Goal: Task Accomplishment & Management: Manage account settings

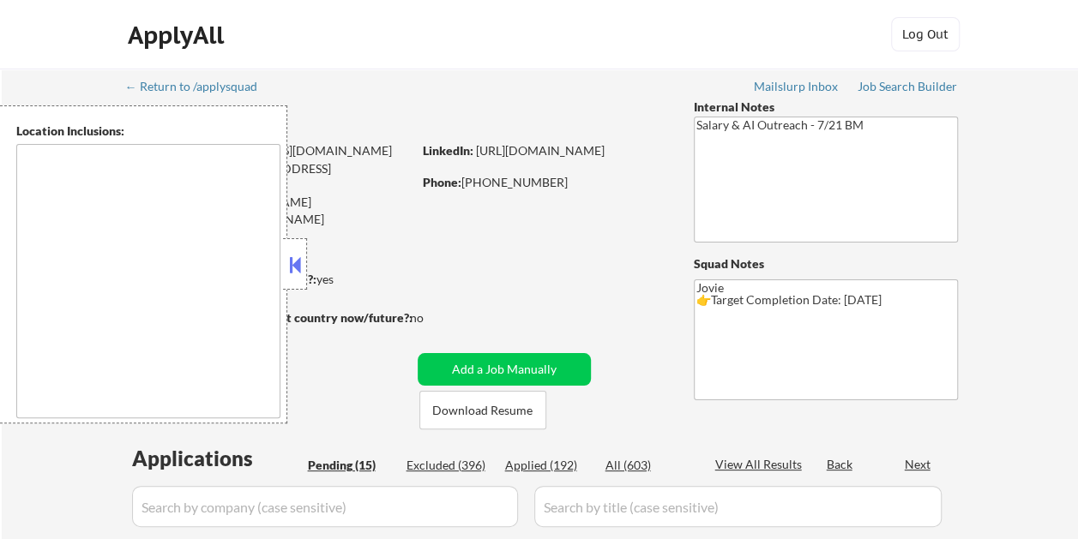
type textarea "remote"
select select ""pending""
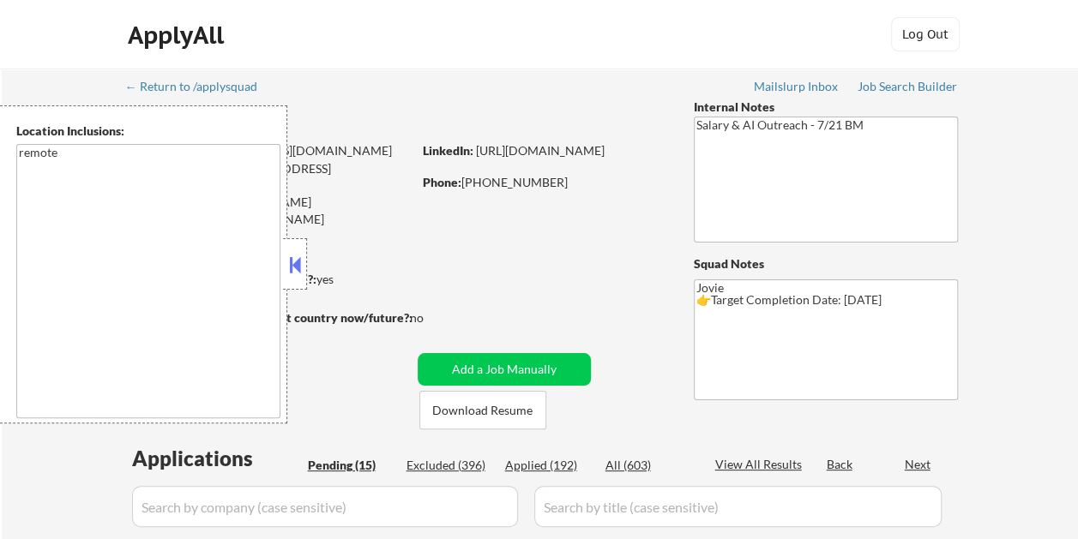
select select ""pending""
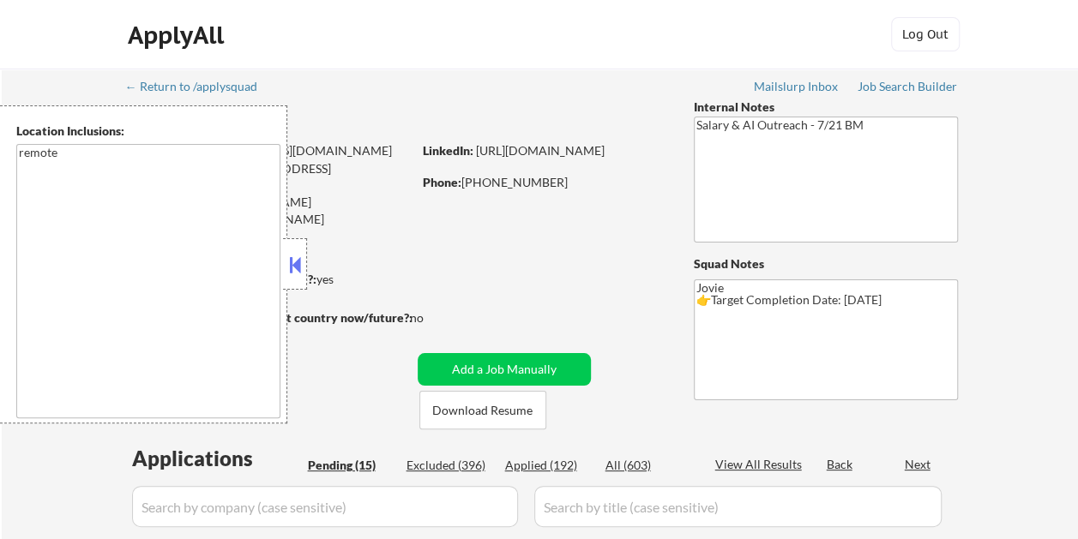
select select ""pending""
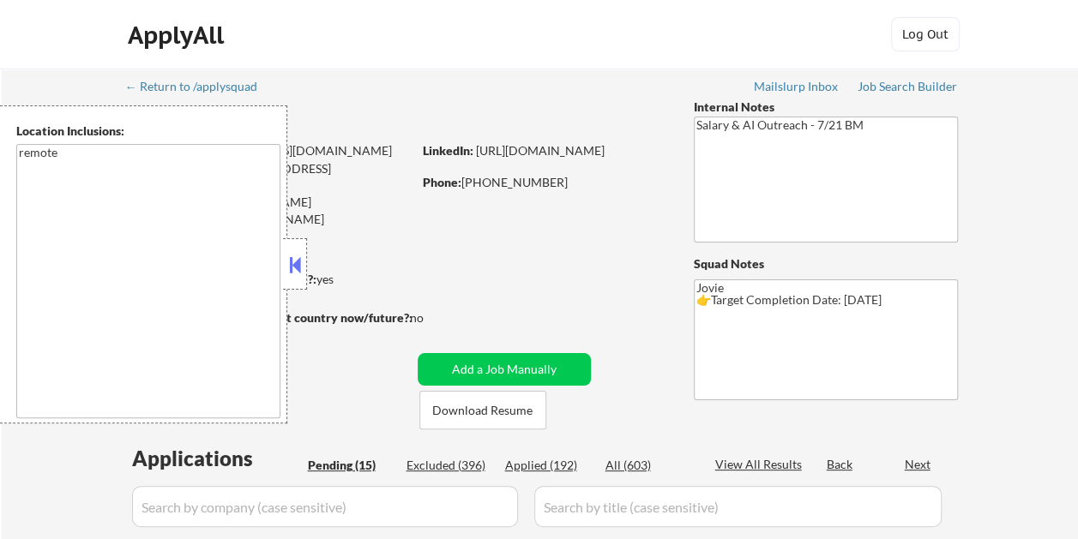
select select ""pending""
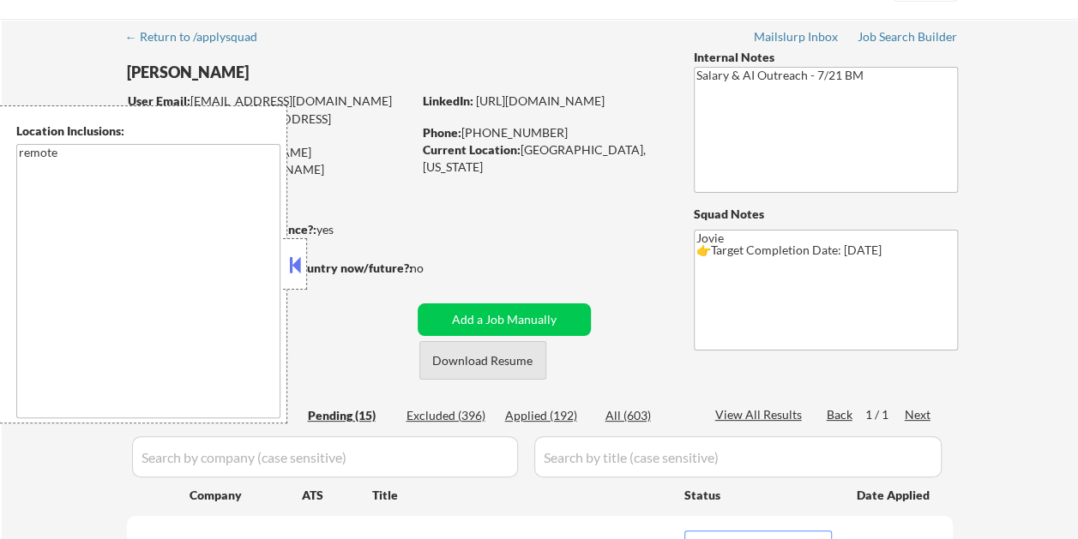
scroll to position [86, 0]
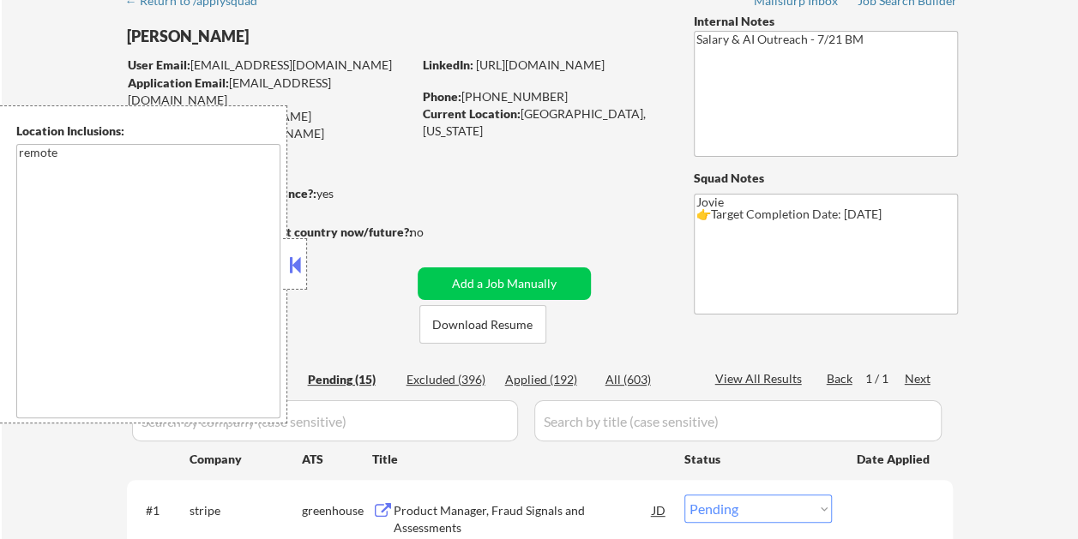
click at [299, 252] on button at bounding box center [294, 265] width 19 height 26
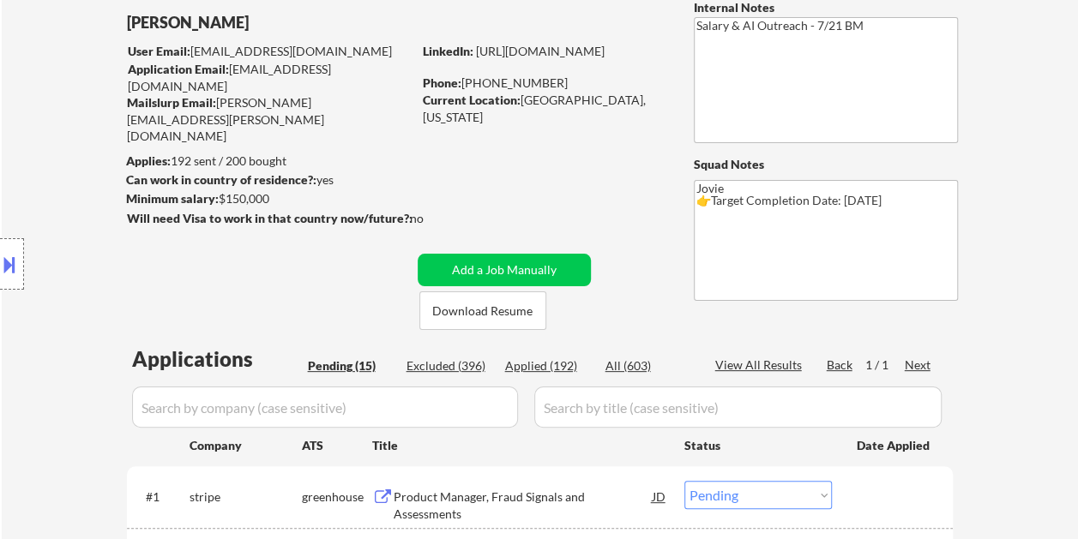
scroll to position [343, 0]
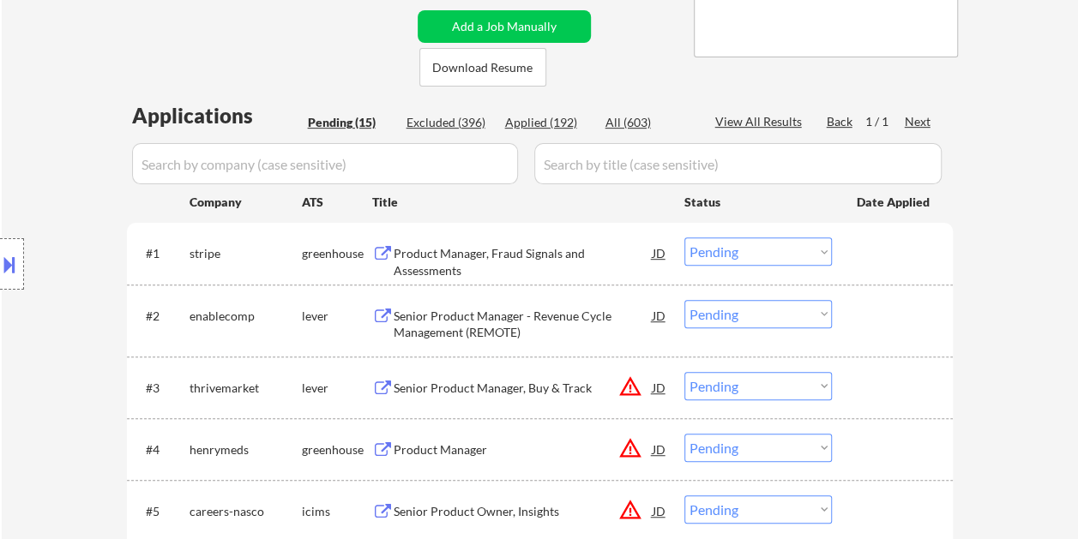
click at [518, 249] on div "Product Manager, Fraud Signals and Assessments" at bounding box center [522, 261] width 259 height 33
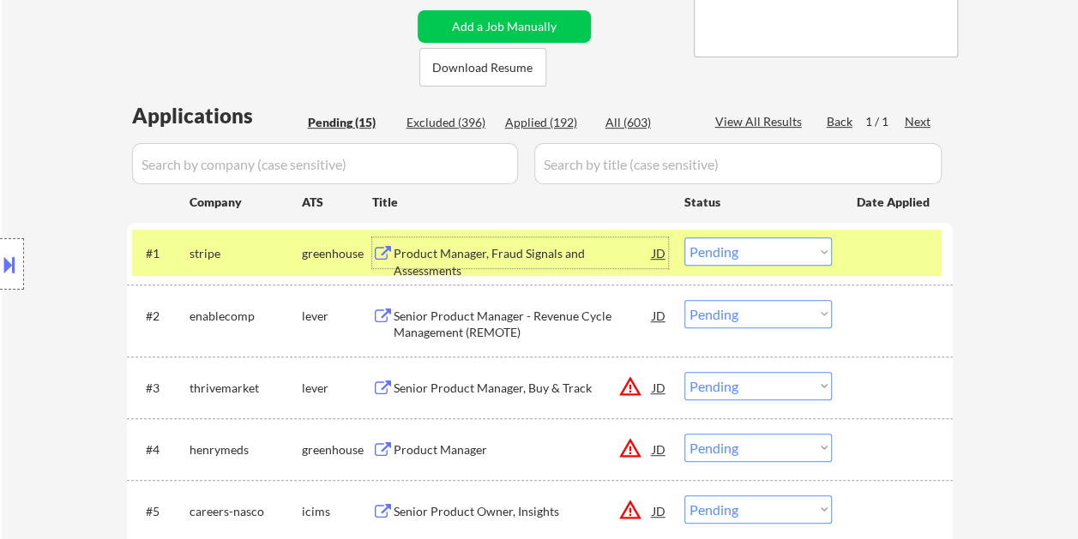
click at [817, 261] on select "Choose an option... Pending Applied Excluded (Questions) Excluded (Expired) Exc…" at bounding box center [757, 251] width 147 height 28
click at [684, 237] on select "Choose an option... Pending Applied Excluded (Questions) Excluded (Expired) Exc…" at bounding box center [757, 251] width 147 height 28
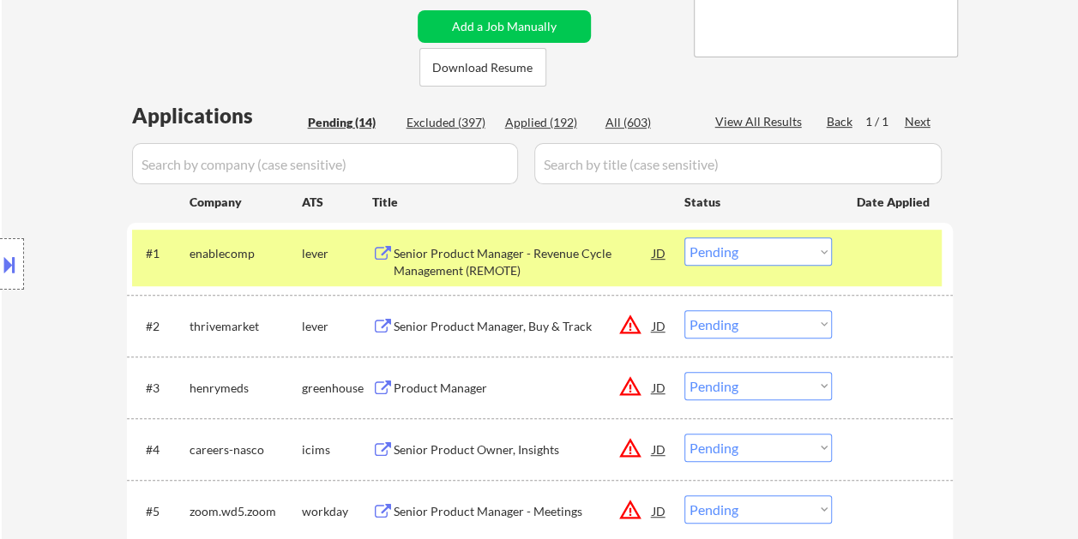
click at [874, 259] on div at bounding box center [893, 252] width 75 height 31
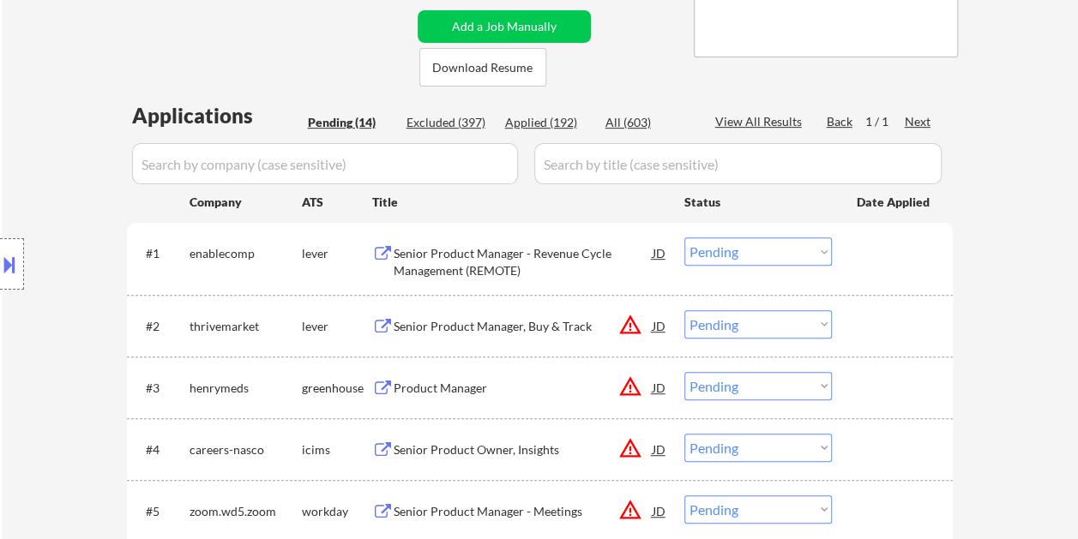
drag, startPoint x: 882, startPoint y: 254, endPoint x: 748, endPoint y: 254, distance: 134.6
click at [881, 254] on div at bounding box center [893, 252] width 75 height 31
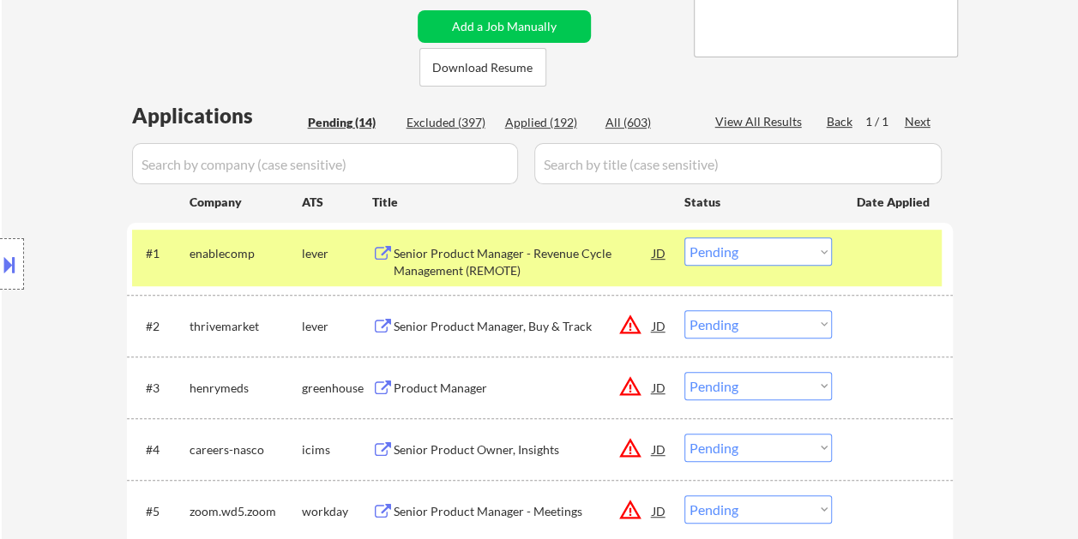
click at [531, 243] on div "Senior Product Manager - Revenue Cycle Management (REMOTE)" at bounding box center [522, 257] width 259 height 41
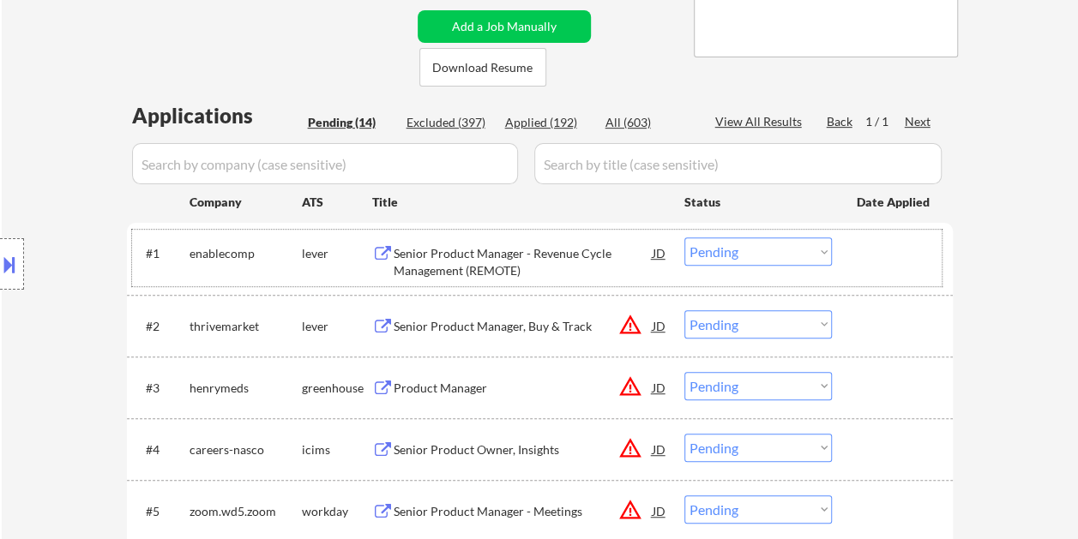
drag, startPoint x: 897, startPoint y: 255, endPoint x: 845, endPoint y: 258, distance: 51.5
click at [895, 255] on div at bounding box center [893, 252] width 75 height 31
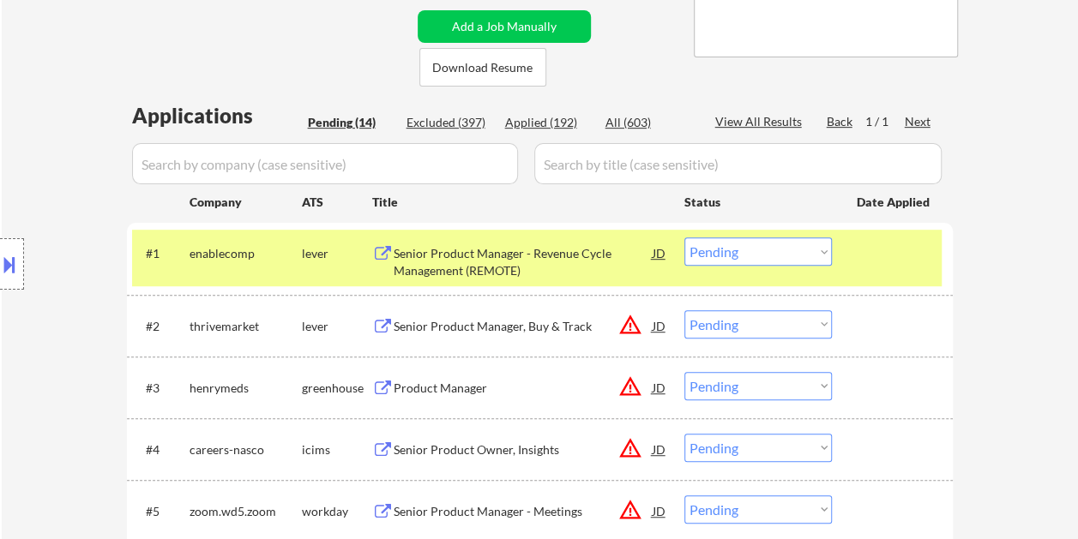
click at [820, 252] on select "Choose an option... Pending Applied Excluded (Questions) Excluded (Expired) Exc…" at bounding box center [757, 251] width 147 height 28
click at [684, 237] on select "Choose an option... Pending Applied Excluded (Questions) Excluded (Expired) Exc…" at bounding box center [757, 251] width 147 height 28
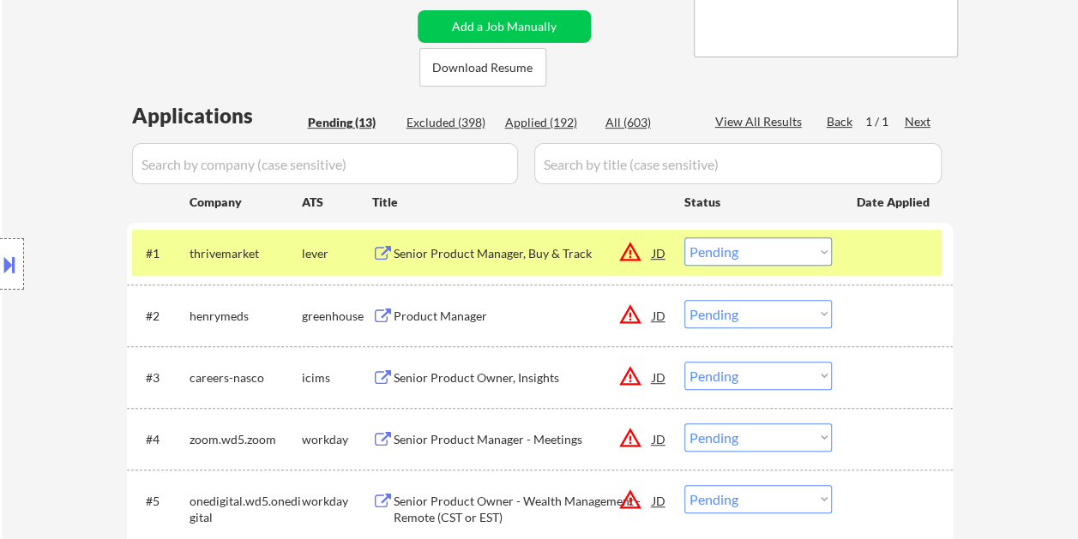
click at [864, 252] on div at bounding box center [893, 252] width 75 height 31
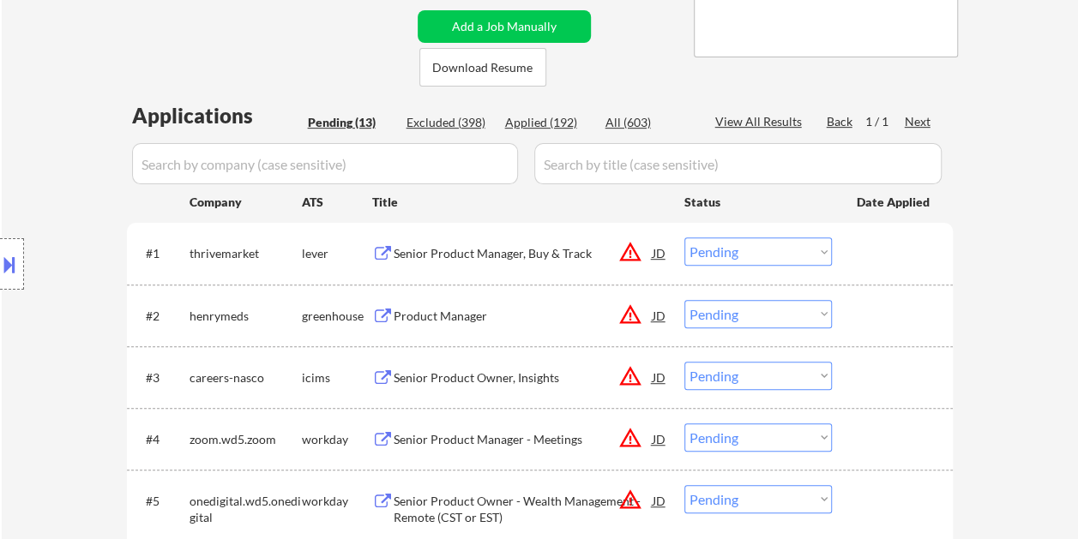
click at [884, 252] on div at bounding box center [893, 252] width 75 height 31
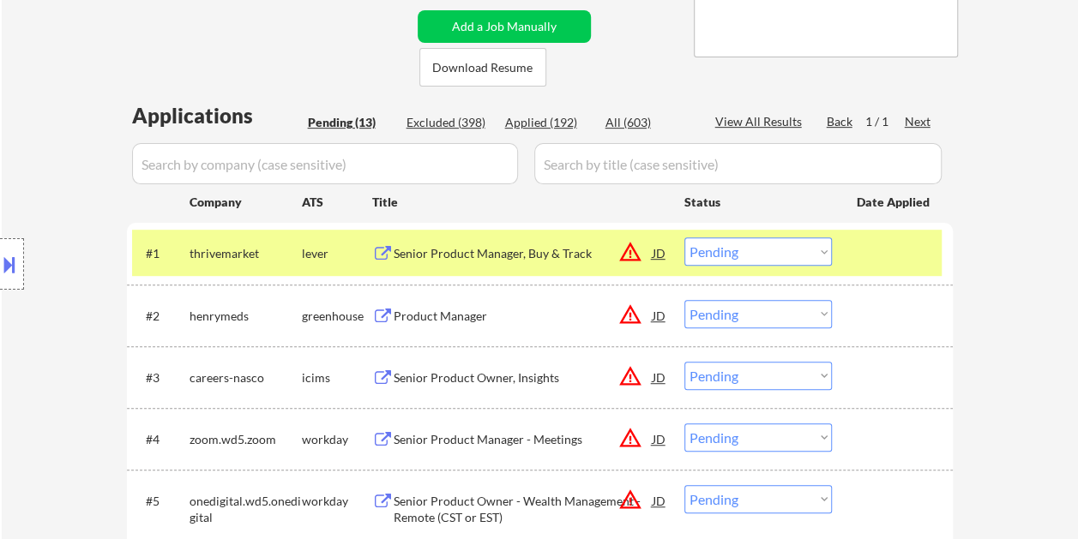
click at [540, 262] on div "Senior Product Manager, Buy & Track" at bounding box center [522, 252] width 259 height 31
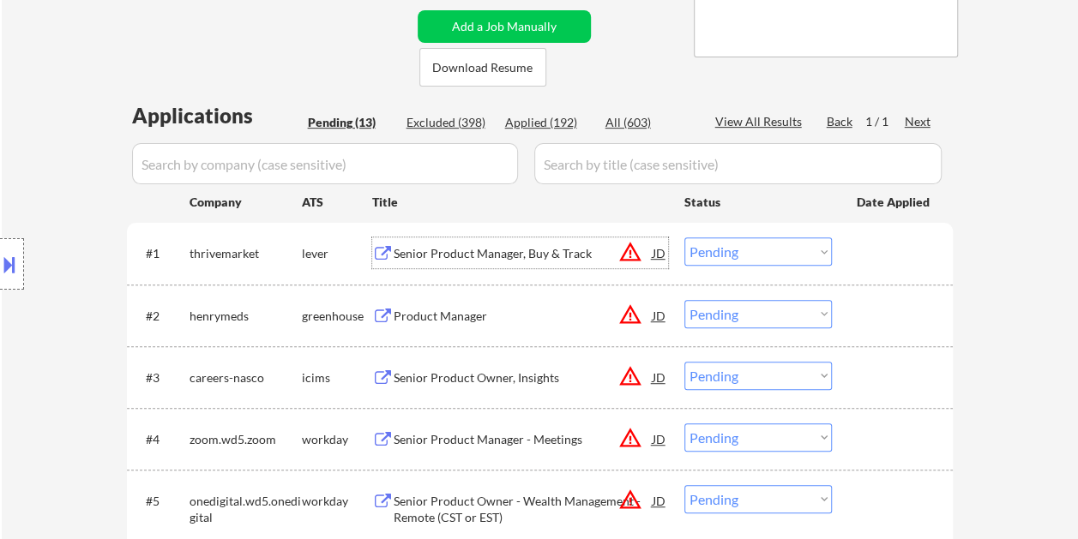
click at [465, 244] on div "Senior Product Manager, Buy & Track" at bounding box center [522, 252] width 259 height 31
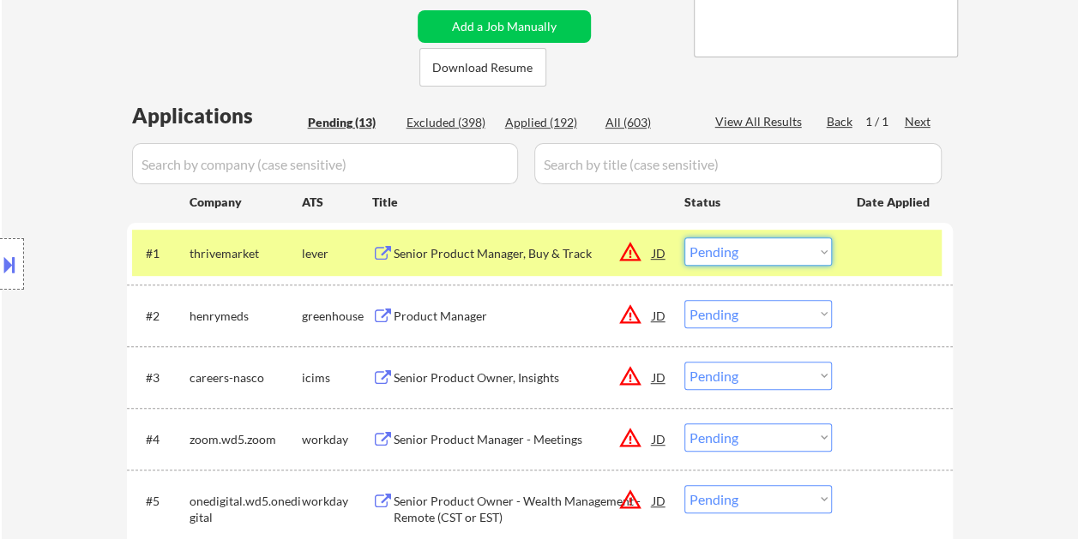
click at [758, 255] on select "Choose an option... Pending Applied Excluded (Questions) Excluded (Expired) Exc…" at bounding box center [757, 251] width 147 height 28
click at [684, 237] on select "Choose an option... Pending Applied Excluded (Questions) Excluded (Expired) Exc…" at bounding box center [757, 251] width 147 height 28
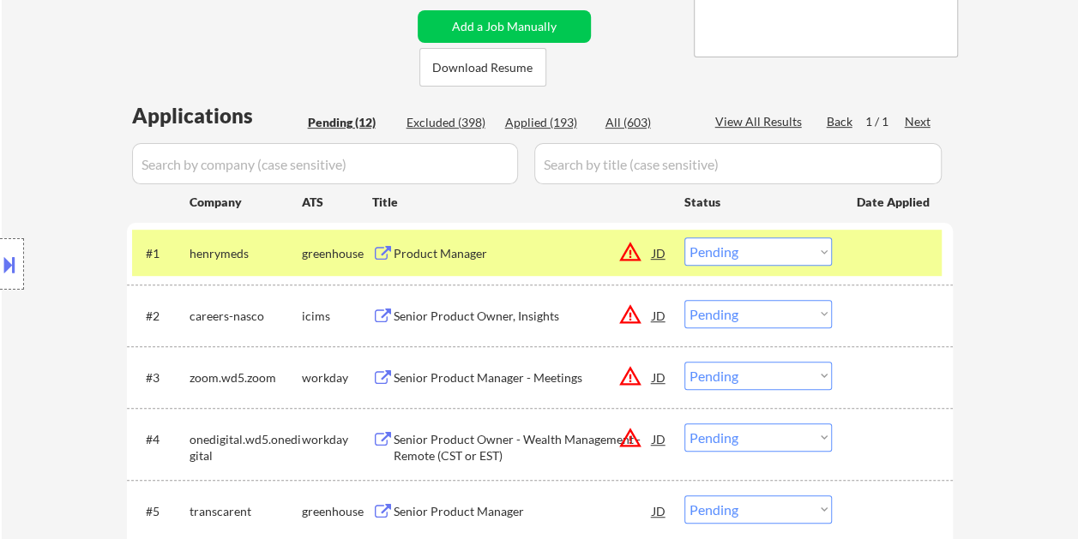
click at [880, 260] on div at bounding box center [893, 252] width 75 height 31
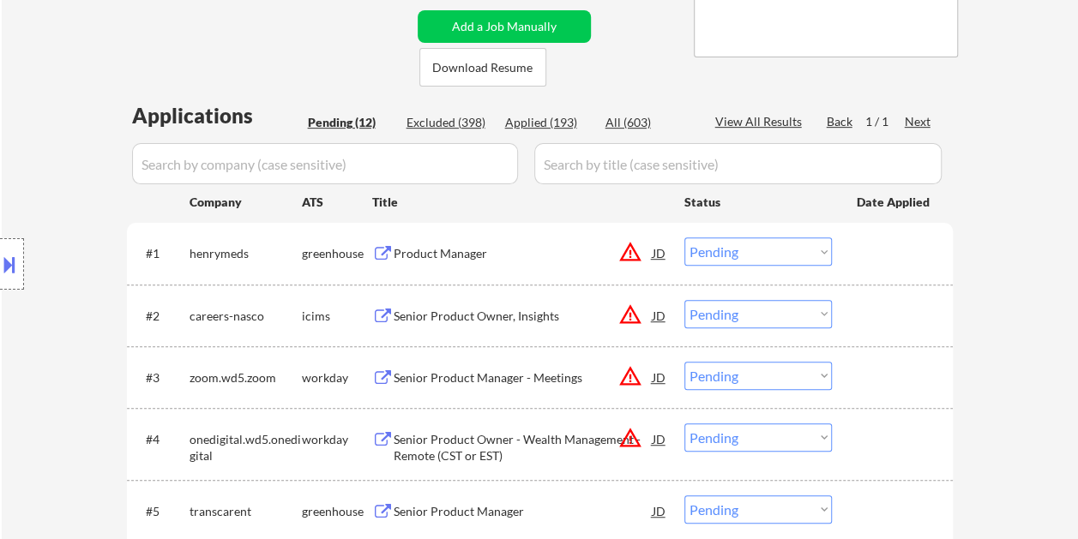
click at [886, 254] on div at bounding box center [893, 252] width 75 height 31
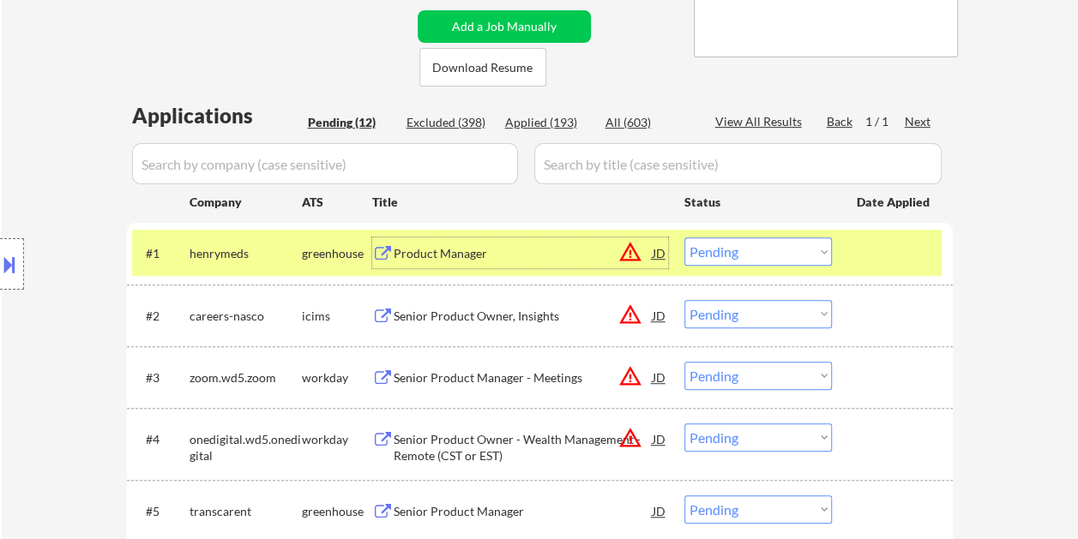
click at [519, 255] on div "Product Manager" at bounding box center [522, 253] width 259 height 17
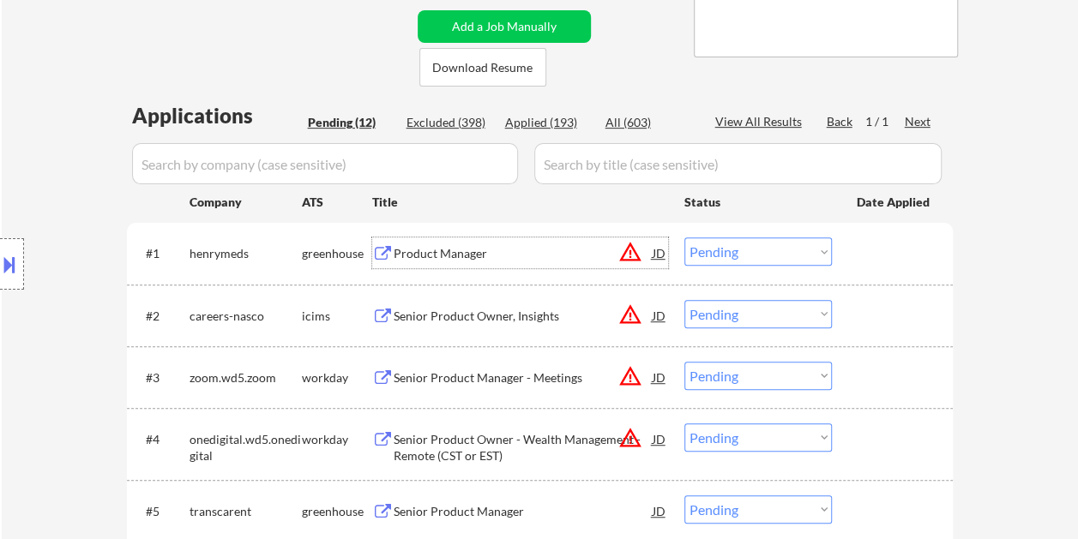
click at [880, 243] on div at bounding box center [893, 252] width 75 height 31
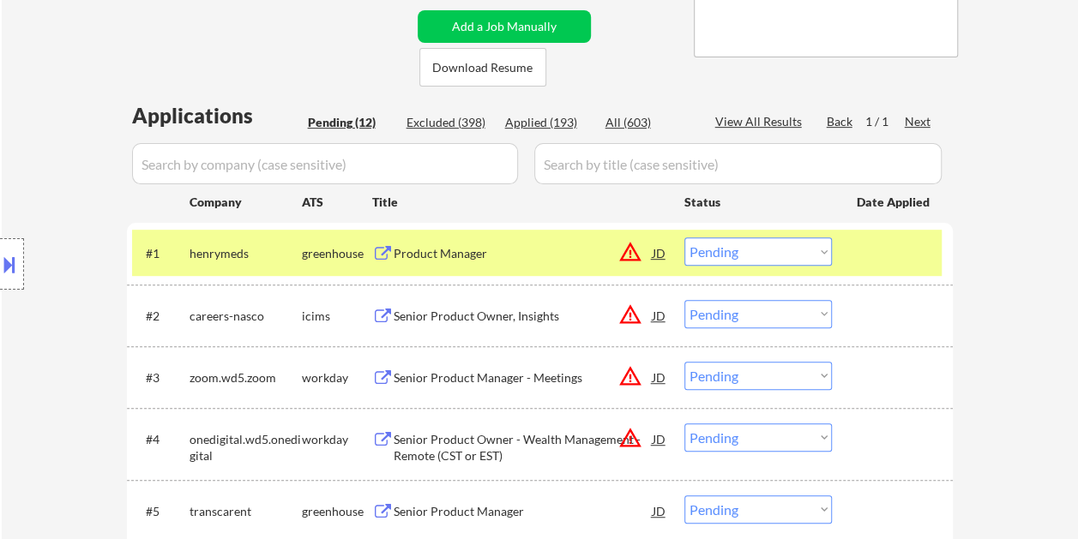
click at [818, 255] on select "Choose an option... Pending Applied Excluded (Questions) Excluded (Expired) Exc…" at bounding box center [757, 251] width 147 height 28
click at [684, 237] on select "Choose an option... Pending Applied Excluded (Questions) Excluded (Expired) Exc…" at bounding box center [757, 251] width 147 height 28
click at [910, 241] on div at bounding box center [893, 252] width 75 height 31
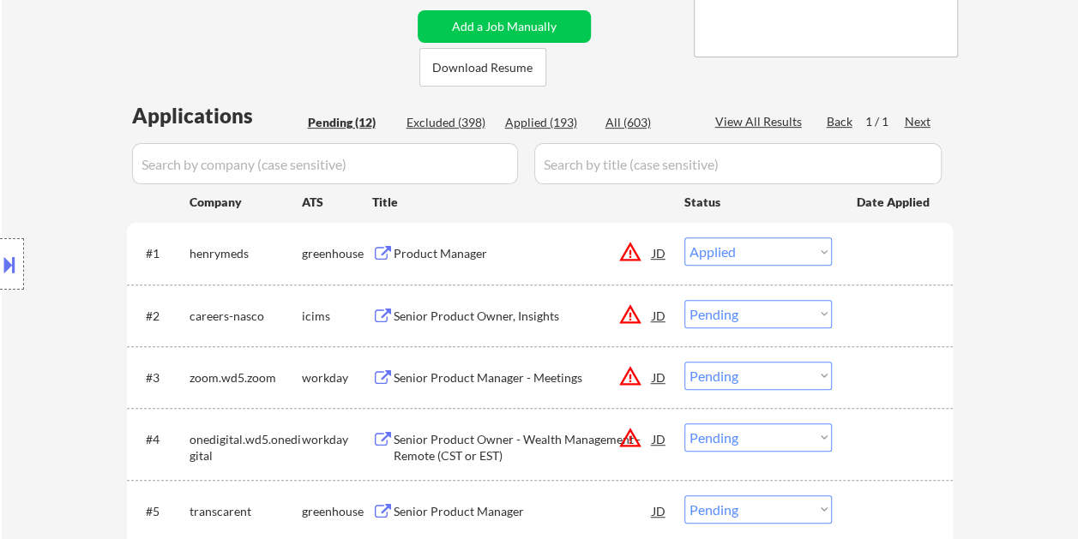
click at [933, 242] on div "#1 henrymeds greenhouse Product Manager JD warning_amber Choose an option... Pe…" at bounding box center [536, 253] width 809 height 46
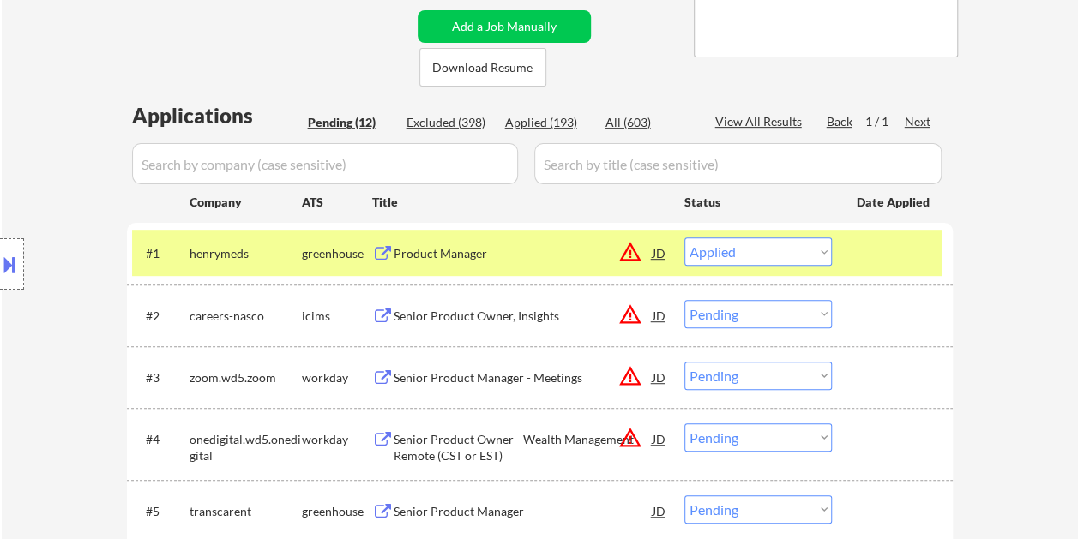
click at [417, 265] on div "Product Manager" at bounding box center [522, 252] width 259 height 31
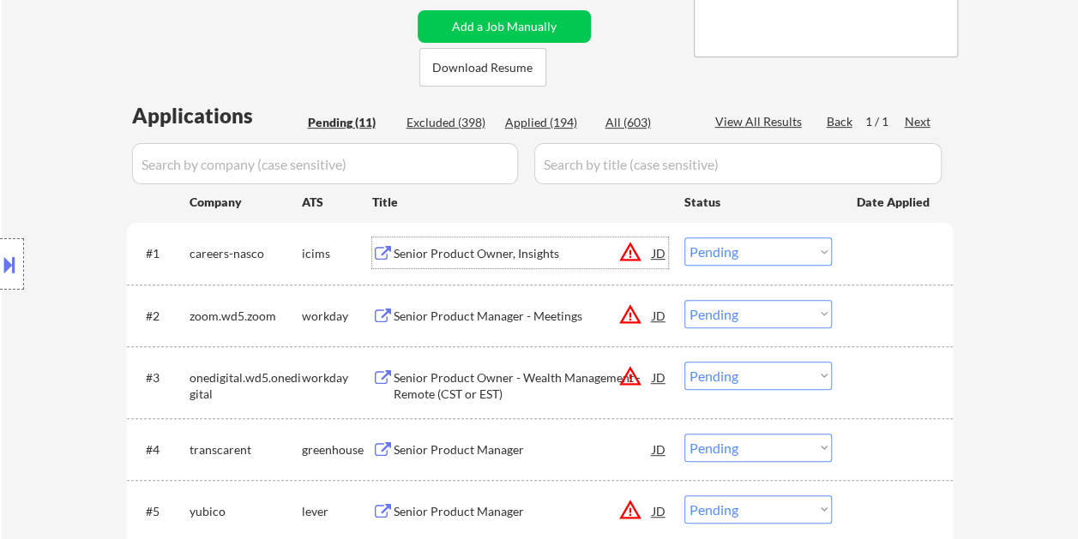
click at [555, 123] on div "Applied (194)" at bounding box center [548, 122] width 86 height 17
click at [352, 127] on div "Pending (11)" at bounding box center [351, 122] width 86 height 17
click at [874, 257] on div at bounding box center [893, 252] width 75 height 31
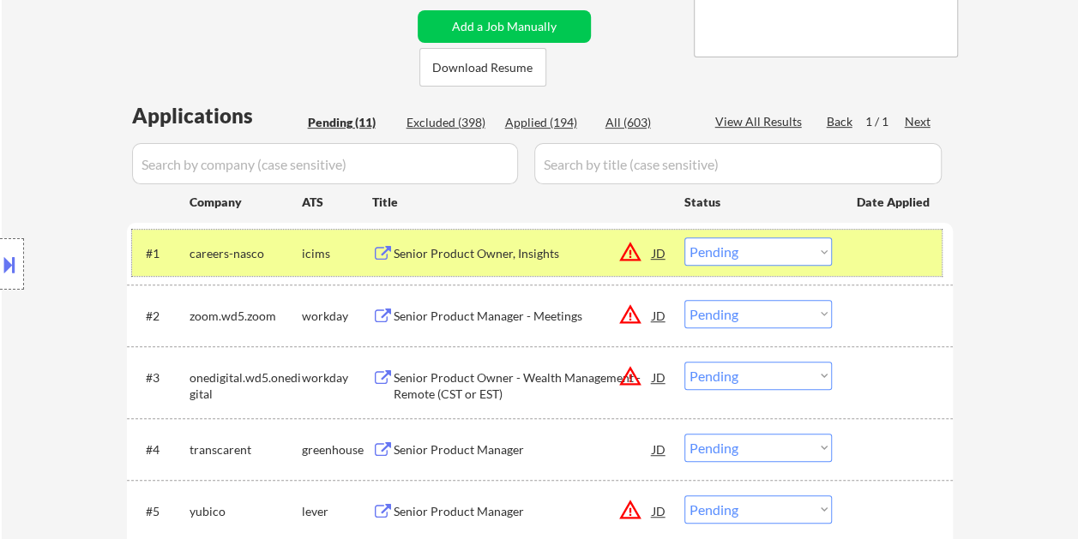
click at [872, 255] on div at bounding box center [893, 252] width 75 height 31
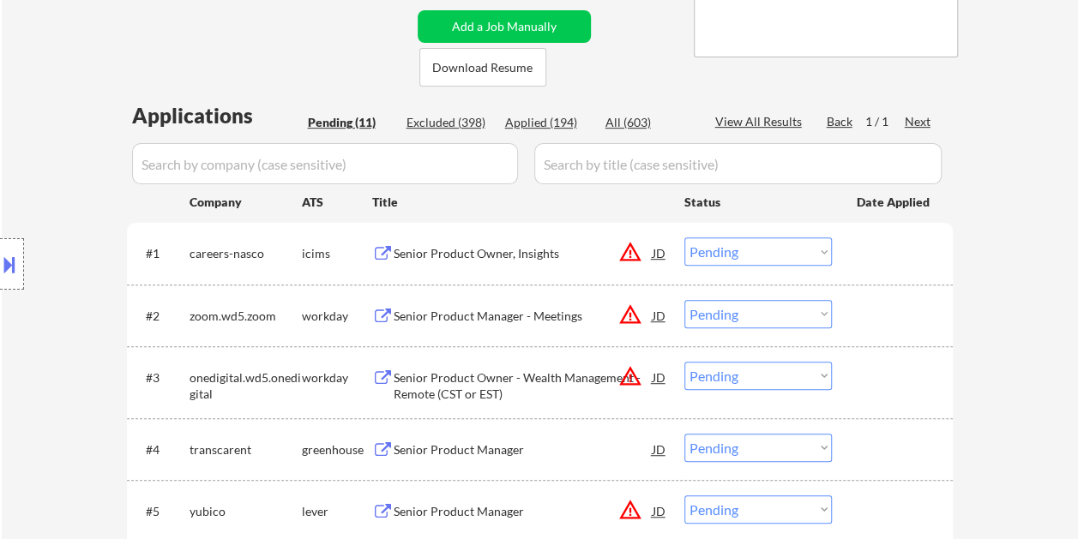
click at [465, 243] on div "Senior Product Owner, Insights" at bounding box center [522, 252] width 259 height 31
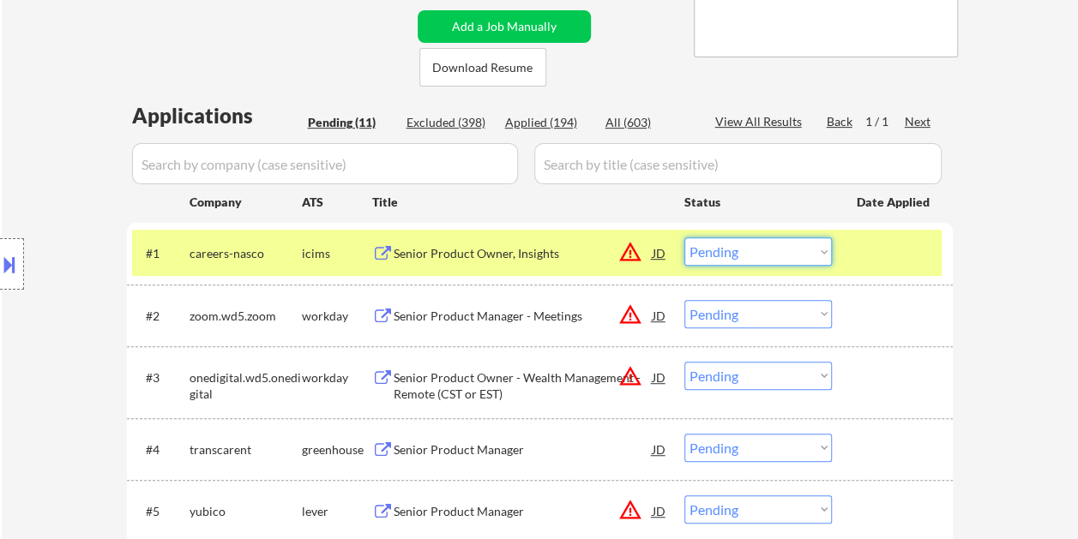
click at [821, 250] on select "Choose an option... Pending Applied Excluded (Questions) Excluded (Expired) Exc…" at bounding box center [757, 251] width 147 height 28
click at [684, 237] on select "Choose an option... Pending Applied Excluded (Questions) Excluded (Expired) Exc…" at bounding box center [757, 251] width 147 height 28
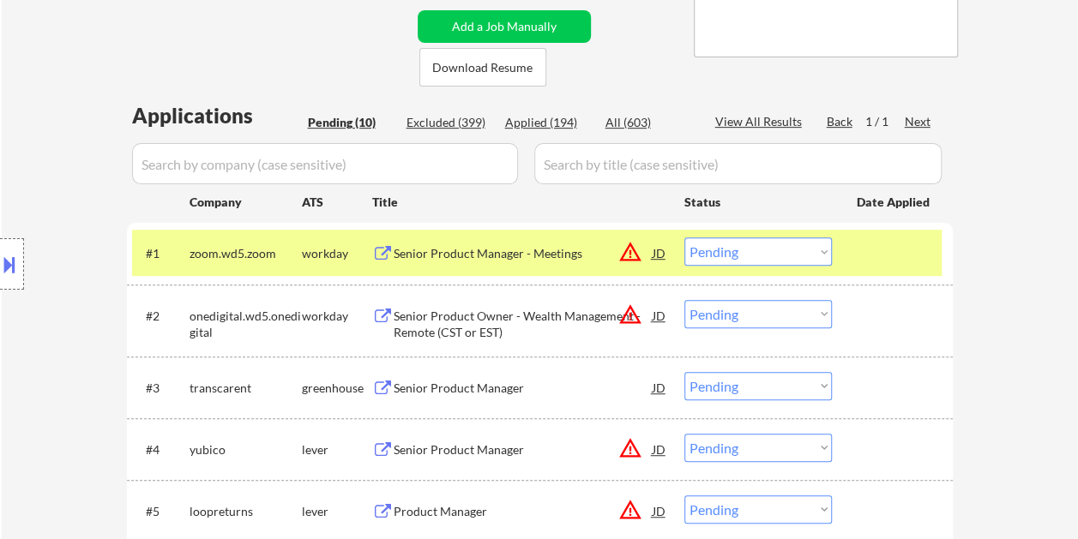
click at [879, 265] on div at bounding box center [893, 252] width 75 height 31
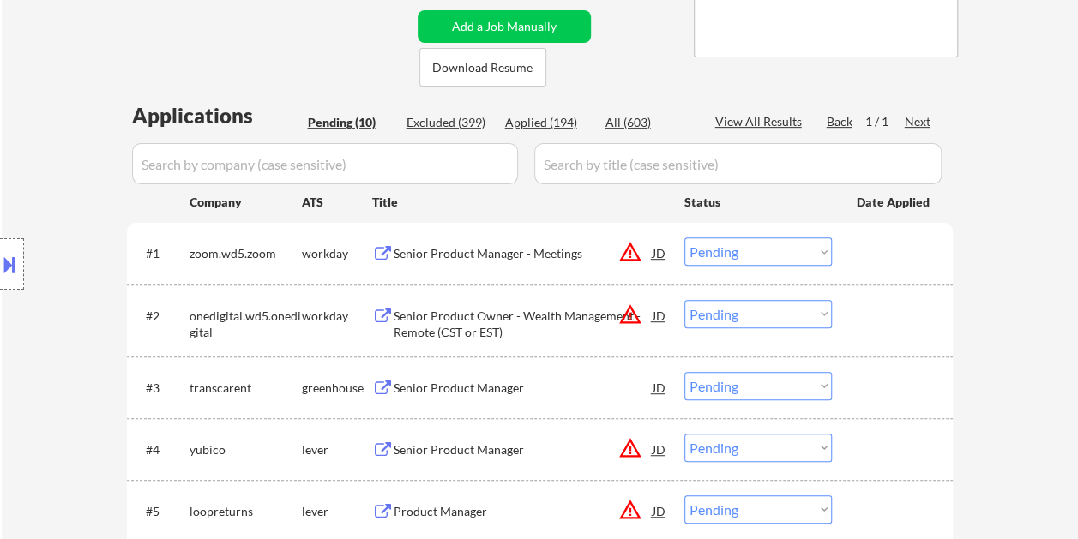
click at [877, 256] on div at bounding box center [893, 252] width 75 height 31
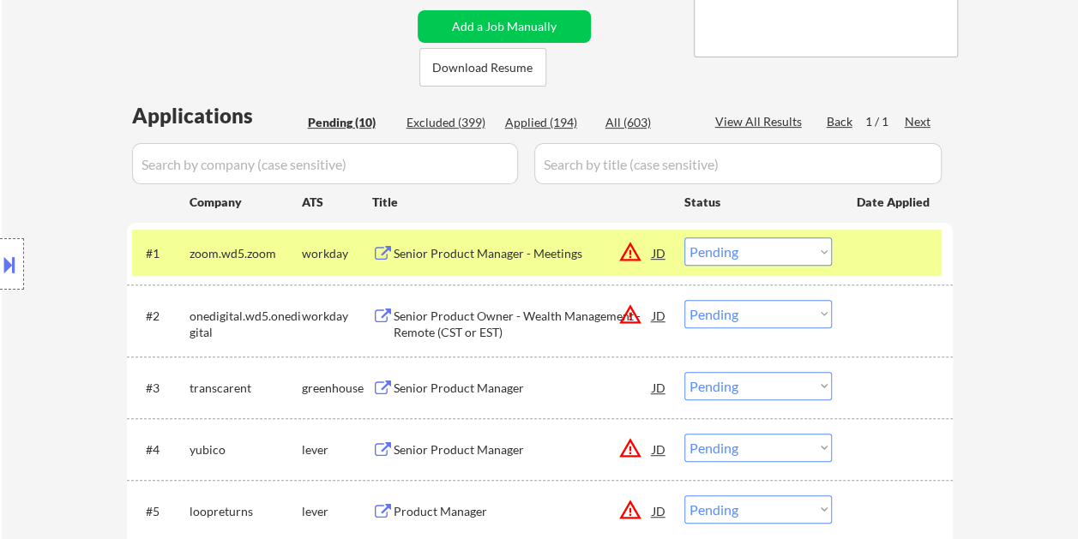
click at [497, 252] on div "Senior Product Manager - Meetings" at bounding box center [522, 253] width 259 height 17
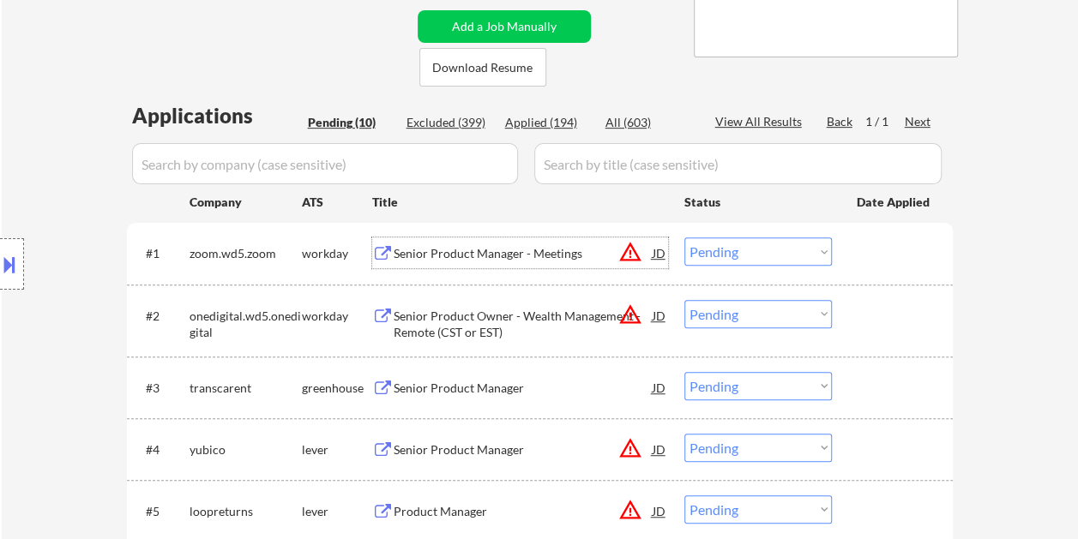
click at [849, 250] on div "#1 zoom.wd5.zoom workday Senior Product Manager - Meetings JD warning_amber Cho…" at bounding box center [536, 253] width 809 height 46
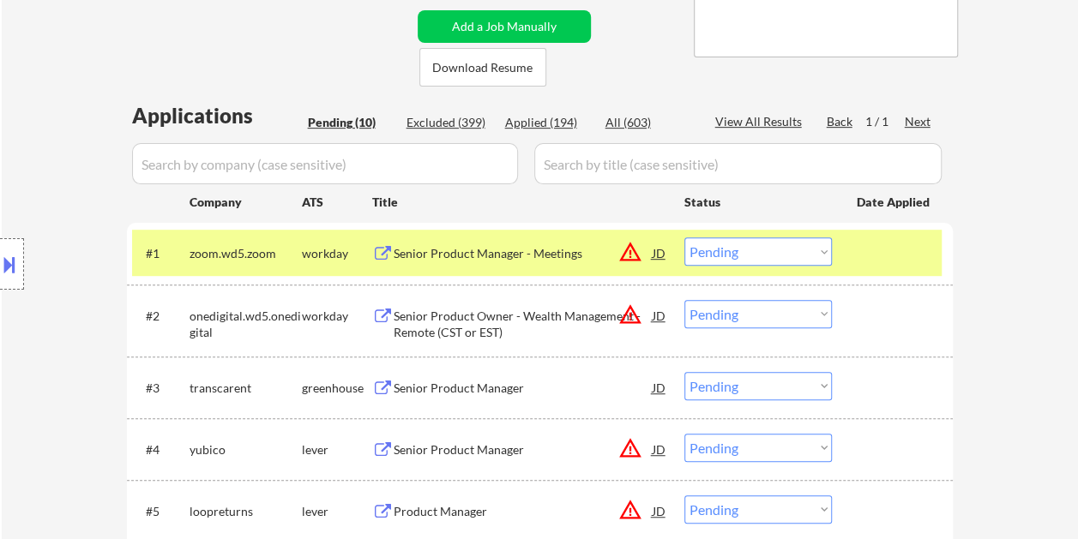
click at [816, 250] on select "Choose an option... Pending Applied Excluded (Questions) Excluded (Expired) Exc…" at bounding box center [757, 251] width 147 height 28
click at [684, 237] on select "Choose an option... Pending Applied Excluded (Questions) Excluded (Expired) Exc…" at bounding box center [757, 251] width 147 height 28
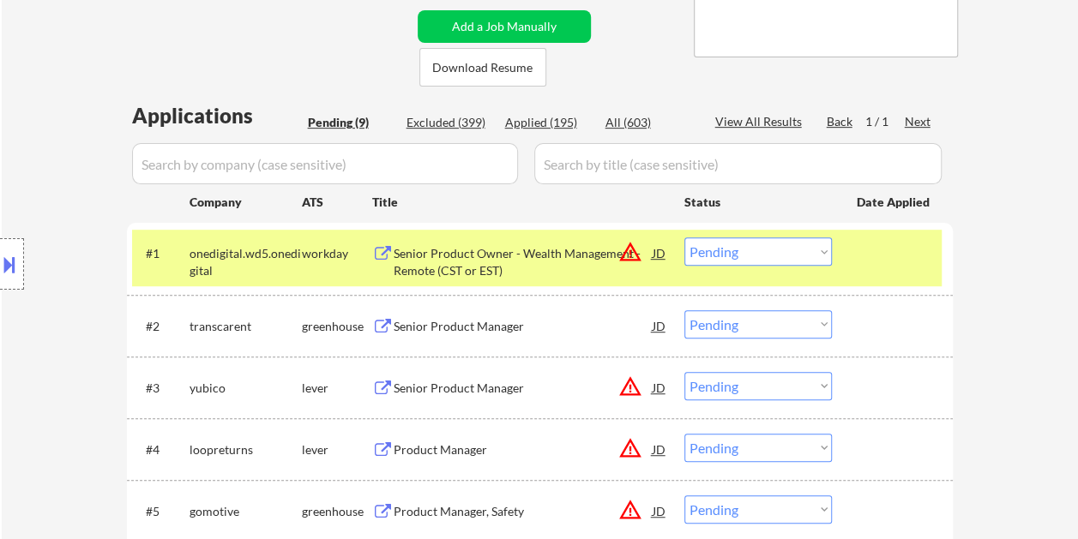
click at [875, 250] on div at bounding box center [893, 252] width 75 height 31
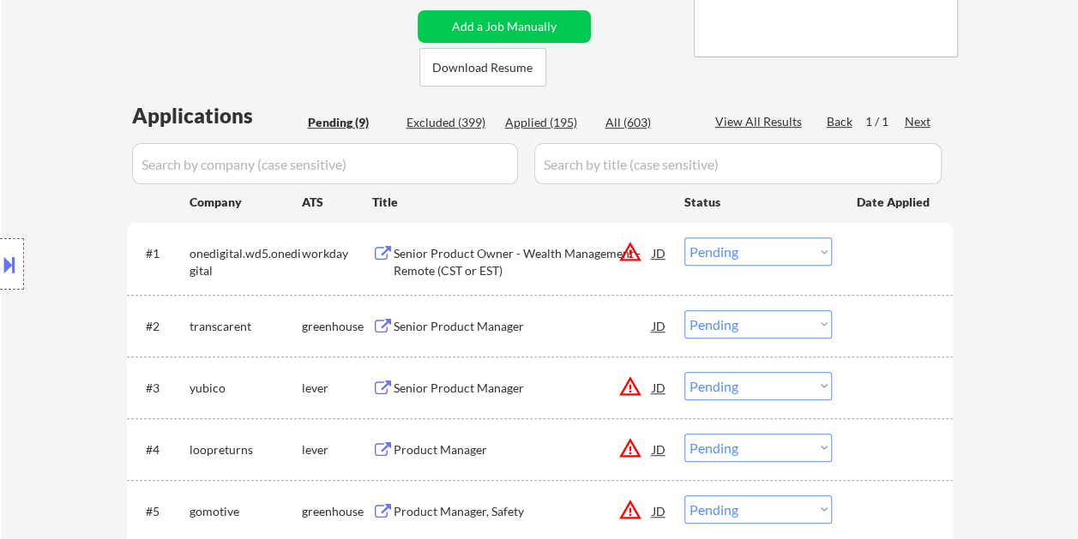
click at [873, 247] on div at bounding box center [893, 252] width 75 height 31
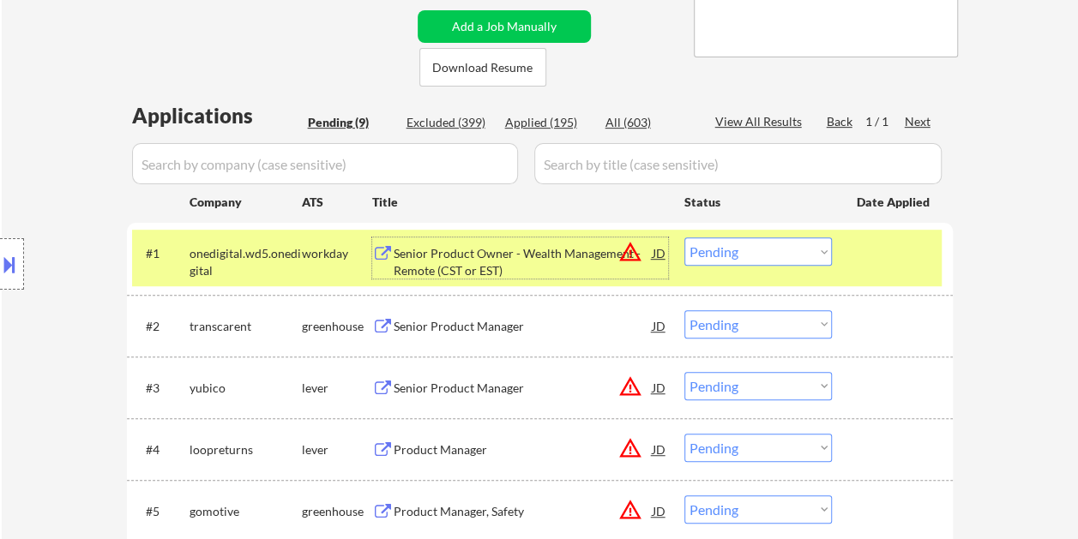
click at [394, 262] on div "Senior Product Owner - Wealth Management - Remote (CST or EST)" at bounding box center [522, 261] width 259 height 33
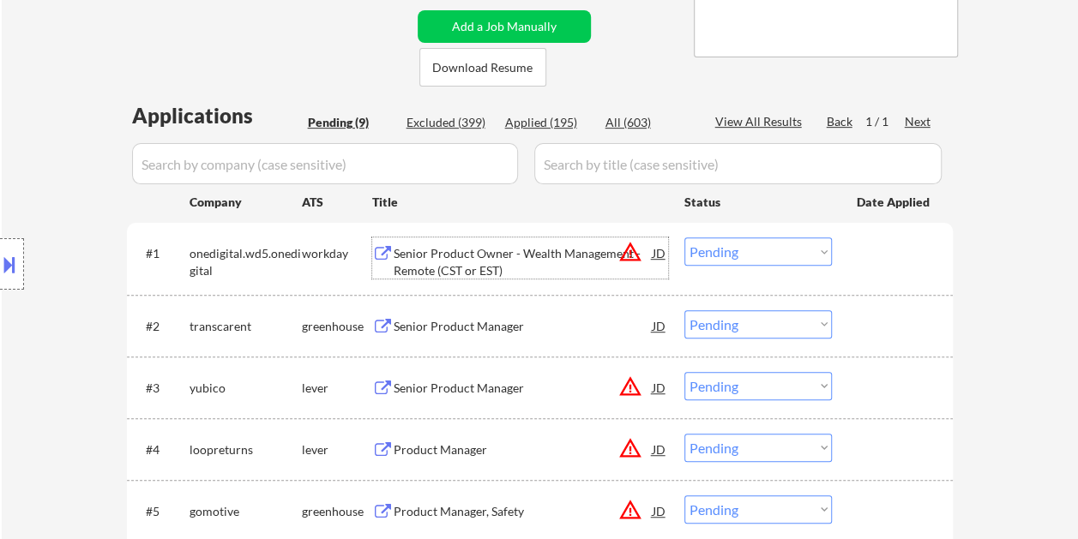
click at [878, 254] on div at bounding box center [893, 252] width 75 height 31
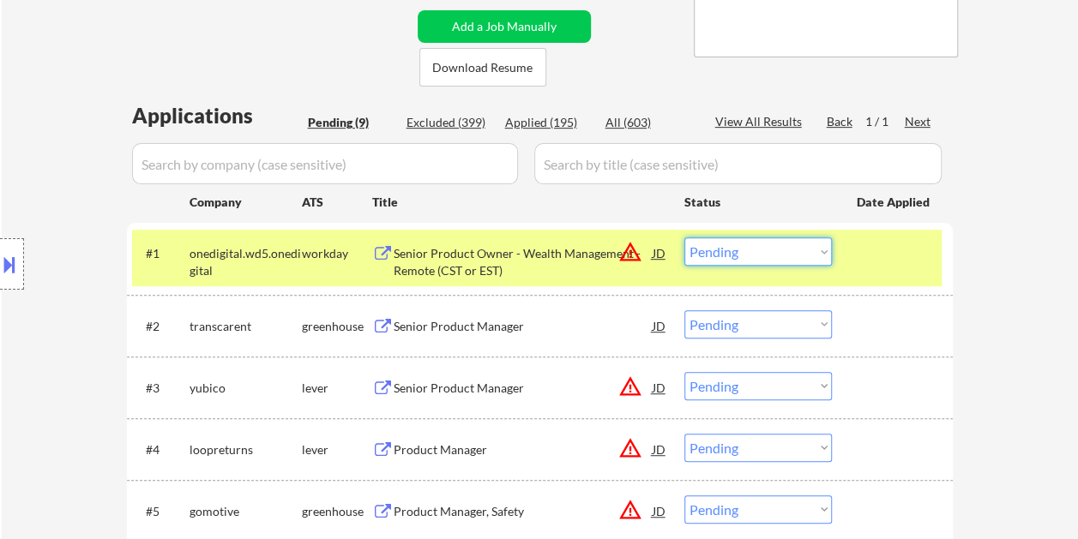
click at [804, 254] on select "Choose an option... Pending Applied Excluded (Questions) Excluded (Expired) Exc…" at bounding box center [757, 251] width 147 height 28
click at [684, 237] on select "Choose an option... Pending Applied Excluded (Questions) Excluded (Expired) Exc…" at bounding box center [757, 251] width 147 height 28
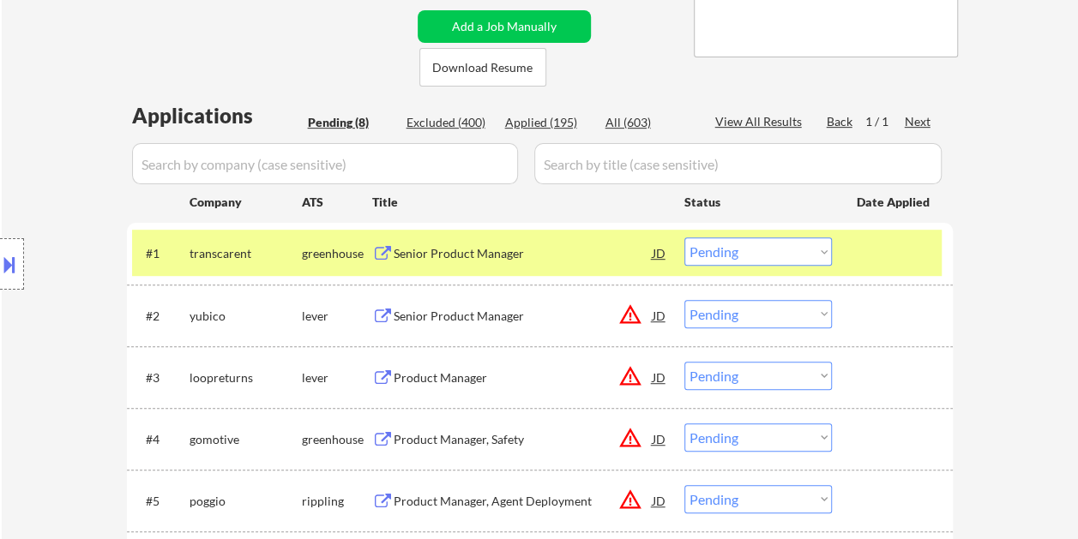
click at [857, 230] on div "#1 transcarent greenhouse Senior Product Manager JD warning_amber Choose an opt…" at bounding box center [536, 253] width 809 height 46
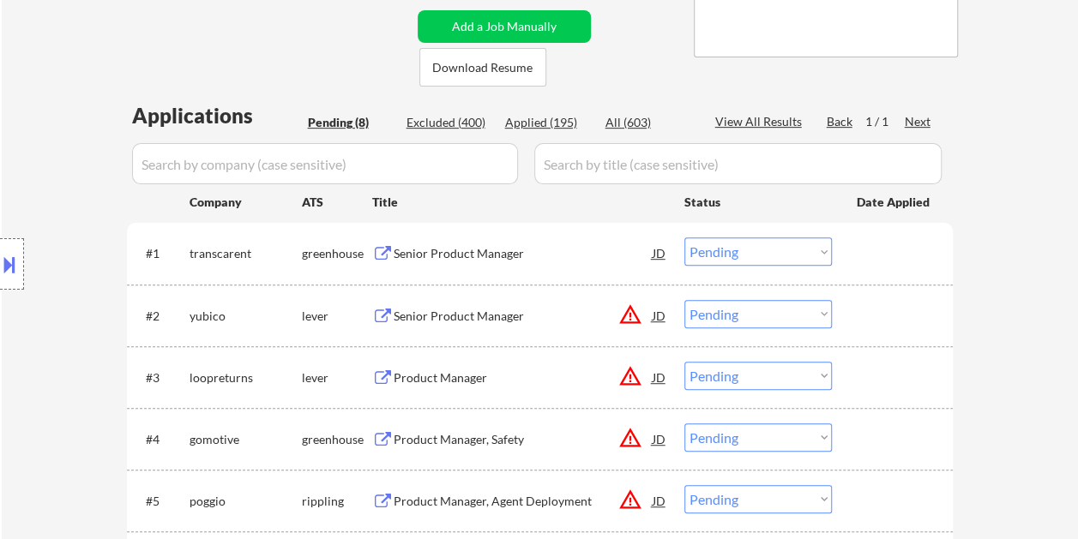
click at [897, 249] on div at bounding box center [893, 252] width 75 height 31
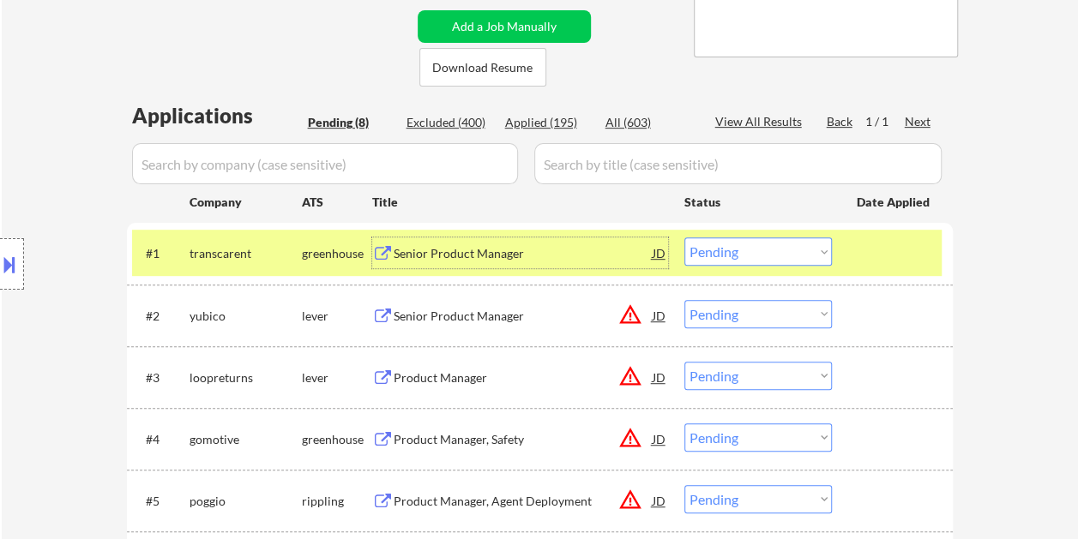
click at [482, 252] on div "Senior Product Manager" at bounding box center [522, 253] width 259 height 17
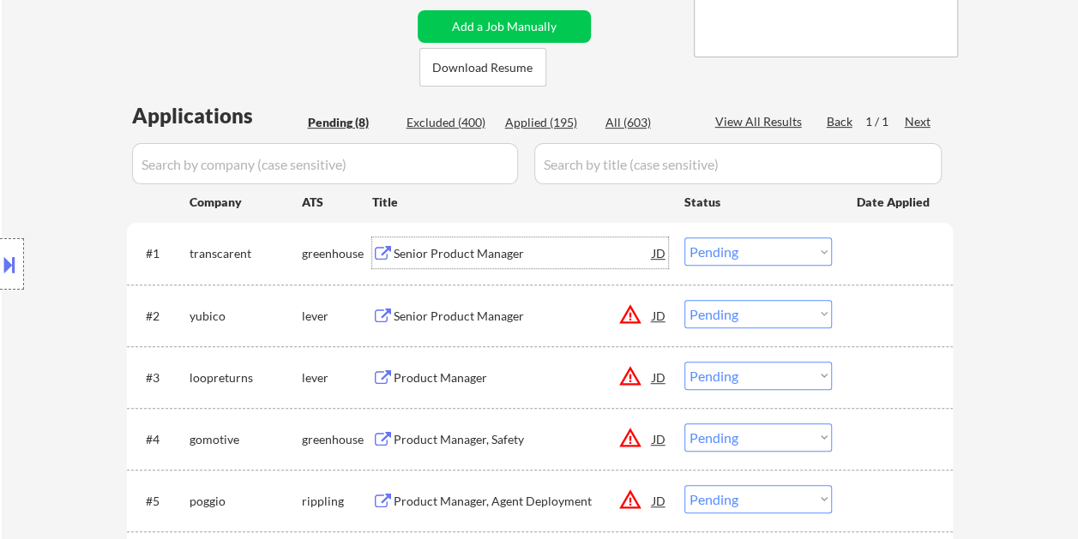
click at [856, 255] on div at bounding box center [893, 252] width 75 height 31
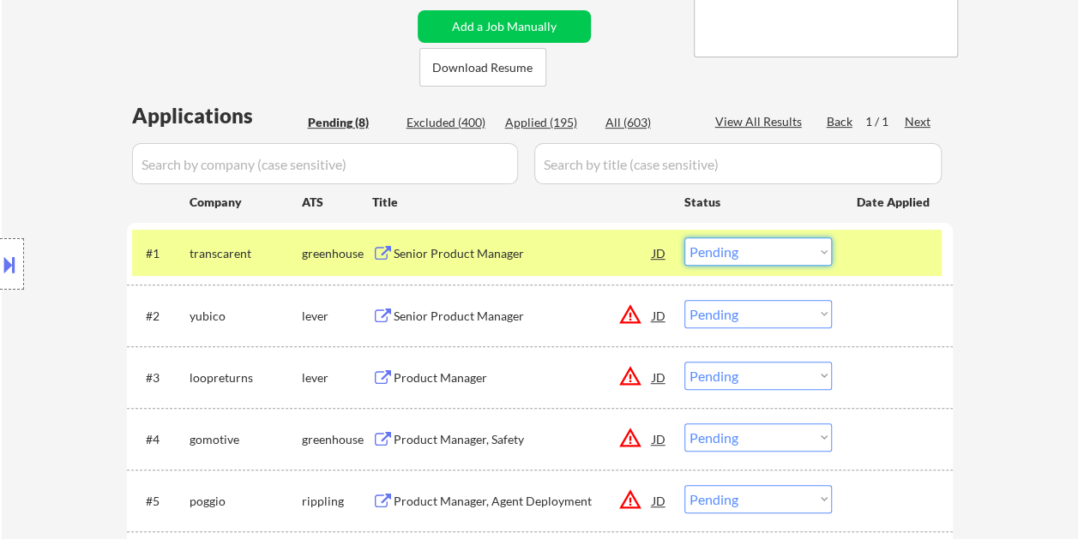
click at [813, 249] on select "Choose an option... Pending Applied Excluded (Questions) Excluded (Expired) Exc…" at bounding box center [757, 251] width 147 height 28
click at [684, 237] on select "Choose an option... Pending Applied Excluded (Questions) Excluded (Expired) Exc…" at bounding box center [757, 251] width 147 height 28
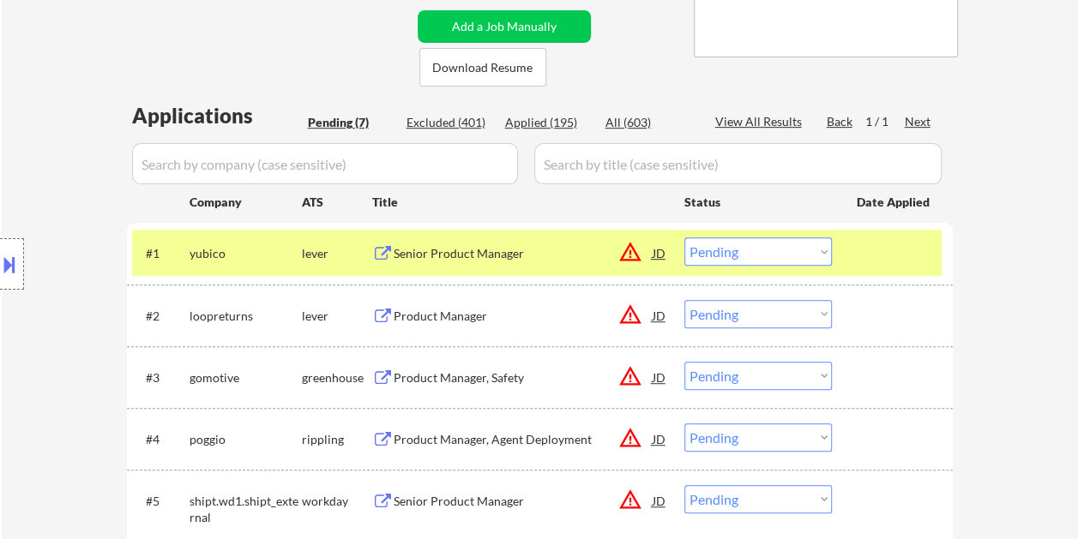
click at [866, 259] on div at bounding box center [893, 252] width 75 height 31
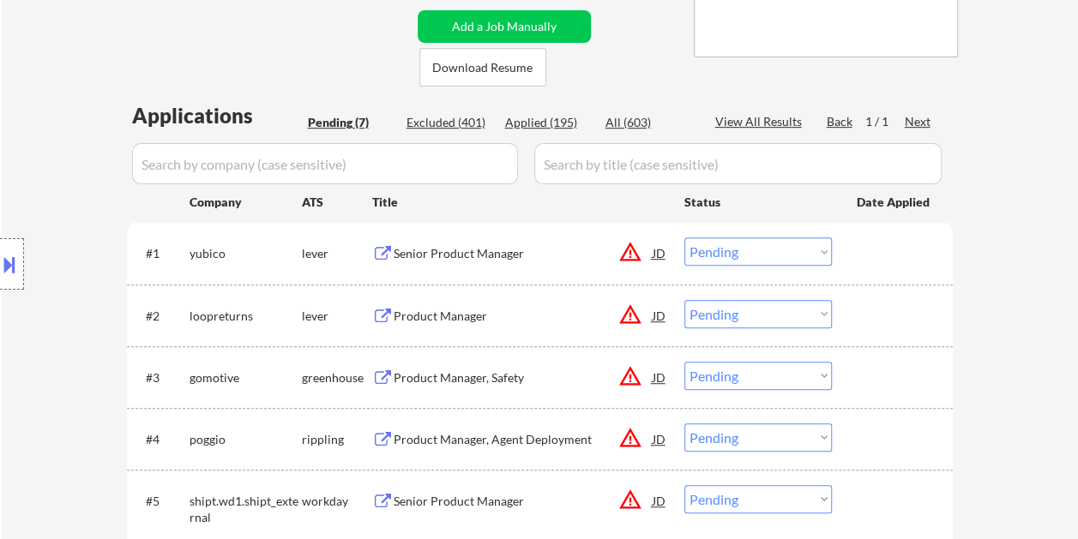
click at [912, 241] on div at bounding box center [893, 252] width 75 height 31
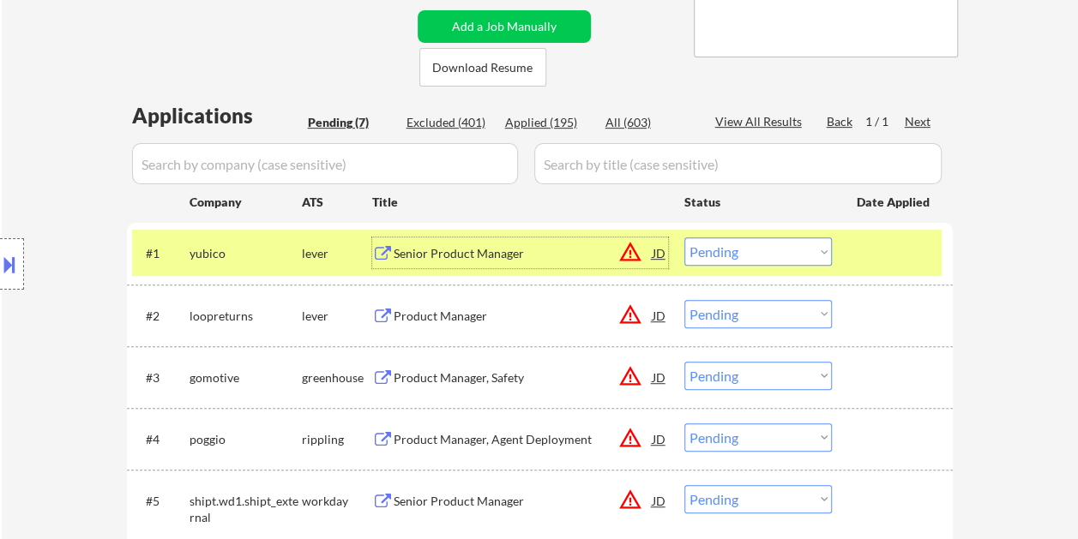
click at [532, 256] on div "Senior Product Manager" at bounding box center [522, 253] width 259 height 17
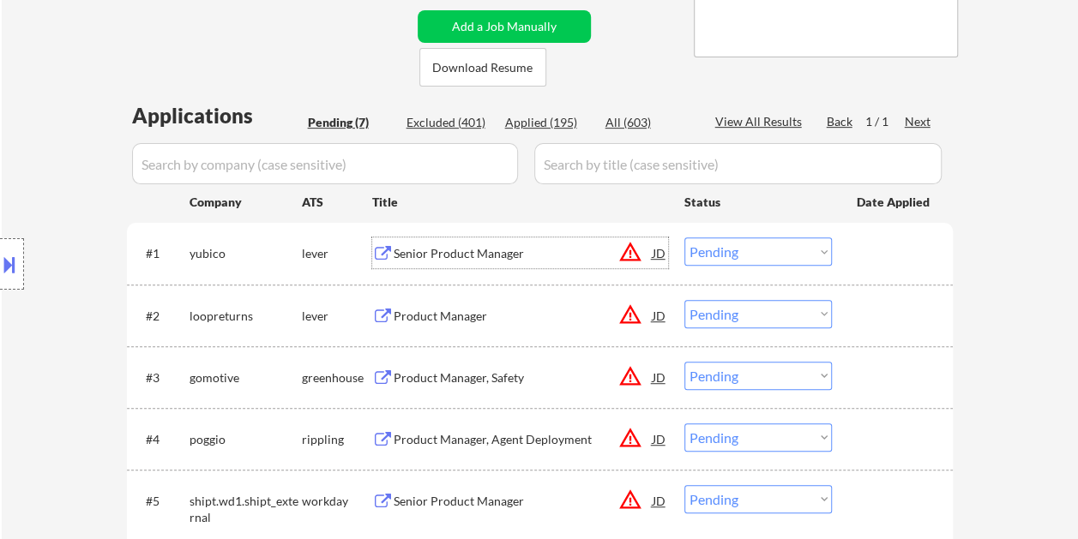
drag, startPoint x: 872, startPoint y: 249, endPoint x: 805, endPoint y: 249, distance: 66.9
click at [857, 249] on div at bounding box center [893, 252] width 75 height 31
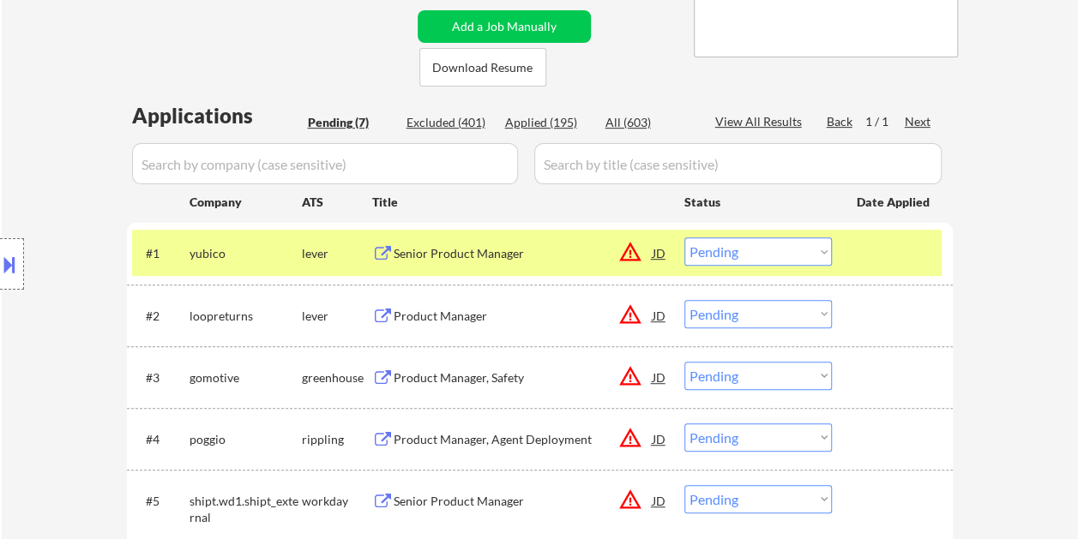
click at [805, 249] on select "Choose an option... Pending Applied Excluded (Questions) Excluded (Expired) Exc…" at bounding box center [757, 251] width 147 height 28
click at [684, 237] on select "Choose an option... Pending Applied Excluded (Questions) Excluded (Expired) Exc…" at bounding box center [757, 251] width 147 height 28
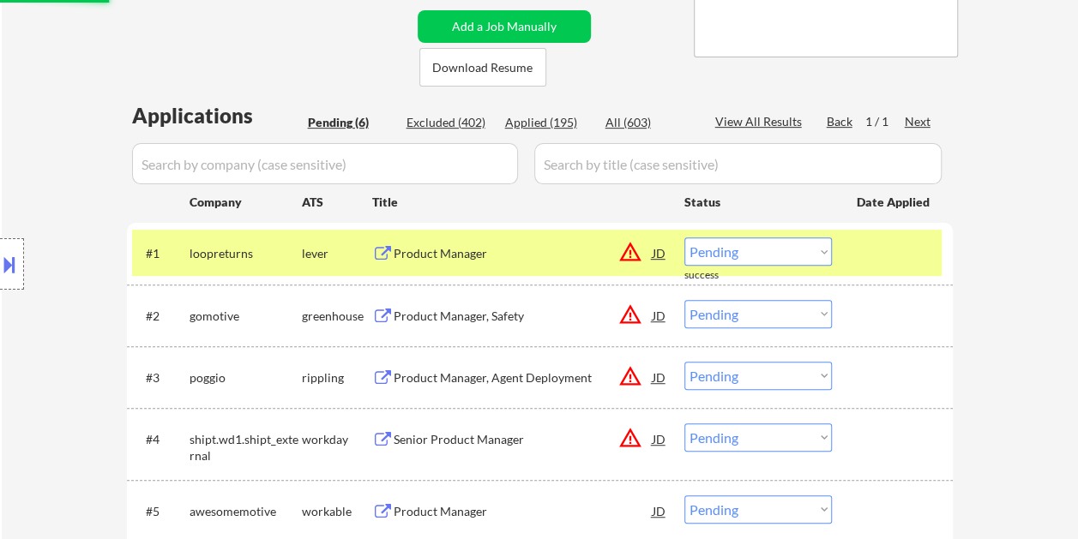
click at [873, 234] on div "#1 loopreturns lever Product Manager JD warning_amber Choose an option... Pendi…" at bounding box center [536, 253] width 809 height 46
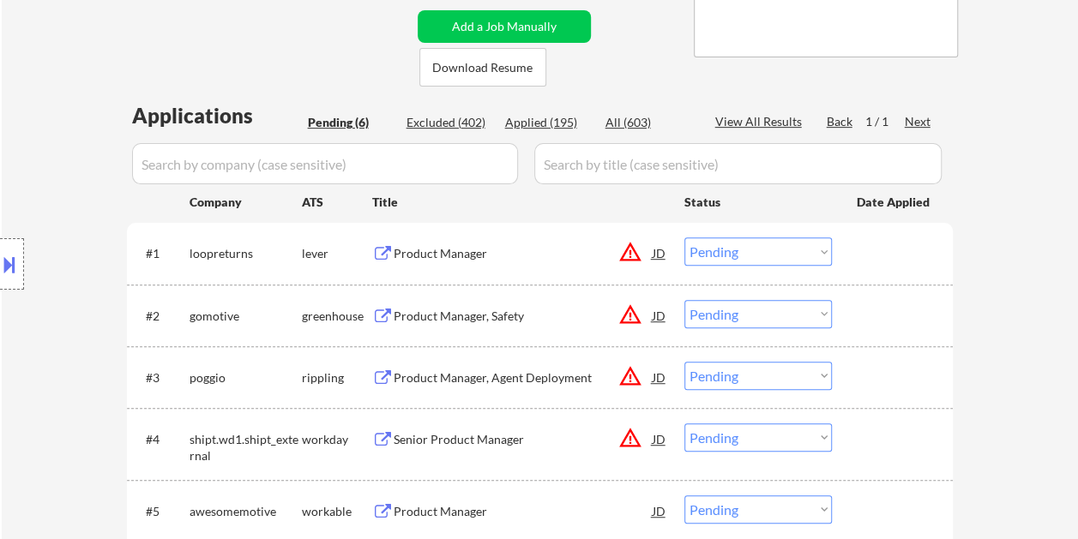
click at [879, 237] on div at bounding box center [893, 252] width 75 height 31
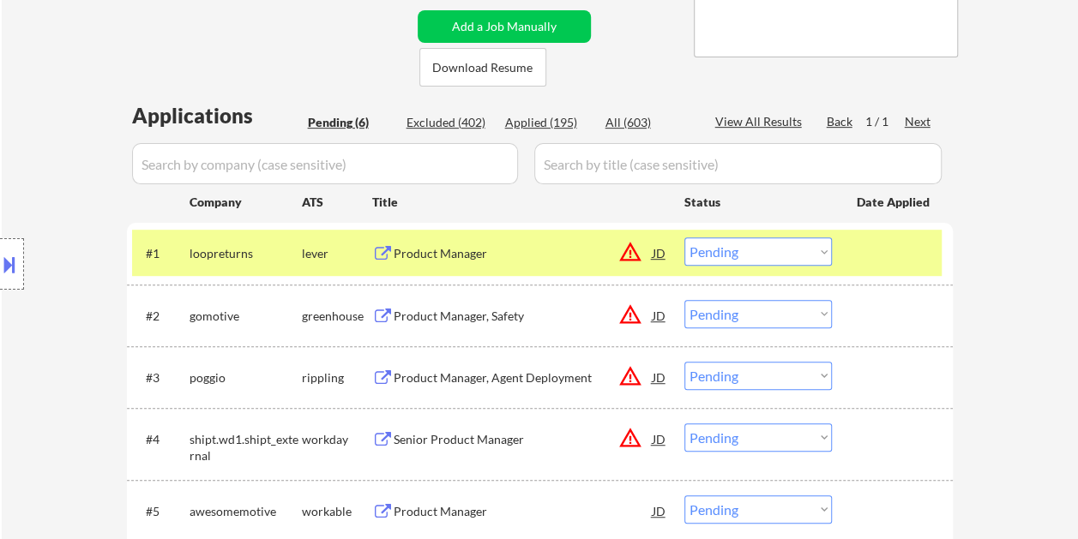
click at [474, 257] on div "Product Manager" at bounding box center [522, 253] width 259 height 17
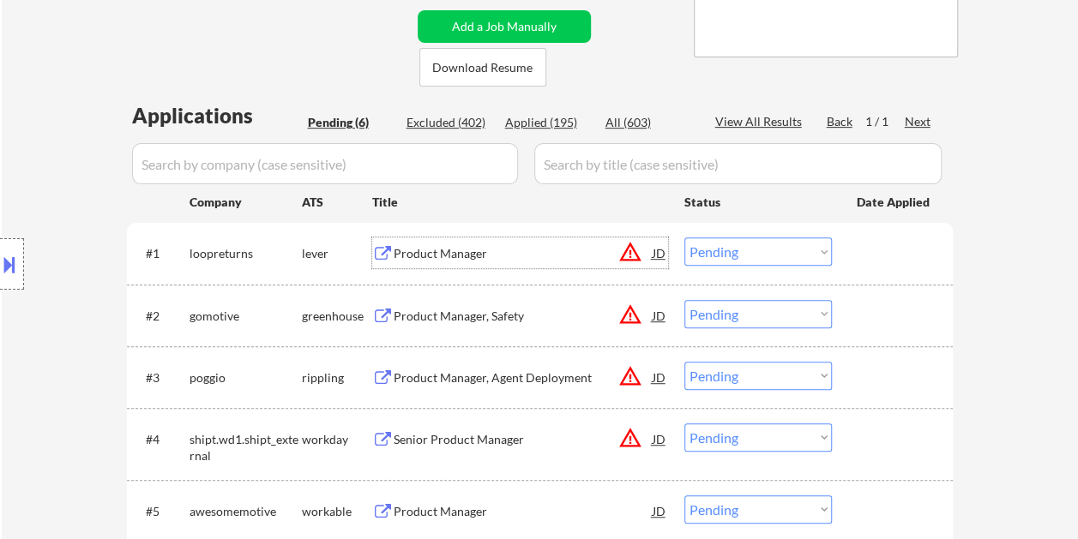
drag, startPoint x: 874, startPoint y: 261, endPoint x: 849, endPoint y: 259, distance: 25.0
click at [872, 262] on div at bounding box center [893, 252] width 75 height 31
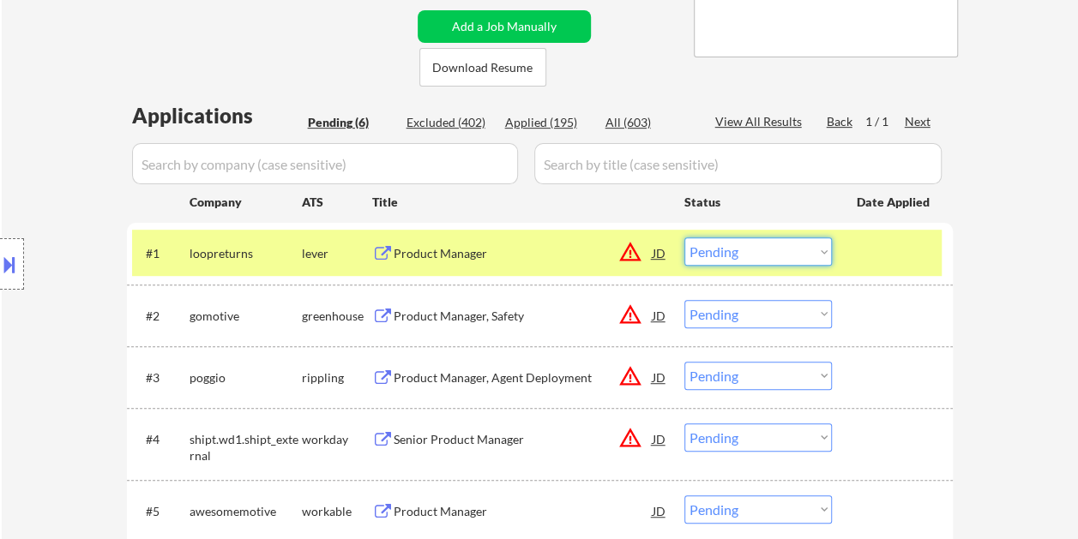
click at [825, 255] on select "Choose an option... Pending Applied Excluded (Questions) Excluded (Expired) Exc…" at bounding box center [757, 251] width 147 height 28
click at [684, 237] on select "Choose an option... Pending Applied Excluded (Questions) Excluded (Expired) Exc…" at bounding box center [757, 251] width 147 height 28
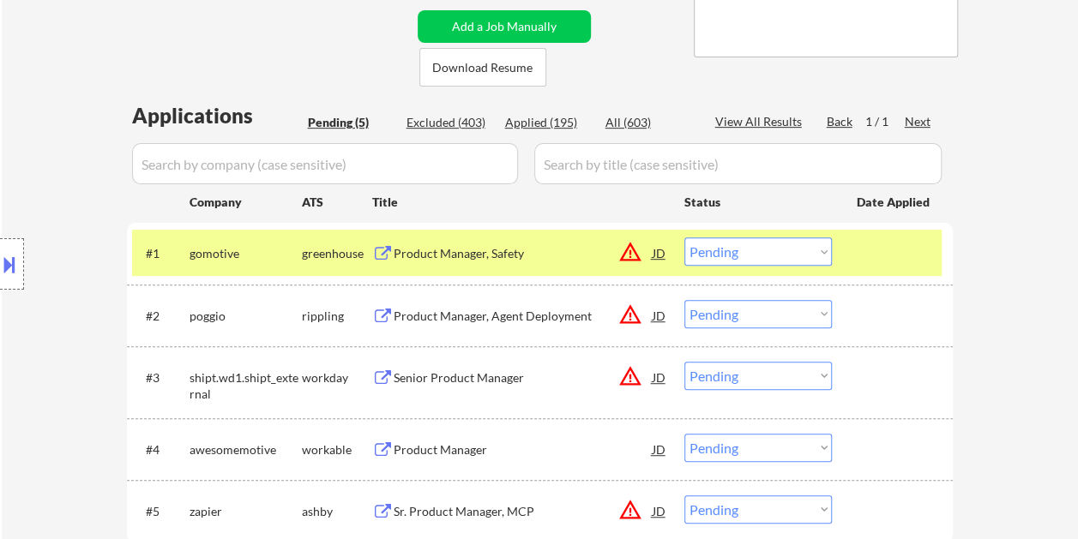
click at [865, 258] on div at bounding box center [893, 252] width 75 height 31
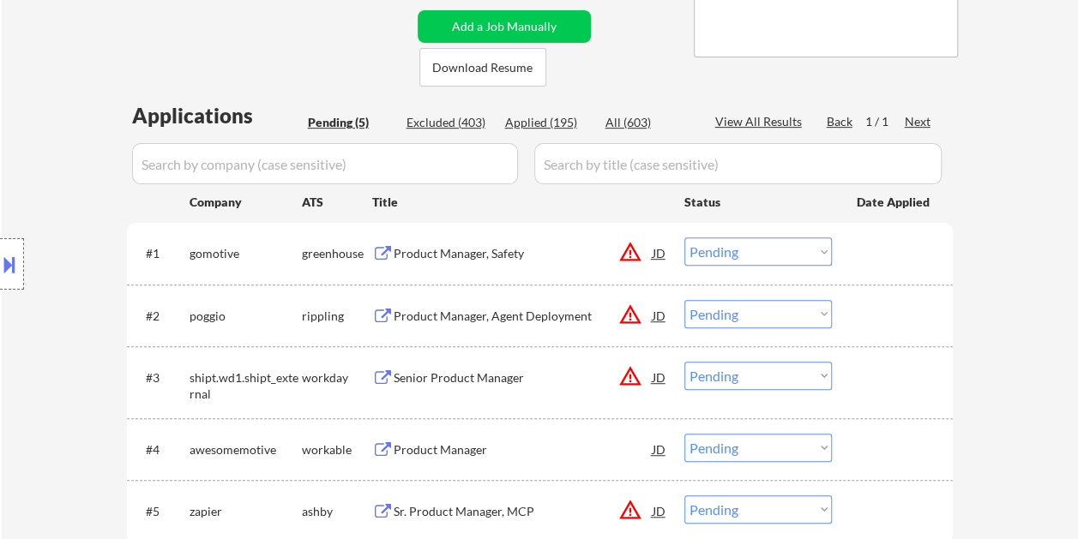
drag, startPoint x: 886, startPoint y: 253, endPoint x: 705, endPoint y: 277, distance: 183.3
click at [887, 252] on div at bounding box center [893, 252] width 75 height 31
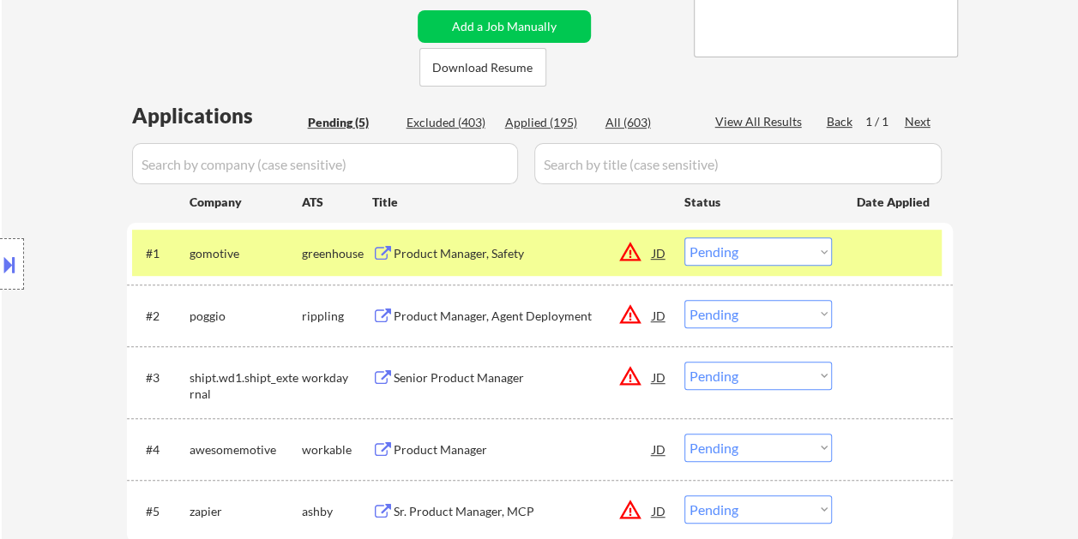
click at [451, 253] on div "Product Manager, Safety" at bounding box center [522, 253] width 259 height 17
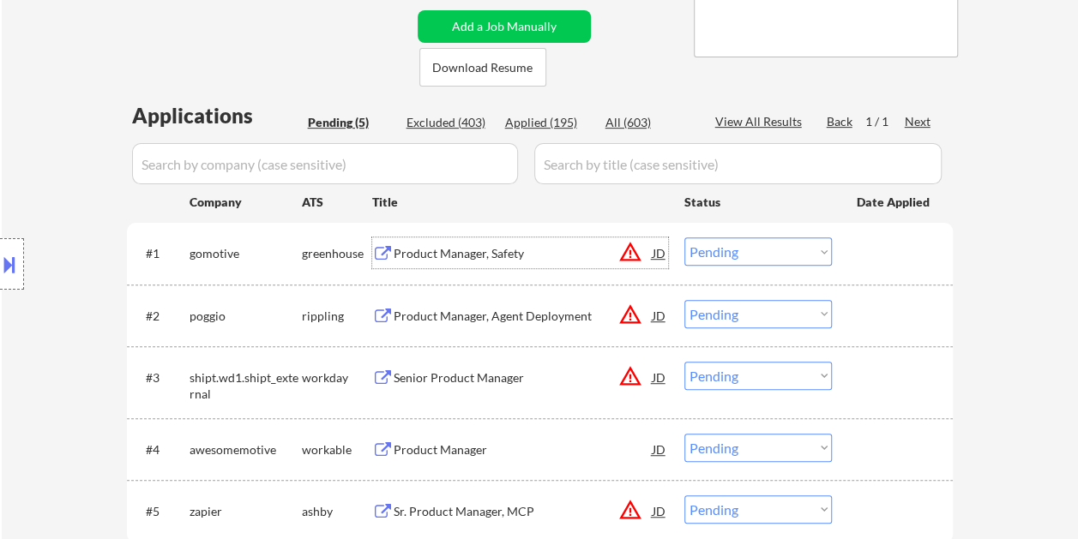
click at [866, 248] on div at bounding box center [893, 252] width 75 height 31
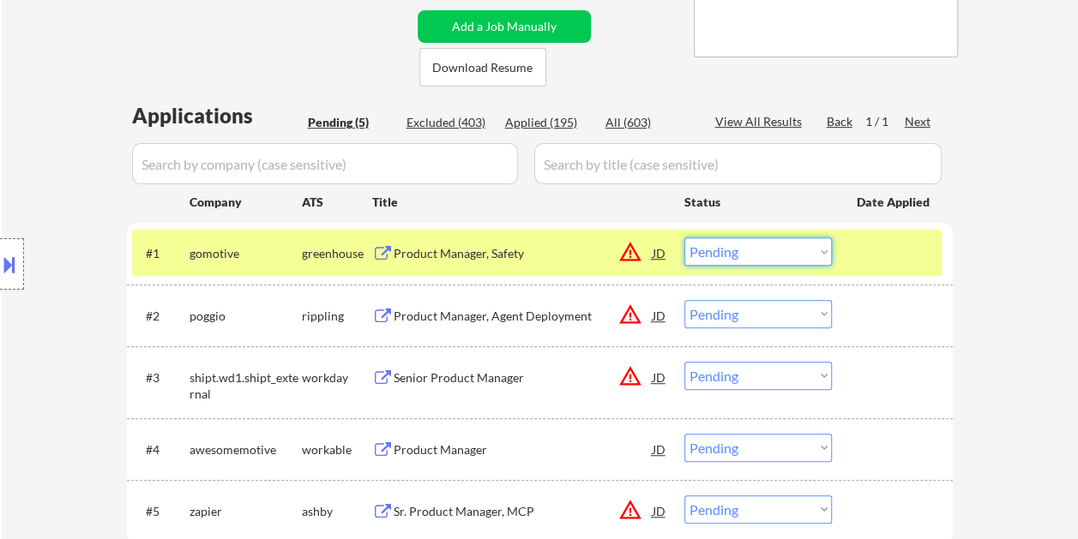
click at [804, 243] on select "Choose an option... Pending Applied Excluded (Questions) Excluded (Expired) Exc…" at bounding box center [757, 251] width 147 height 28
click at [684, 237] on select "Choose an option... Pending Applied Excluded (Questions) Excluded (Expired) Exc…" at bounding box center [757, 251] width 147 height 28
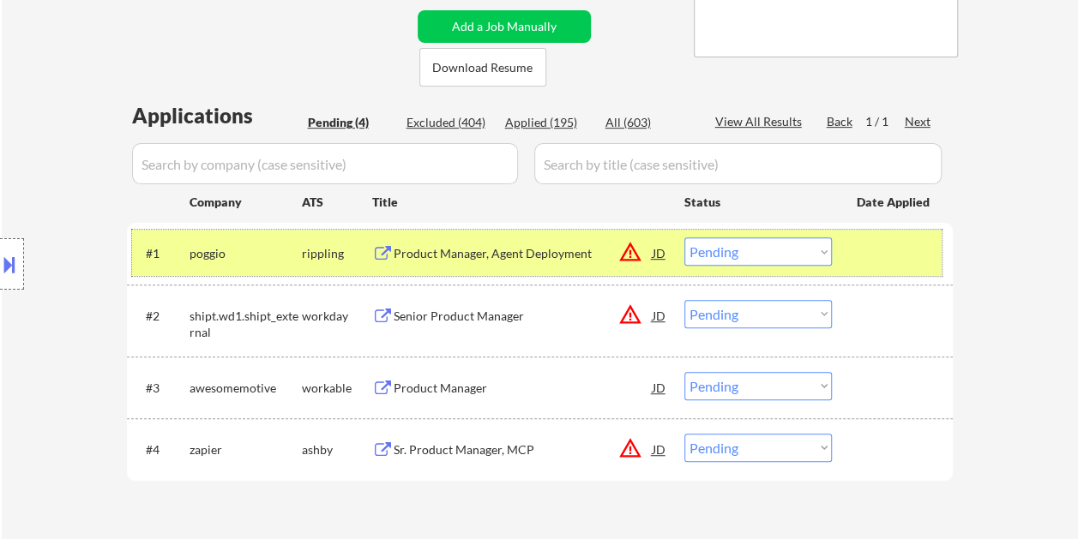
click at [864, 238] on div at bounding box center [893, 252] width 75 height 31
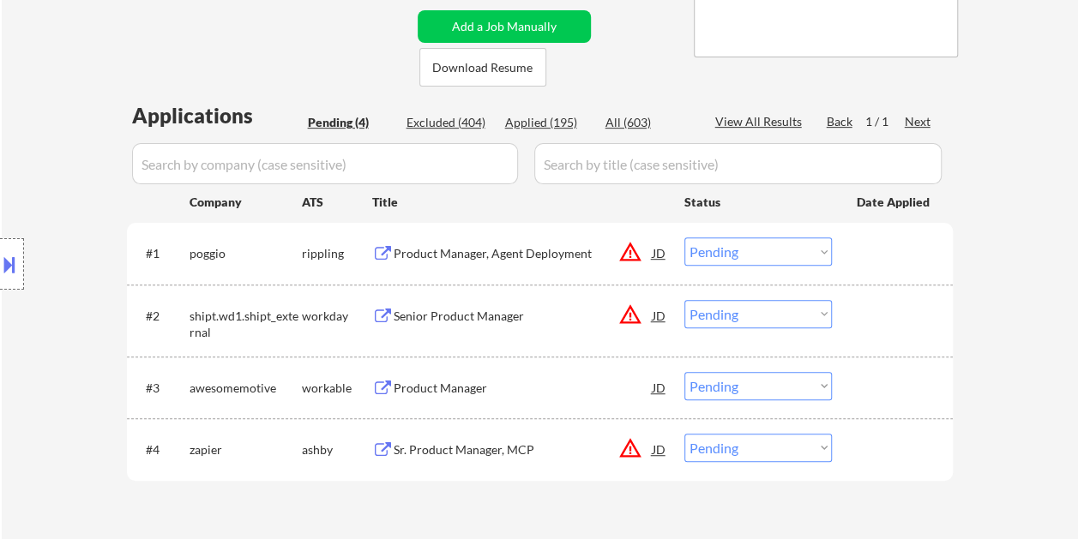
click at [886, 248] on div at bounding box center [893, 252] width 75 height 31
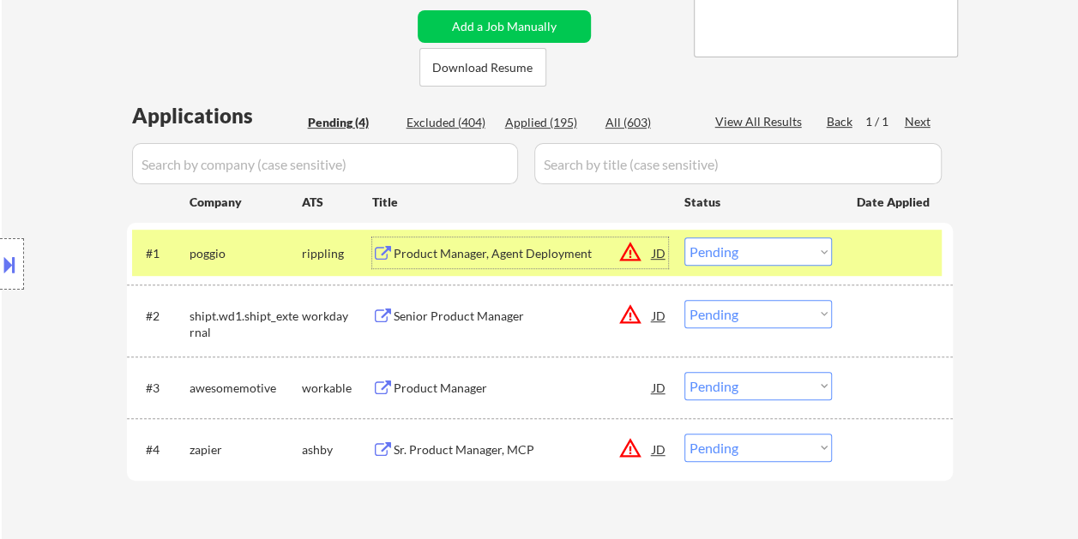
click at [509, 252] on div "Product Manager, Agent Deployment" at bounding box center [522, 253] width 259 height 17
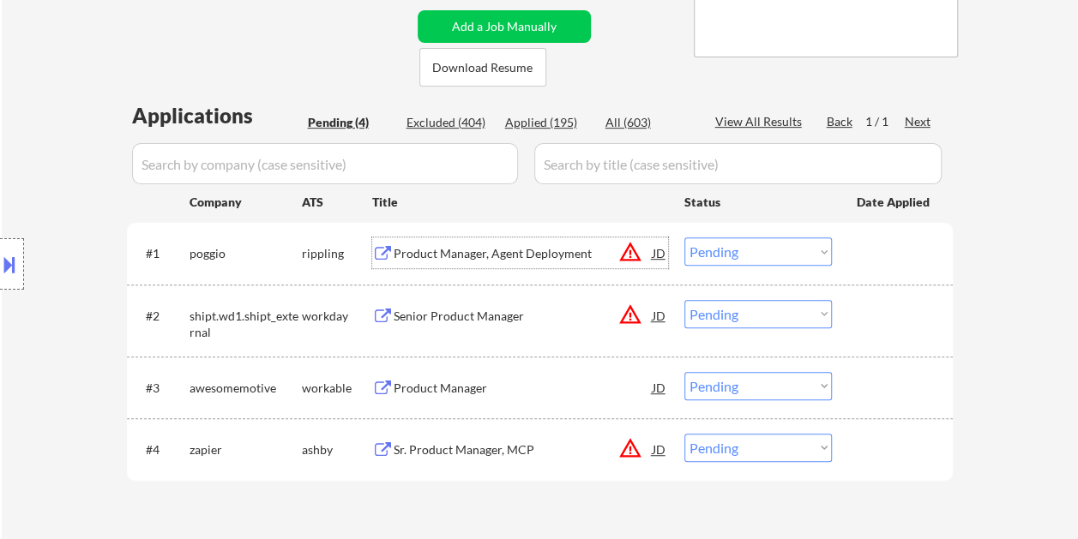
click at [859, 238] on div at bounding box center [893, 252] width 75 height 31
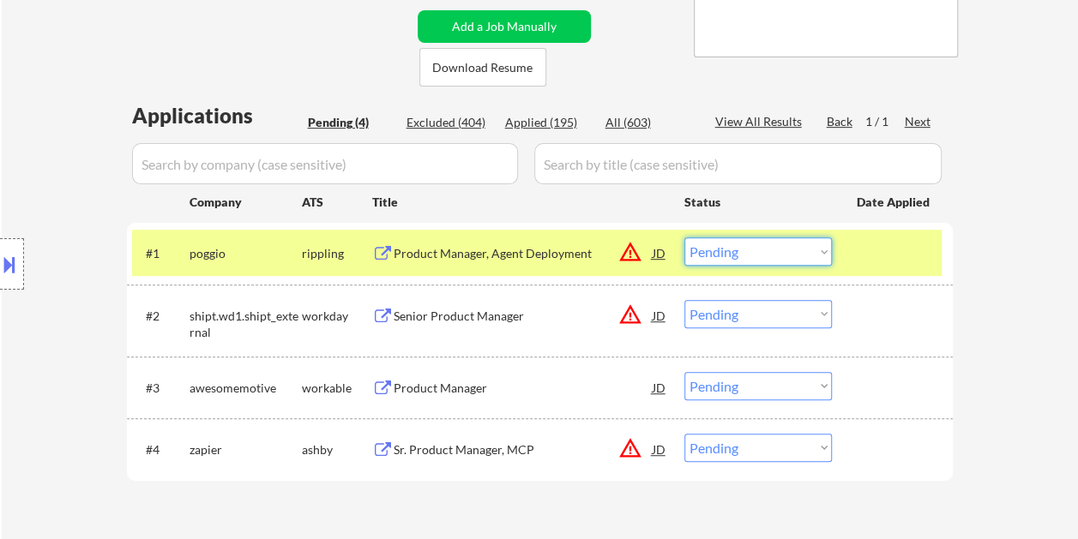
click at [819, 250] on select "Choose an option... Pending Applied Excluded (Questions) Excluded (Expired) Exc…" at bounding box center [757, 251] width 147 height 28
click at [684, 237] on select "Choose an option... Pending Applied Excluded (Questions) Excluded (Expired) Exc…" at bounding box center [757, 251] width 147 height 28
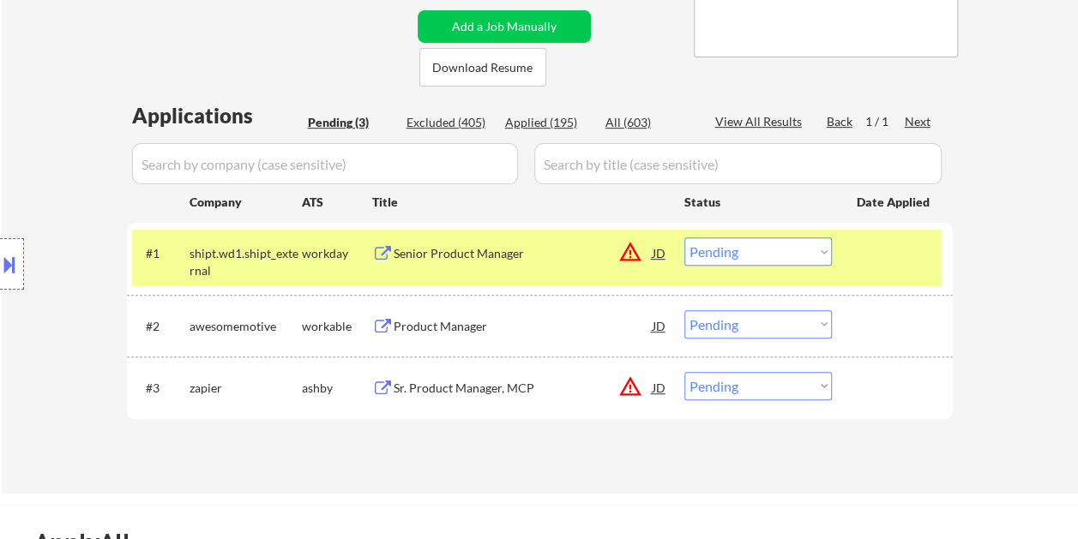
click at [893, 252] on div at bounding box center [893, 252] width 75 height 31
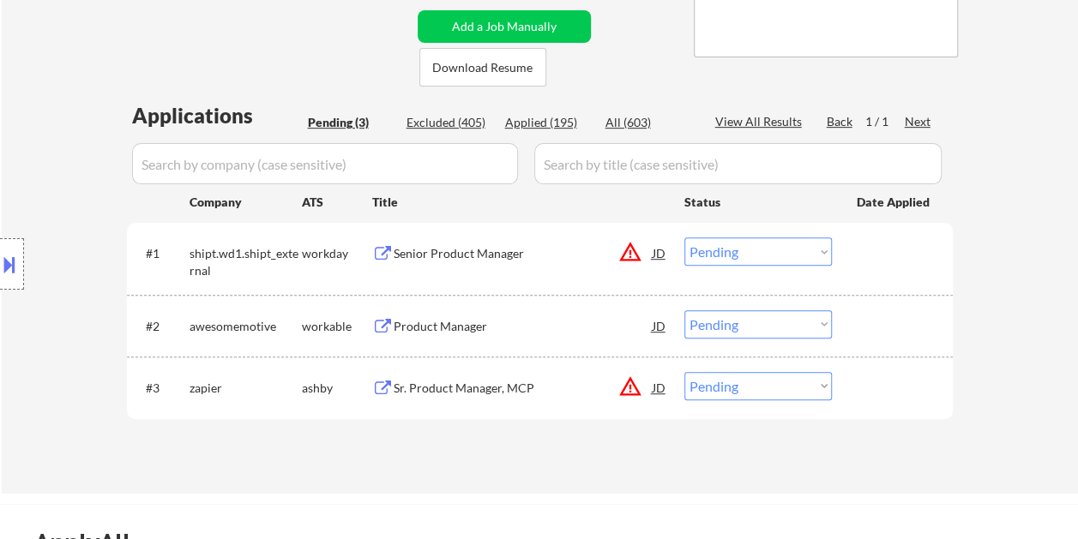
drag, startPoint x: 887, startPoint y: 252, endPoint x: 748, endPoint y: 252, distance: 138.9
click at [886, 250] on div at bounding box center [893, 252] width 75 height 31
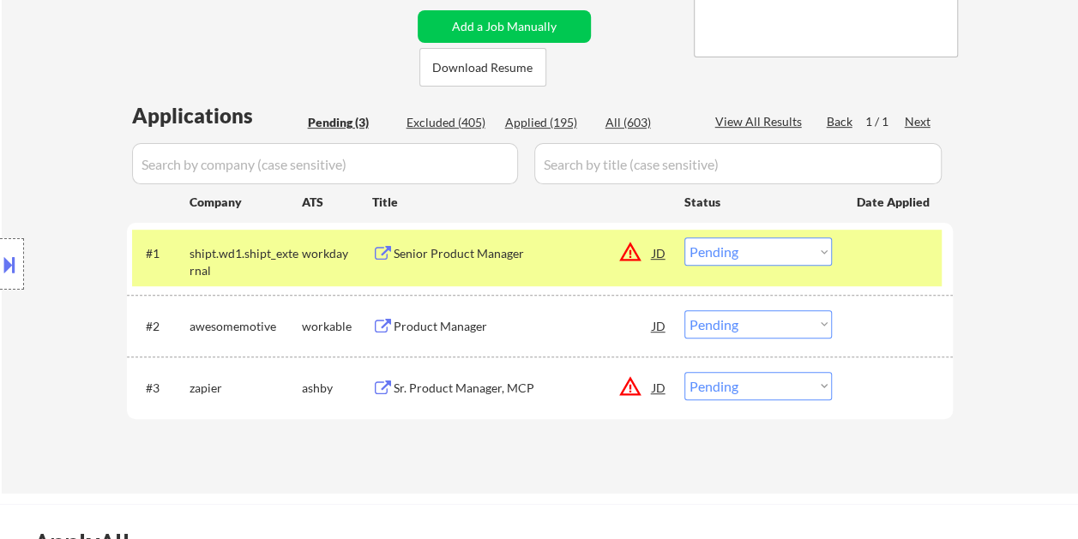
click at [501, 247] on div "Senior Product Manager" at bounding box center [522, 253] width 259 height 17
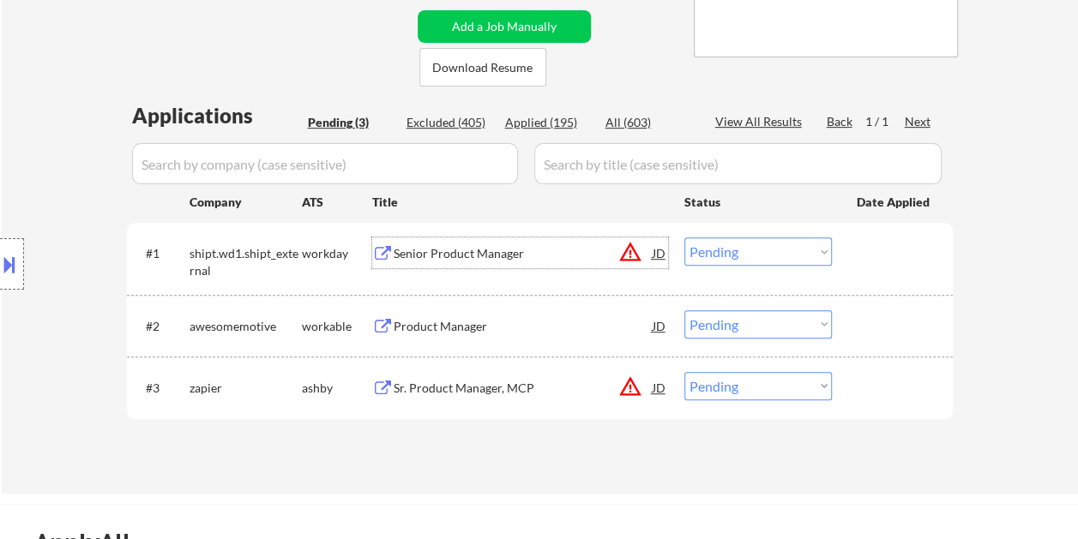
click at [860, 245] on div at bounding box center [893, 252] width 75 height 31
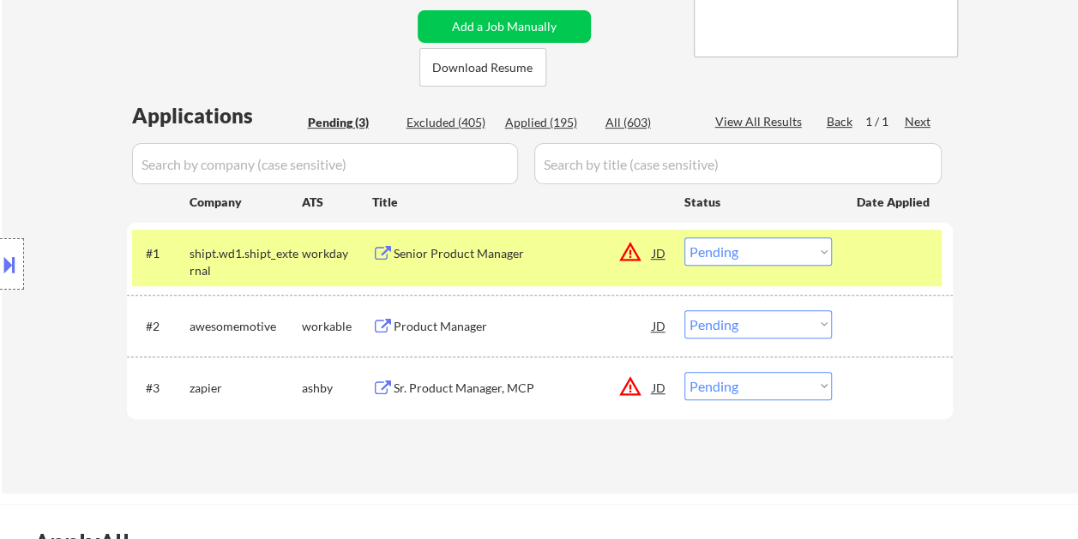
click at [814, 254] on select "Choose an option... Pending Applied Excluded (Questions) Excluded (Expired) Exc…" at bounding box center [757, 251] width 147 height 28
click at [823, 249] on select "Choose an option... Pending Applied Excluded (Questions) Excluded (Expired) Exc…" at bounding box center [757, 251] width 147 height 28
click at [684, 237] on select "Choose an option... Pending Applied Excluded (Questions) Excluded (Expired) Exc…" at bounding box center [757, 251] width 147 height 28
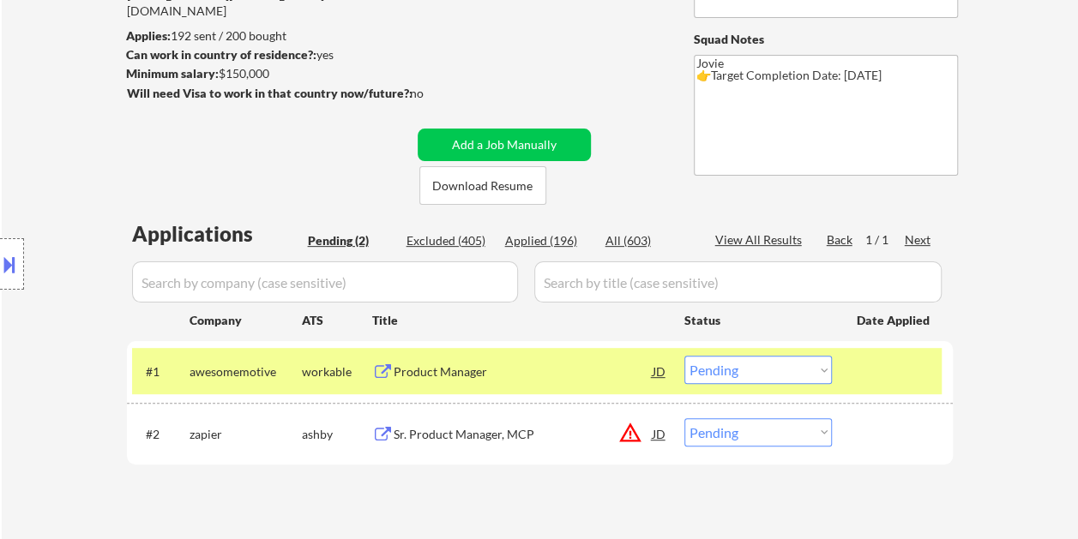
scroll to position [257, 0]
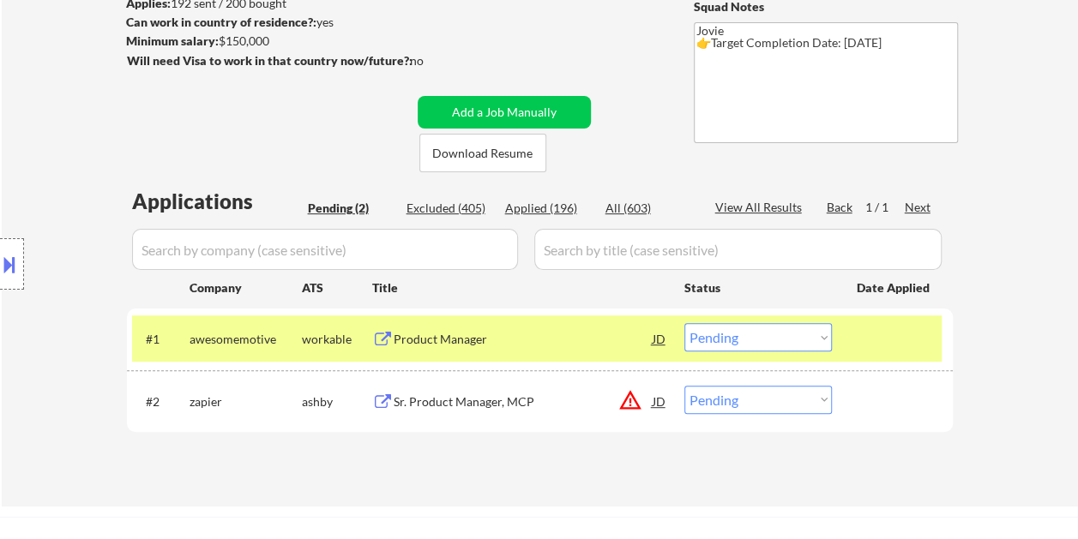
click at [870, 350] on div at bounding box center [893, 338] width 75 height 31
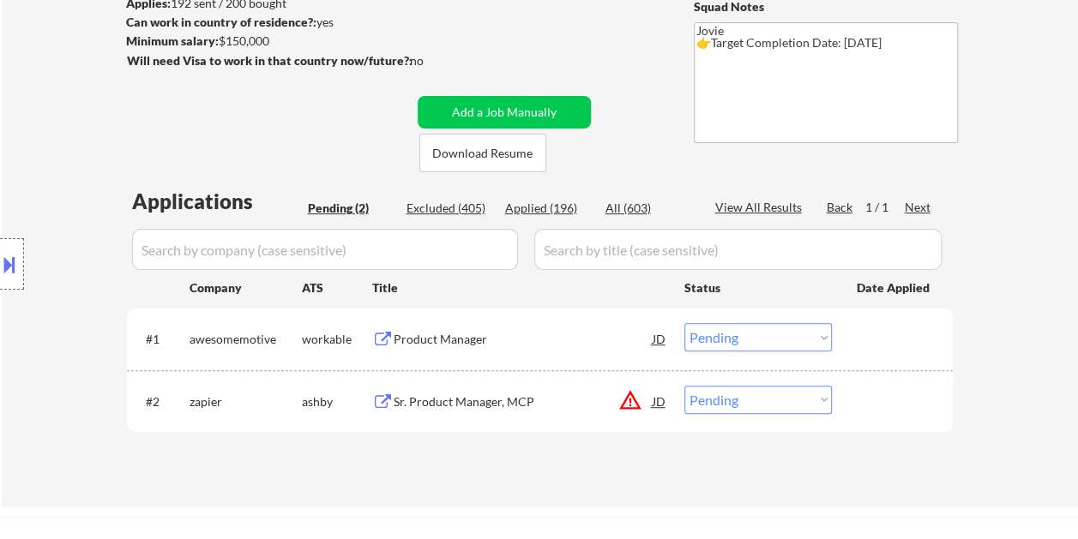
click at [858, 334] on div at bounding box center [893, 338] width 75 height 31
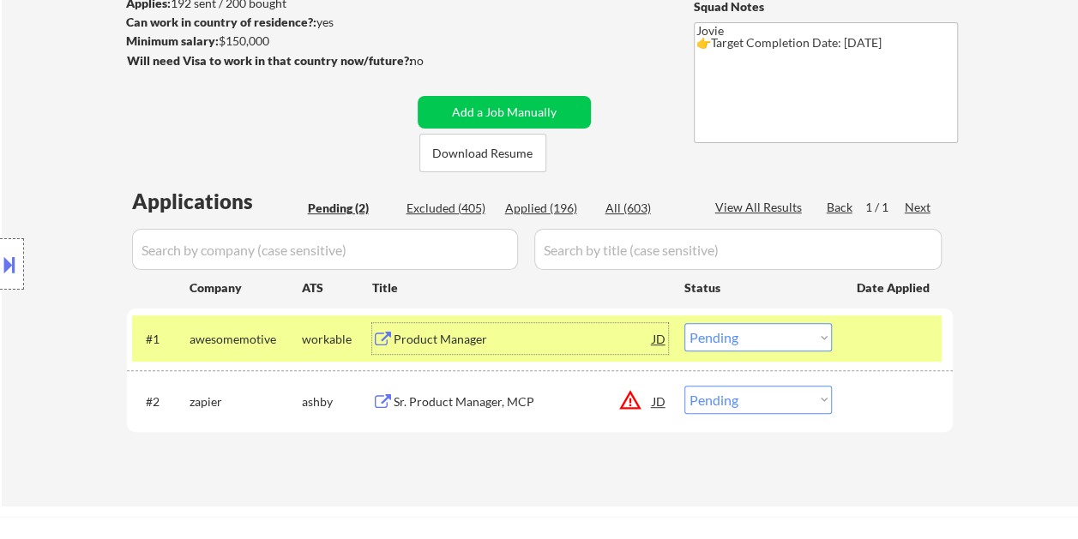
click at [463, 327] on div "Product Manager" at bounding box center [522, 338] width 259 height 31
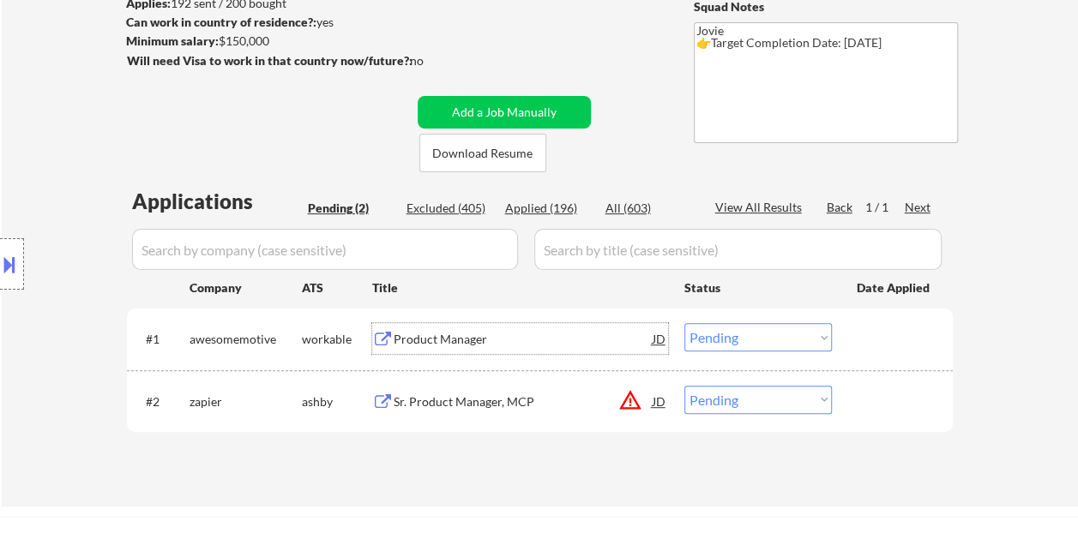
drag, startPoint x: 868, startPoint y: 325, endPoint x: 814, endPoint y: 348, distance: 58.8
click at [864, 329] on div at bounding box center [893, 338] width 75 height 31
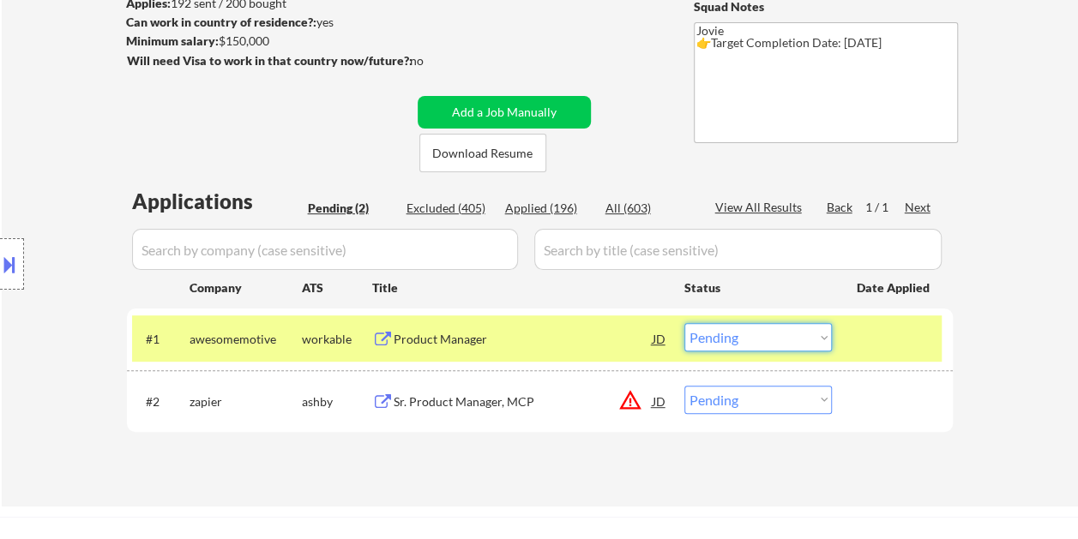
drag, startPoint x: 808, startPoint y: 350, endPoint x: 799, endPoint y: 348, distance: 8.7
click at [807, 350] on select "Choose an option... Pending Applied Excluded (Questions) Excluded (Expired) Exc…" at bounding box center [757, 337] width 147 height 28
click at [684, 323] on select "Choose an option... Pending Applied Excluded (Questions) Excluded (Expired) Exc…" at bounding box center [757, 337] width 147 height 28
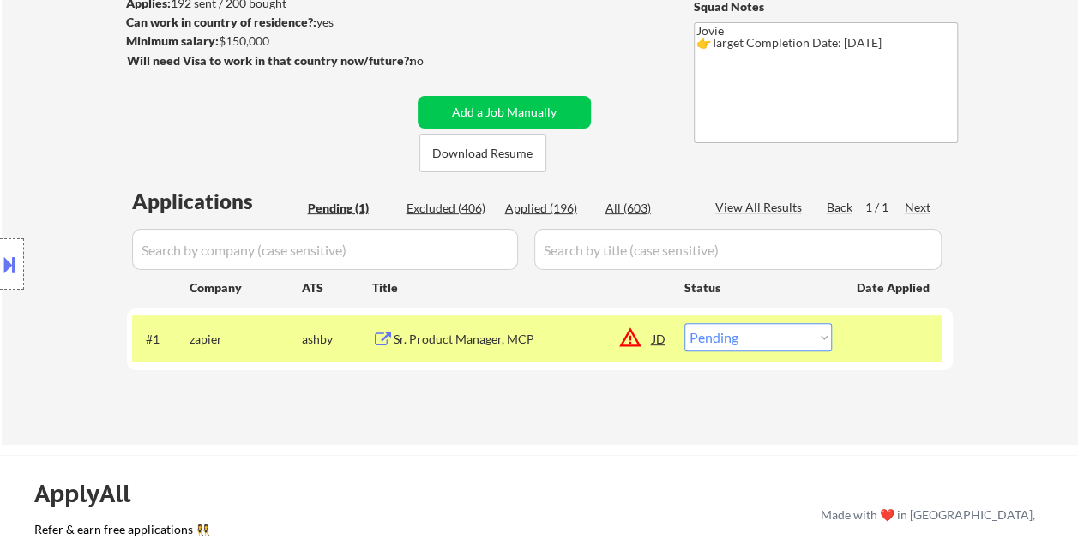
click at [548, 327] on div "Sr. Product Manager, MCP" at bounding box center [522, 338] width 259 height 31
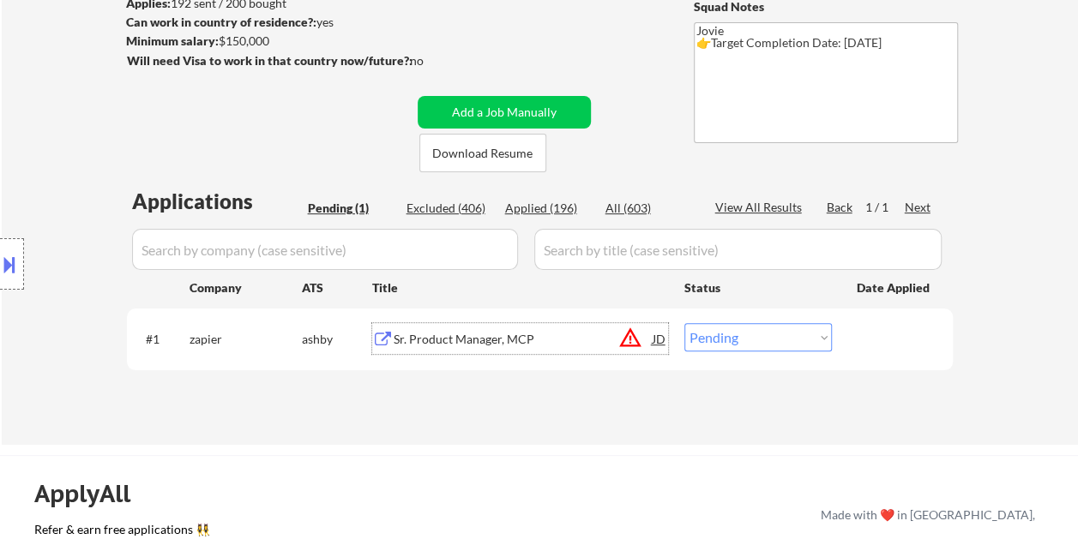
click at [888, 331] on div at bounding box center [893, 338] width 75 height 31
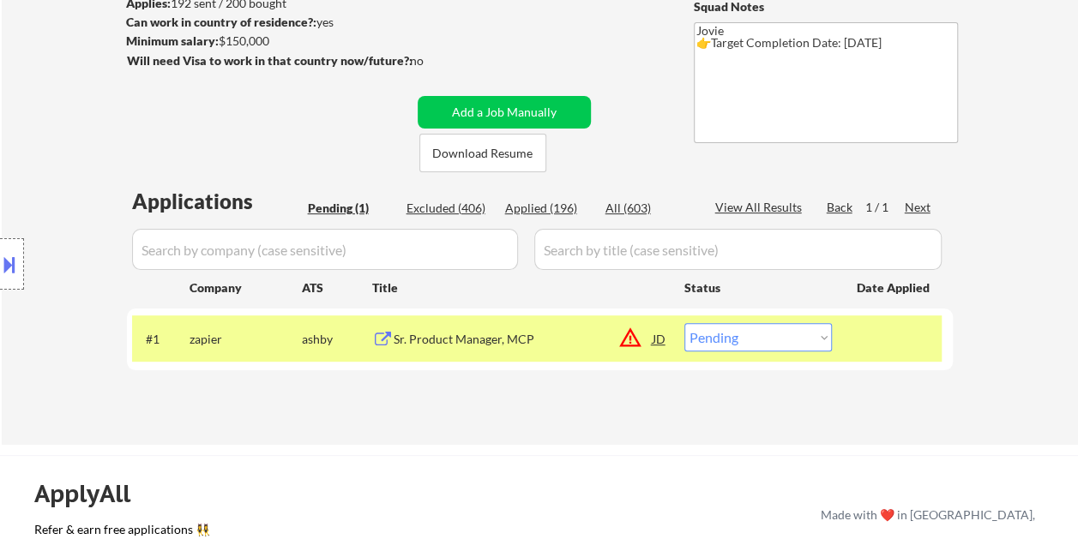
click at [820, 339] on select "Choose an option... Pending Applied Excluded (Questions) Excluded (Expired) Exc…" at bounding box center [757, 337] width 147 height 28
click at [684, 323] on select "Choose an option... Pending Applied Excluded (Questions) Excluded (Expired) Exc…" at bounding box center [757, 337] width 147 height 28
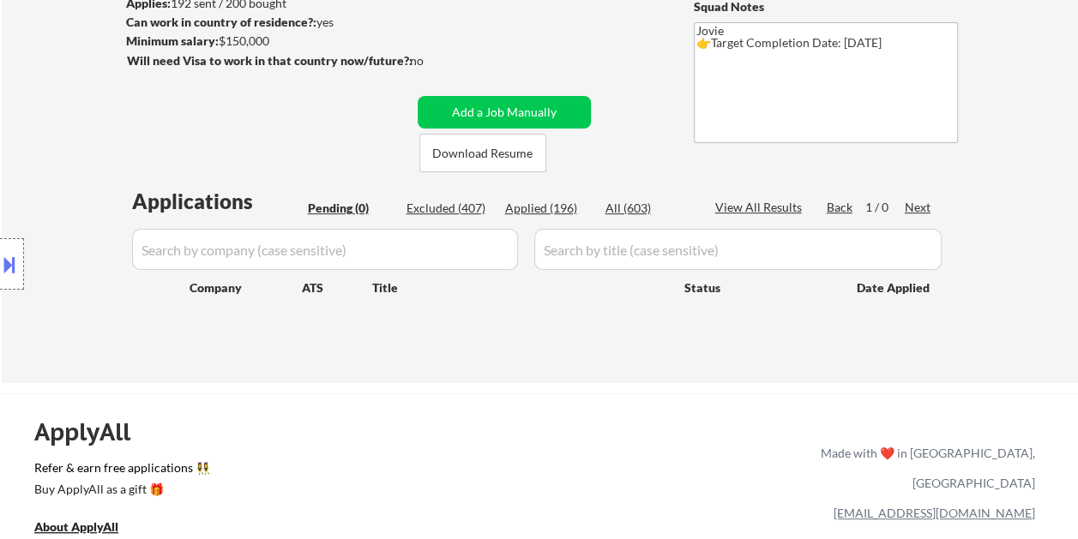
drag, startPoint x: 550, startPoint y: 209, endPoint x: 369, endPoint y: 1, distance: 276.4
click at [550, 209] on div "Applied (196)" at bounding box center [548, 208] width 86 height 17
click at [548, 205] on div "Applied (196)" at bounding box center [548, 208] width 86 height 17
select select ""applied""
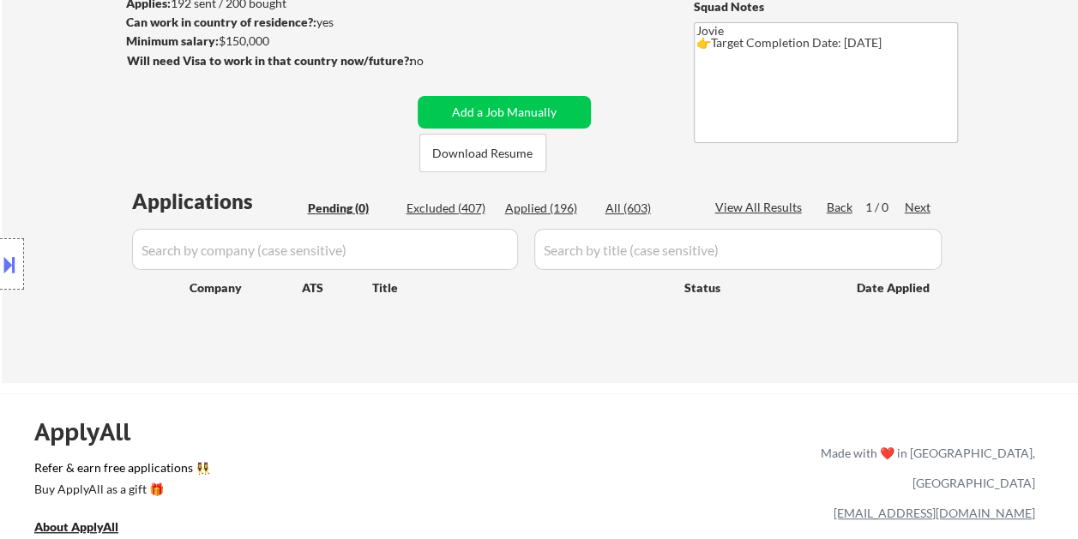
select select ""applied""
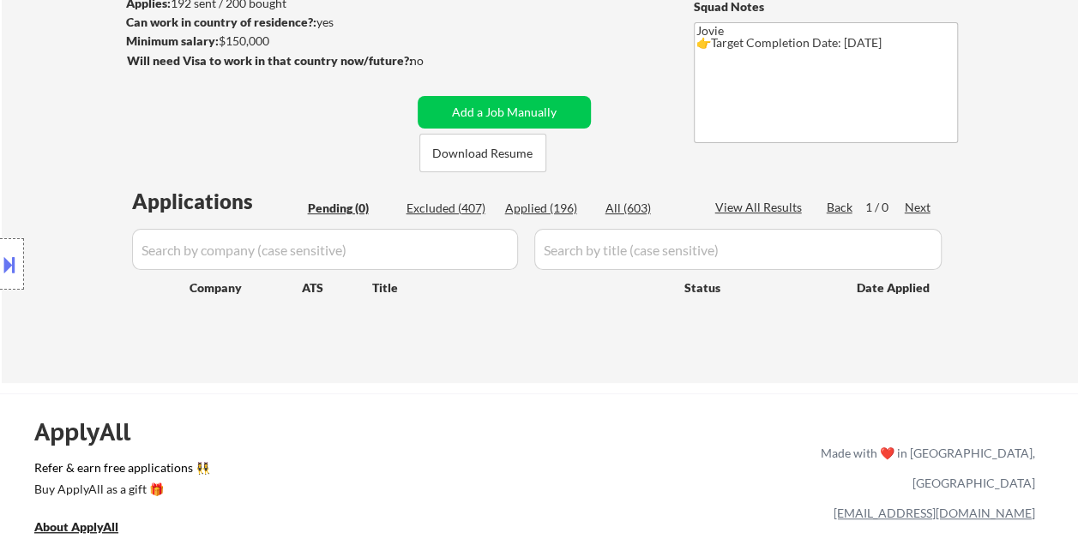
select select ""applied""
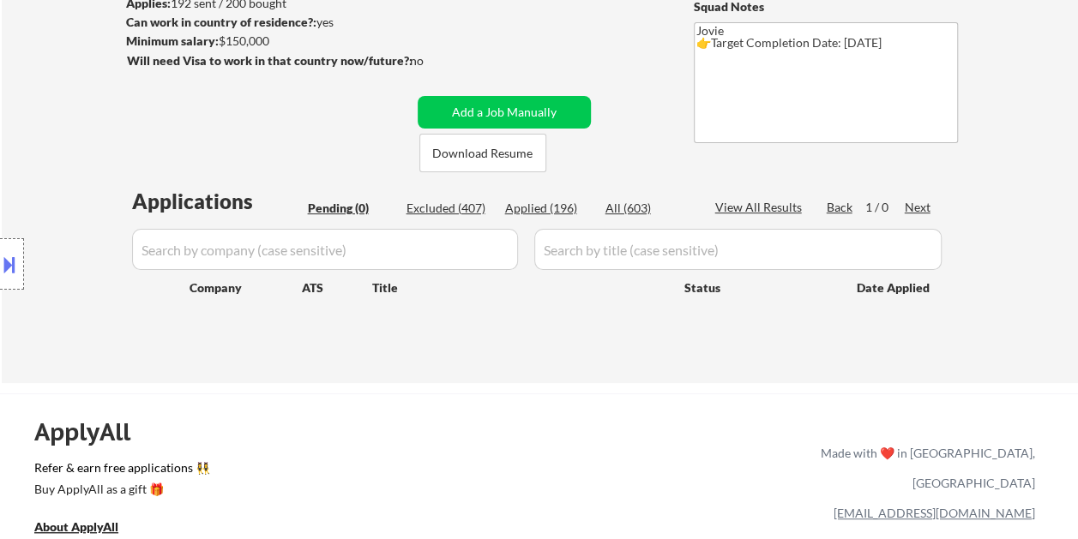
select select ""applied""
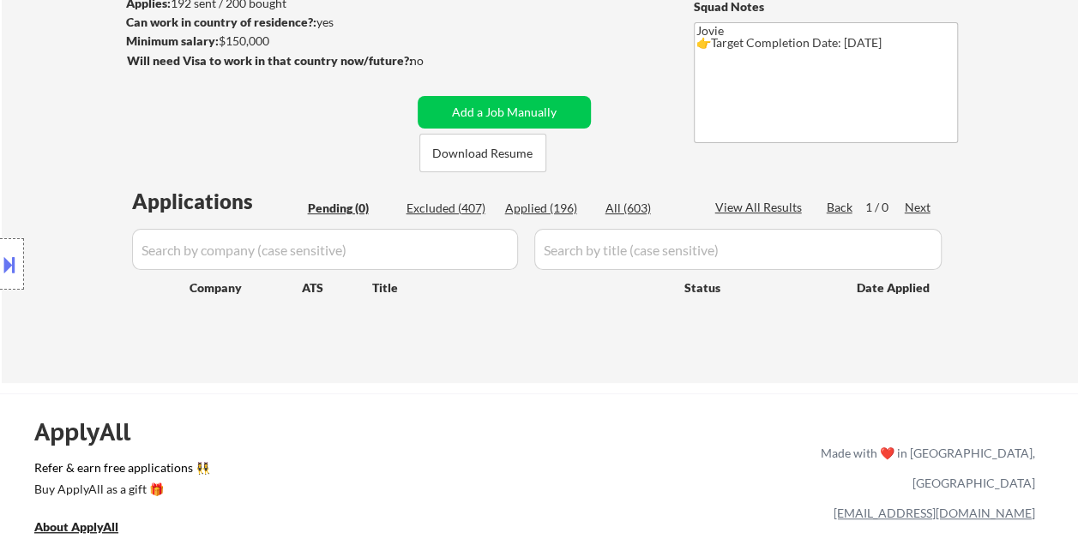
select select ""applied""
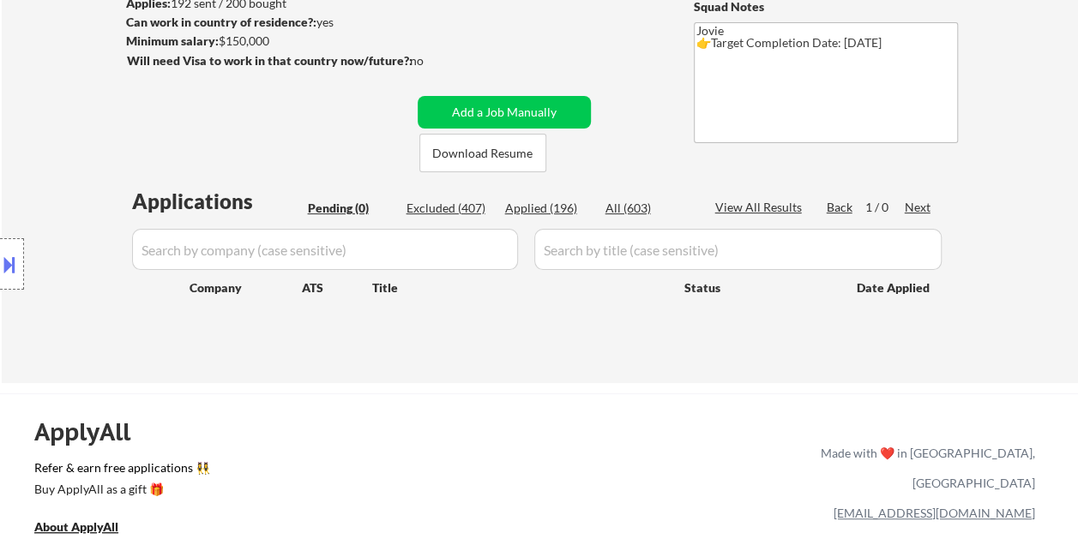
select select ""applied""
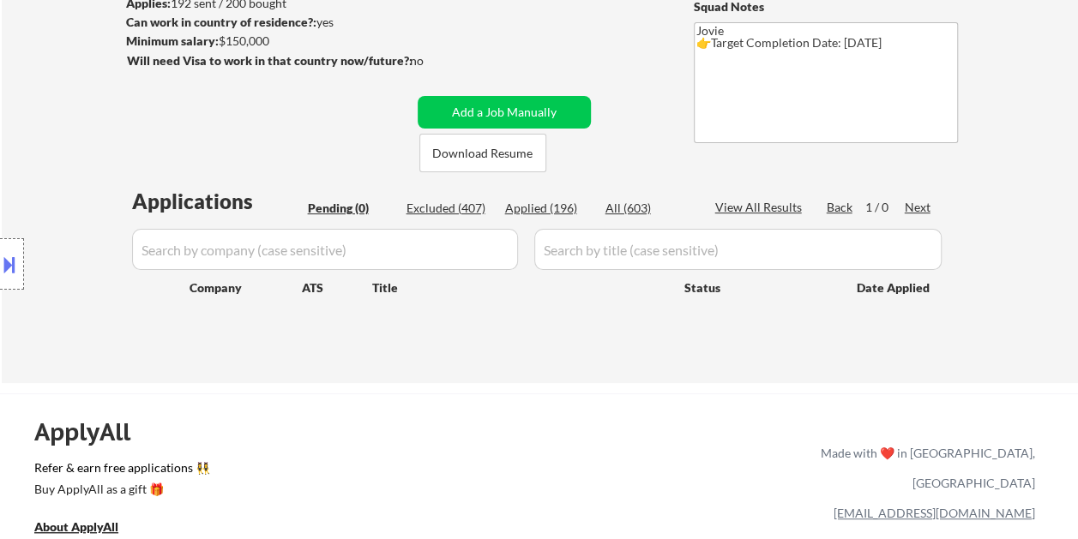
select select ""applied""
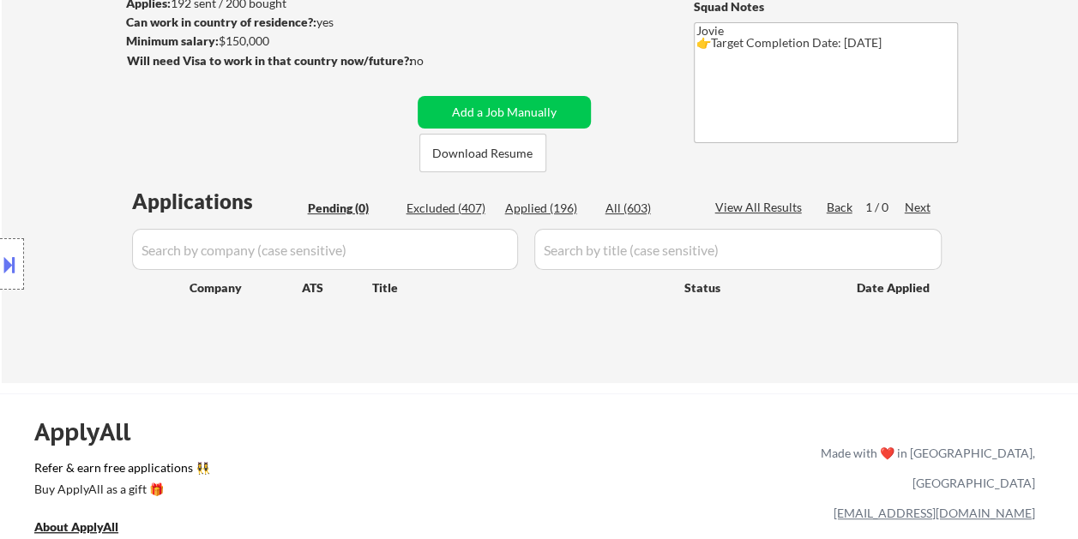
select select ""applied""
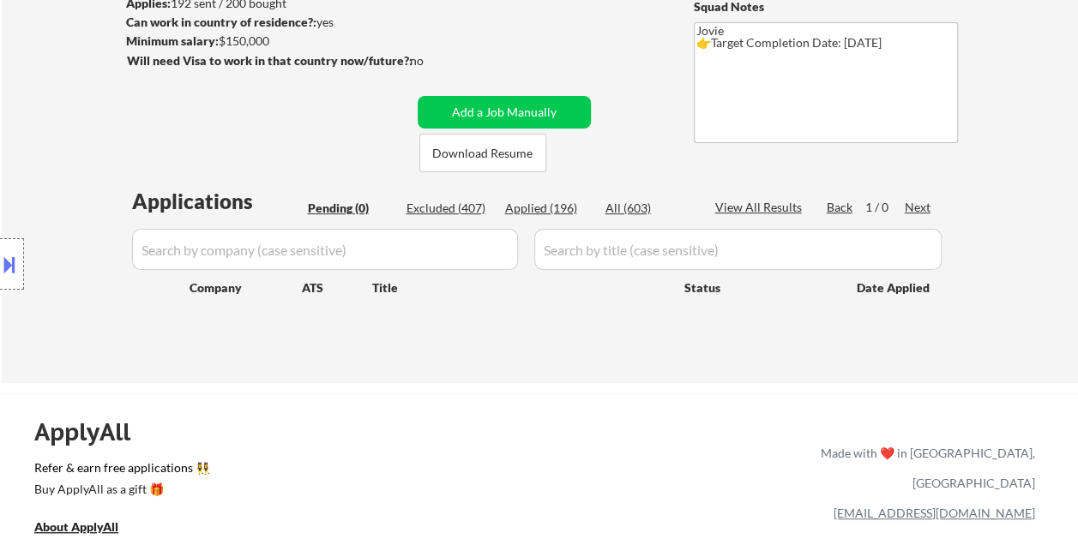
select select ""applied""
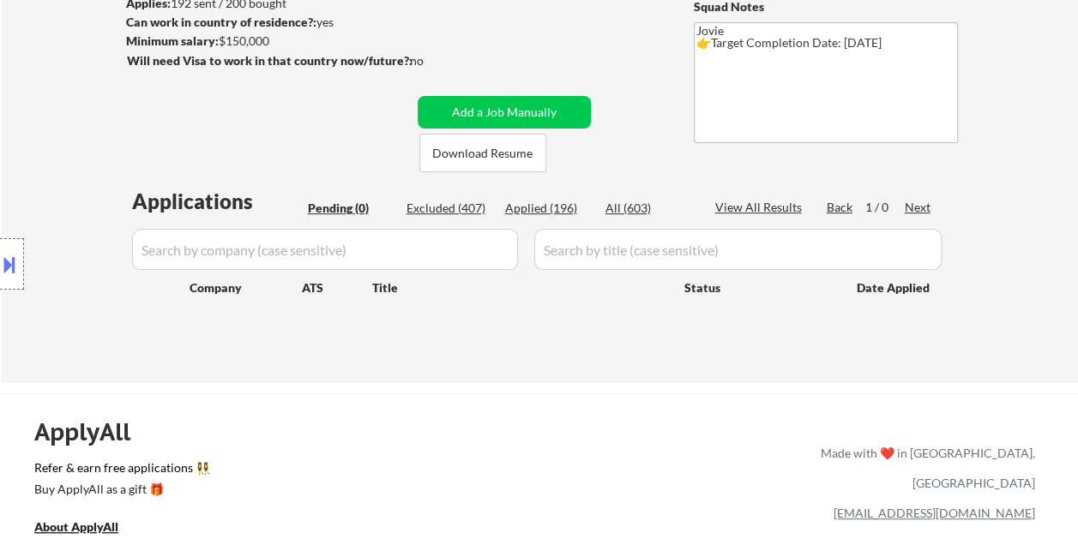
select select ""applied""
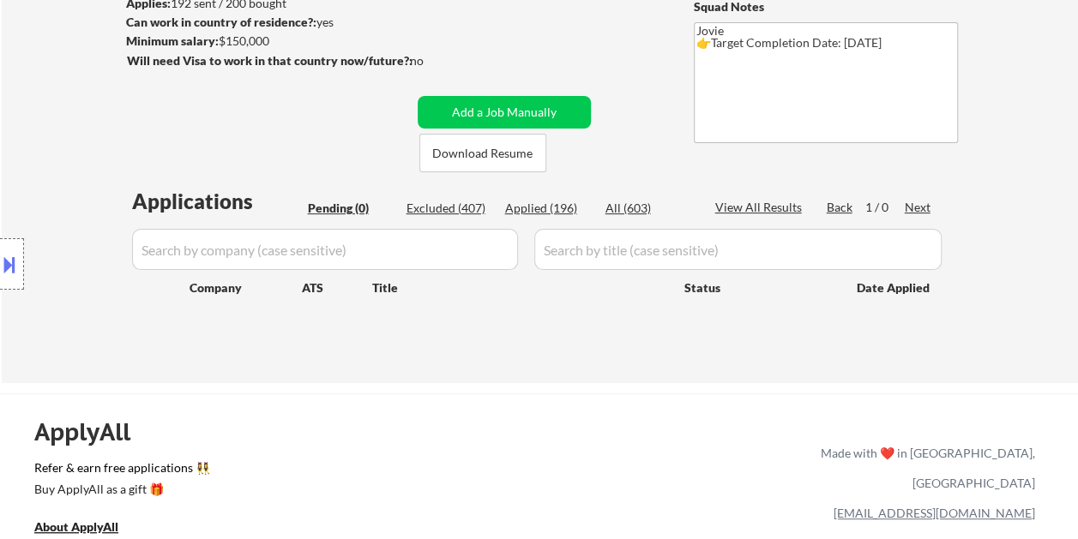
select select ""applied""
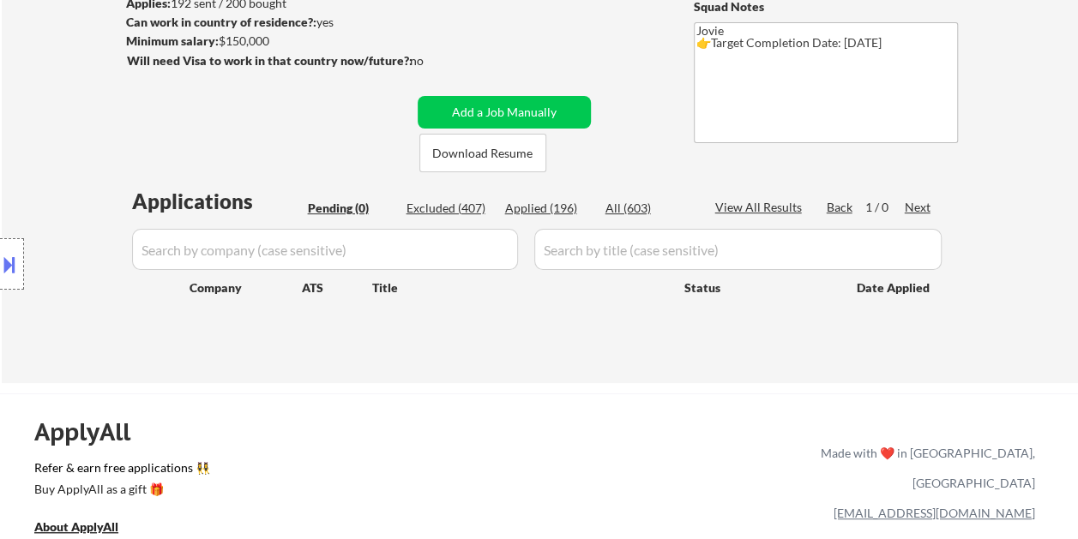
select select ""applied""
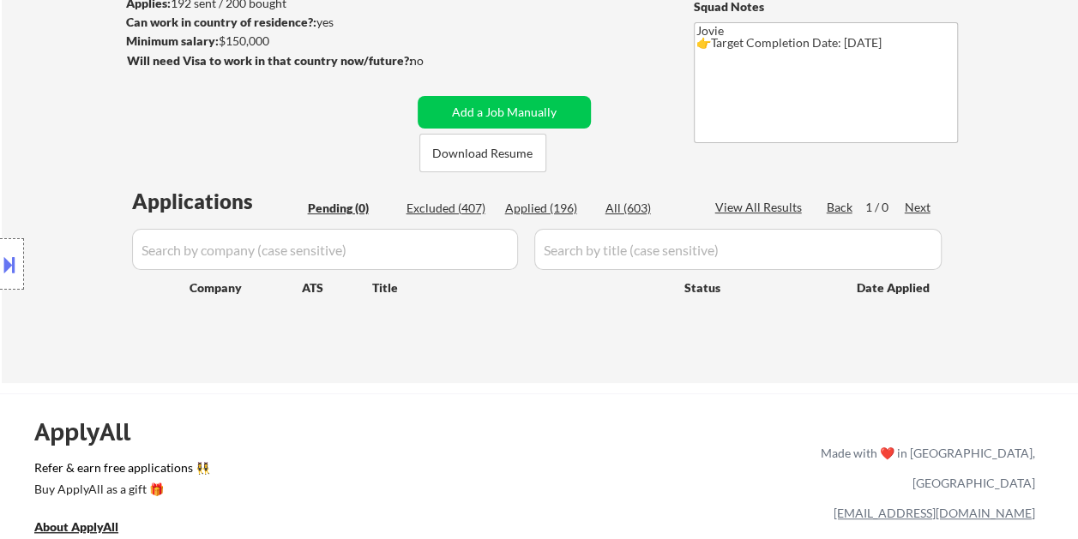
select select ""applied""
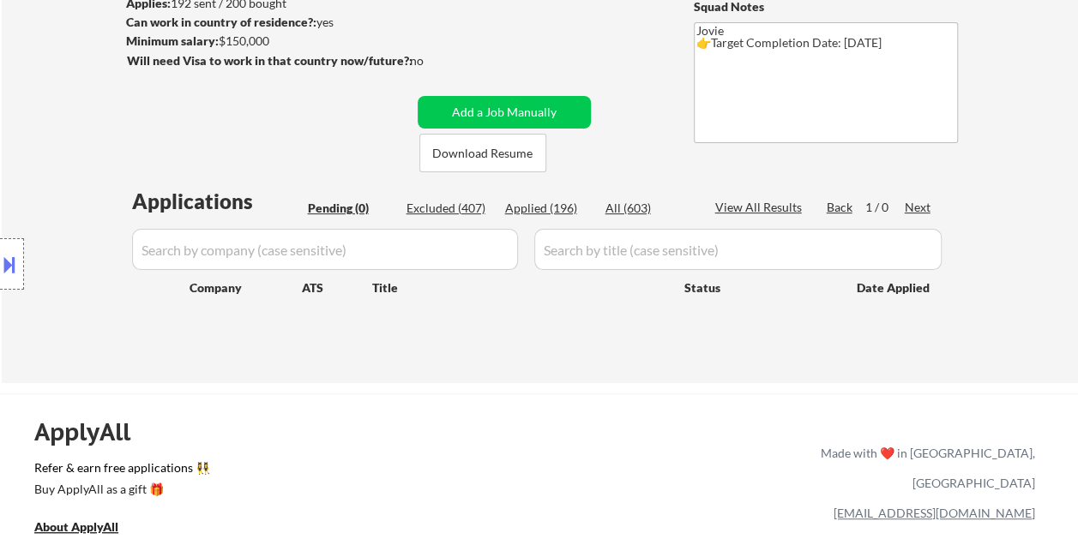
select select ""applied""
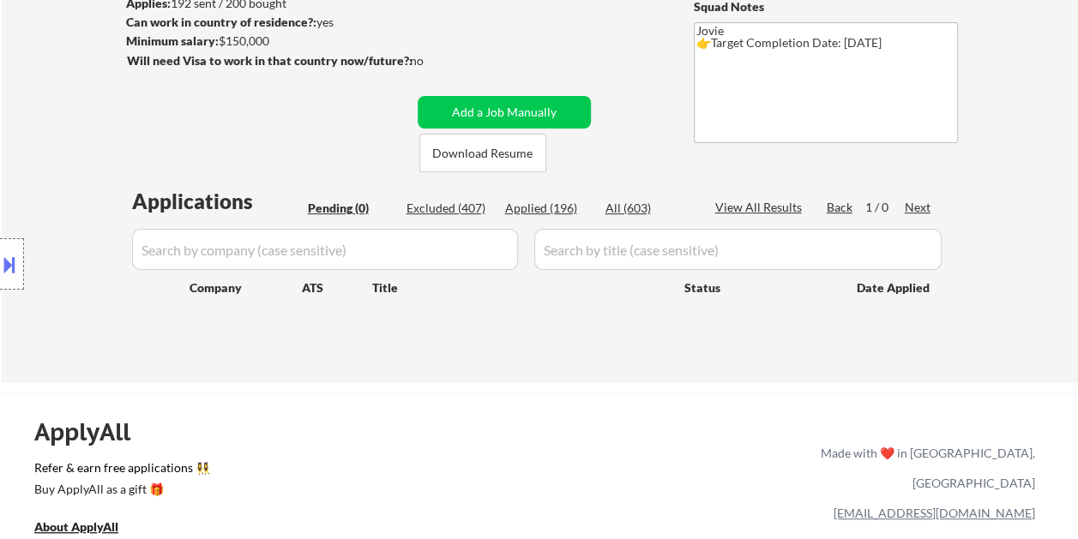
select select ""applied""
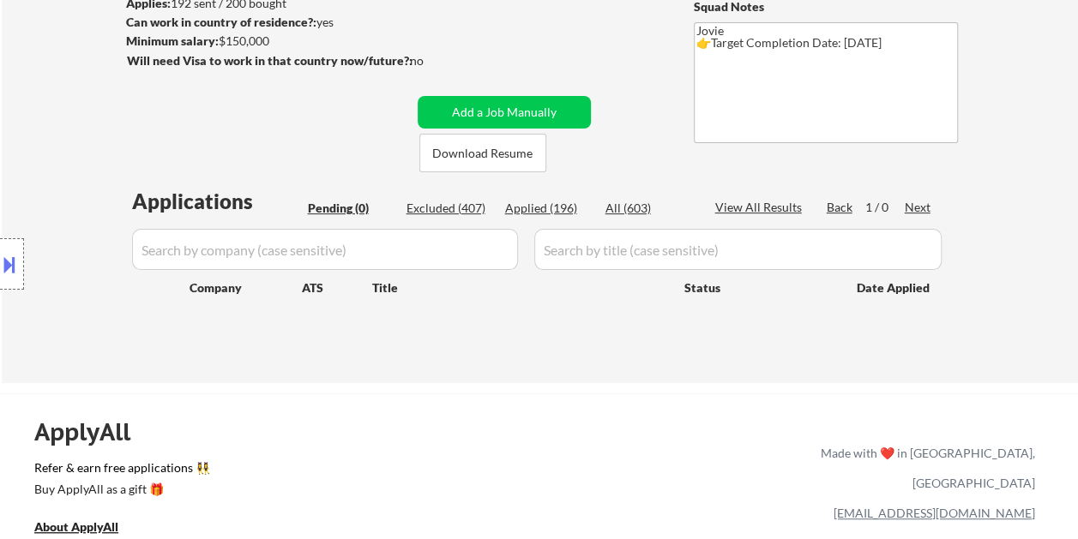
select select ""applied""
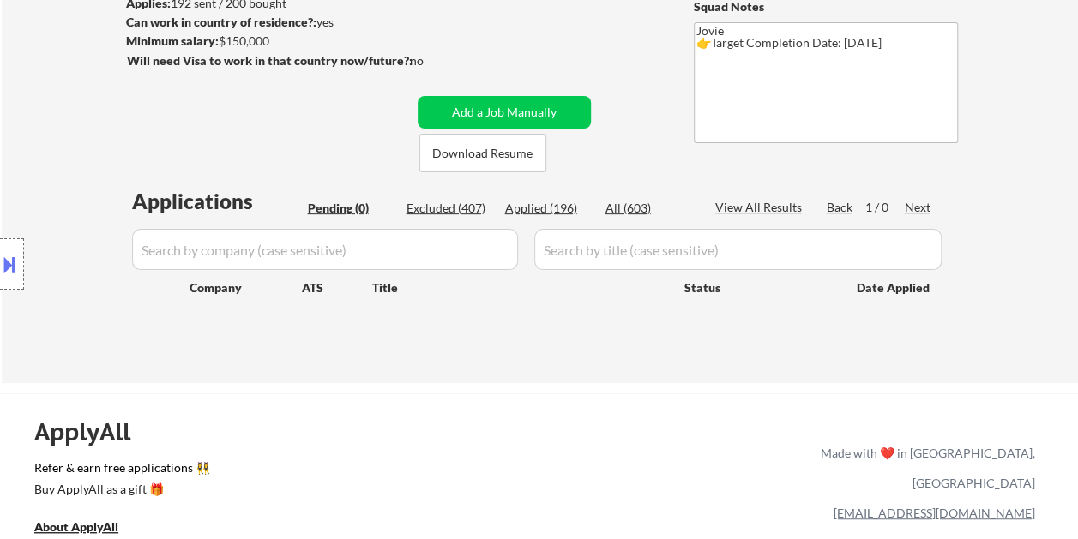
select select ""applied""
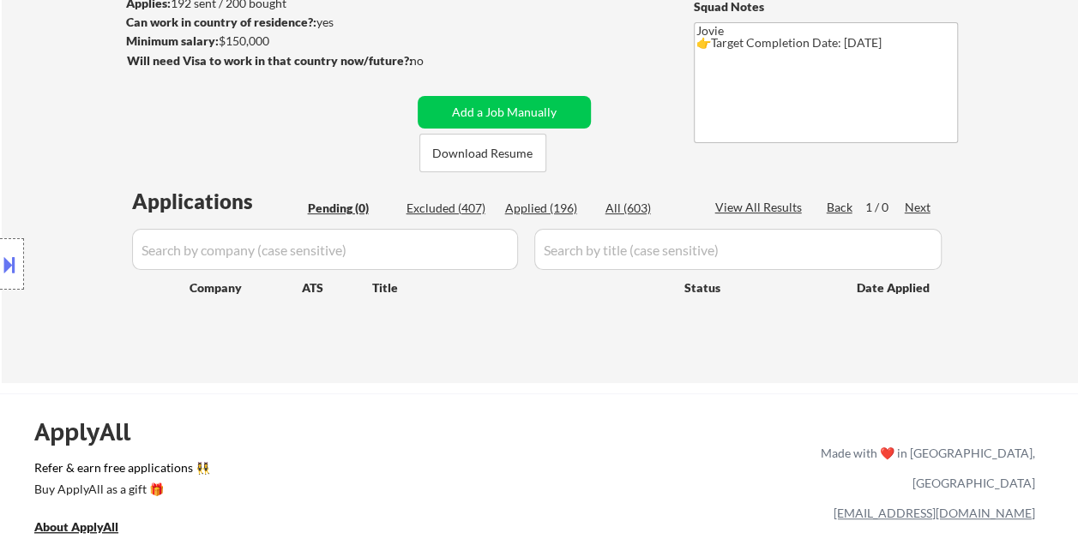
select select ""applied""
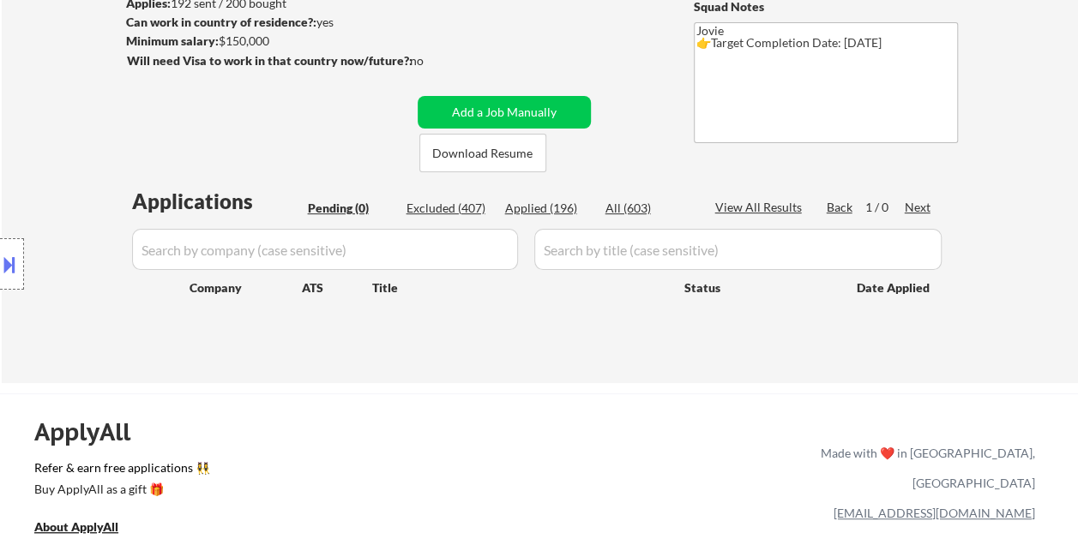
select select ""applied""
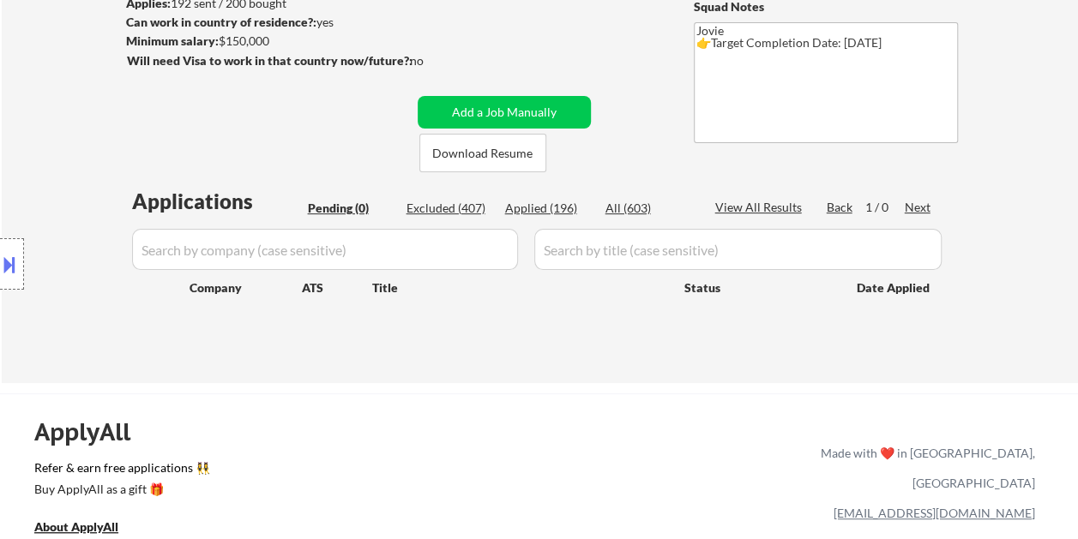
select select ""applied""
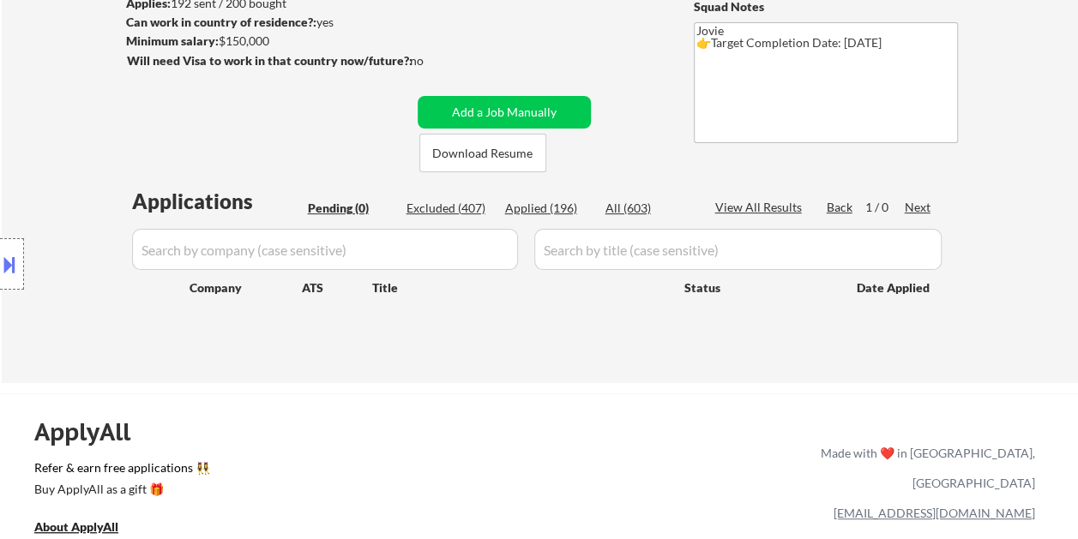
select select ""applied""
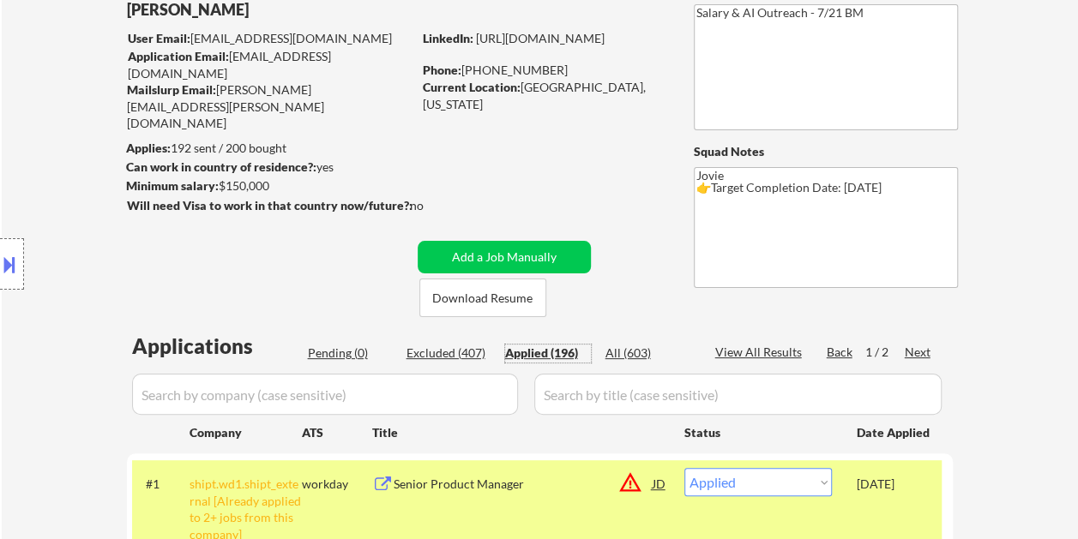
scroll to position [86, 0]
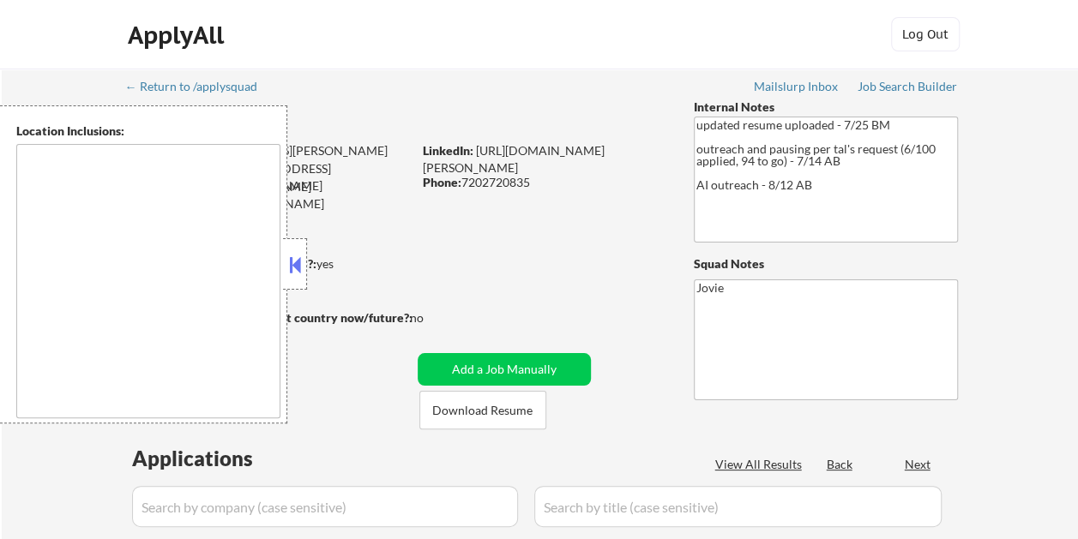
type textarea "Westminster, CO Broomfield, CO Arvada, CO Northglenn, CO Thornton, CO Federal H…"
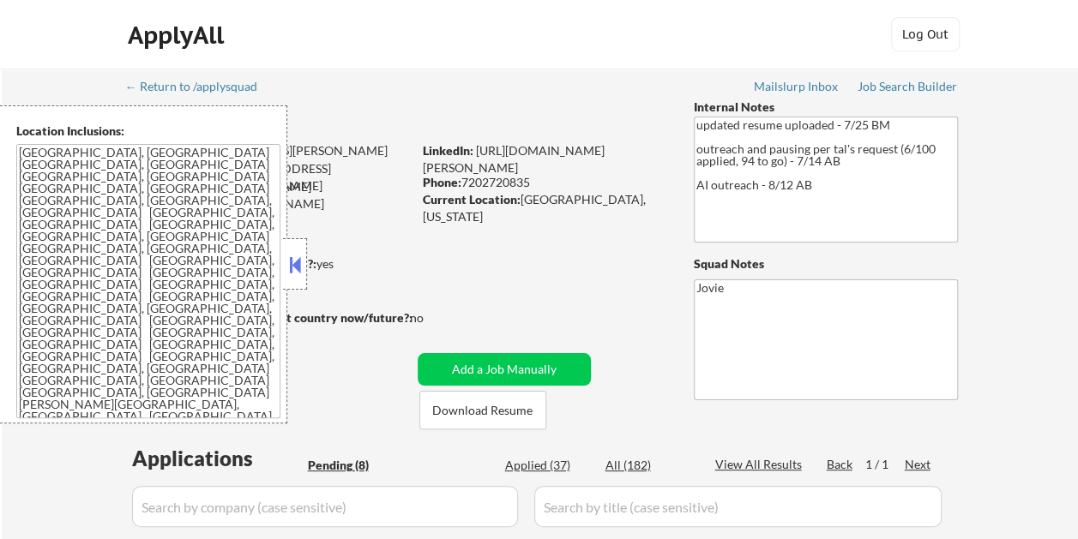
click at [291, 261] on button at bounding box center [294, 265] width 19 height 26
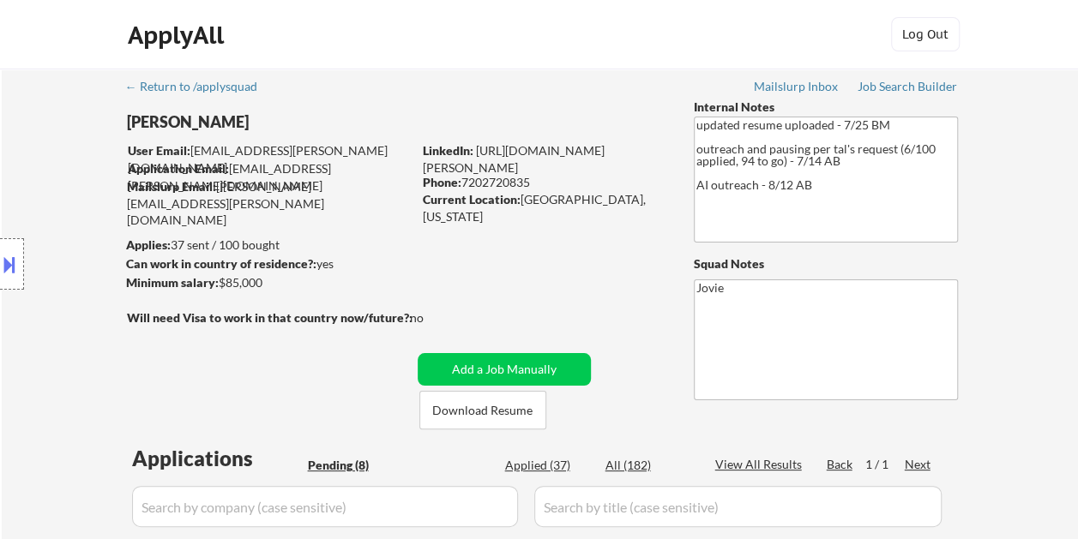
select select ""pending""
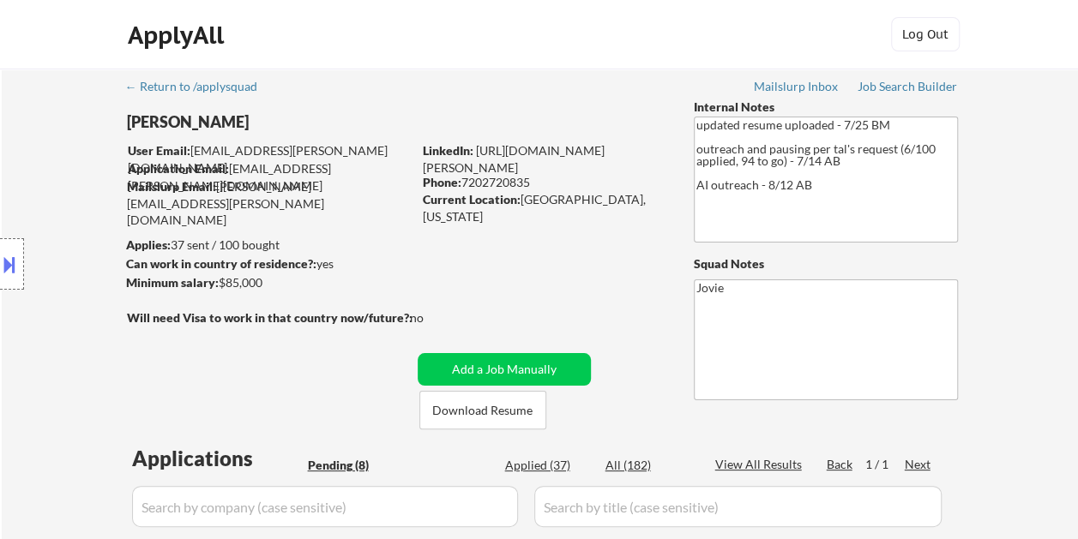
select select ""pending""
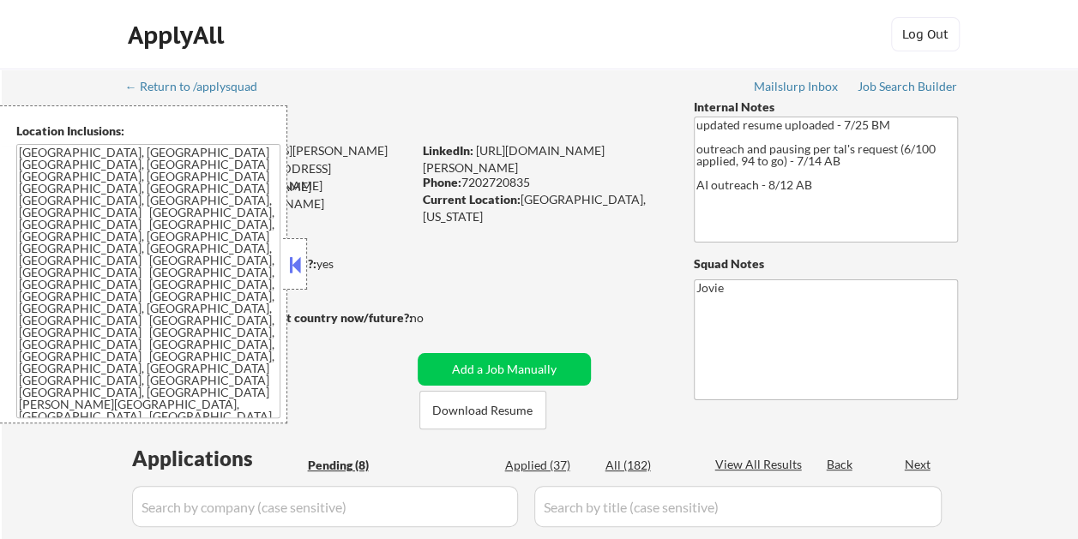
select select ""pending""
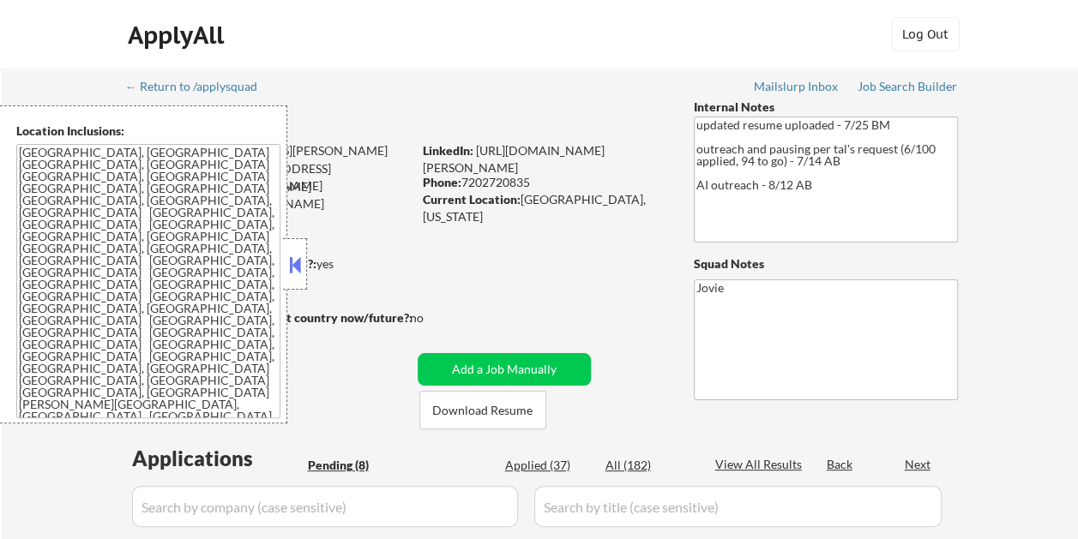
select select ""pending""
click at [299, 272] on button at bounding box center [294, 265] width 19 height 26
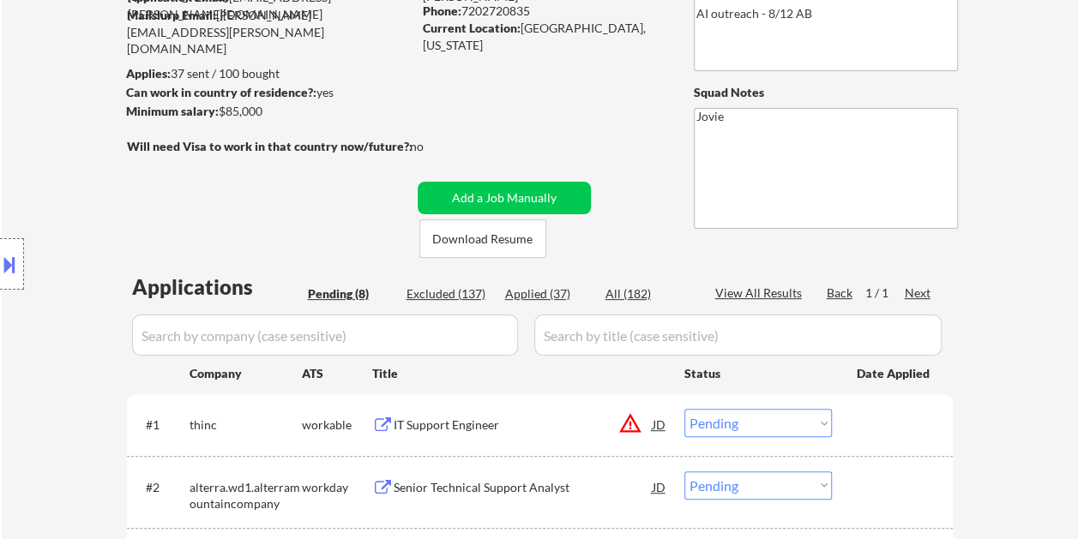
scroll to position [257, 0]
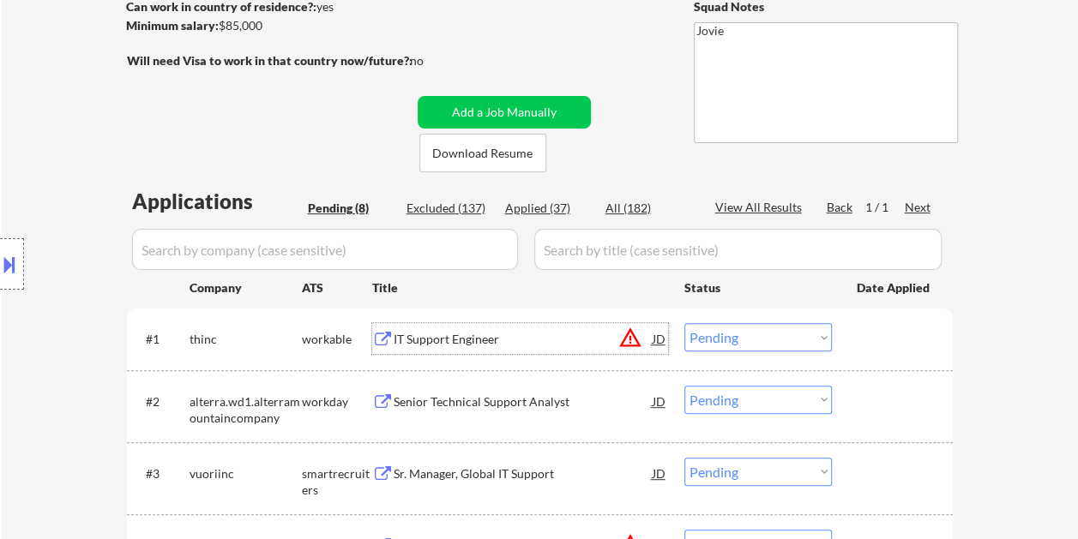
click at [472, 332] on div "IT Support Engineer" at bounding box center [522, 339] width 259 height 17
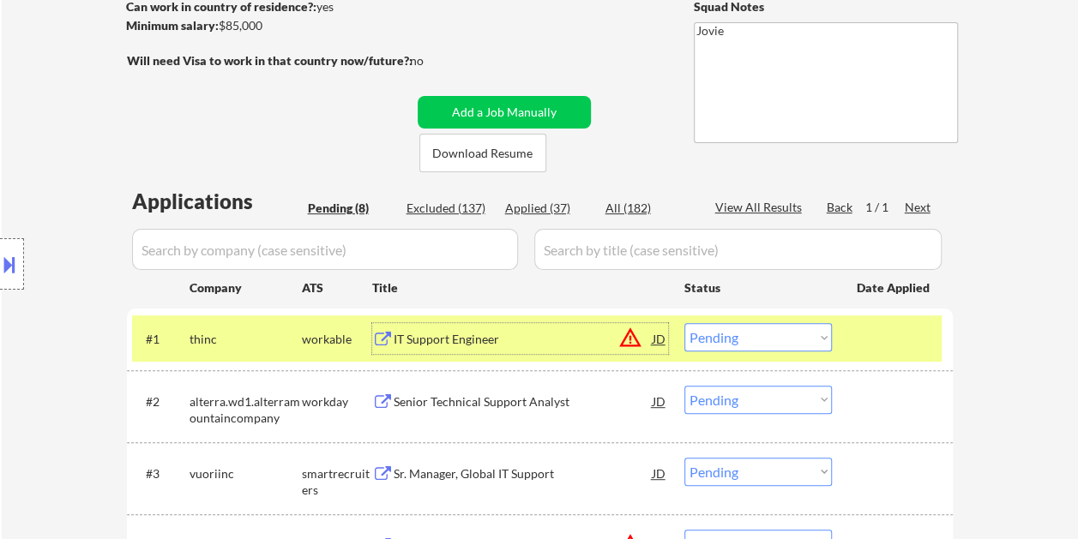
click at [819, 341] on select "Choose an option... Pending Applied Excluded (Questions) Excluded (Expired) Exc…" at bounding box center [757, 337] width 147 height 28
click at [684, 323] on select "Choose an option... Pending Applied Excluded (Questions) Excluded (Expired) Exc…" at bounding box center [757, 337] width 147 height 28
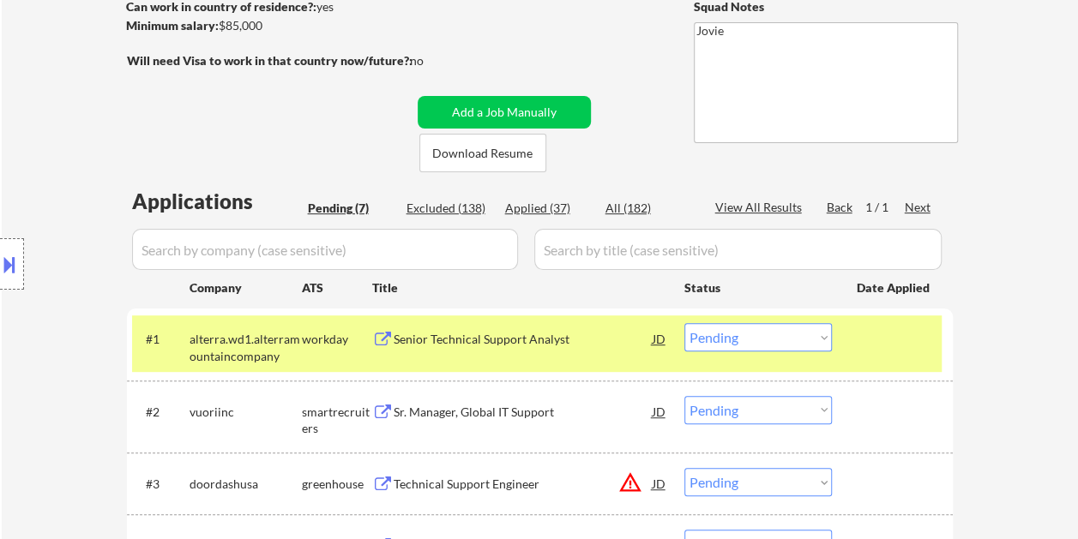
click at [429, 336] on div "Senior Technical Support Analyst" at bounding box center [522, 339] width 259 height 17
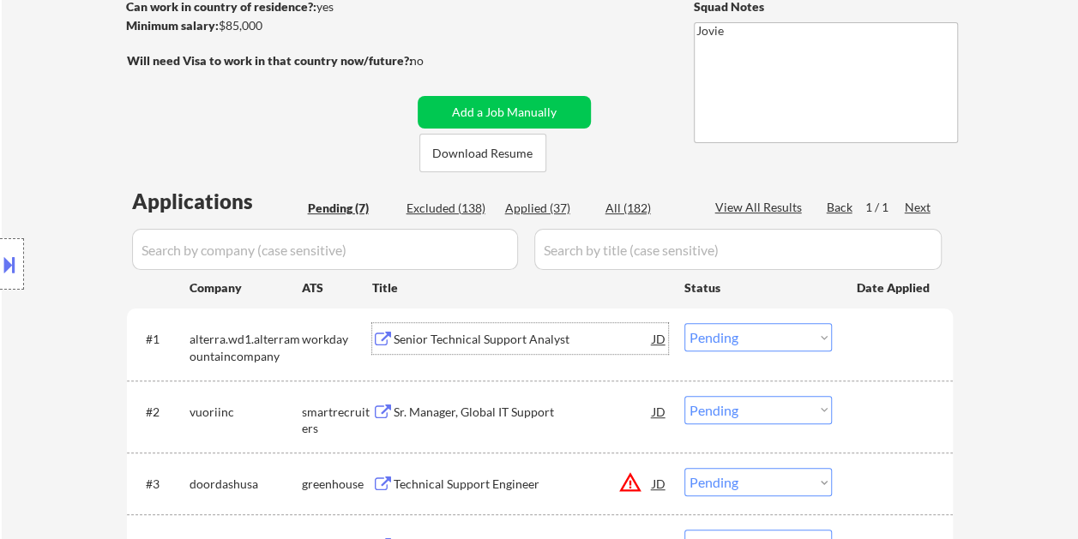
scroll to position [171, 0]
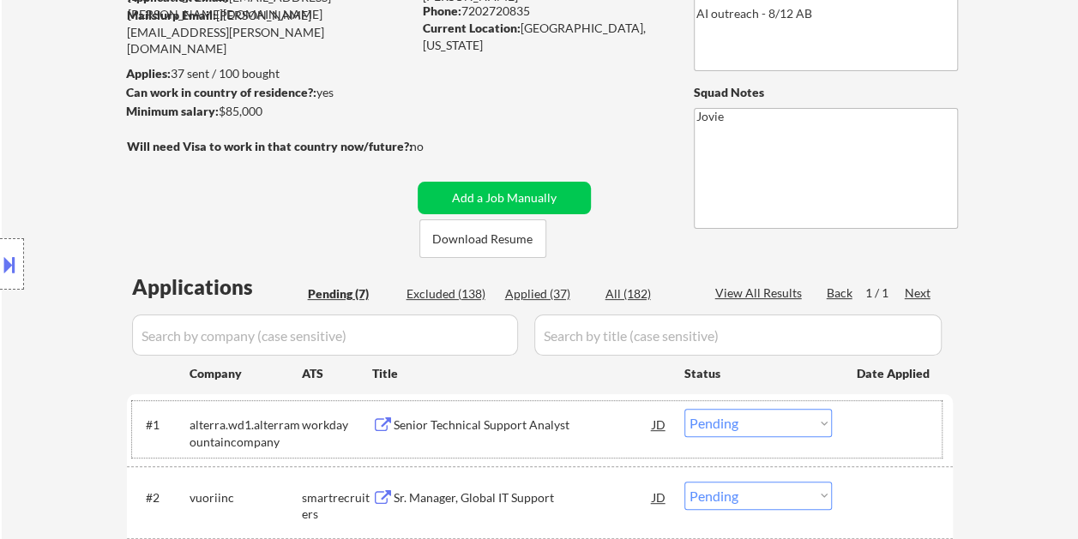
click at [916, 429] on div at bounding box center [893, 424] width 75 height 31
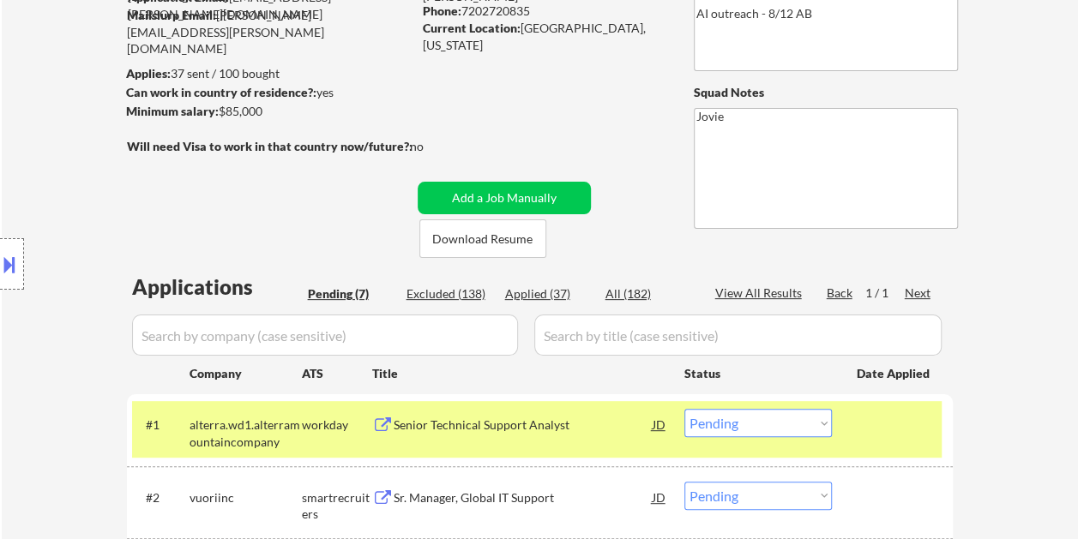
click at [825, 421] on select "Choose an option... Pending Applied Excluded (Questions) Excluded (Expired) Exc…" at bounding box center [757, 423] width 147 height 28
click at [684, 409] on select "Choose an option... Pending Applied Excluded (Questions) Excluded (Expired) Exc…" at bounding box center [757, 423] width 147 height 28
click at [880, 414] on div at bounding box center [893, 424] width 75 height 31
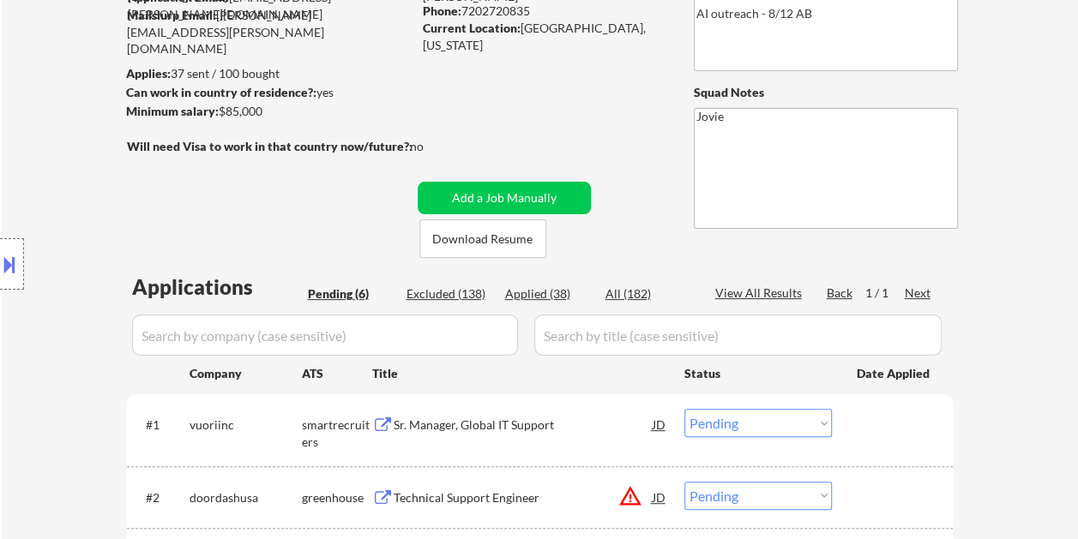
scroll to position [343, 0]
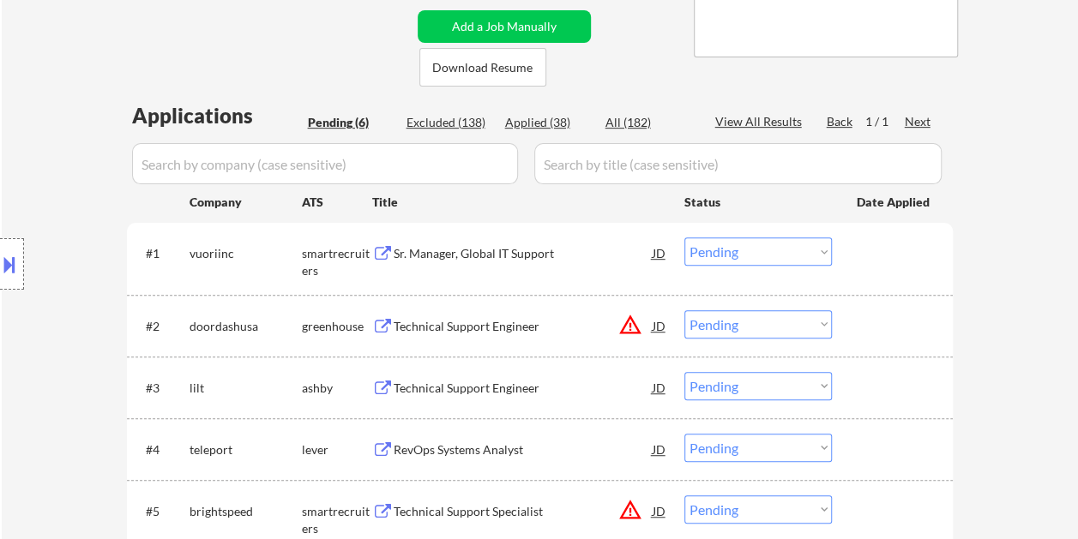
click at [871, 233] on div "#1 vuoriinc smartrecruiters Sr. Manager, Global IT Support JD warning_amber Cho…" at bounding box center [536, 258] width 809 height 57
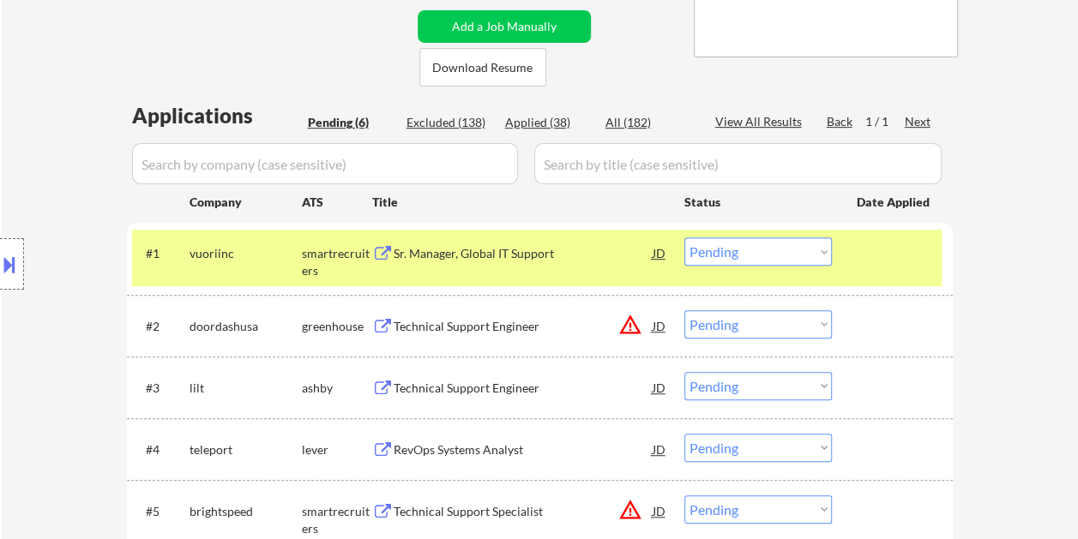
click at [499, 269] on div "#1 vuoriinc smartrecruiters Sr. Manager, Global IT Support JD warning_amber Cho…" at bounding box center [536, 258] width 809 height 57
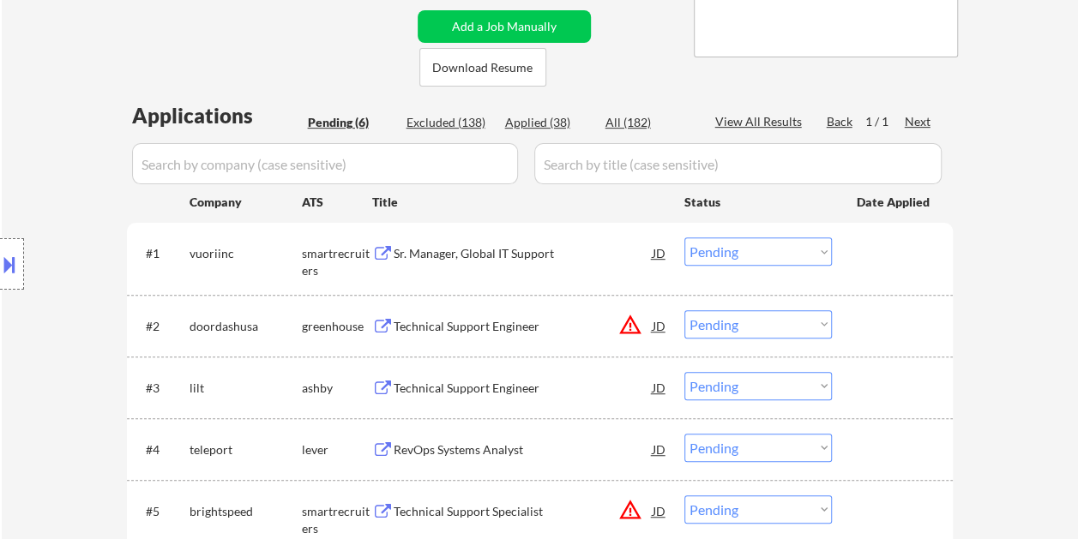
click at [876, 259] on div at bounding box center [893, 252] width 75 height 31
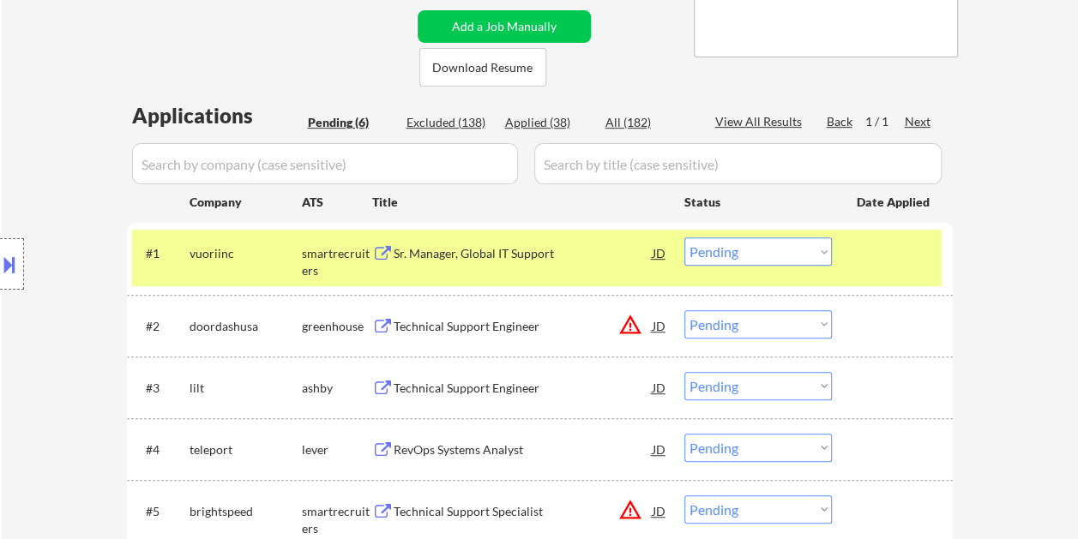
click at [505, 256] on div "Sr. Manager, Global IT Support" at bounding box center [522, 253] width 259 height 17
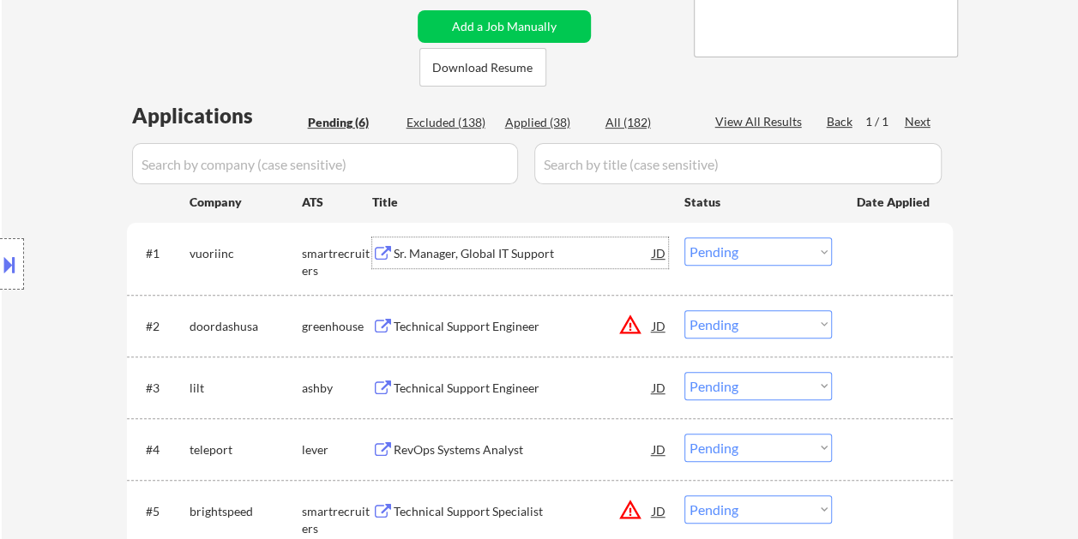
click at [850, 250] on div "#1 vuoriinc smartrecruiters Sr. Manager, Global IT Support JD warning_amber Cho…" at bounding box center [536, 258] width 809 height 57
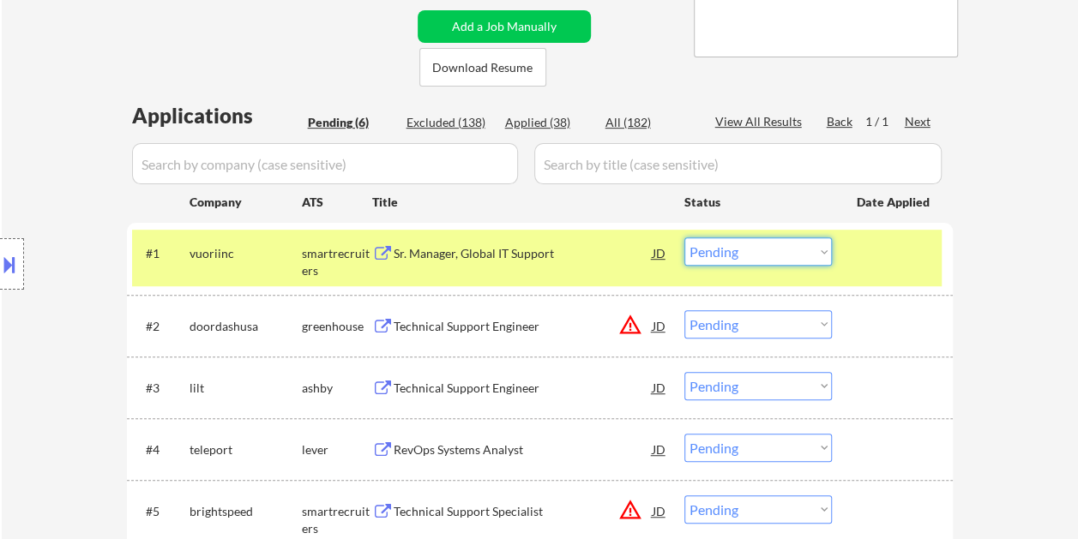
click at [816, 257] on select "Choose an option... Pending Applied Excluded (Questions) Excluded (Expired) Exc…" at bounding box center [757, 251] width 147 height 28
click at [684, 237] on select "Choose an option... Pending Applied Excluded (Questions) Excluded (Expired) Exc…" at bounding box center [757, 251] width 147 height 28
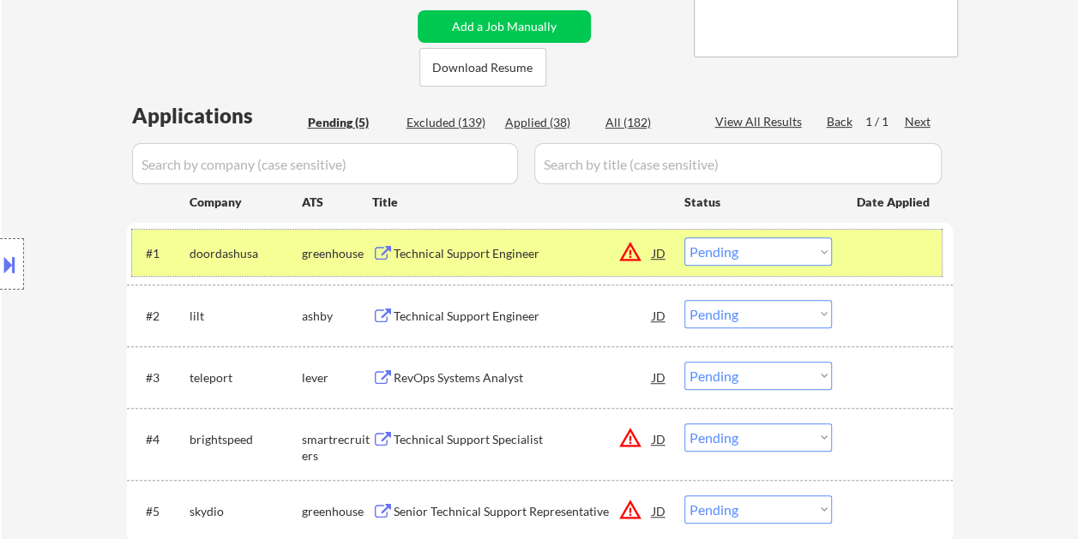
drag, startPoint x: 850, startPoint y: 251, endPoint x: 842, endPoint y: 262, distance: 14.1
click at [850, 250] on div "#1 doordashusa greenhouse Technical Support Engineer JD warning_amber Choose an…" at bounding box center [536, 253] width 809 height 46
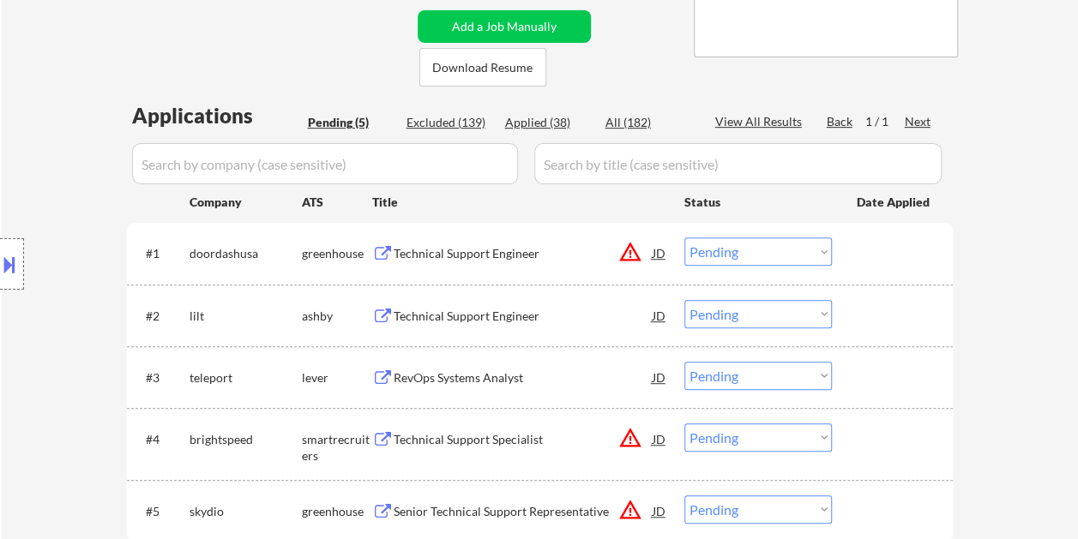
click at [868, 259] on div at bounding box center [893, 252] width 75 height 31
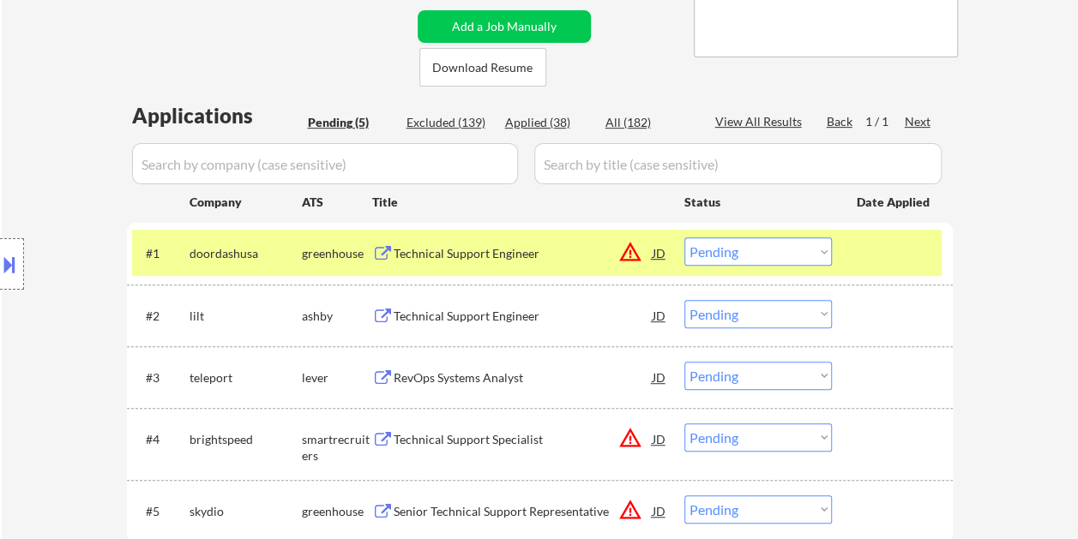
click at [531, 251] on div "Technical Support Engineer" at bounding box center [522, 253] width 259 height 17
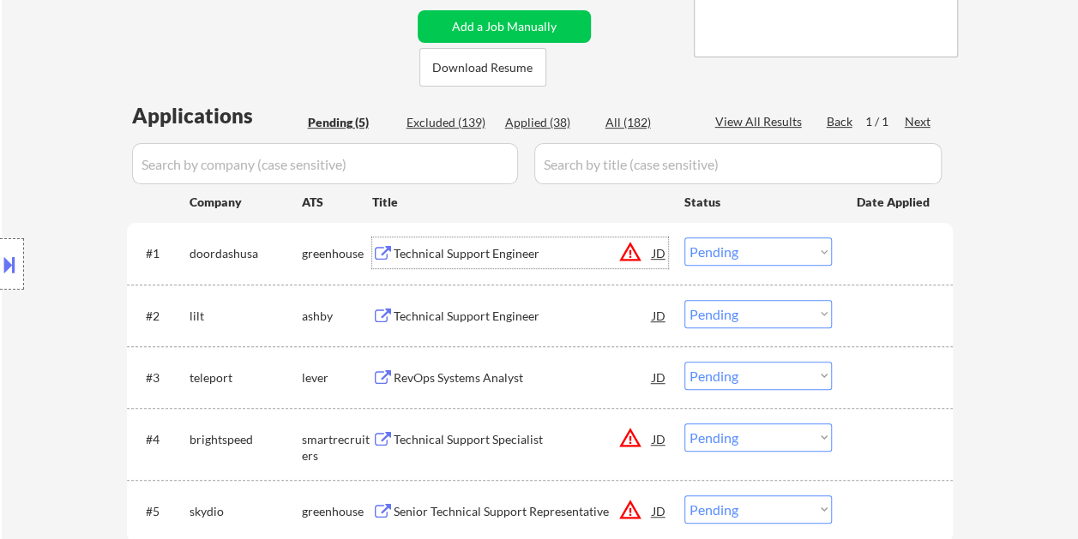
click at [842, 237] on div "#1 doordashusa greenhouse Technical Support Engineer JD warning_amber Choose an…" at bounding box center [536, 253] width 809 height 46
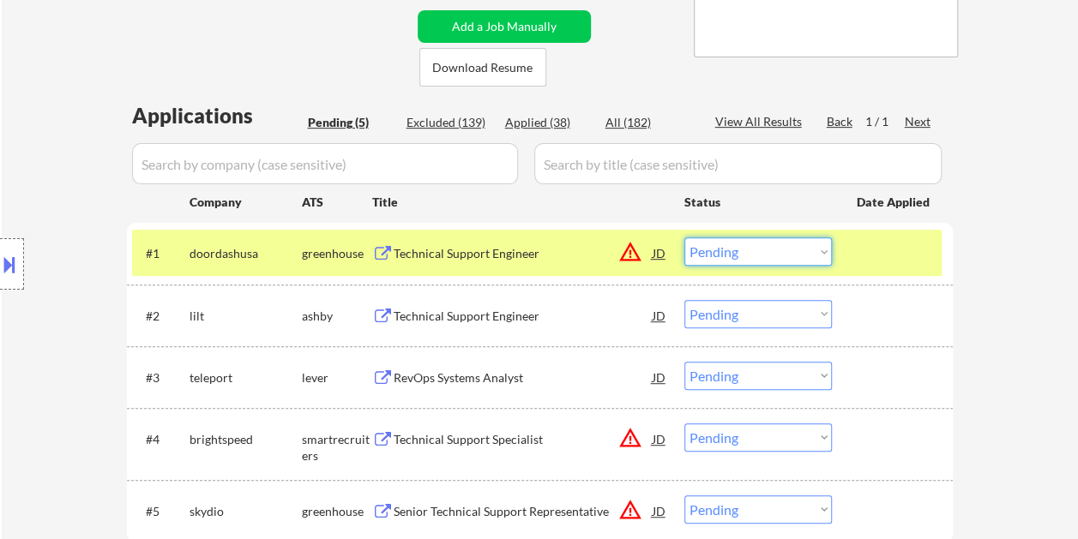
click at [820, 243] on select "Choose an option... Pending Applied Excluded (Questions) Excluded (Expired) Exc…" at bounding box center [757, 251] width 147 height 28
click at [684, 237] on select "Choose an option... Pending Applied Excluded (Questions) Excluded (Expired) Exc…" at bounding box center [757, 251] width 147 height 28
click at [861, 249] on div at bounding box center [893, 252] width 75 height 31
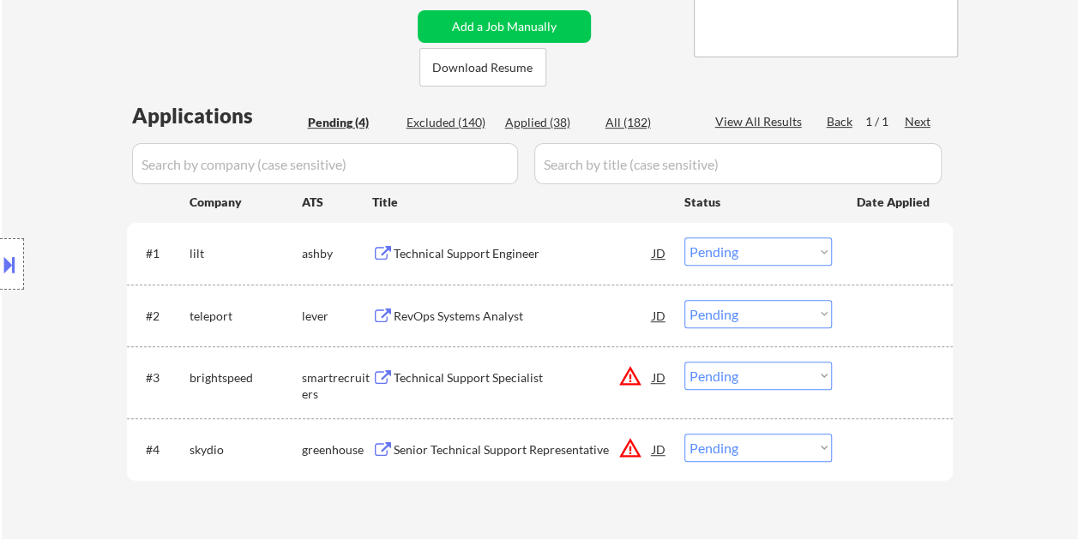
click at [886, 250] on div at bounding box center [893, 252] width 75 height 31
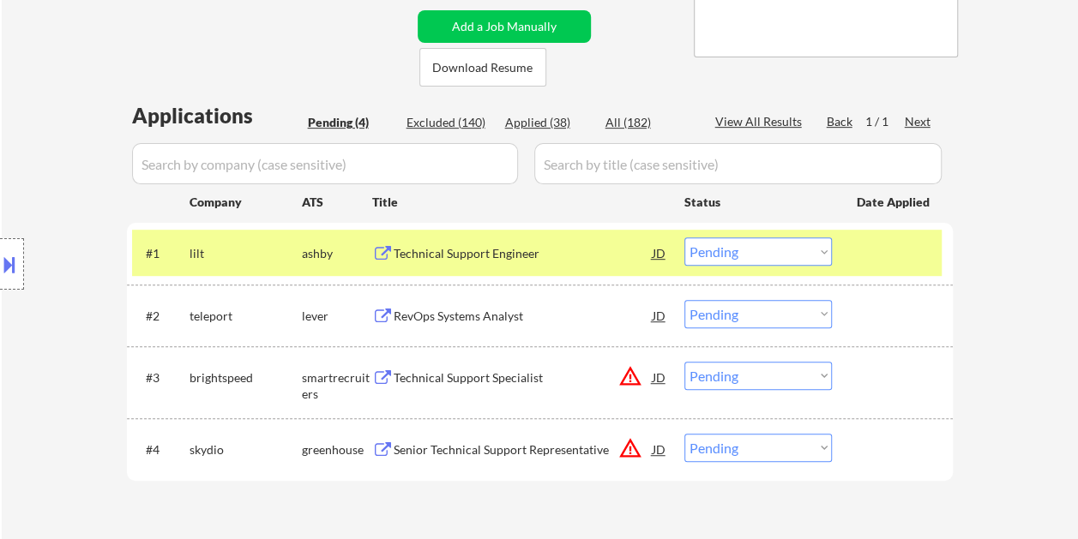
click at [500, 258] on div "Technical Support Engineer" at bounding box center [522, 253] width 259 height 17
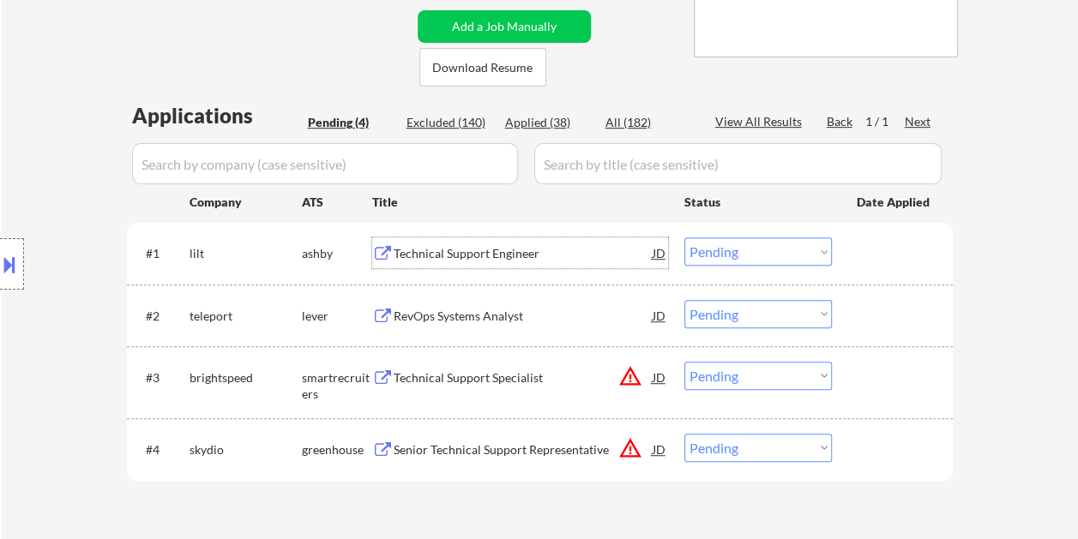
click at [873, 247] on div at bounding box center [893, 252] width 75 height 31
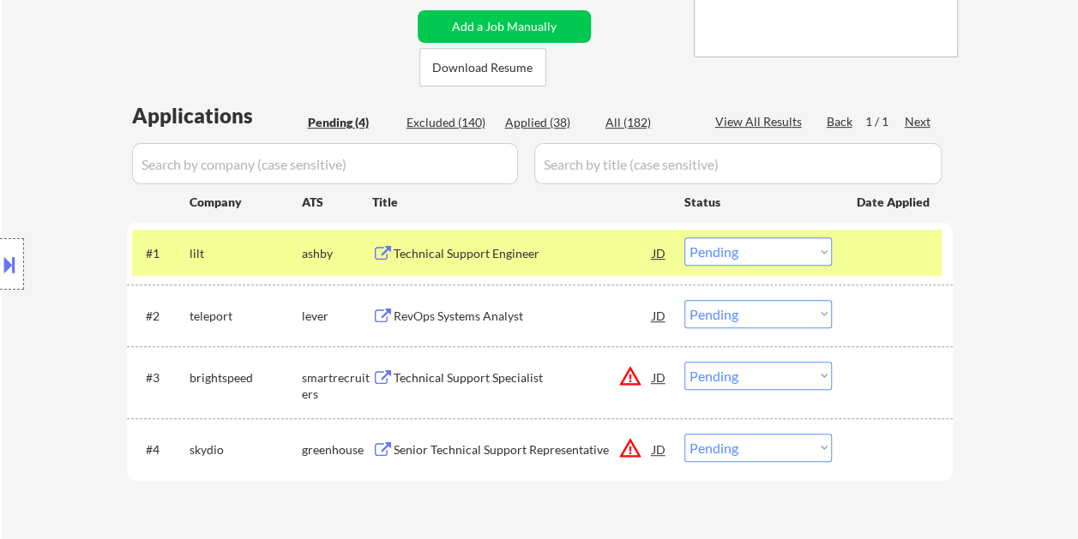
click at [815, 249] on select "Choose an option... Pending Applied Excluded (Questions) Excluded (Expired) Exc…" at bounding box center [757, 251] width 147 height 28
click at [684, 237] on select "Choose an option... Pending Applied Excluded (Questions) Excluded (Expired) Exc…" at bounding box center [757, 251] width 147 height 28
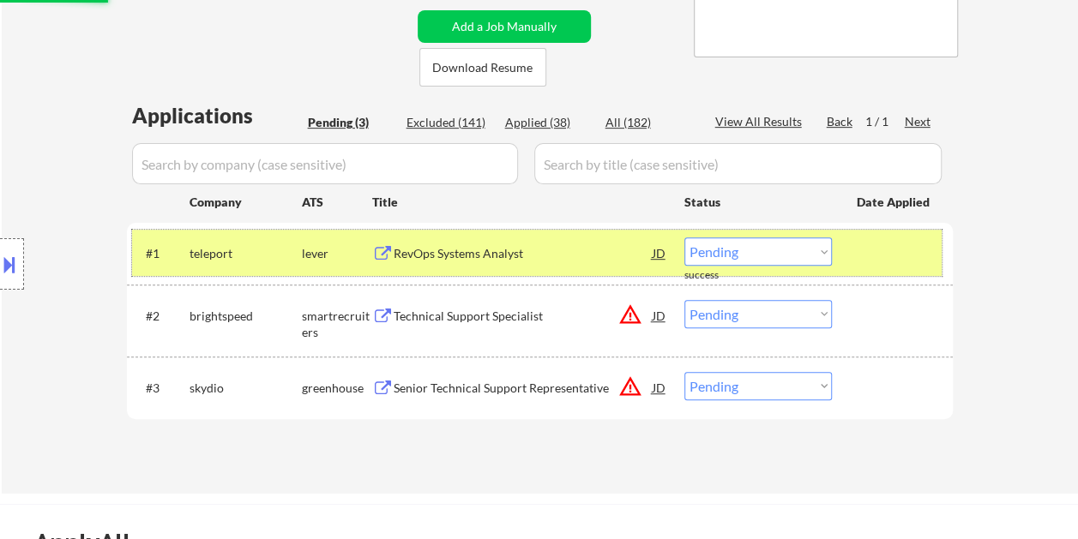
click at [892, 243] on div at bounding box center [893, 252] width 75 height 31
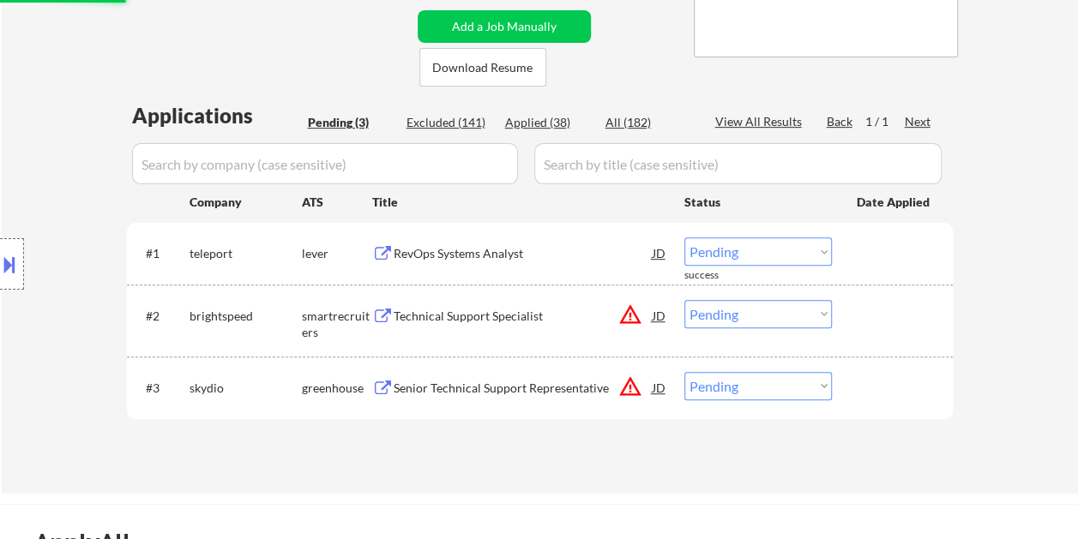
click at [898, 249] on div at bounding box center [893, 252] width 75 height 31
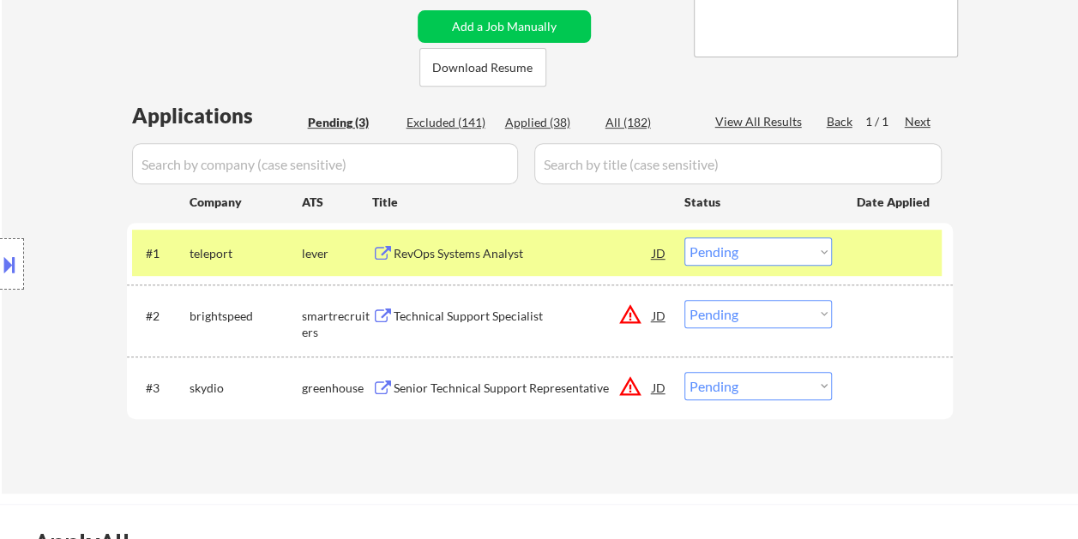
click at [569, 251] on div "RevOps Systems Analyst" at bounding box center [522, 253] width 259 height 17
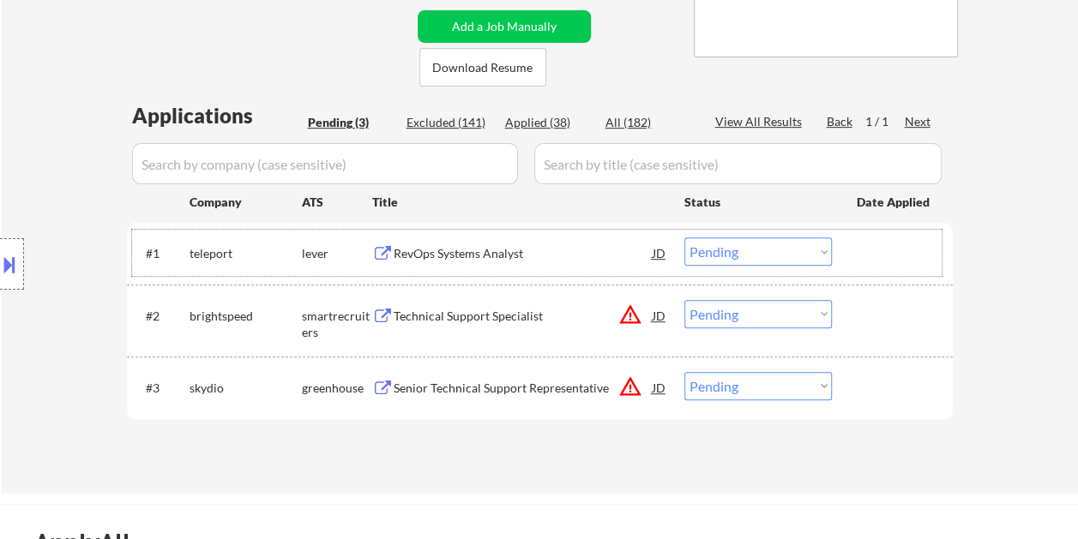
drag, startPoint x: 859, startPoint y: 254, endPoint x: 828, endPoint y: 257, distance: 31.1
click at [859, 254] on div at bounding box center [893, 252] width 75 height 31
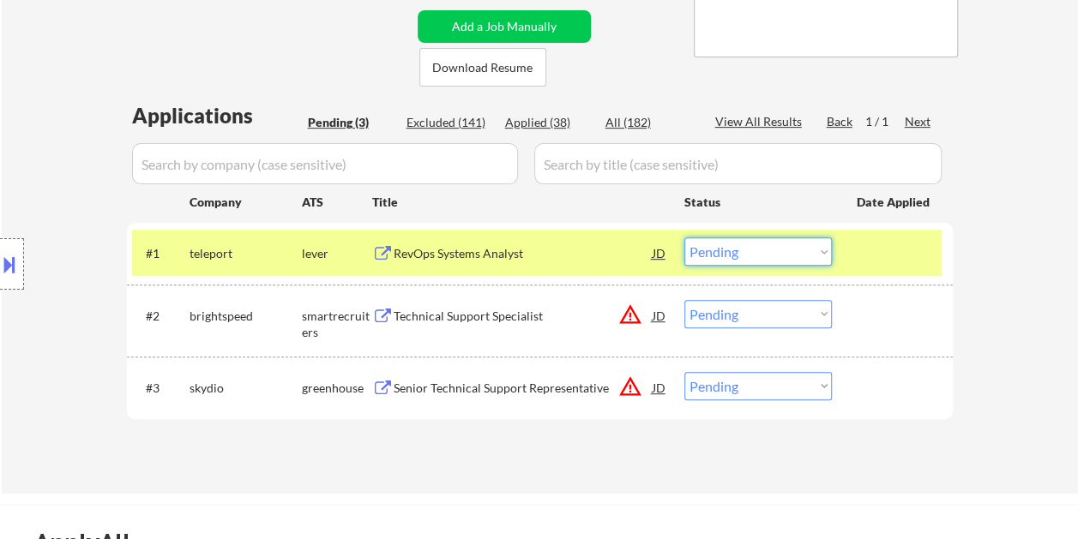
click at [823, 259] on select "Choose an option... Pending Applied Excluded (Questions) Excluded (Expired) Exc…" at bounding box center [757, 251] width 147 height 28
click at [684, 237] on select "Choose an option... Pending Applied Excluded (Questions) Excluded (Expired) Exc…" at bounding box center [757, 251] width 147 height 28
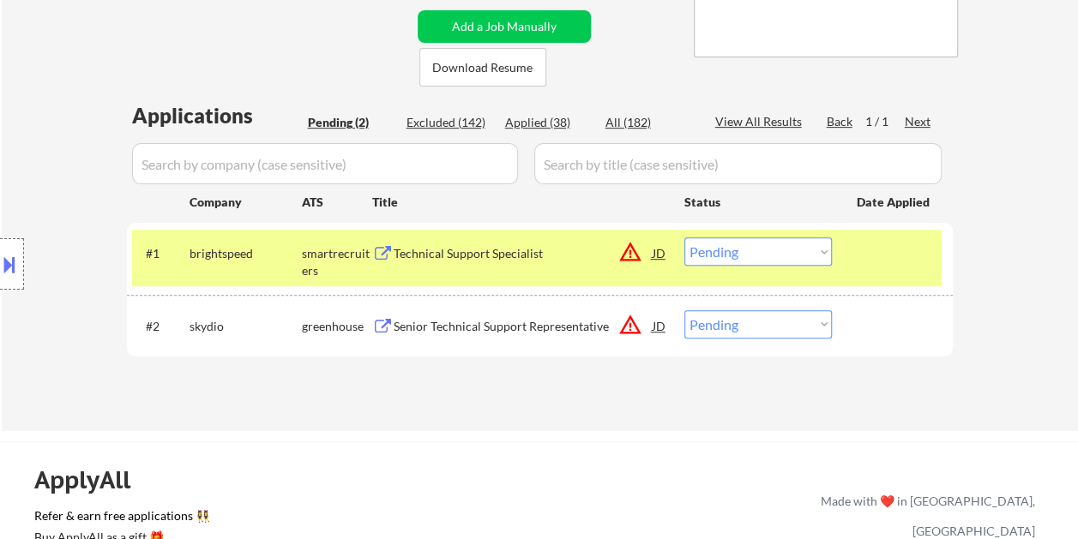
click at [919, 259] on div at bounding box center [893, 252] width 75 height 31
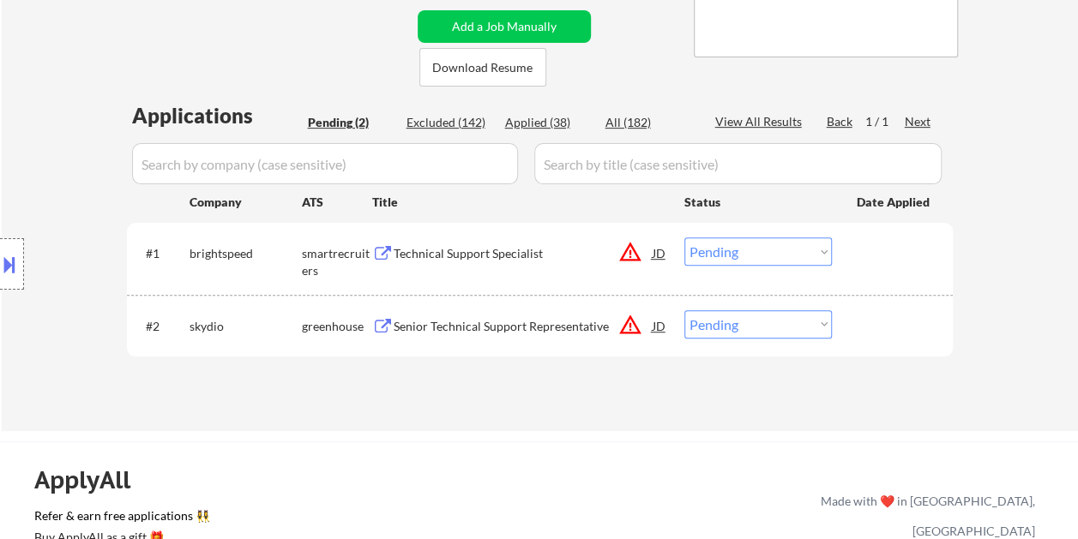
click at [916, 261] on div at bounding box center [893, 252] width 75 height 31
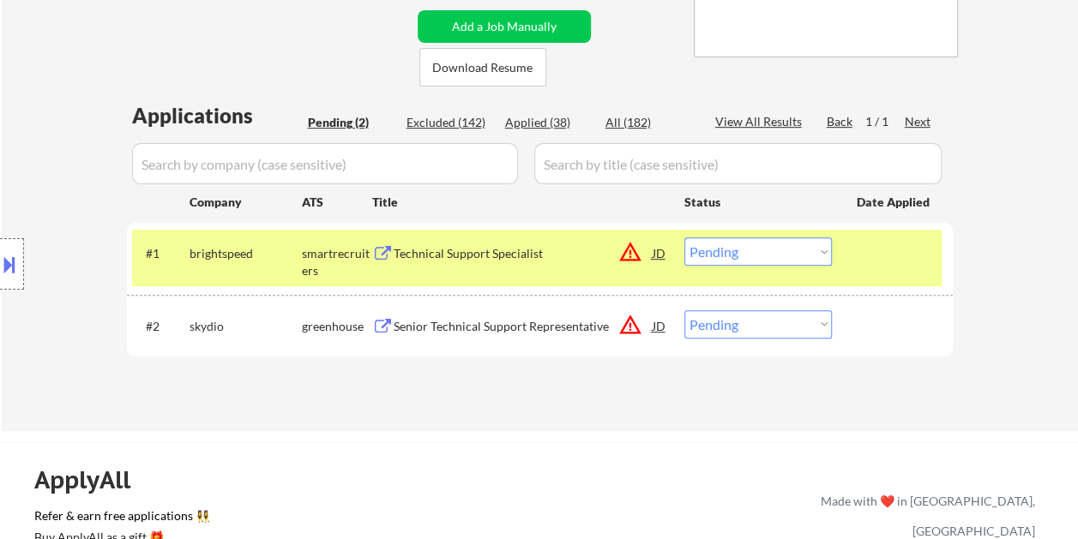
click at [562, 264] on div "Technical Support Specialist" at bounding box center [522, 252] width 259 height 31
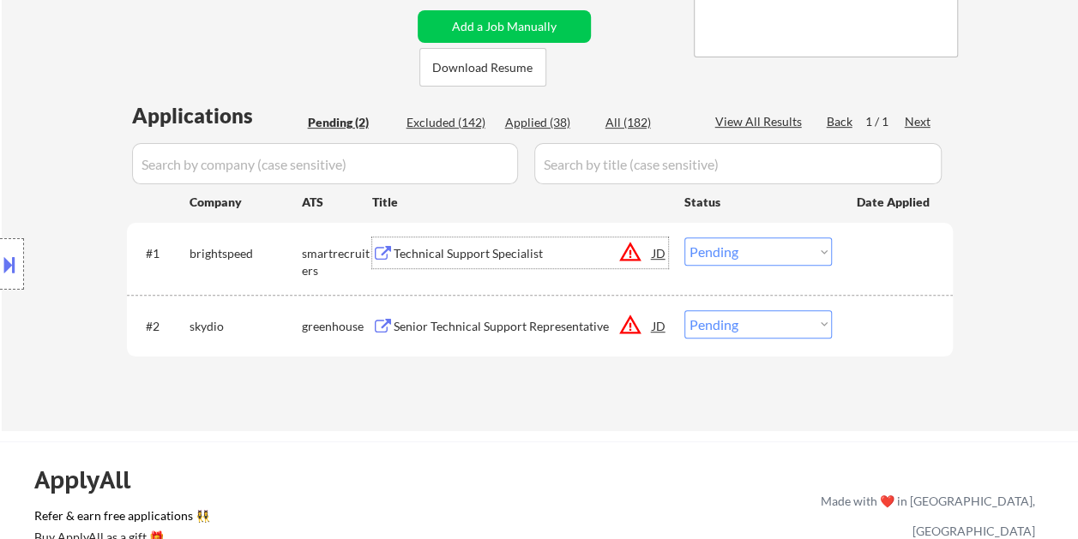
drag, startPoint x: 876, startPoint y: 255, endPoint x: 844, endPoint y: 258, distance: 31.9
click at [875, 255] on div at bounding box center [893, 252] width 75 height 31
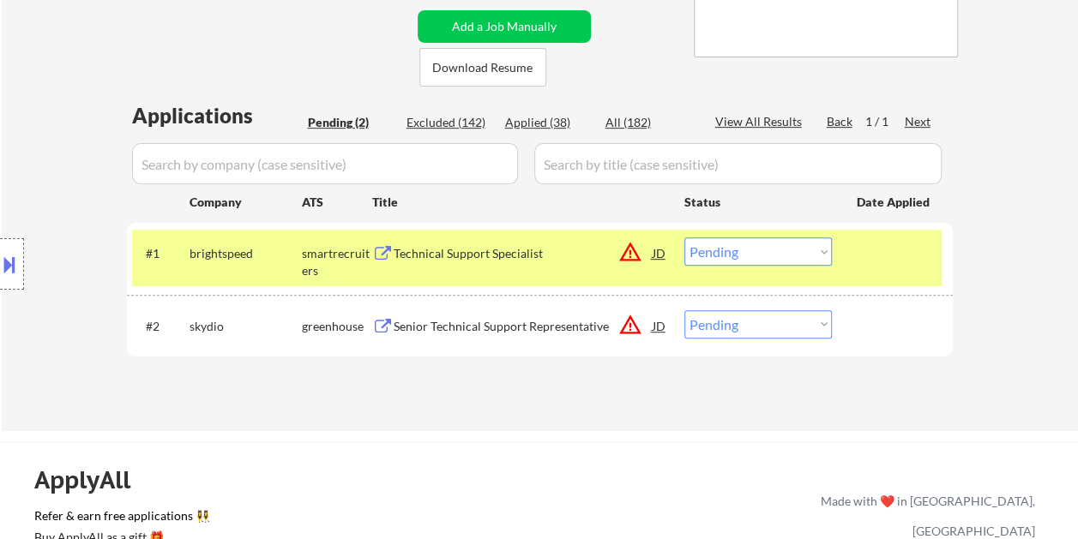
click at [818, 253] on select "Choose an option... Pending Applied Excluded (Questions) Excluded (Expired) Exc…" at bounding box center [757, 251] width 147 height 28
click at [684, 237] on select "Choose an option... Pending Applied Excluded (Questions) Excluded (Expired) Exc…" at bounding box center [757, 251] width 147 height 28
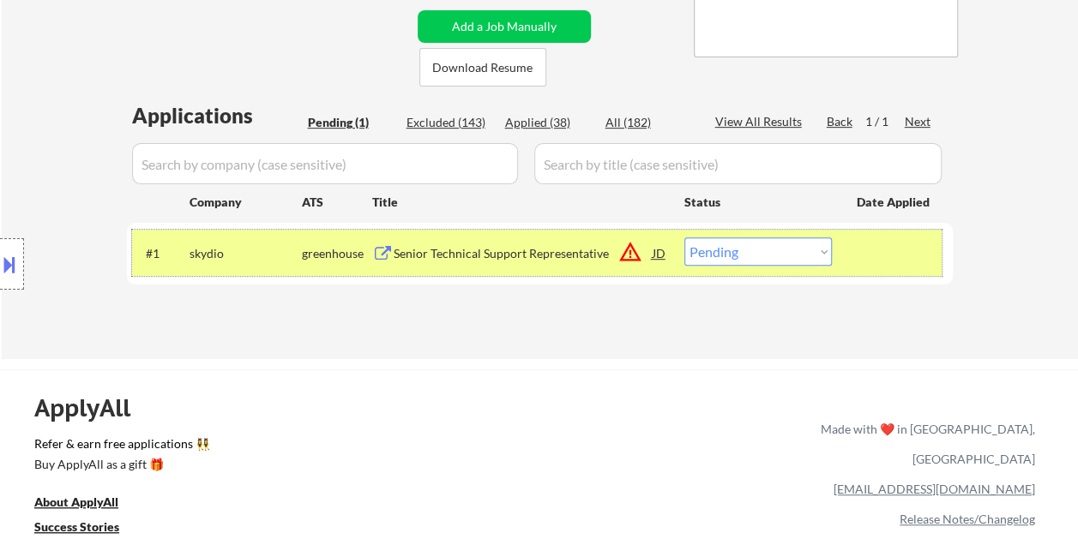
click at [847, 239] on div "#1 skydio greenhouse Senior Technical Support Representative JD warning_amber C…" at bounding box center [536, 253] width 809 height 46
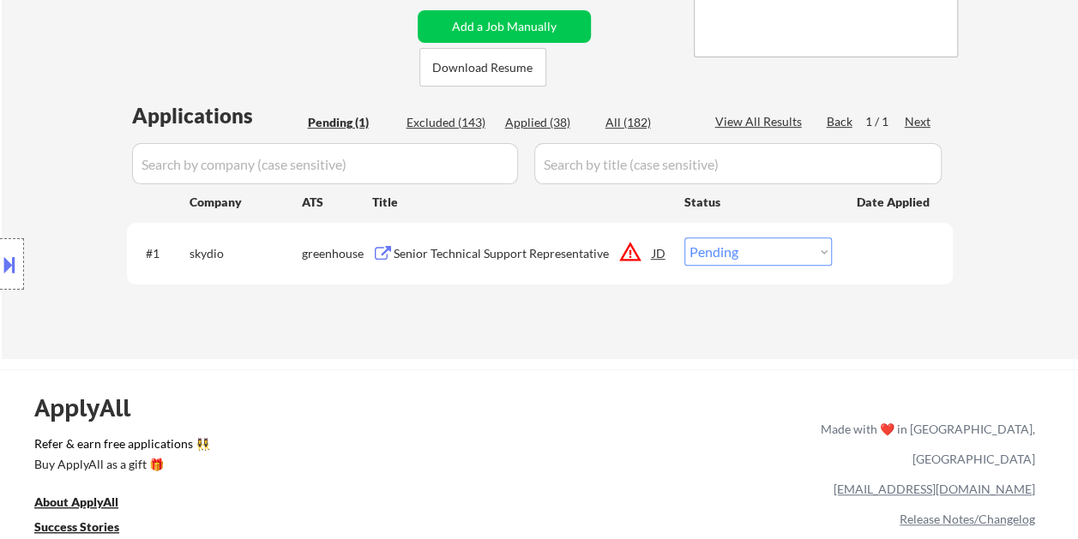
click at [892, 247] on div at bounding box center [893, 252] width 75 height 31
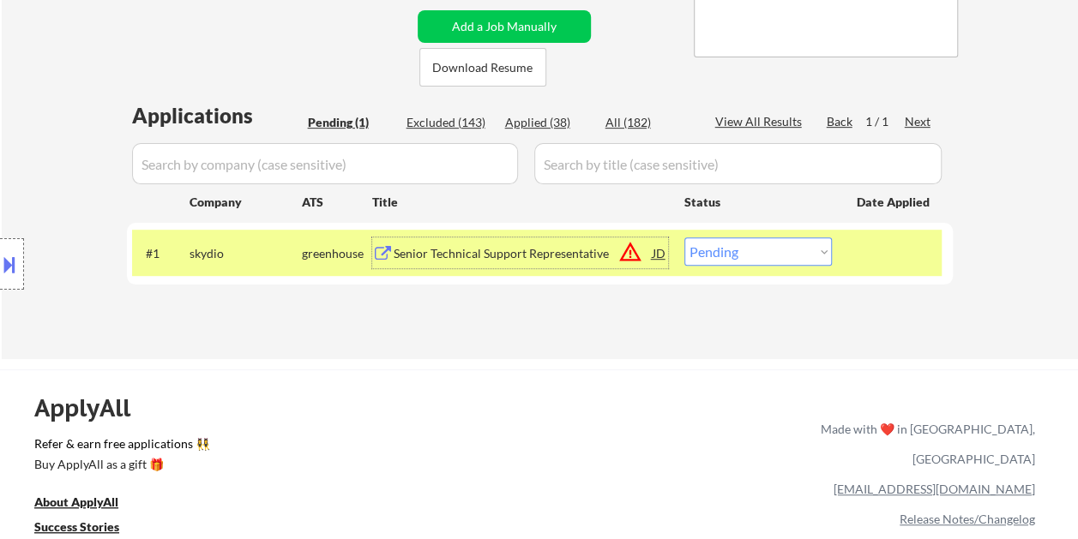
click at [533, 253] on div "Senior Technical Support Representative" at bounding box center [522, 253] width 259 height 17
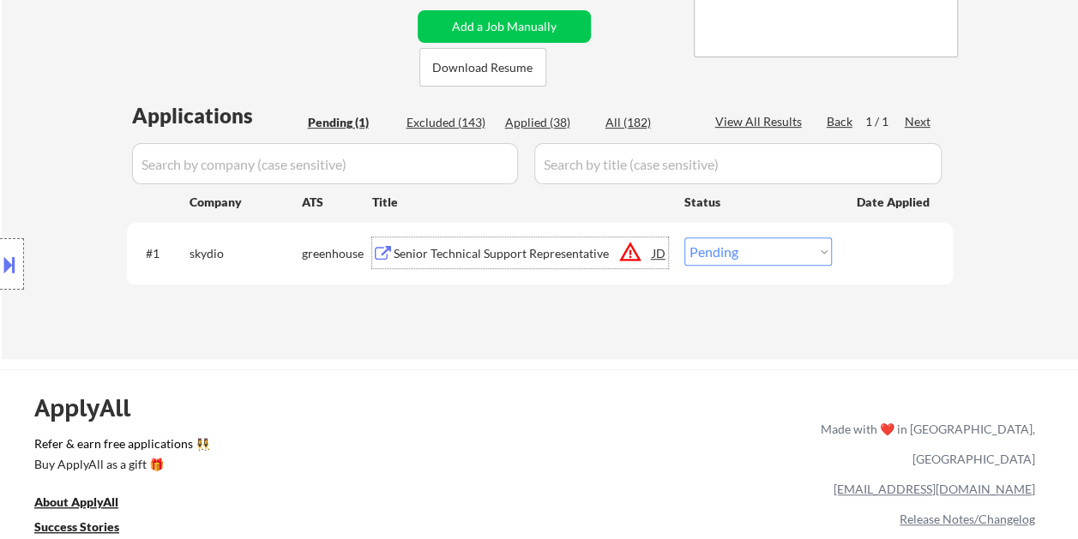
click at [869, 267] on div at bounding box center [893, 252] width 75 height 31
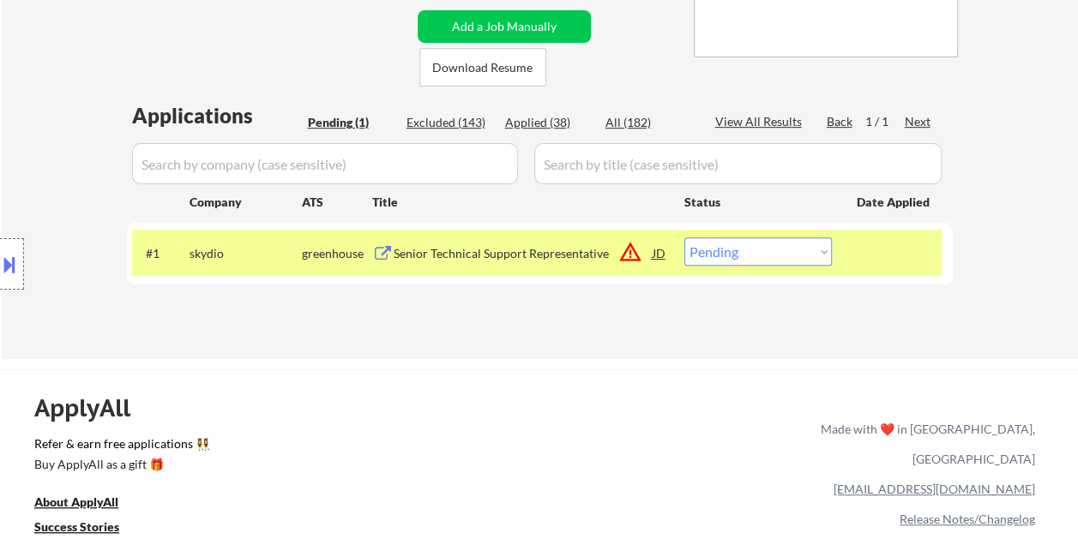
click at [796, 261] on select "Choose an option... Pending Applied Excluded (Questions) Excluded (Expired) Exc…" at bounding box center [757, 251] width 147 height 28
click at [684, 237] on select "Choose an option... Pending Applied Excluded (Questions) Excluded (Expired) Exc…" at bounding box center [757, 251] width 147 height 28
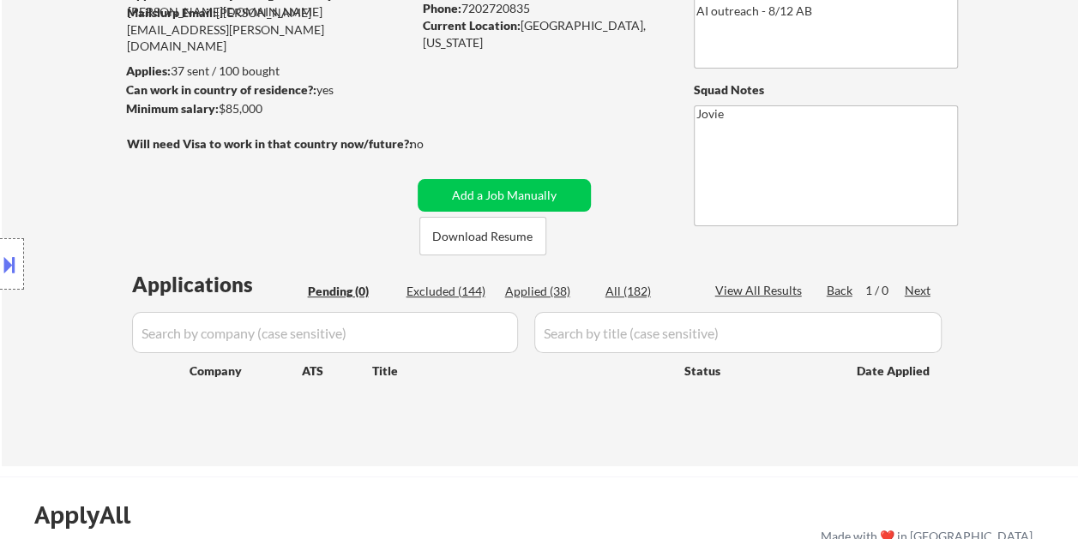
scroll to position [171, 0]
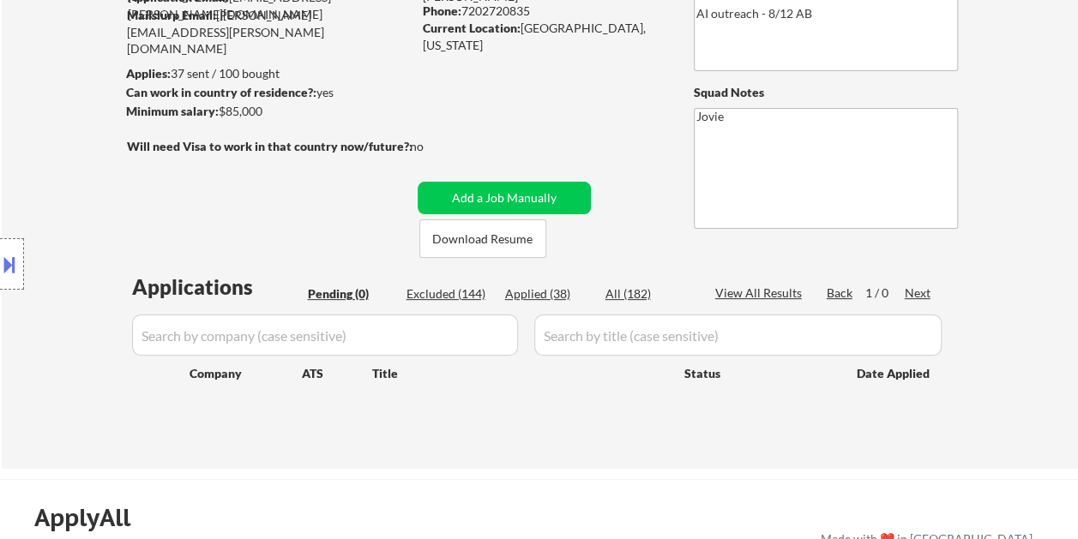
click at [552, 289] on div "Applied (38)" at bounding box center [548, 293] width 86 height 17
select select ""applied""
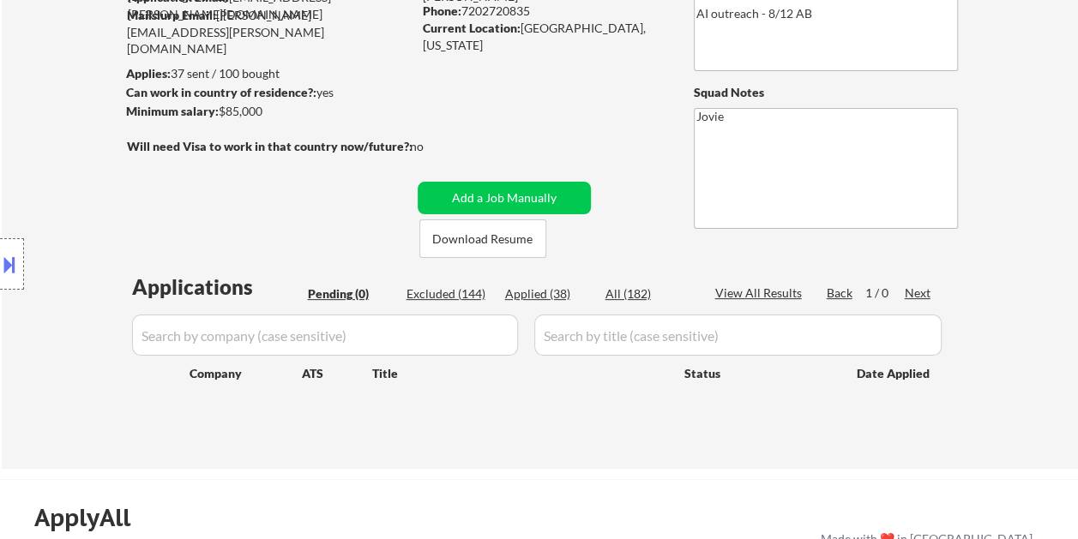
select select ""applied""
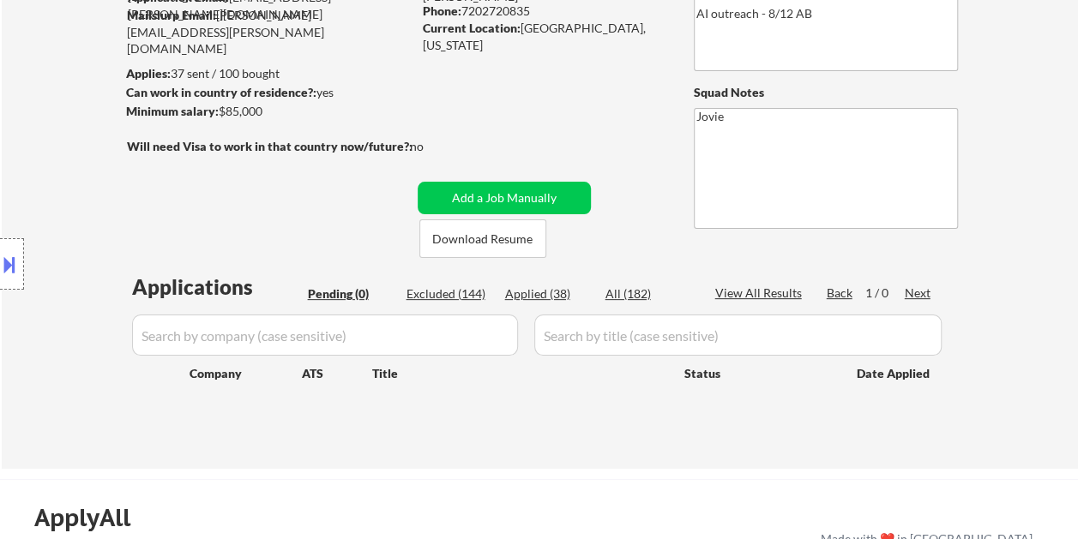
select select ""applied""
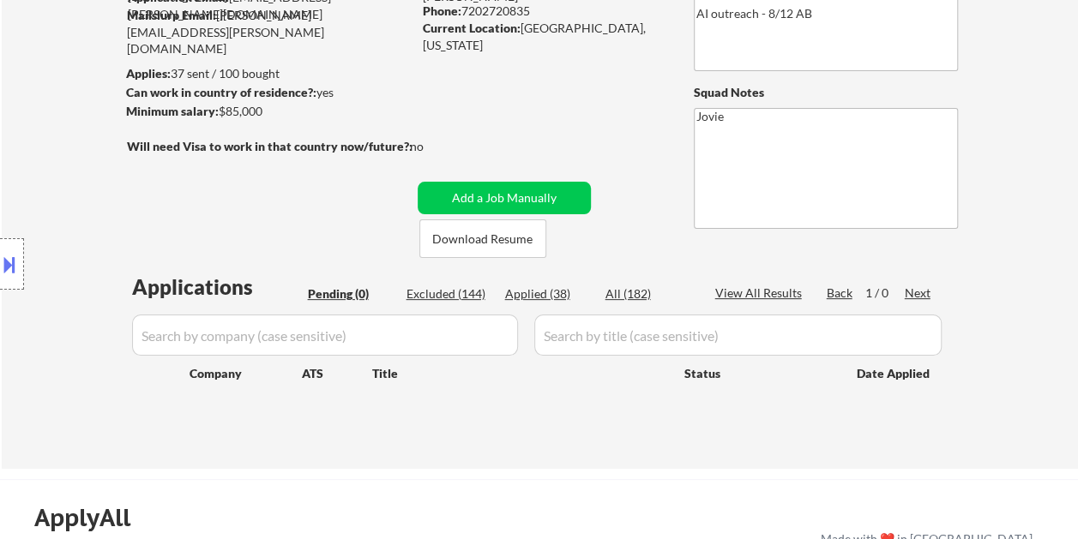
select select ""applied""
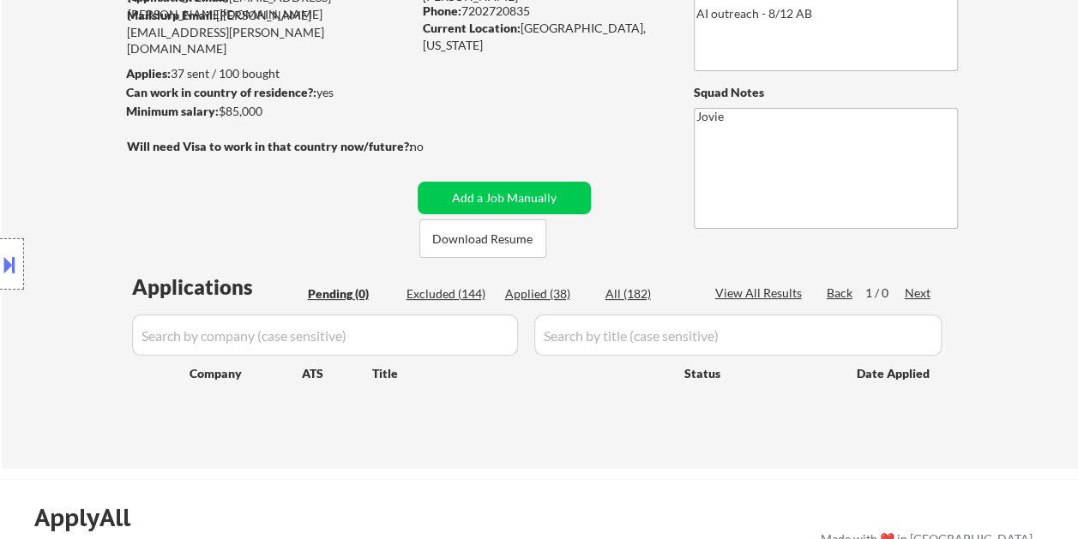
select select ""applied""
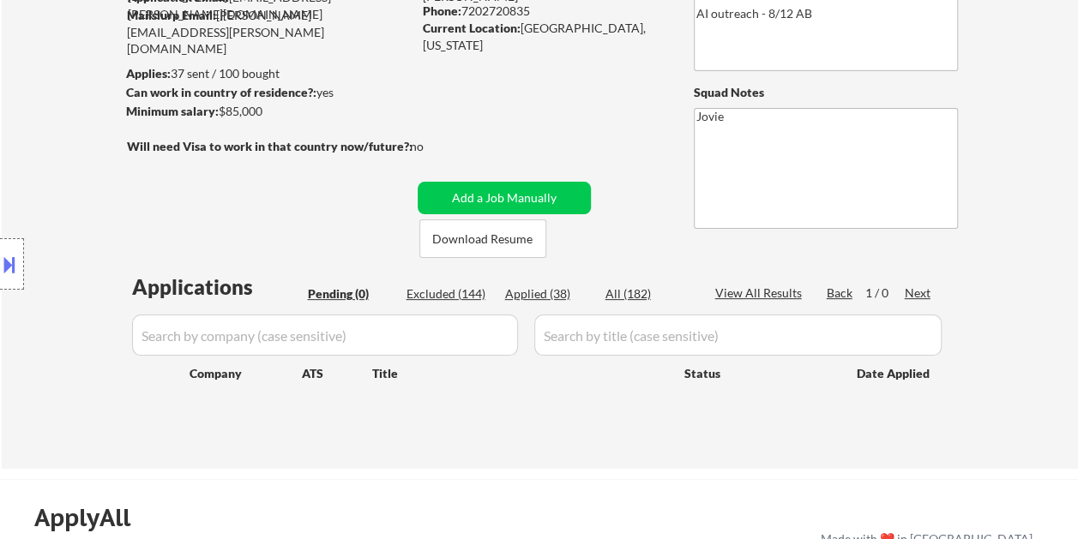
select select ""applied""
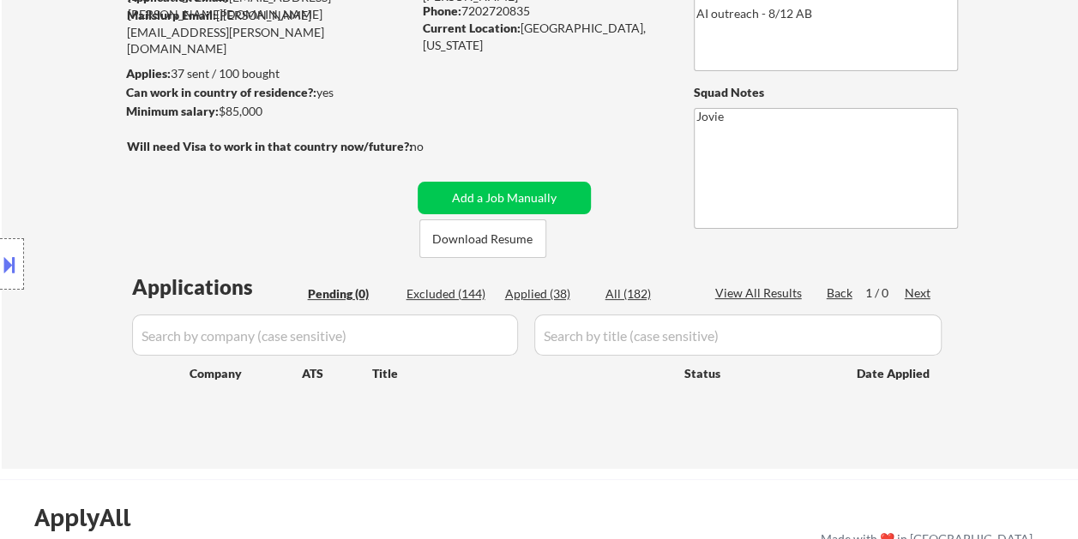
select select ""applied""
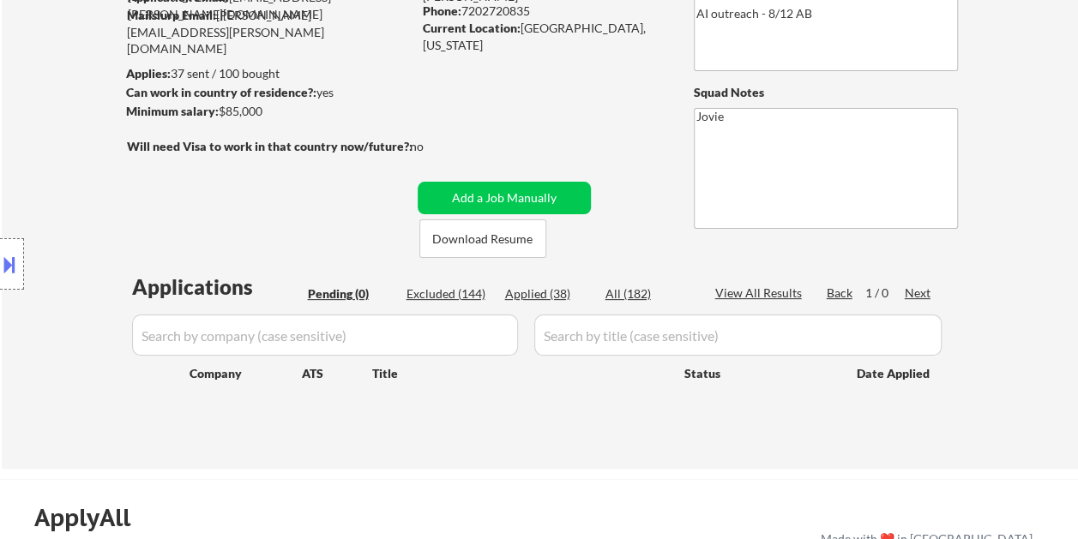
select select ""applied""
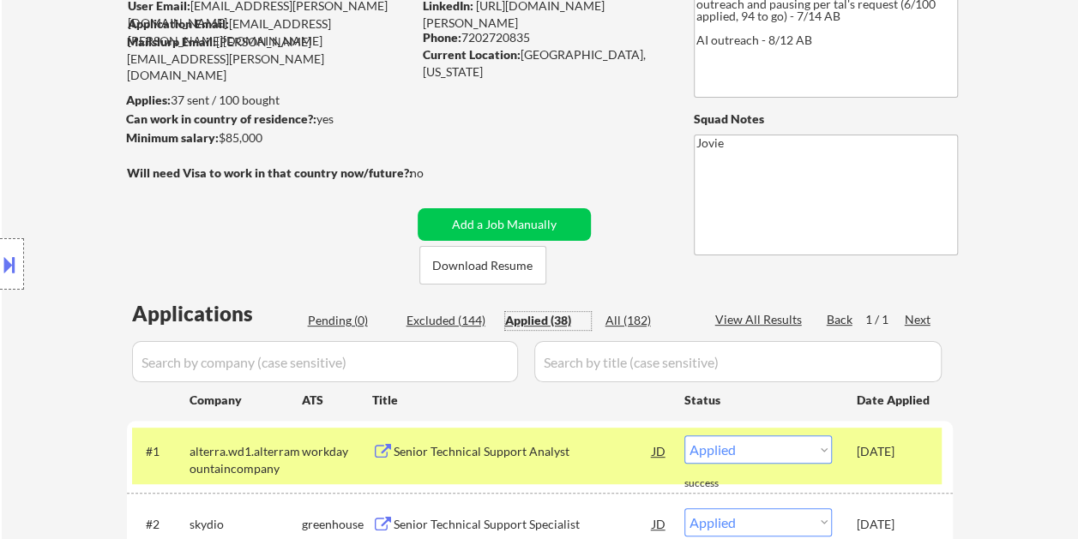
scroll to position [257, 0]
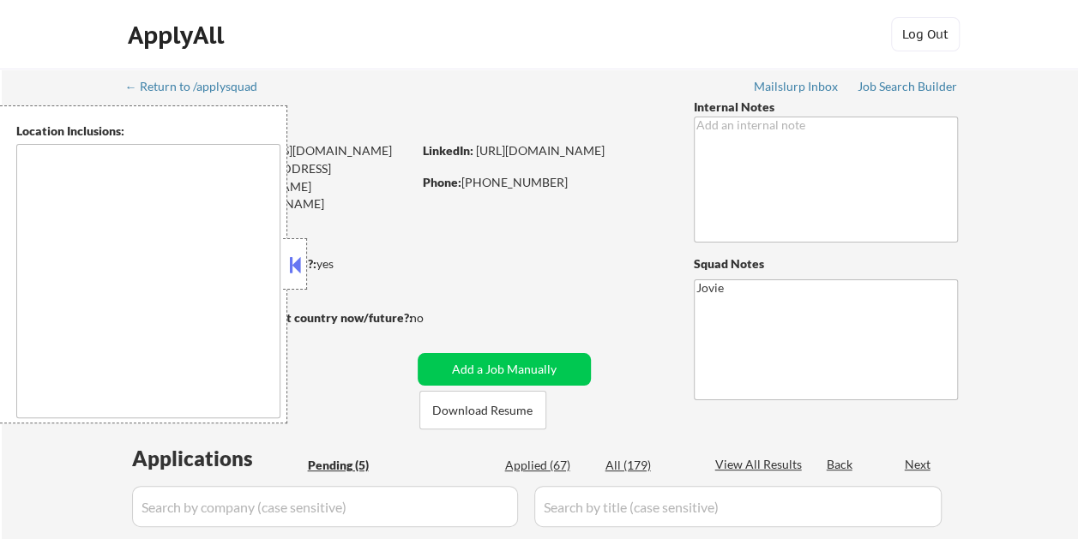
select select ""pending""
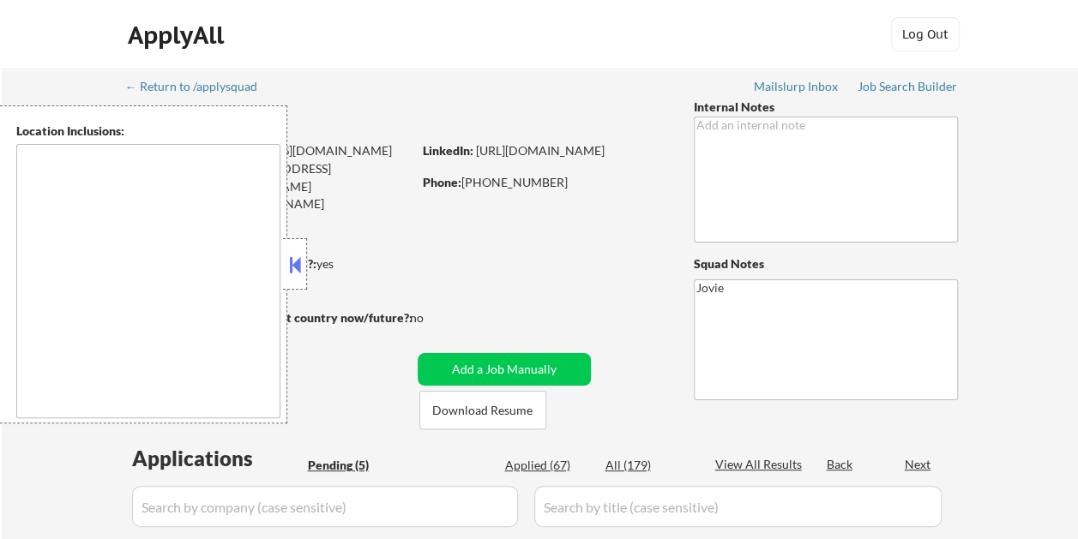
click at [296, 262] on button at bounding box center [294, 265] width 19 height 26
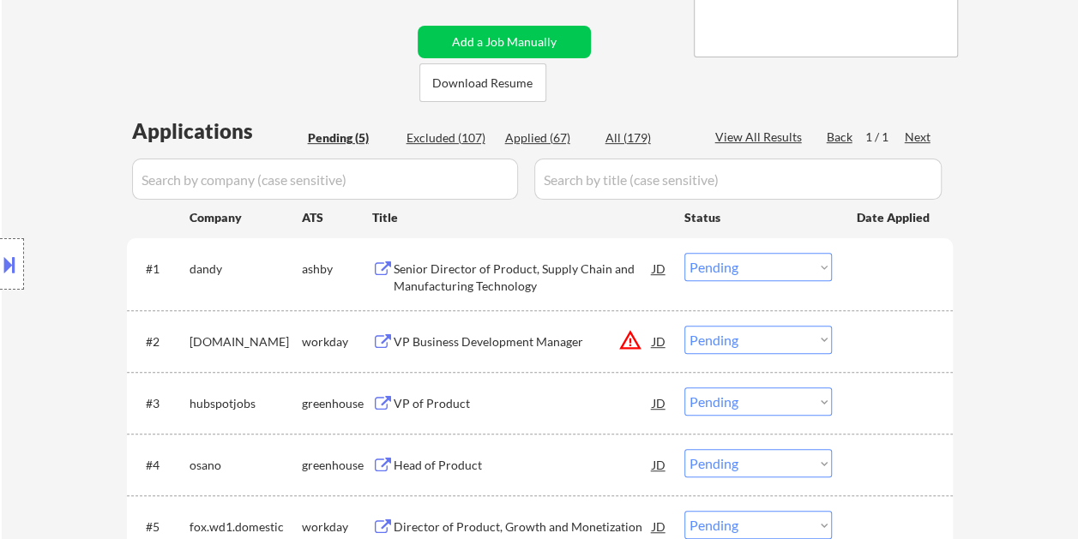
scroll to position [429, 0]
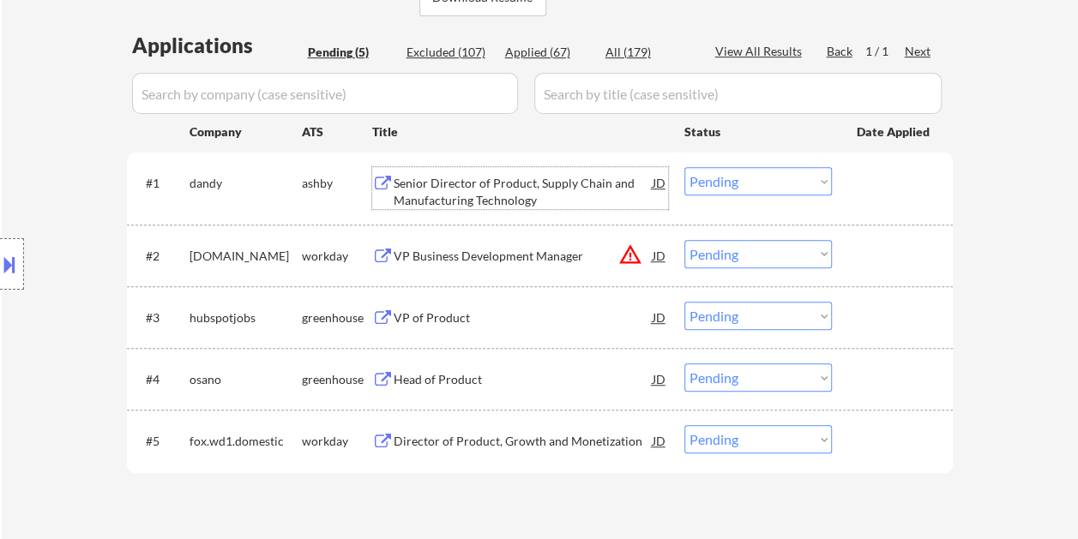
click at [468, 194] on div "Senior Director of Product, Supply Chain and Manufacturing Technology" at bounding box center [522, 191] width 259 height 33
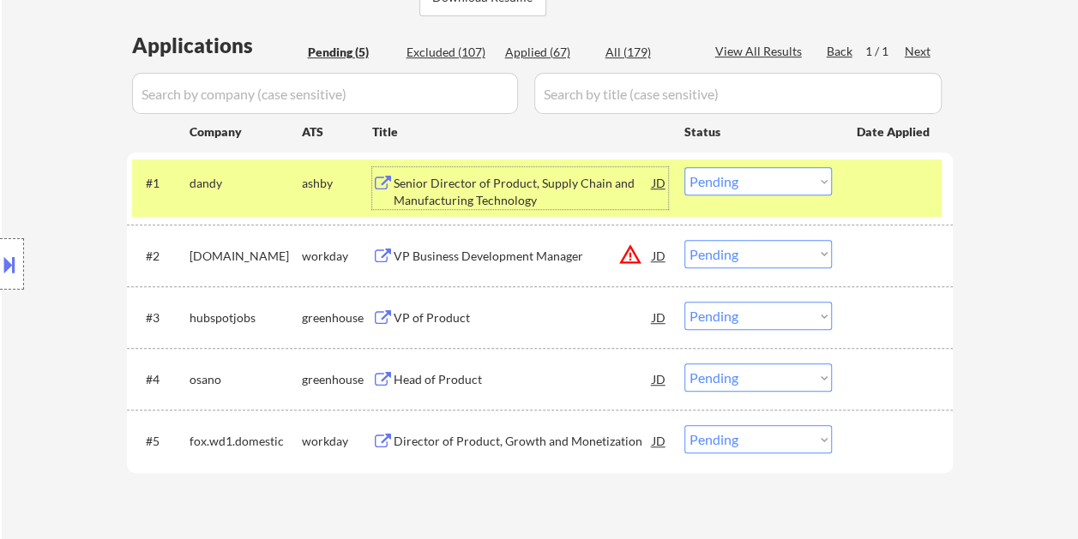
scroll to position [171, 0]
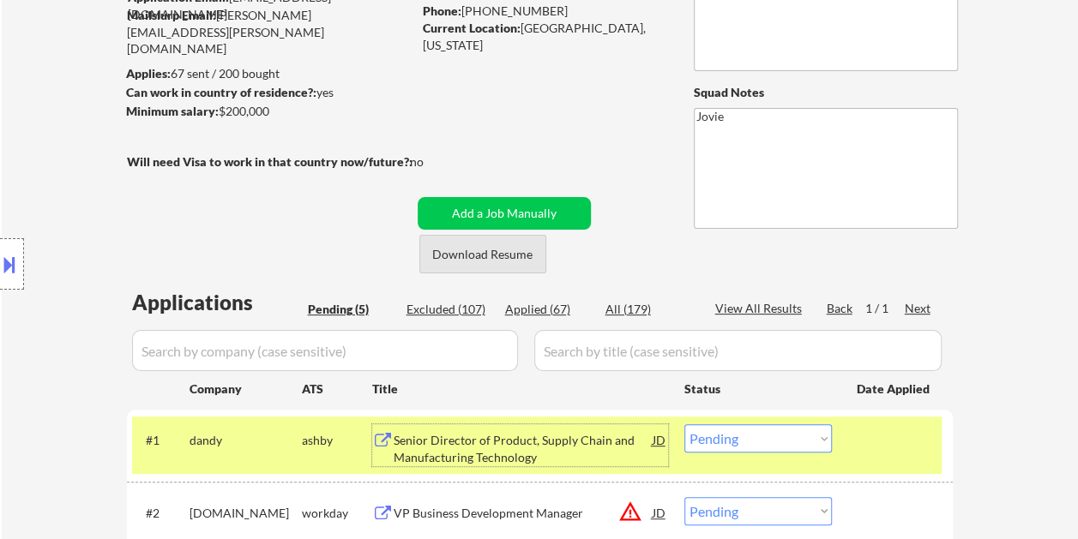
click at [457, 266] on button "Download Resume" at bounding box center [482, 254] width 127 height 39
click at [816, 449] on select "Choose an option... Pending Applied Excluded (Questions) Excluded (Expired) Exc…" at bounding box center [757, 438] width 147 height 28
click at [684, 424] on select "Choose an option... Pending Applied Excluded (Questions) Excluded (Expired) Exc…" at bounding box center [757, 438] width 147 height 28
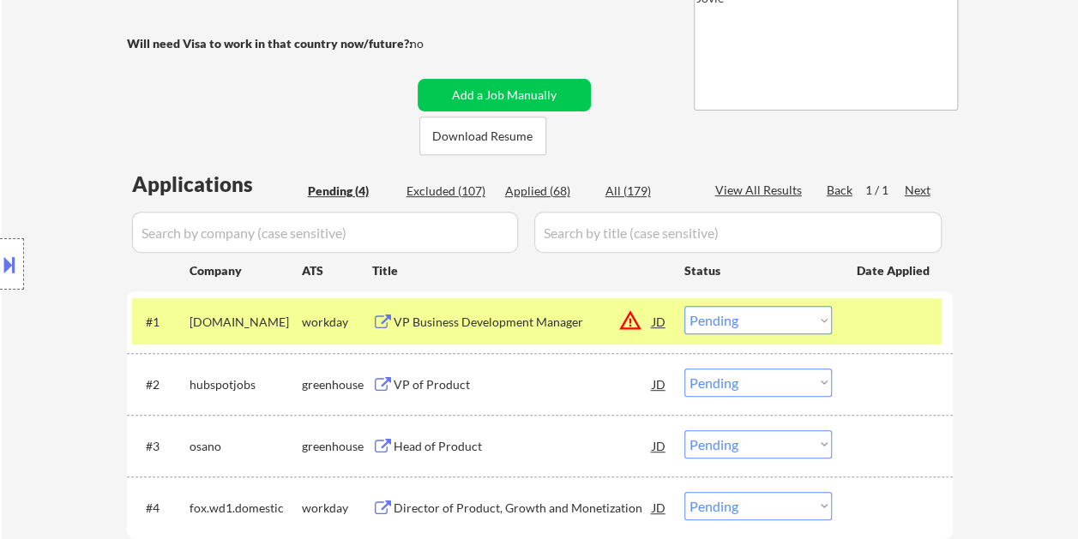
scroll to position [343, 0]
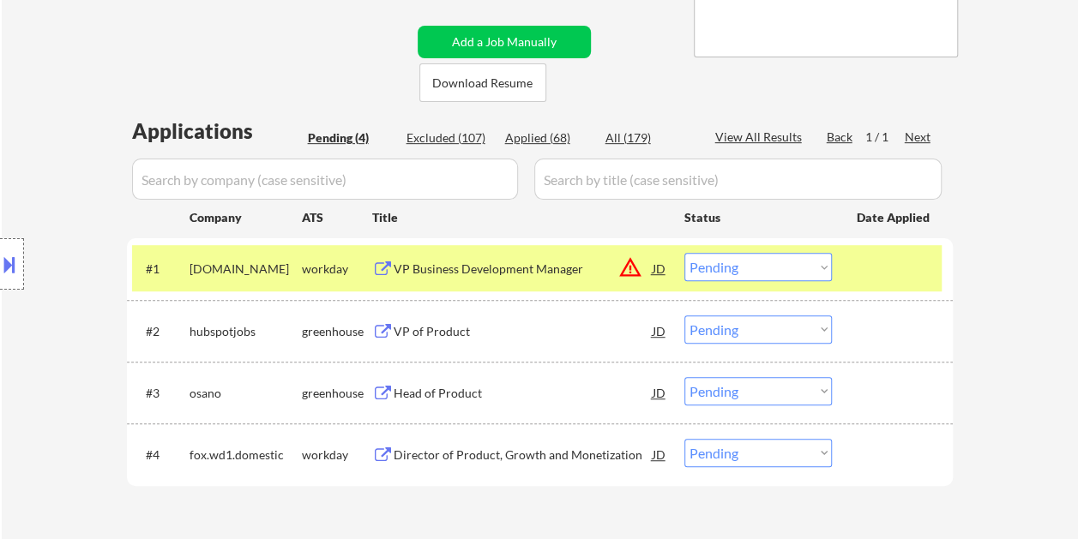
click at [497, 278] on div "VP Business Development Manager" at bounding box center [522, 268] width 259 height 31
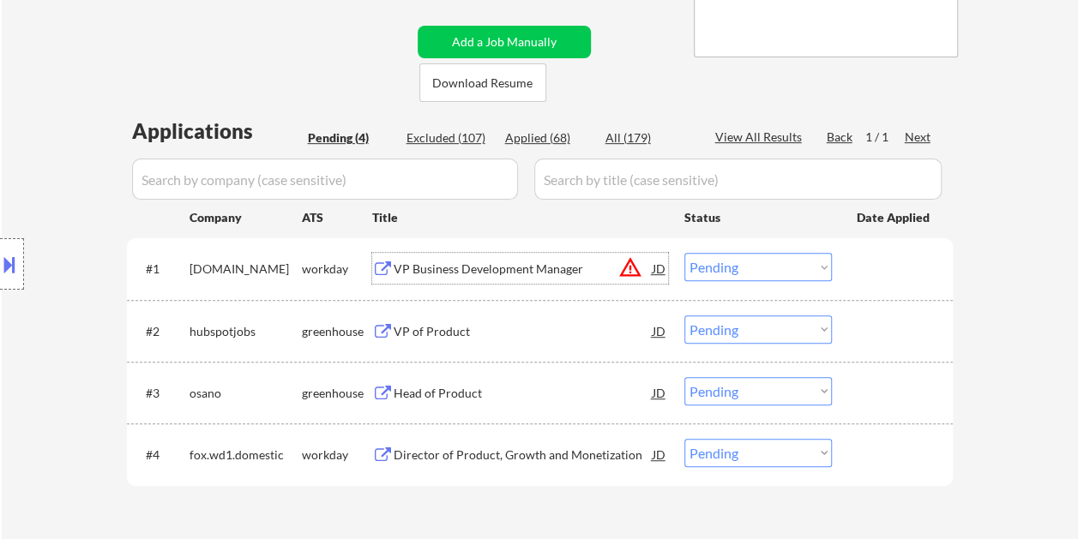
click at [874, 264] on div at bounding box center [893, 268] width 75 height 31
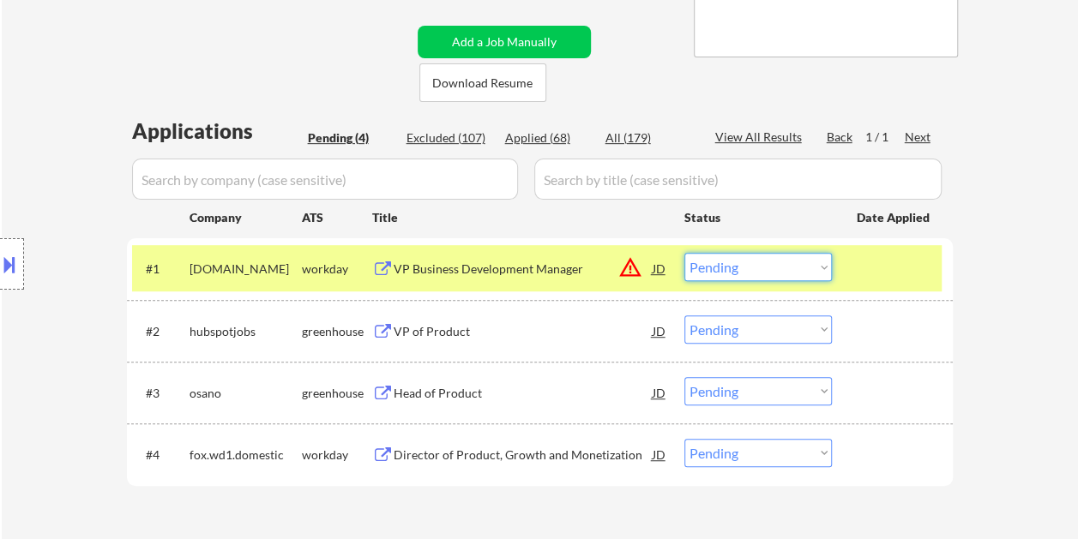
click at [812, 262] on select "Choose an option... Pending Applied Excluded (Questions) Excluded (Expired) Exc…" at bounding box center [757, 267] width 147 height 28
click at [684, 253] on select "Choose an option... Pending Applied Excluded (Questions) Excluded (Expired) Exc…" at bounding box center [757, 267] width 147 height 28
select select ""pending""
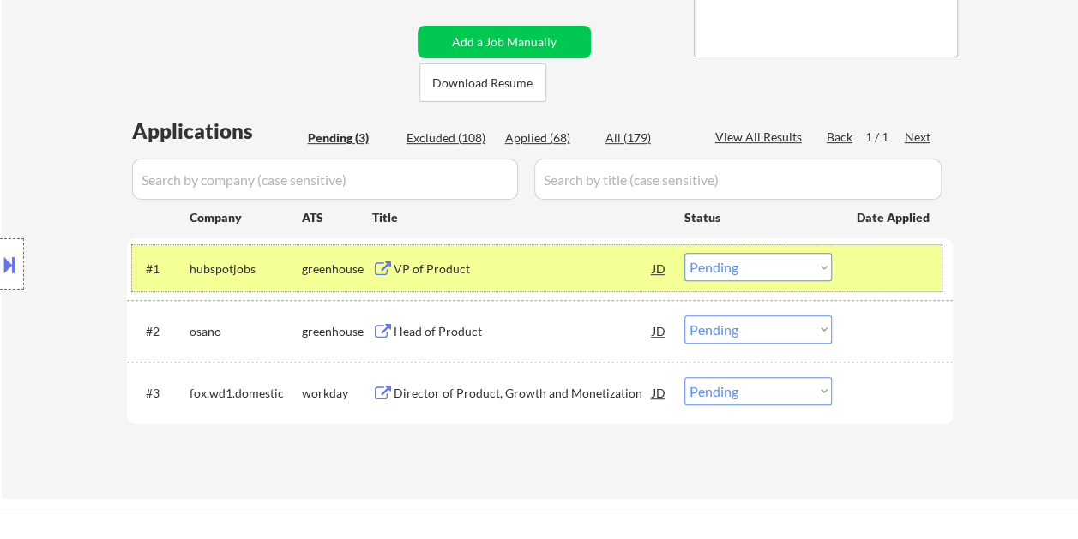
click at [895, 267] on div at bounding box center [893, 268] width 75 height 31
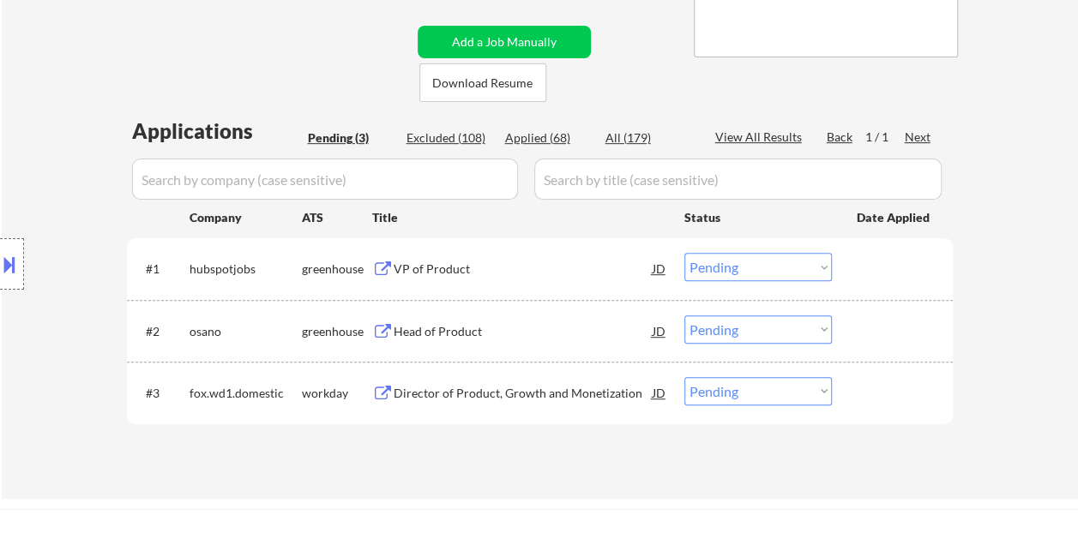
click at [895, 267] on div at bounding box center [893, 268] width 75 height 31
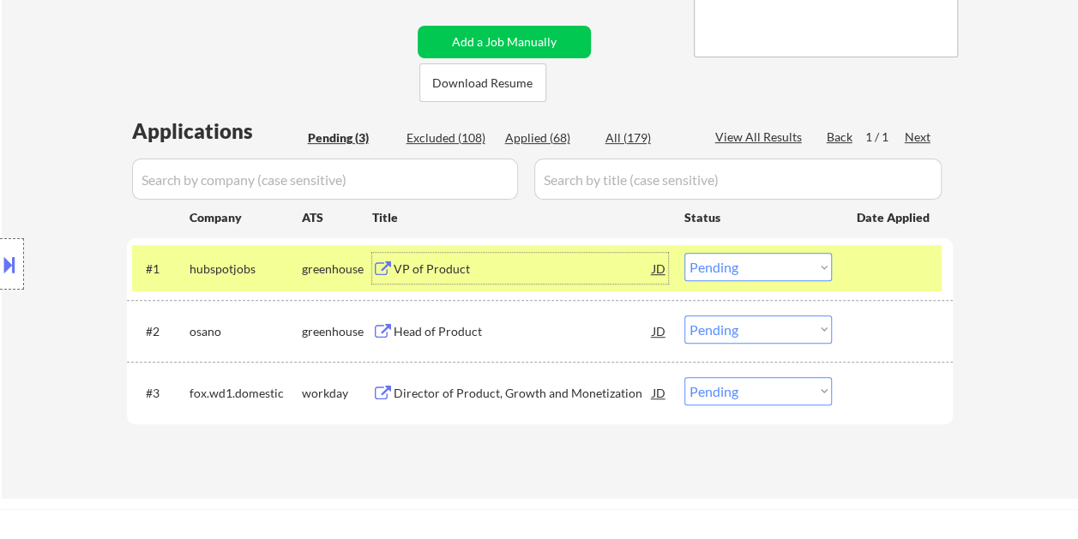
click at [460, 260] on div "VP of Product" at bounding box center [522, 268] width 259 height 31
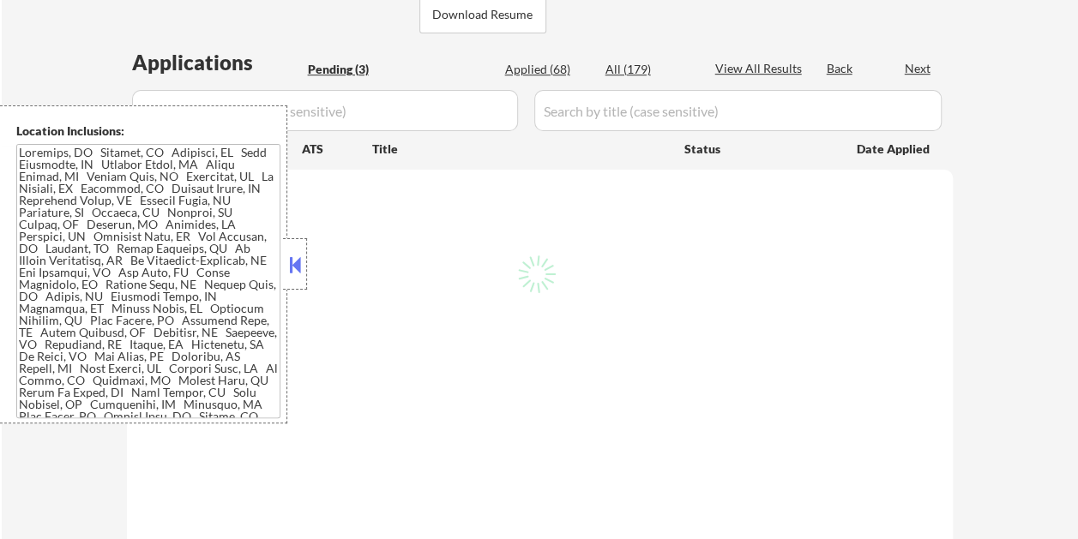
scroll to position [343, 0]
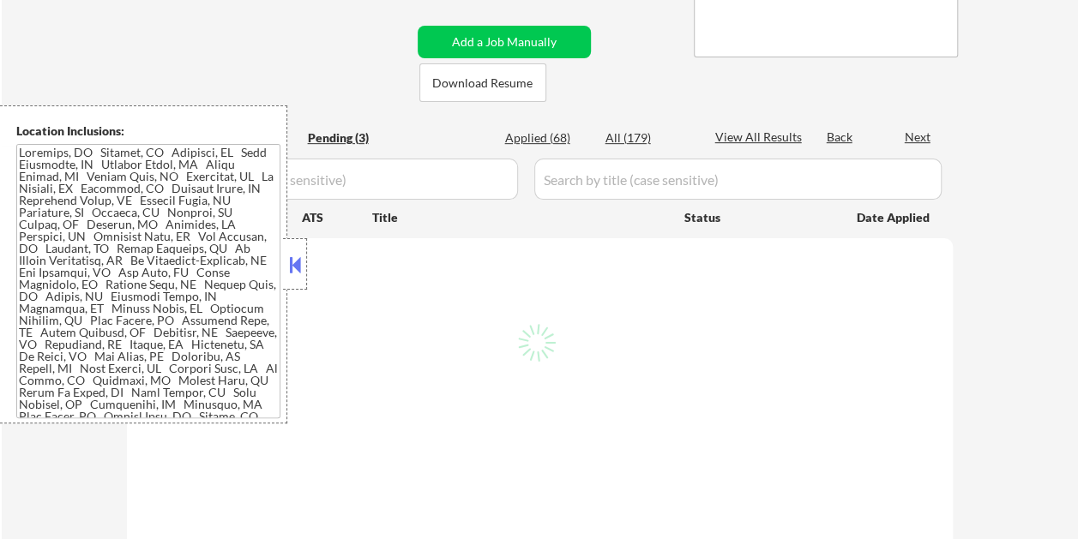
select select ""pending""
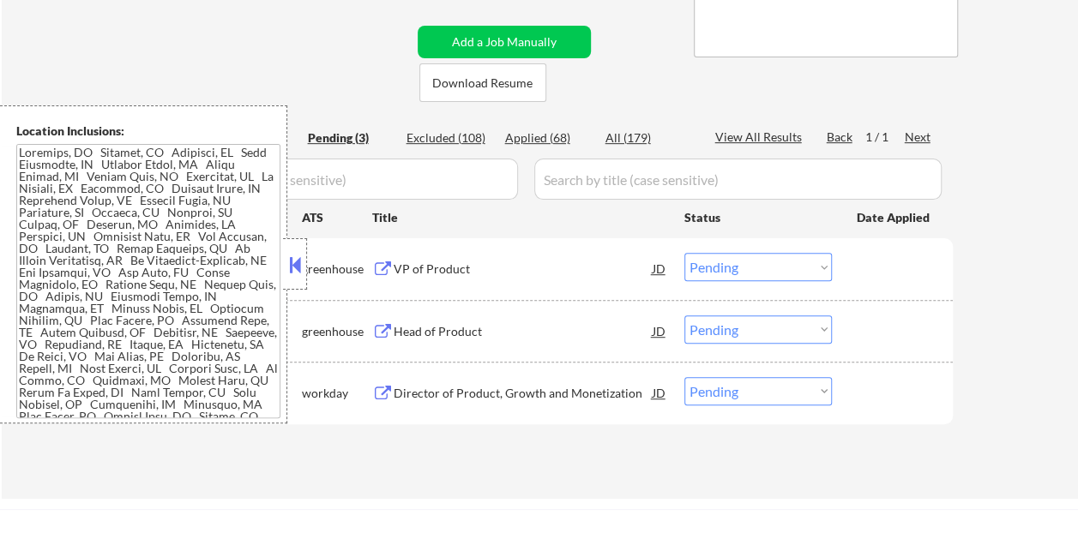
click at [309, 264] on div "greenhouse" at bounding box center [337, 269] width 70 height 17
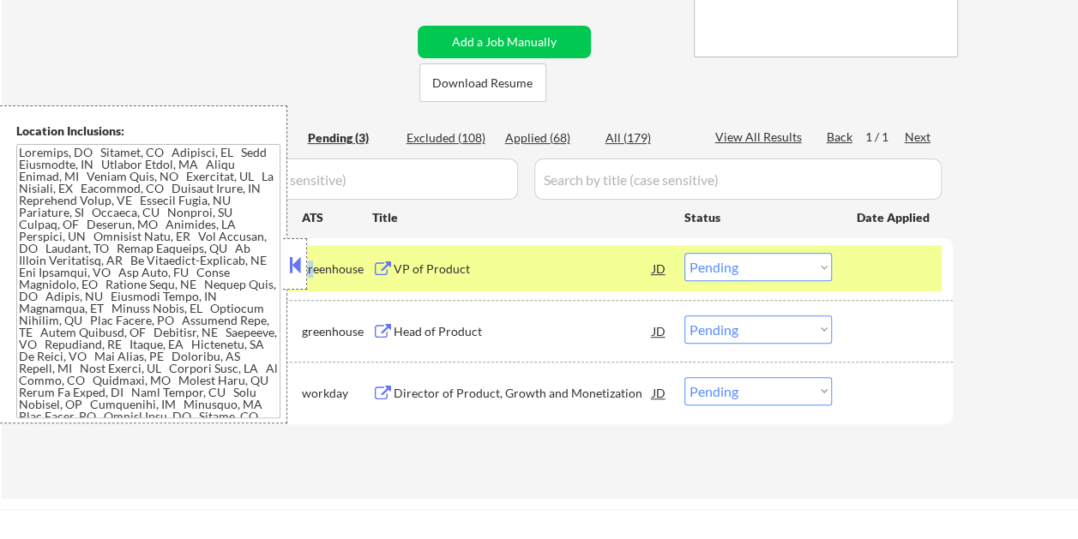
drag, startPoint x: 307, startPoint y: 263, endPoint x: 287, endPoint y: 249, distance: 24.5
click at [303, 259] on button at bounding box center [294, 265] width 19 height 26
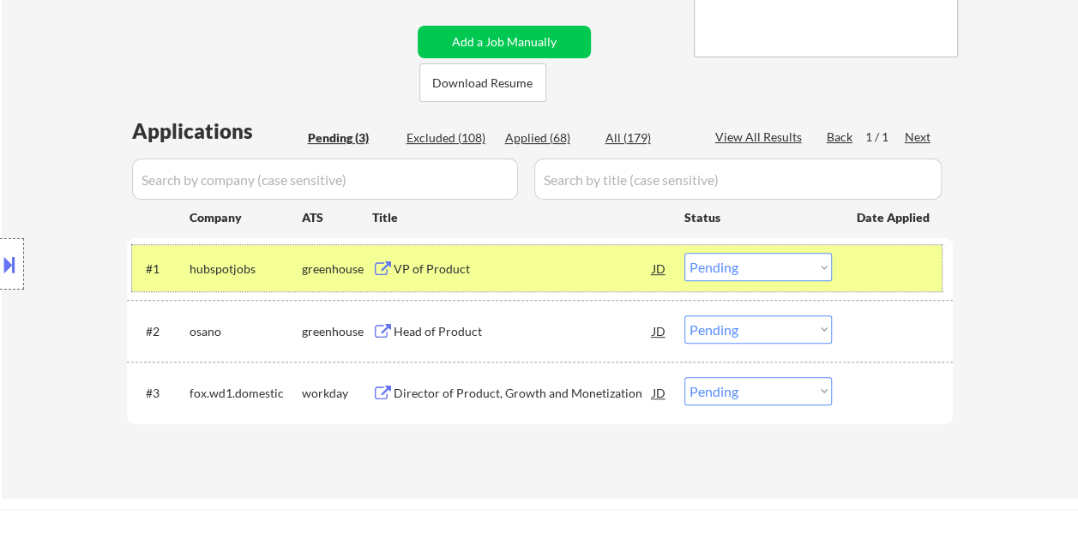
click at [879, 276] on div at bounding box center [893, 268] width 75 height 31
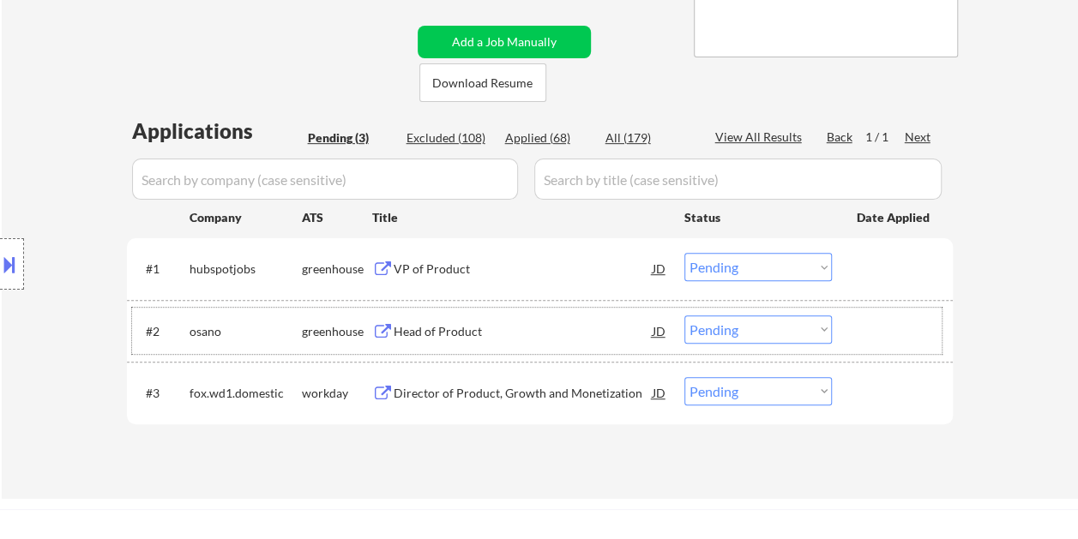
click at [883, 312] on div "#2 osano greenhouse Head of Product JD Choose an option... Pending Applied Excl…" at bounding box center [536, 331] width 809 height 46
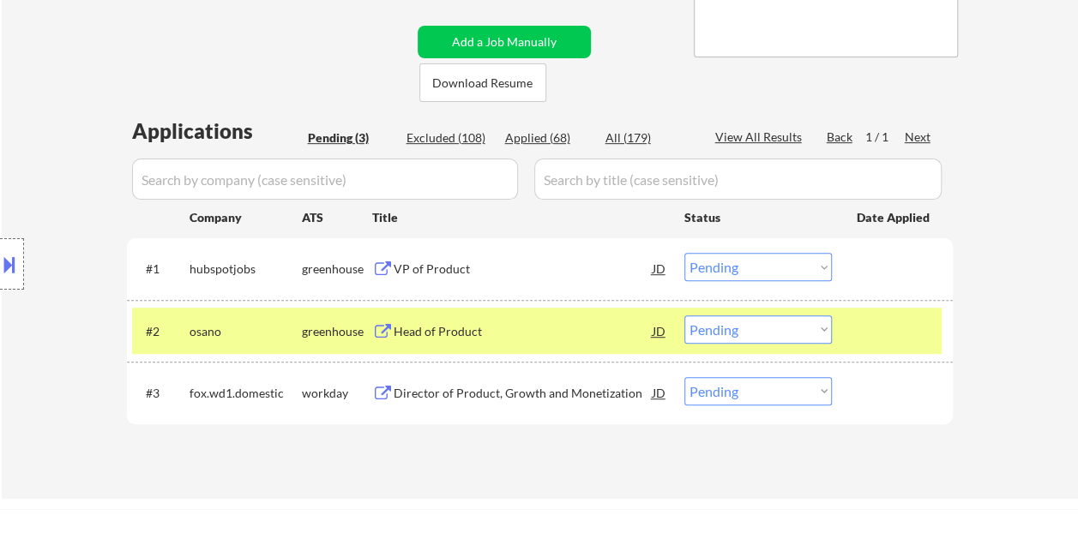
click at [453, 353] on div "#2 osano greenhouse Head of Product JD Choose an option... Pending Applied Excl…" at bounding box center [540, 331] width 826 height 62
click at [494, 336] on div "Head of Product" at bounding box center [522, 331] width 259 height 17
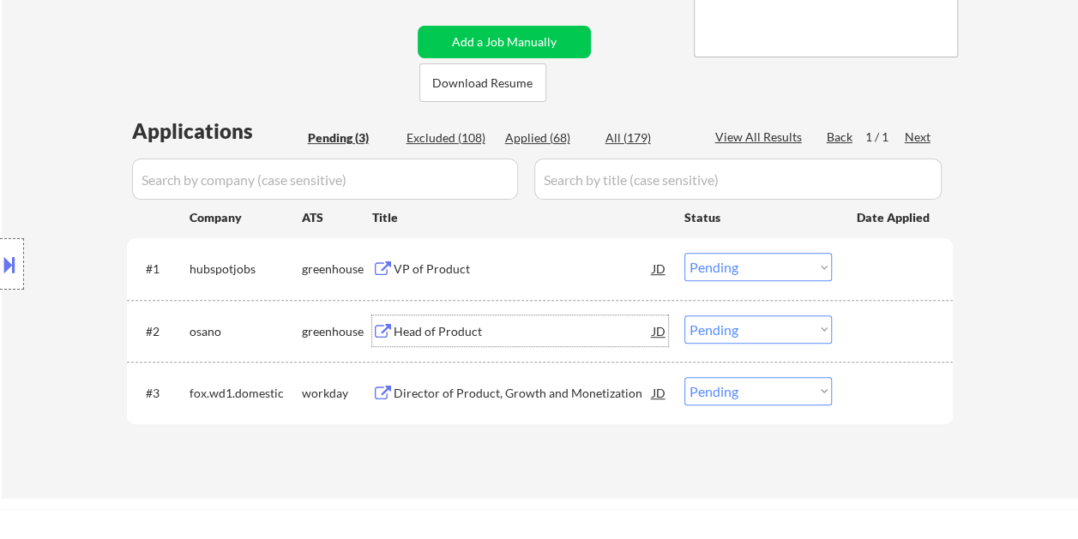
click at [873, 324] on div at bounding box center [893, 330] width 75 height 31
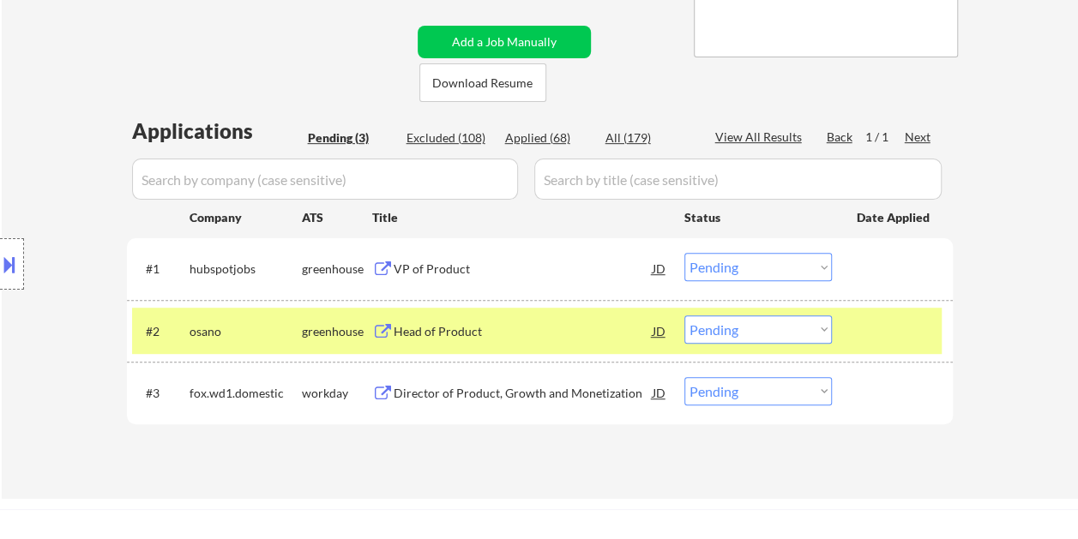
click at [817, 327] on select "Choose an option... Pending Applied Excluded (Questions) Excluded (Expired) Exc…" at bounding box center [757, 329] width 147 height 28
click at [684, 315] on select "Choose an option... Pending Applied Excluded (Questions) Excluded (Expired) Exc…" at bounding box center [757, 329] width 147 height 28
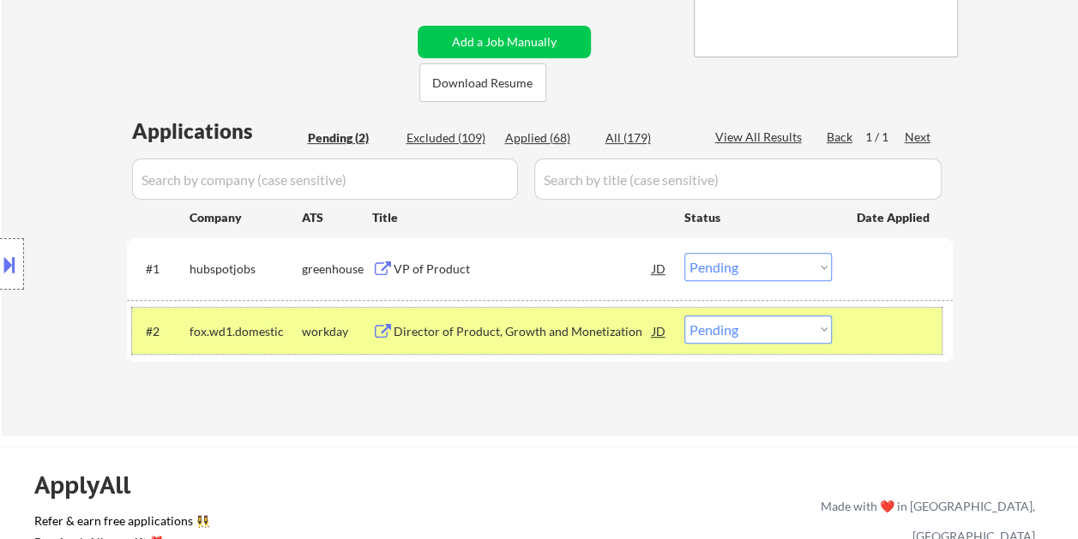
click at [885, 338] on div at bounding box center [893, 330] width 75 height 31
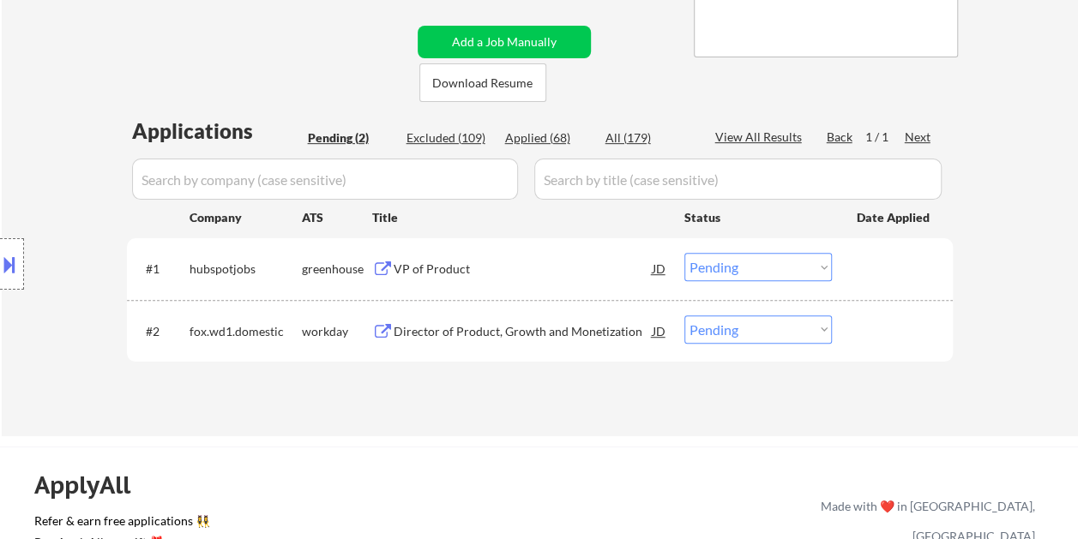
click at [883, 331] on div at bounding box center [893, 330] width 75 height 31
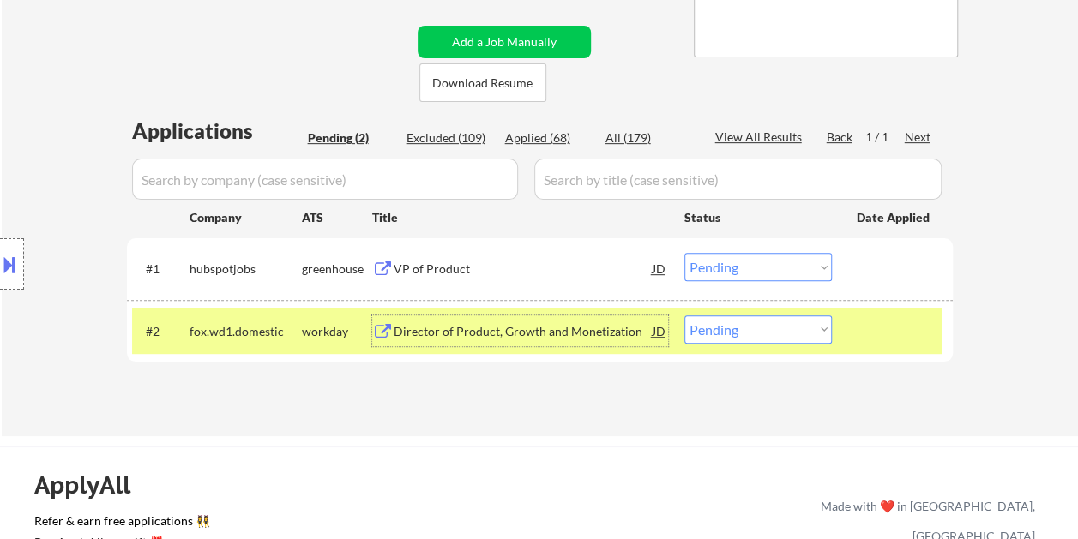
click at [546, 330] on div "Director of Product, Growth and Monetization" at bounding box center [522, 331] width 259 height 17
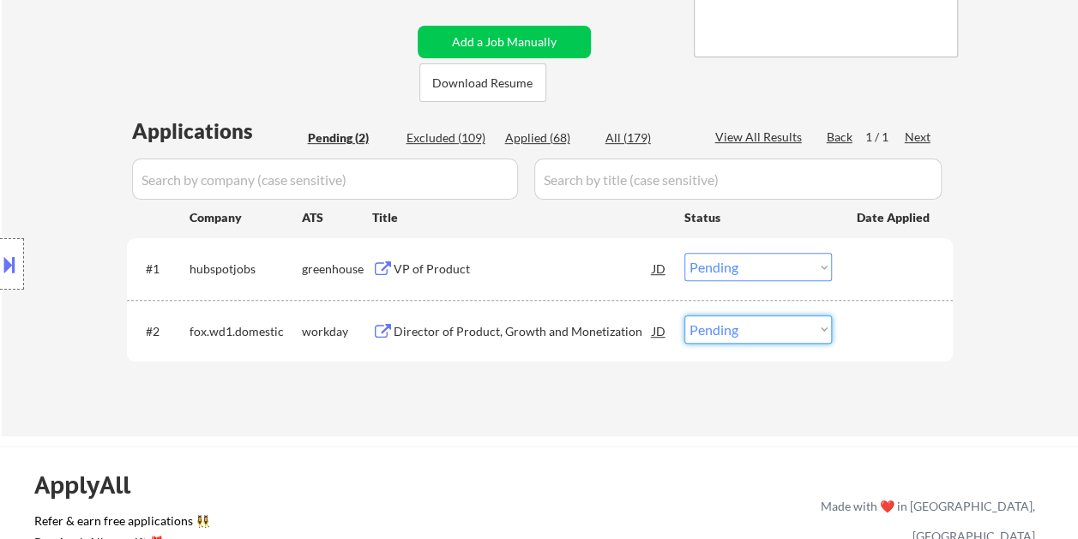
click at [823, 330] on select "Choose an option... Pending Applied Excluded (Questions) Excluded (Expired) Exc…" at bounding box center [757, 329] width 147 height 28
select select ""excluded__bad_match_""
click at [684, 315] on select "Choose an option... Pending Applied Excluded (Questions) Excluded (Expired) Exc…" at bounding box center [757, 329] width 147 height 28
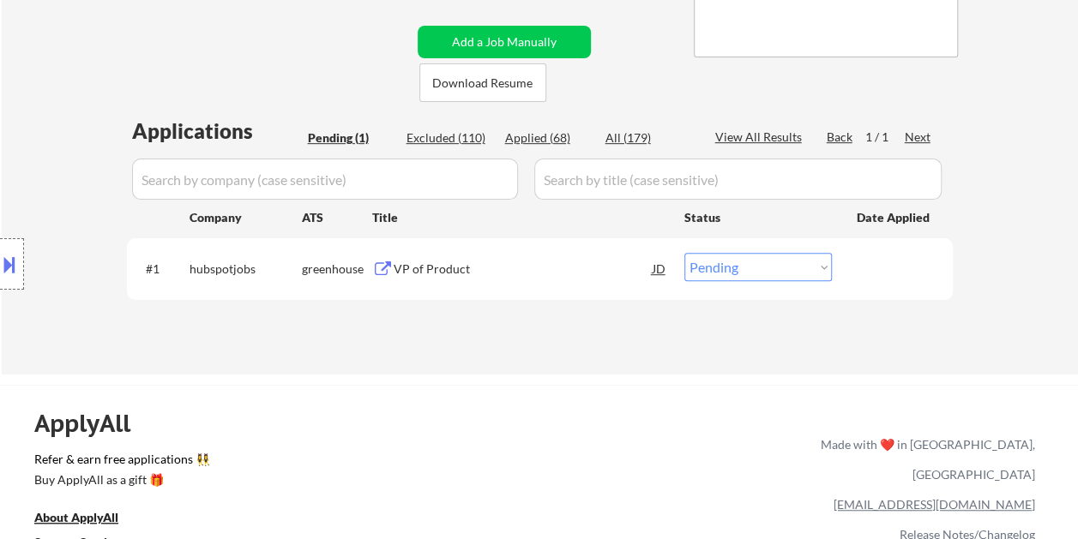
click at [919, 250] on div "#1 hubspotjobs greenhouse VP of Product JD Choose an option... Pending Applied …" at bounding box center [536, 268] width 809 height 46
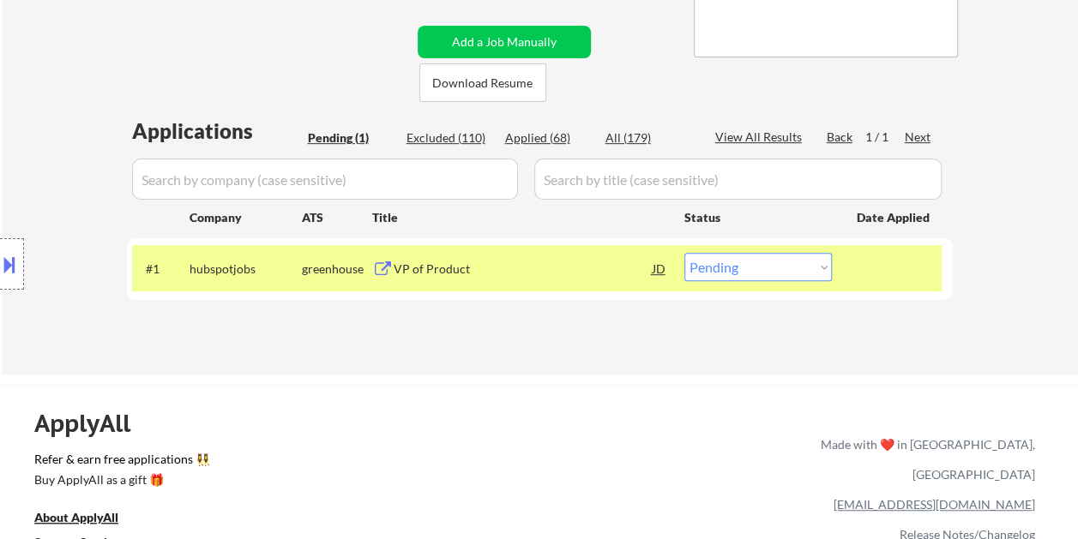
click at [530, 281] on div "VP of Product" at bounding box center [522, 268] width 259 height 31
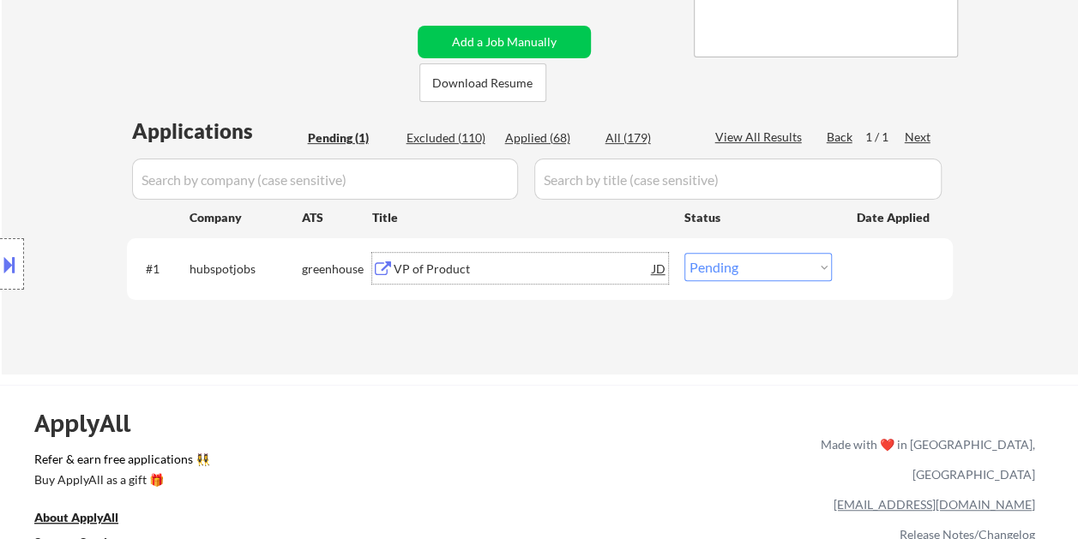
drag, startPoint x: 861, startPoint y: 265, endPoint x: 797, endPoint y: 266, distance: 63.4
click at [861, 264] on div at bounding box center [893, 268] width 75 height 31
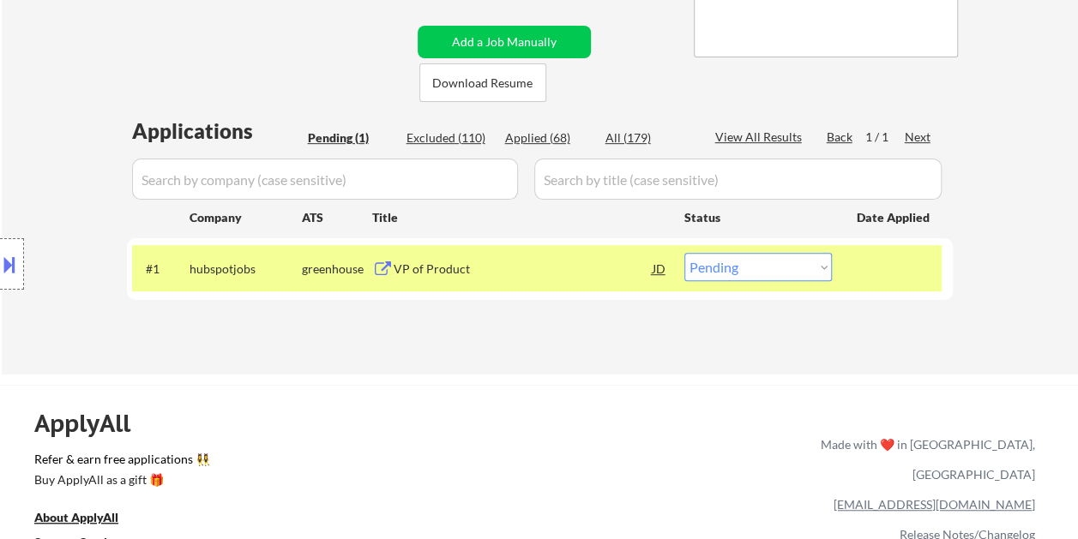
click at [811, 266] on select "Choose an option... Pending Applied Excluded (Questions) Excluded (Expired) Exc…" at bounding box center [757, 267] width 147 height 28
select select ""applied""
click at [684, 253] on select "Choose an option... Pending Applied Excluded (Questions) Excluded (Expired) Exc…" at bounding box center [757, 267] width 147 height 28
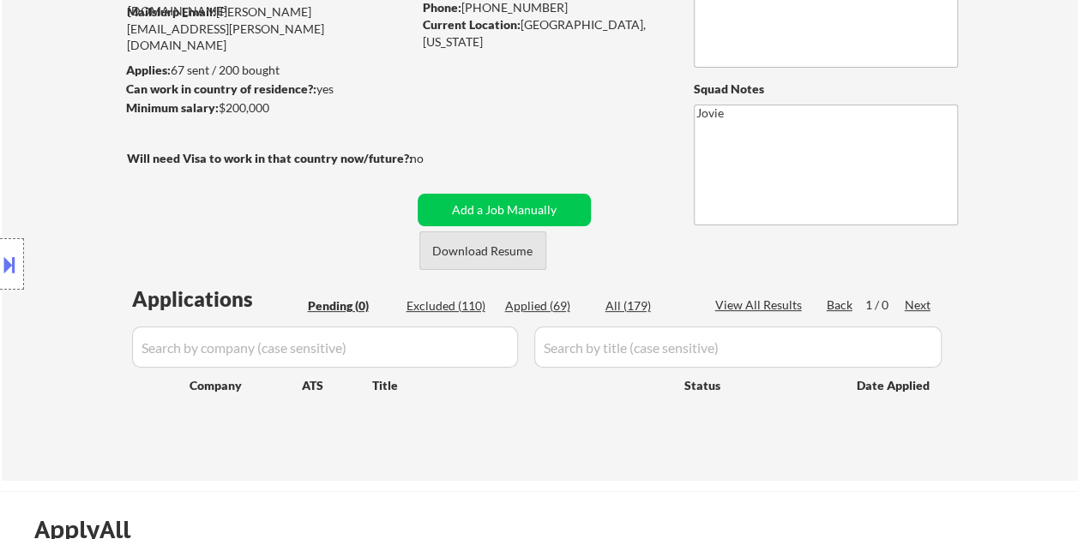
scroll to position [171, 0]
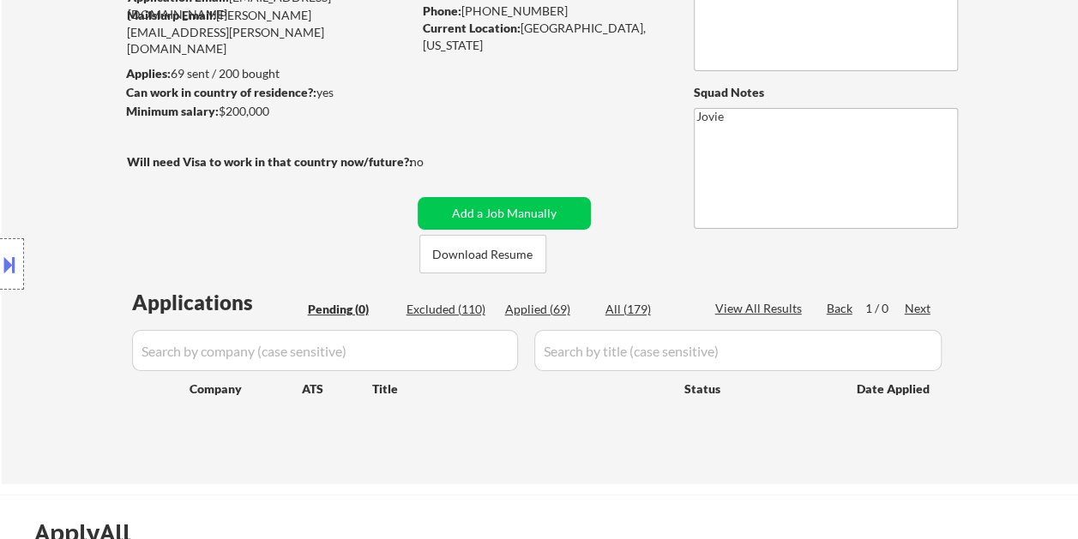
click at [543, 310] on div "Applied (69)" at bounding box center [548, 309] width 86 height 17
select select ""applied""
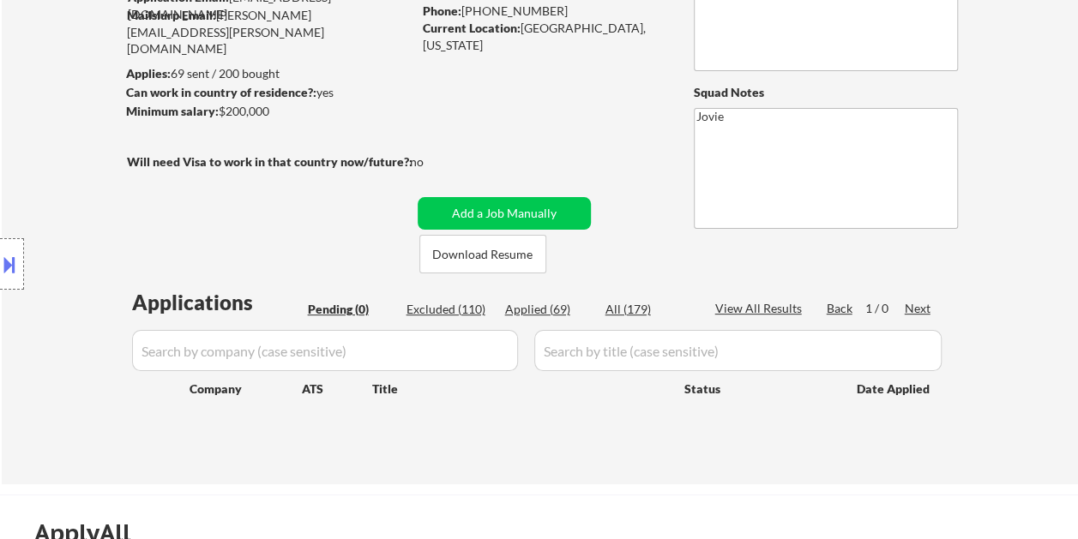
select select ""applied""
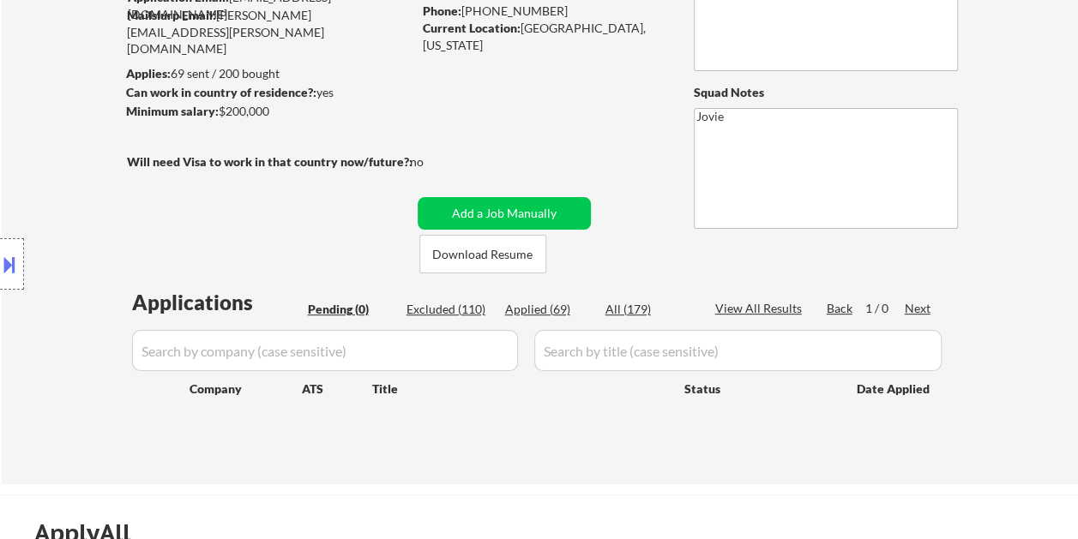
select select ""applied""
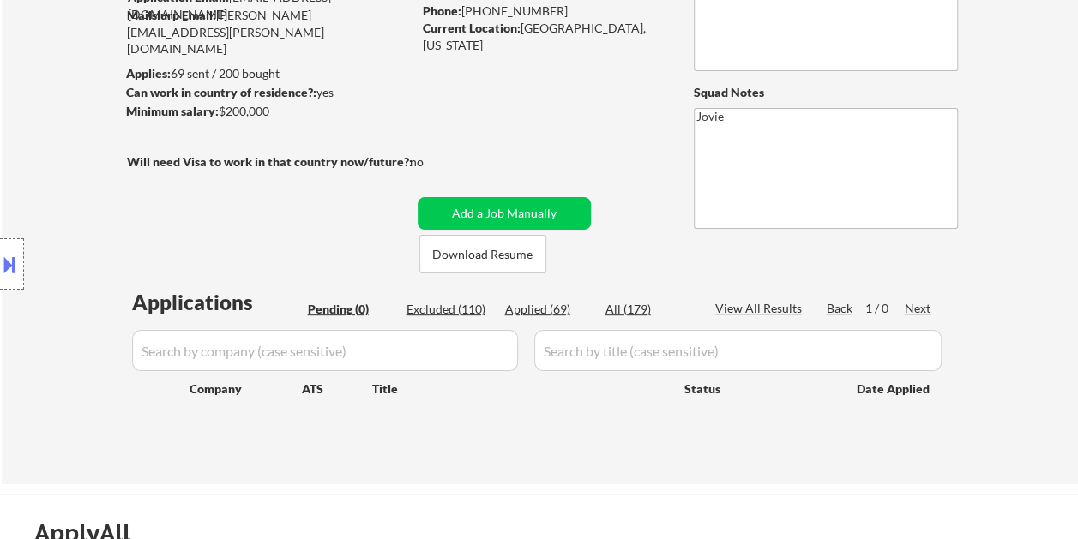
select select ""applied""
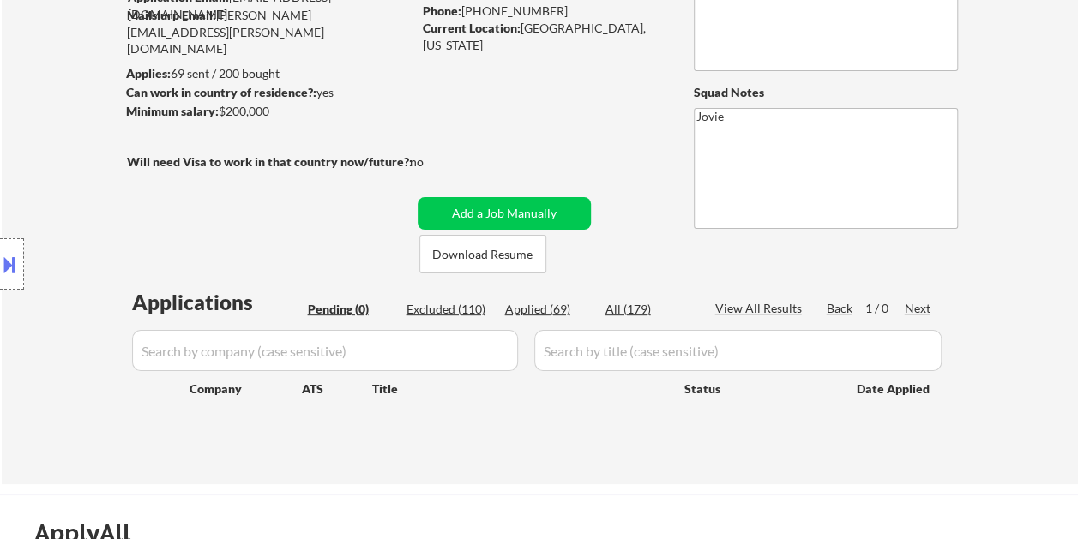
select select ""applied""
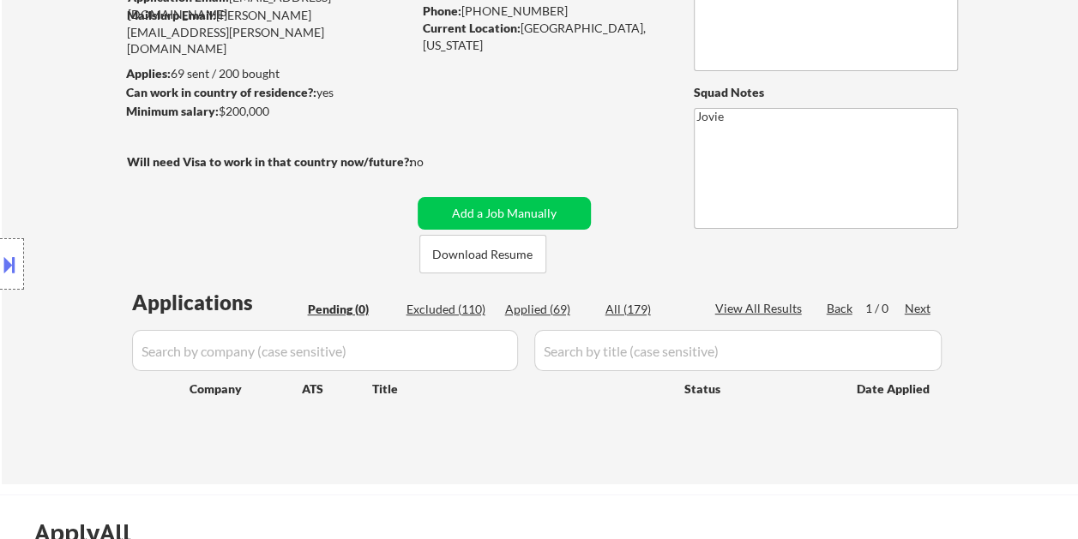
select select ""applied""
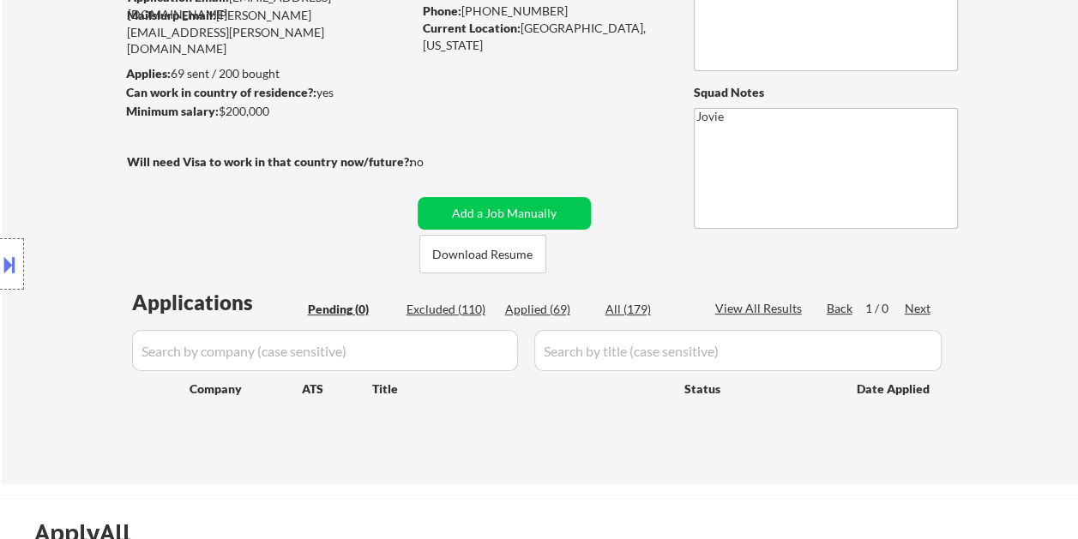
select select ""applied""
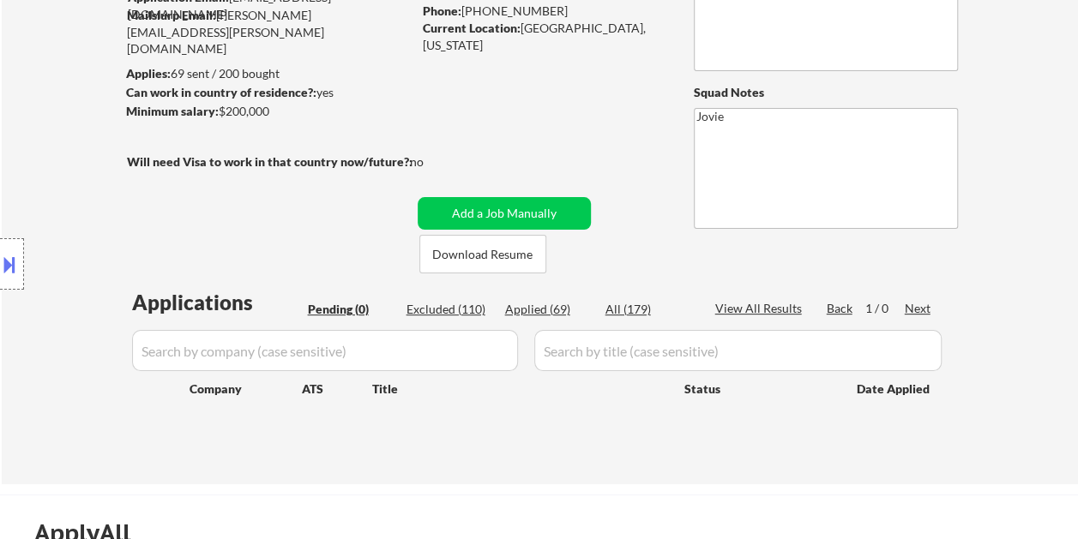
select select ""applied""
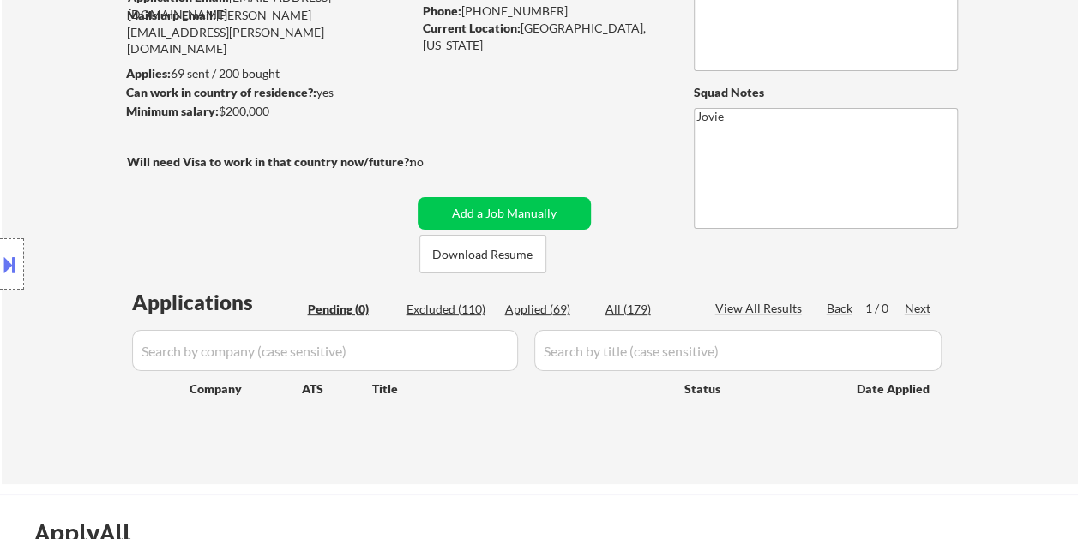
select select ""applied""
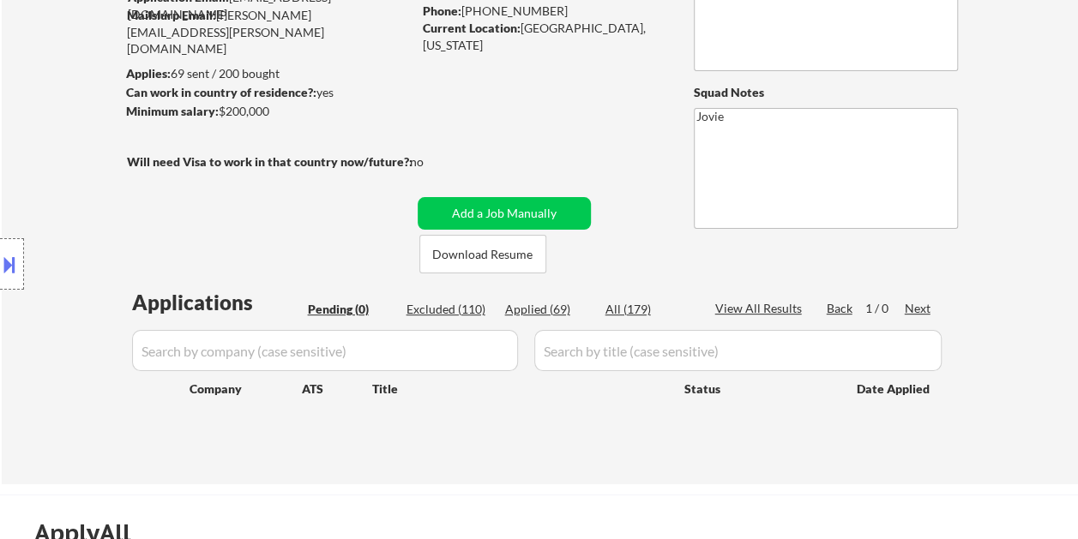
select select ""applied""
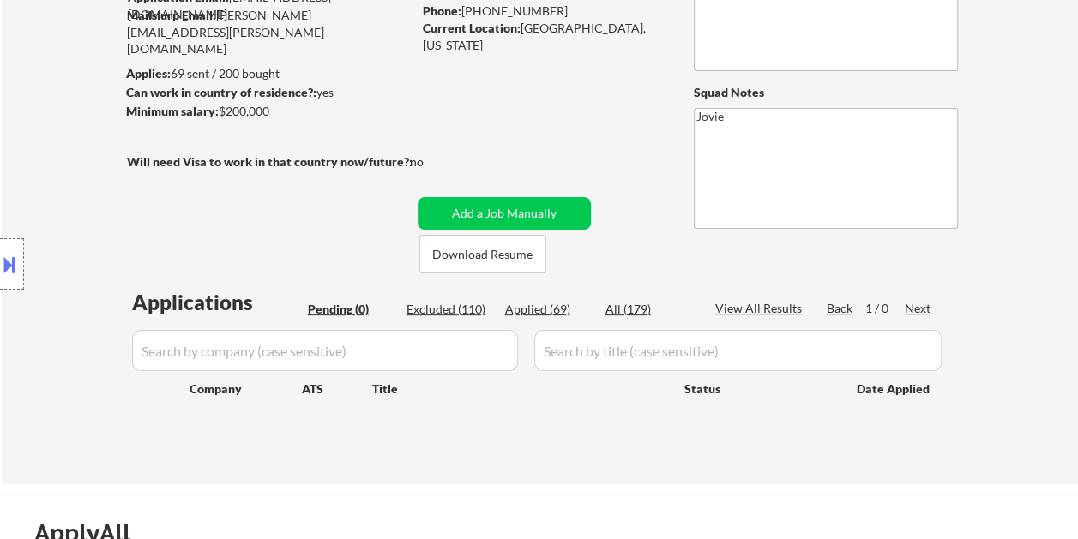
select select ""applied""
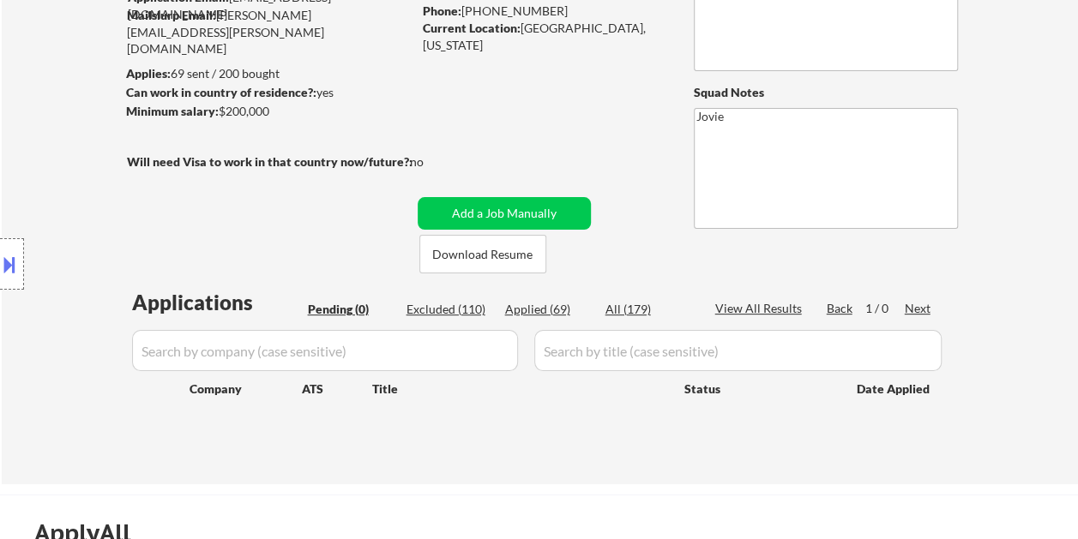
select select ""applied""
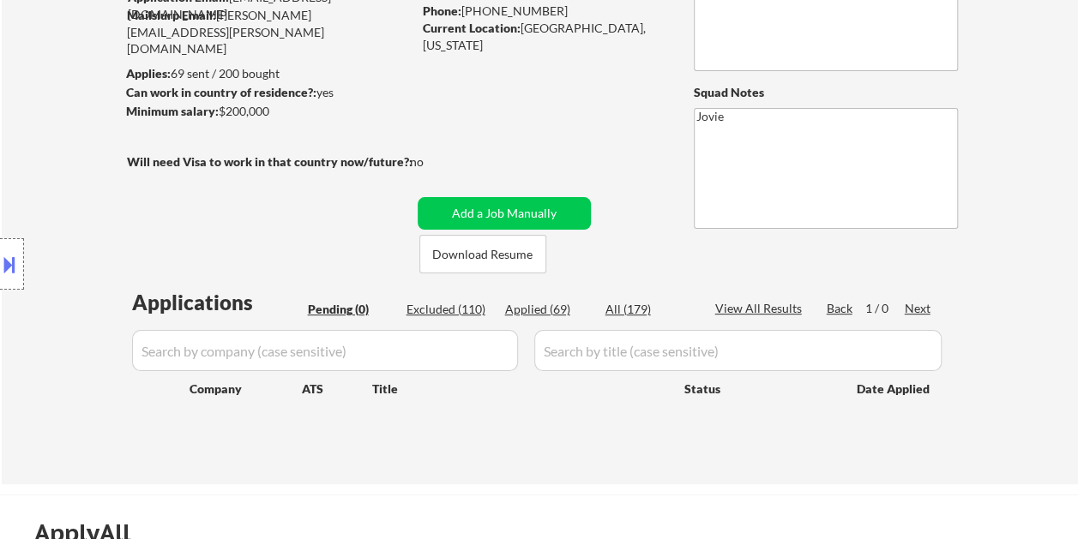
select select ""applied""
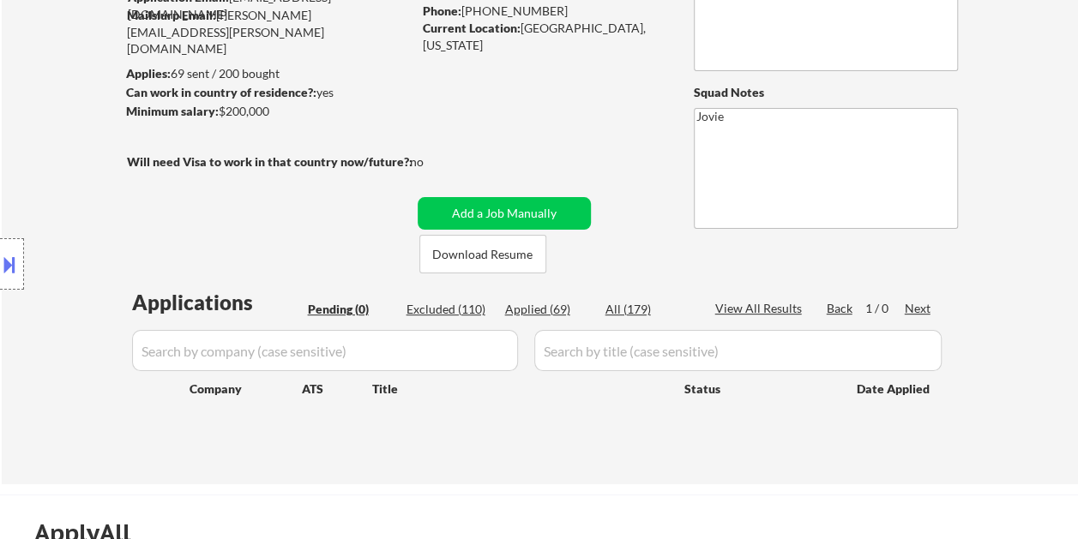
select select ""applied""
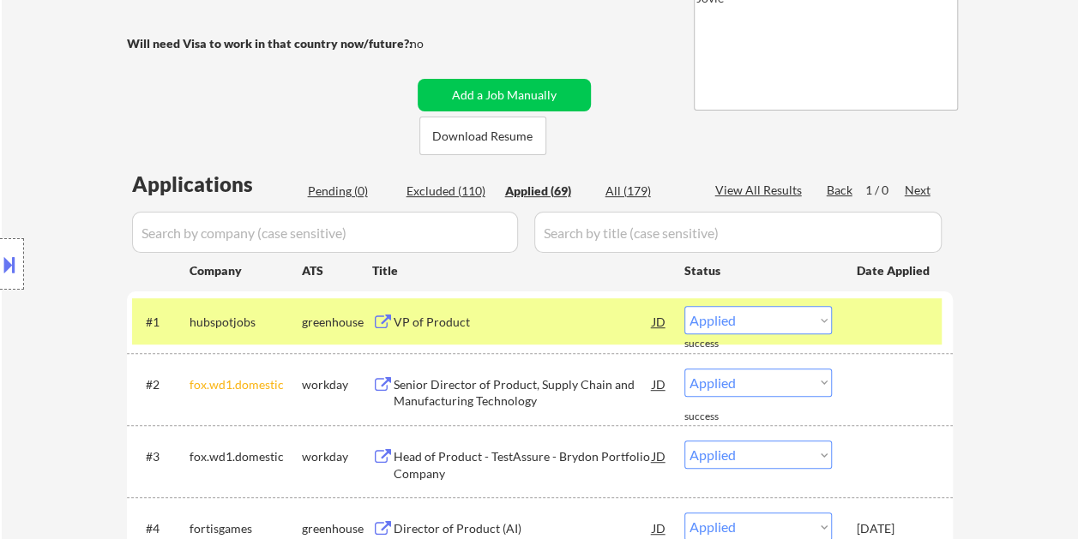
scroll to position [429, 0]
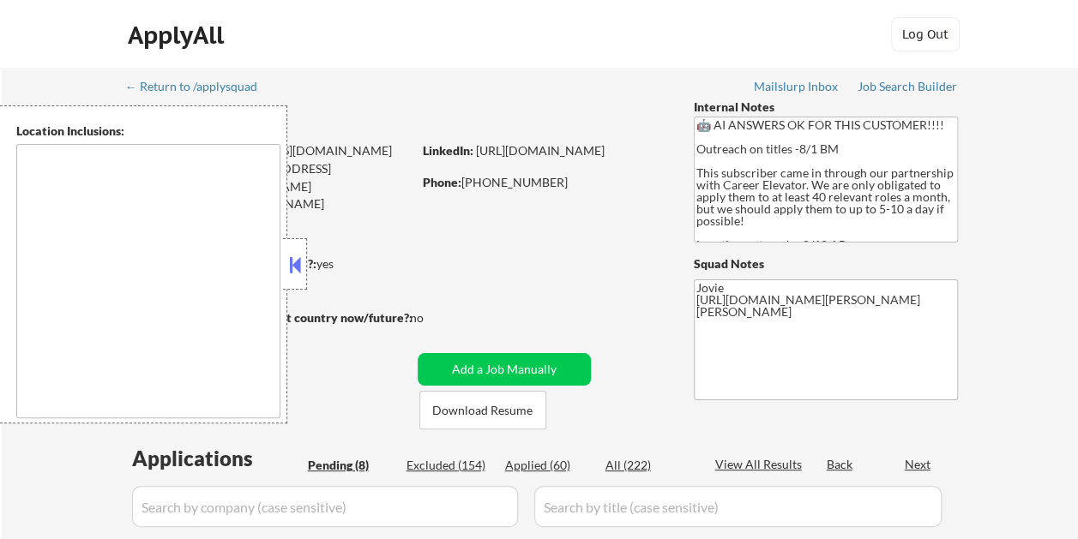
type textarea "[GEOGRAPHIC_DATA], [GEOGRAPHIC_DATA] [GEOGRAPHIC_DATA], [GEOGRAPHIC_DATA] [GEOG…"
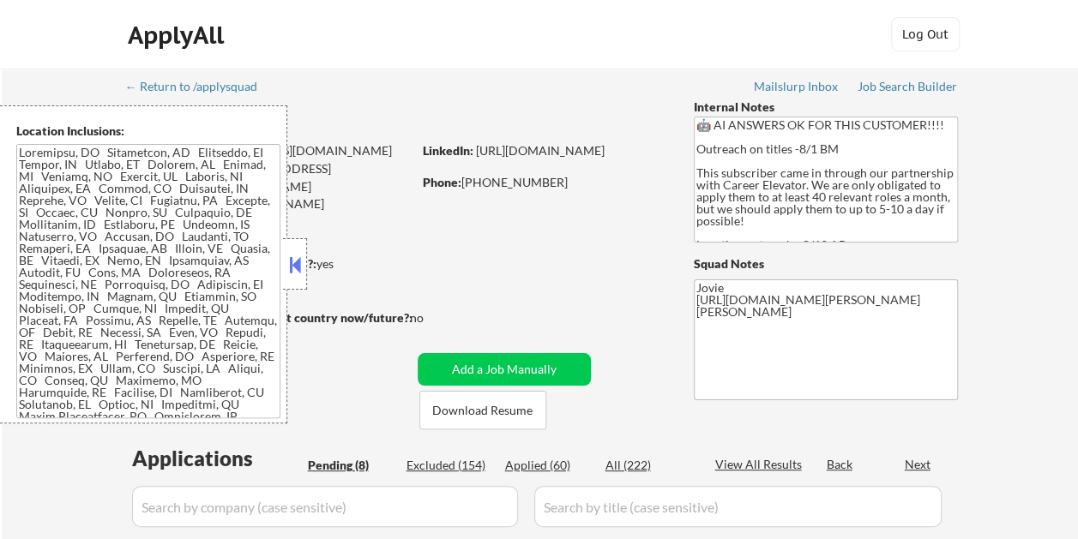
select select ""pending""
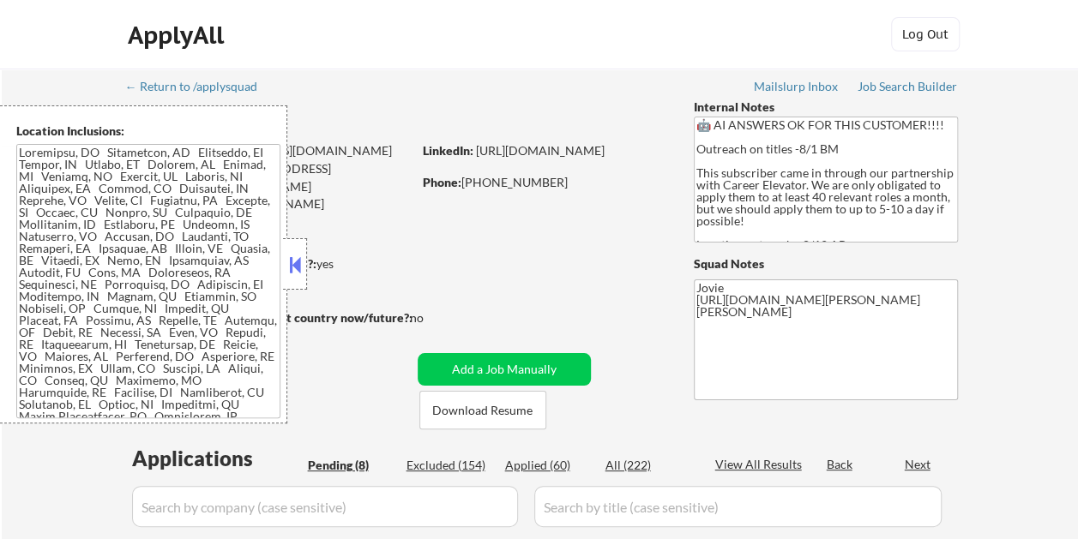
select select ""pending""
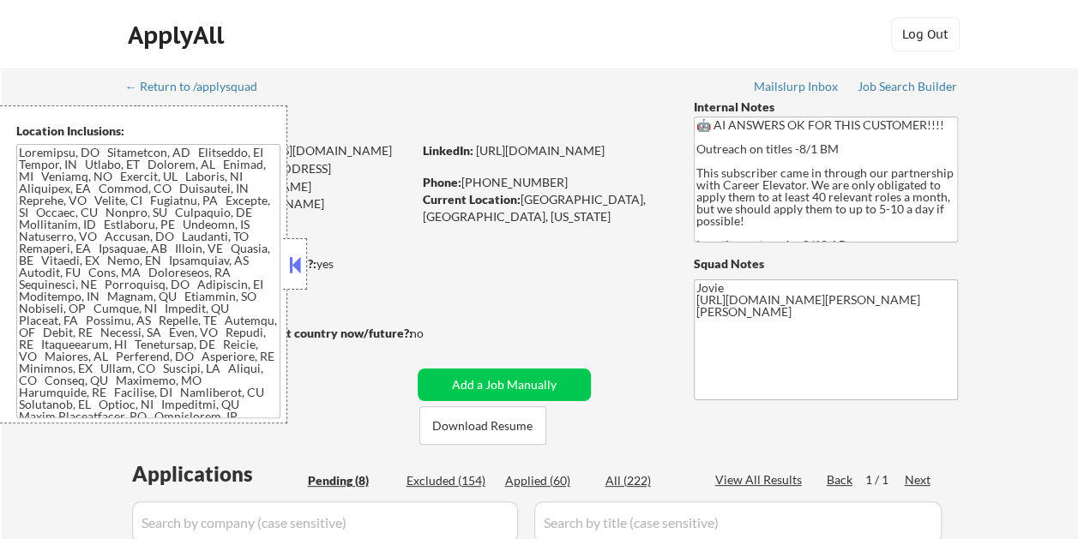
click at [297, 264] on button at bounding box center [294, 265] width 19 height 26
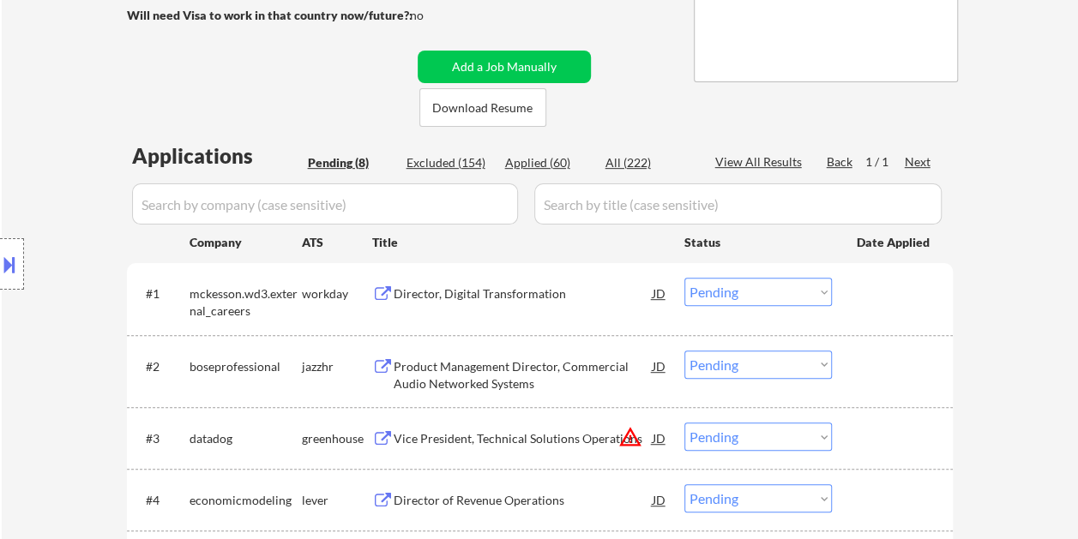
scroll to position [429, 0]
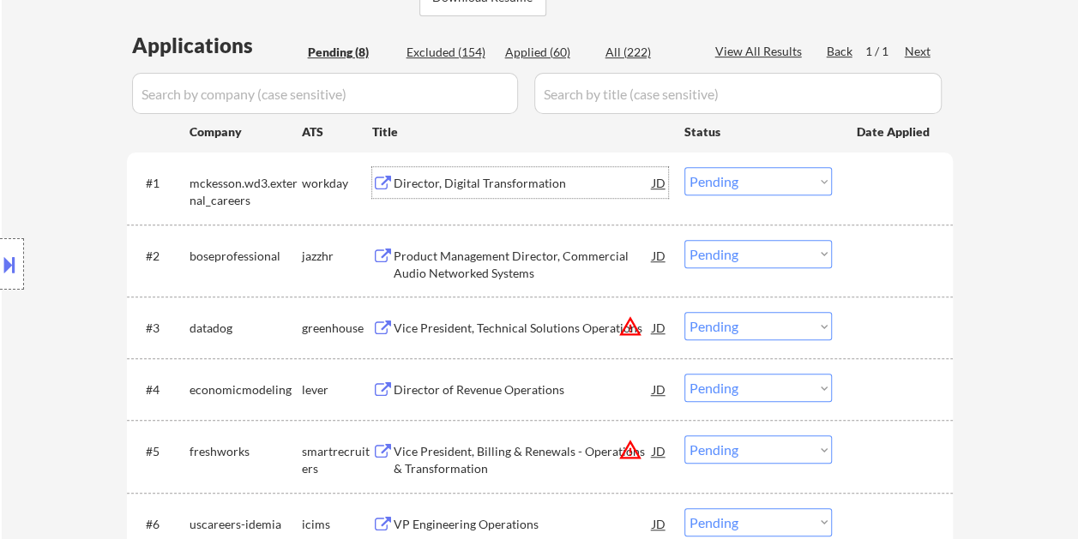
click at [532, 184] on div "Director, Digital Transformation" at bounding box center [522, 183] width 259 height 17
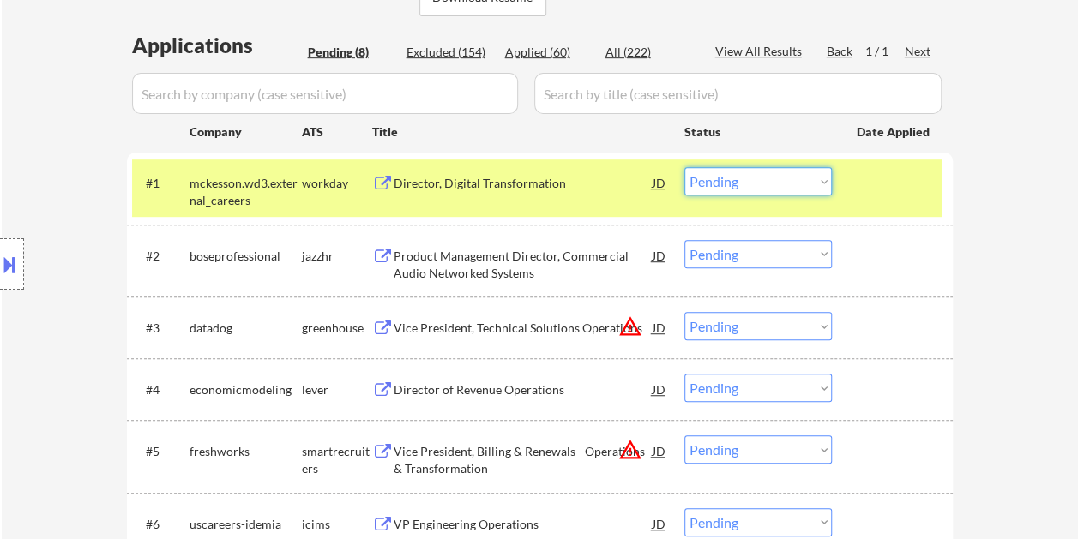
click at [821, 181] on select "Choose an option... Pending Applied Excluded (Questions) Excluded (Expired) Exc…" at bounding box center [757, 181] width 147 height 28
click at [684, 167] on select "Choose an option... Pending Applied Excluded (Questions) Excluded (Expired) Exc…" at bounding box center [757, 181] width 147 height 28
select select ""pending""
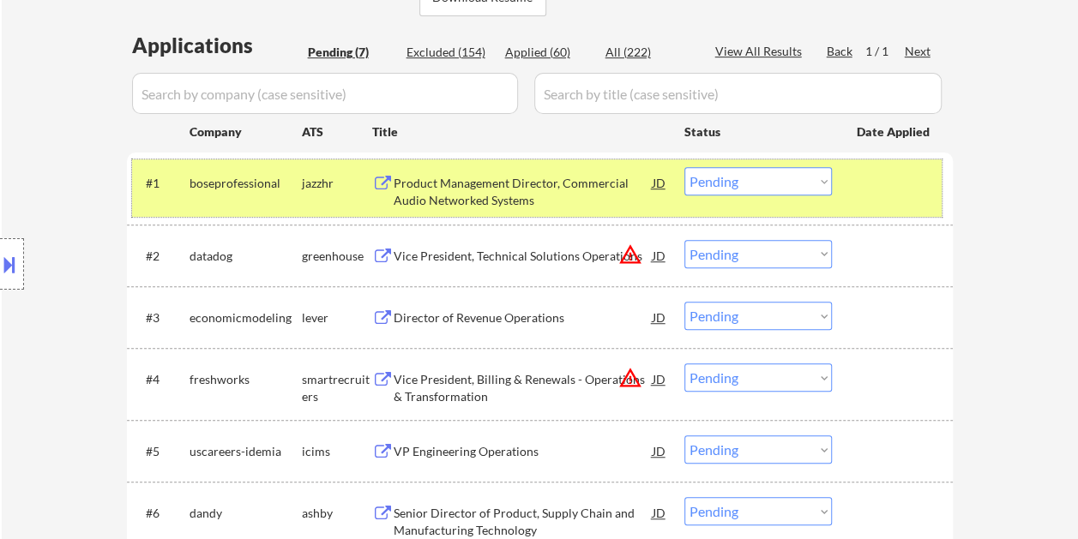
click at [887, 187] on div at bounding box center [893, 182] width 75 height 31
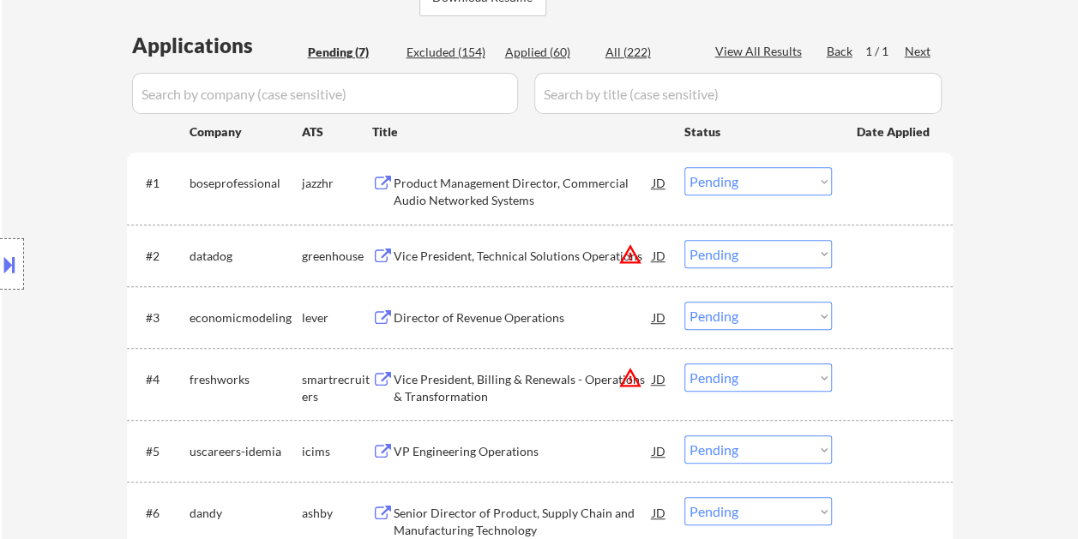
click at [902, 255] on div at bounding box center [893, 255] width 75 height 31
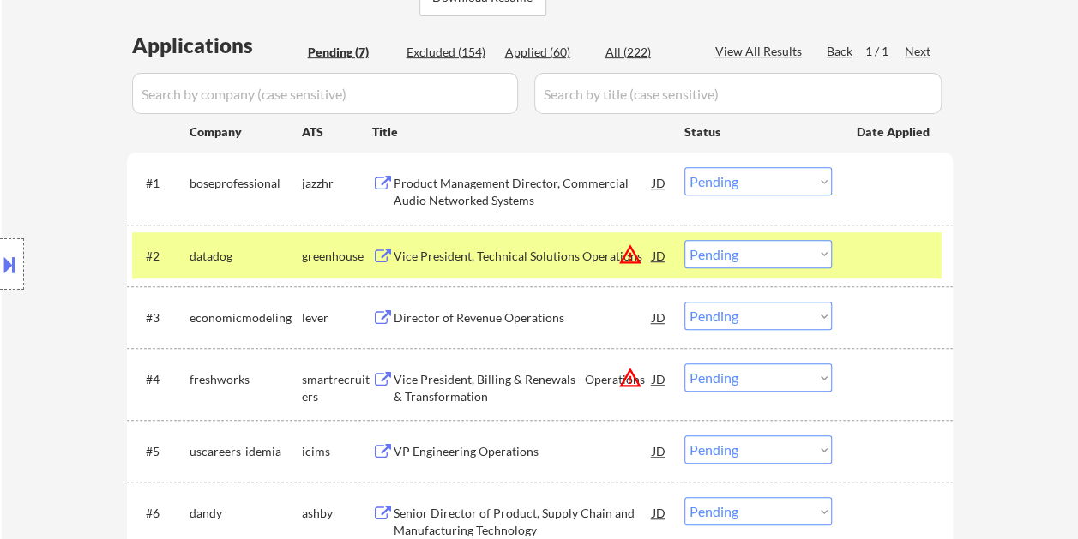
click at [535, 259] on div "Vice President, Technical Solutions Operations" at bounding box center [522, 256] width 259 height 17
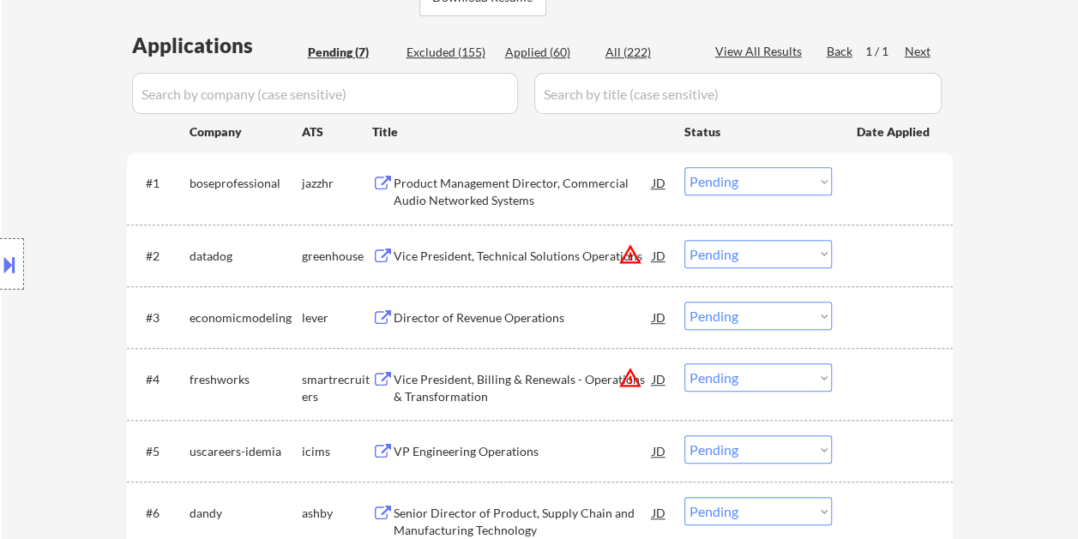
click at [18, 255] on button at bounding box center [9, 264] width 19 height 28
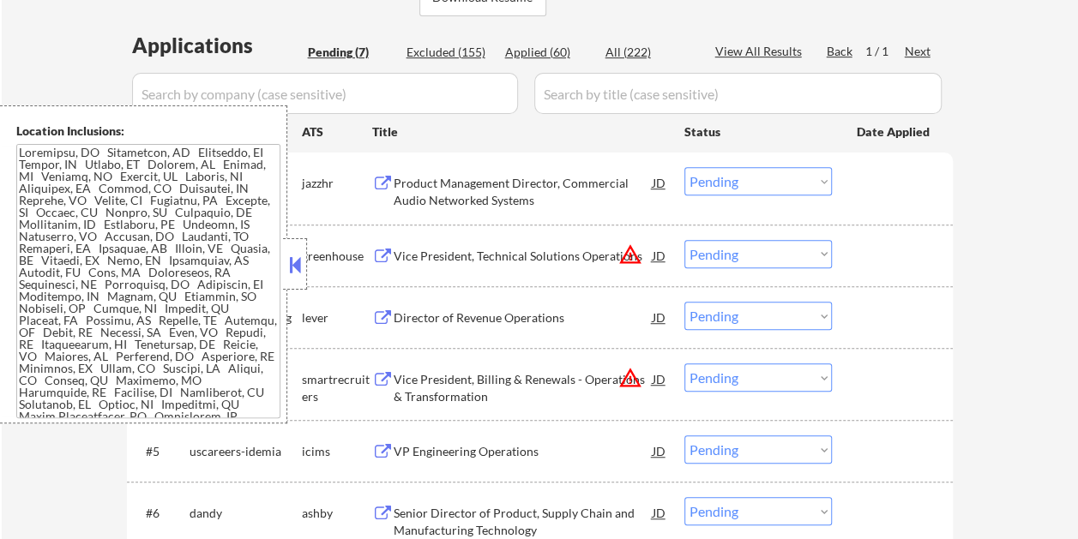
drag, startPoint x: 302, startPoint y: 269, endPoint x: 269, endPoint y: 184, distance: 90.9
click at [301, 269] on button at bounding box center [294, 265] width 19 height 26
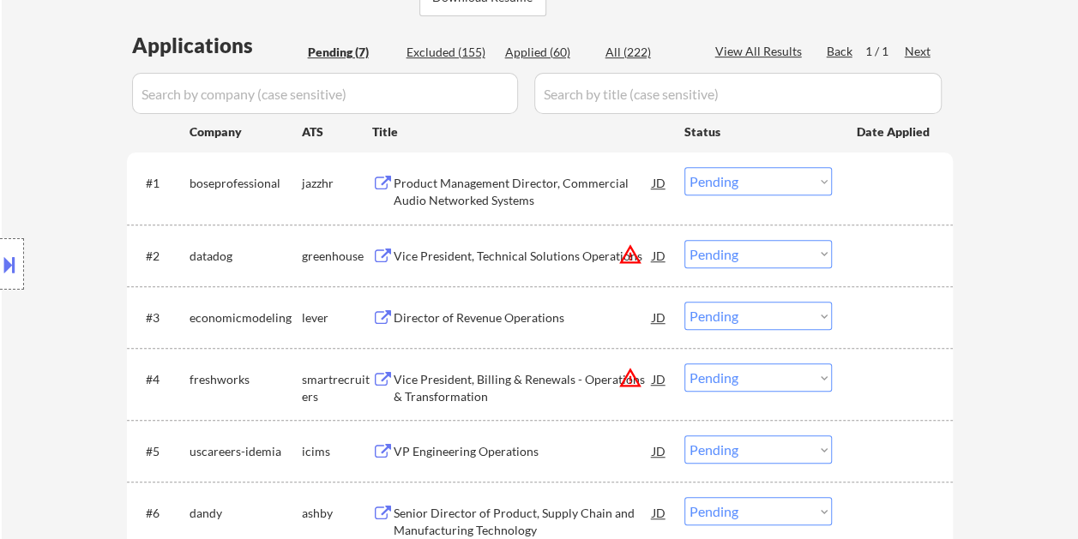
click at [4, 250] on button at bounding box center [9, 264] width 19 height 28
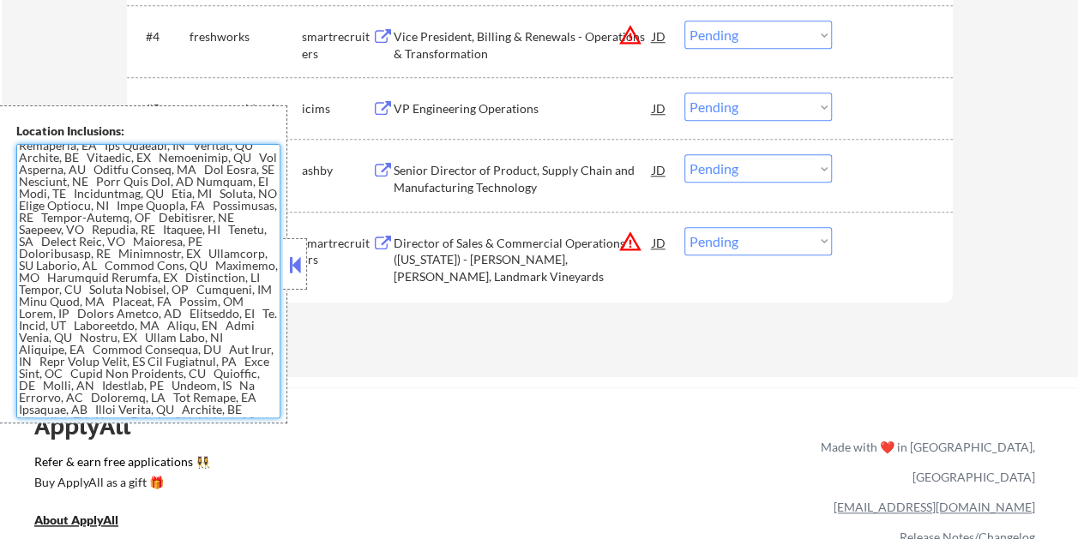
scroll to position [750, 0]
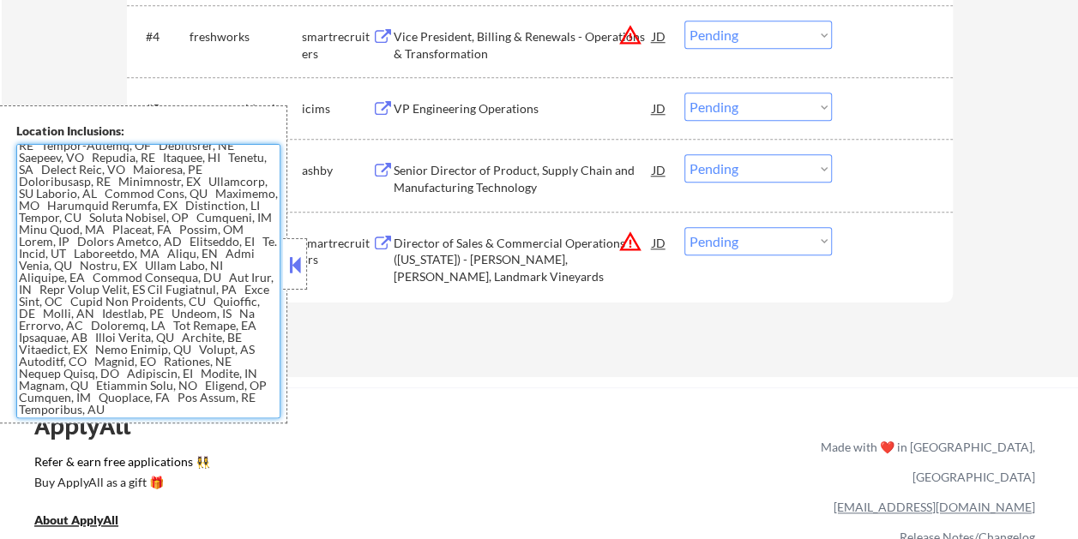
click at [291, 246] on div at bounding box center [295, 263] width 24 height 51
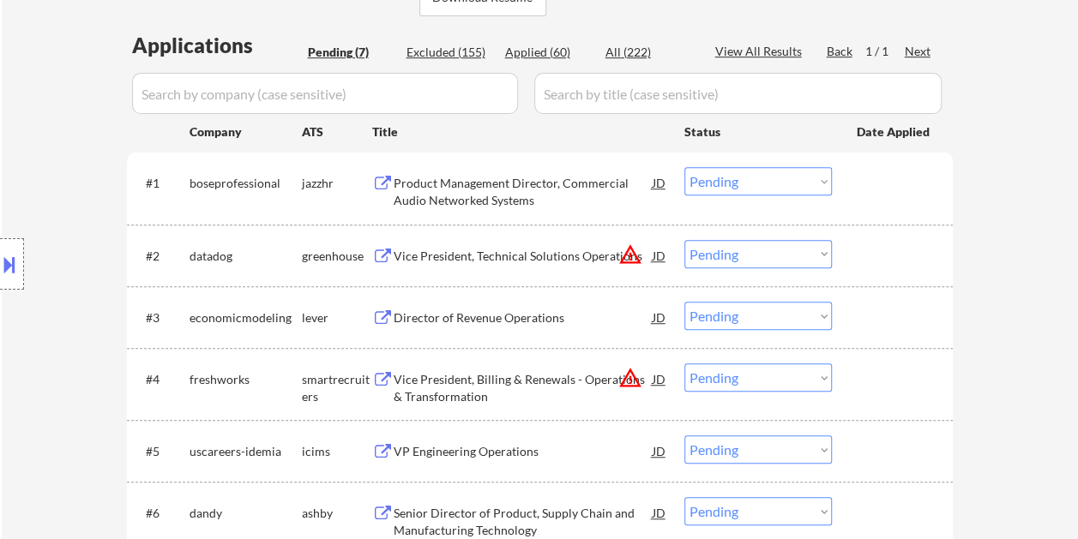
scroll to position [343, 0]
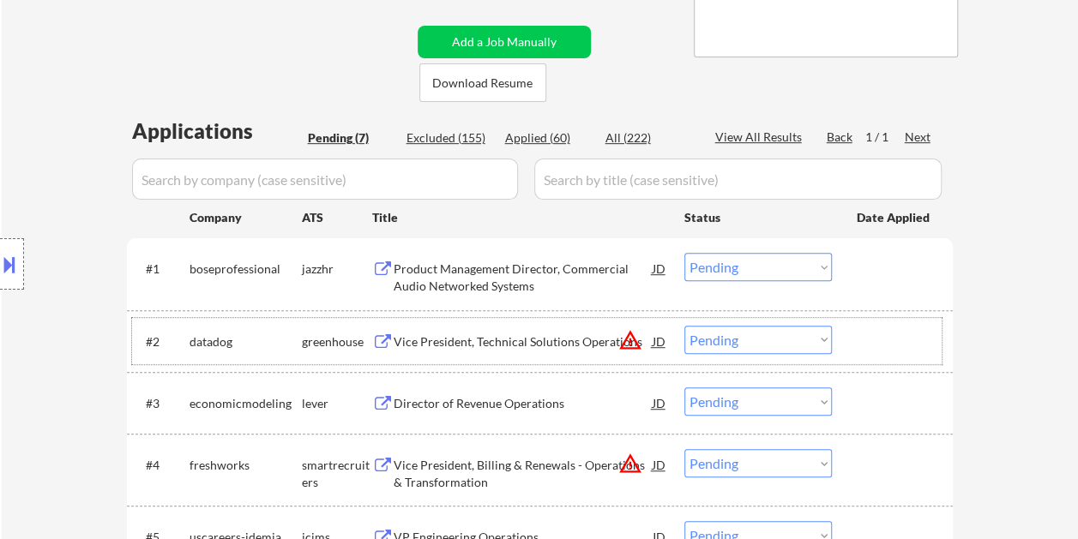
click at [868, 344] on div at bounding box center [893, 341] width 75 height 31
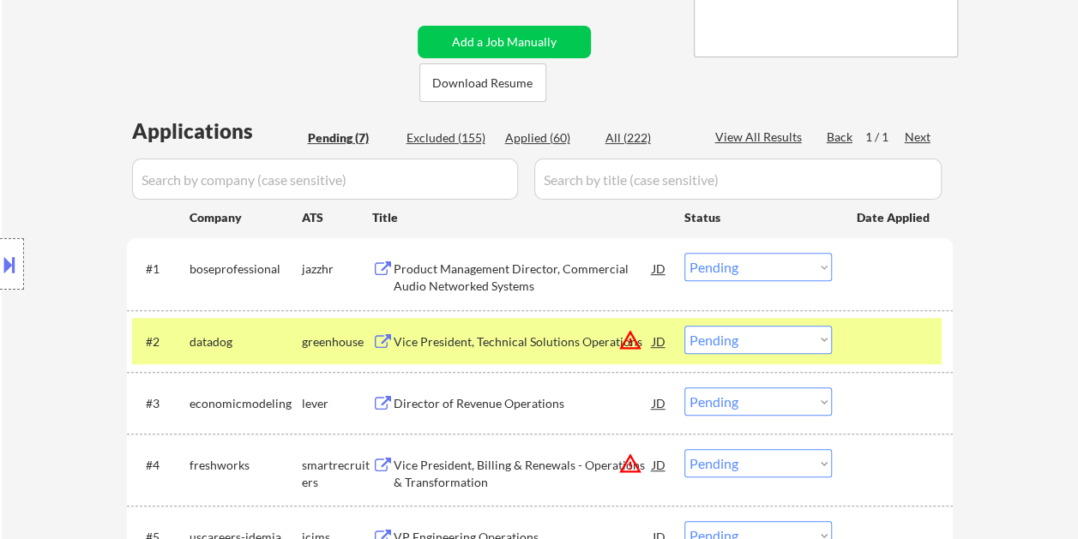
click at [821, 348] on select "Choose an option... Pending Applied Excluded (Questions) Excluded (Expired) Exc…" at bounding box center [757, 340] width 147 height 28
click at [684, 326] on select "Choose an option... Pending Applied Excluded (Questions) Excluded (Expired) Exc…" at bounding box center [757, 340] width 147 height 28
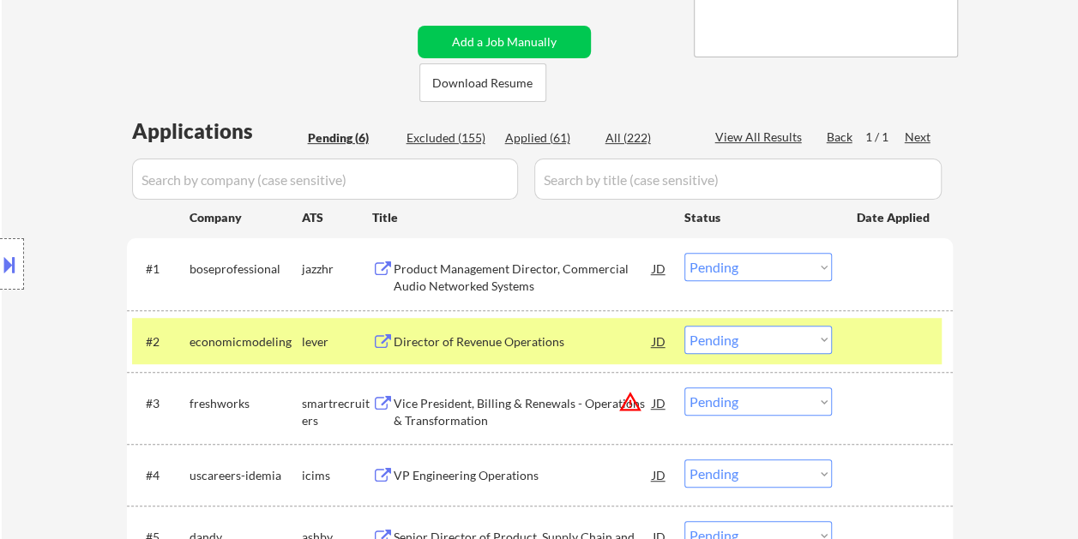
click at [859, 326] on div at bounding box center [893, 341] width 75 height 31
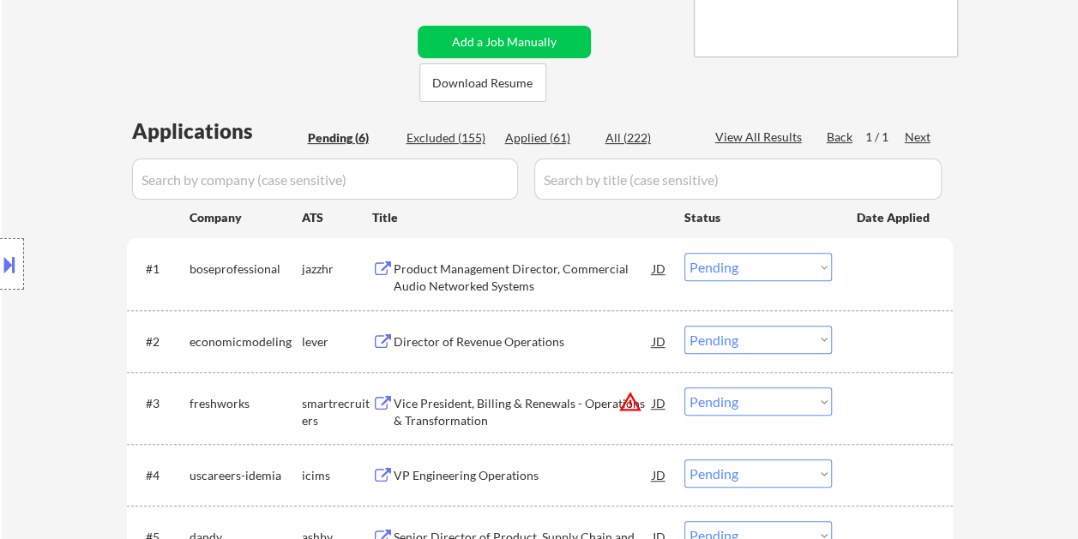
click at [885, 326] on div at bounding box center [893, 341] width 75 height 31
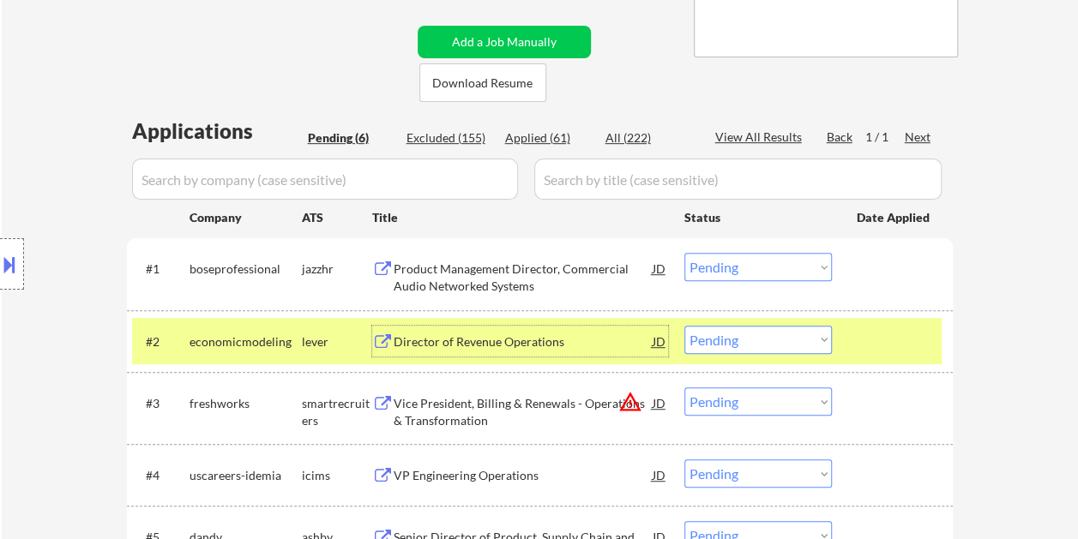
click at [393, 331] on div "Director of Revenue Operations" at bounding box center [522, 341] width 259 height 31
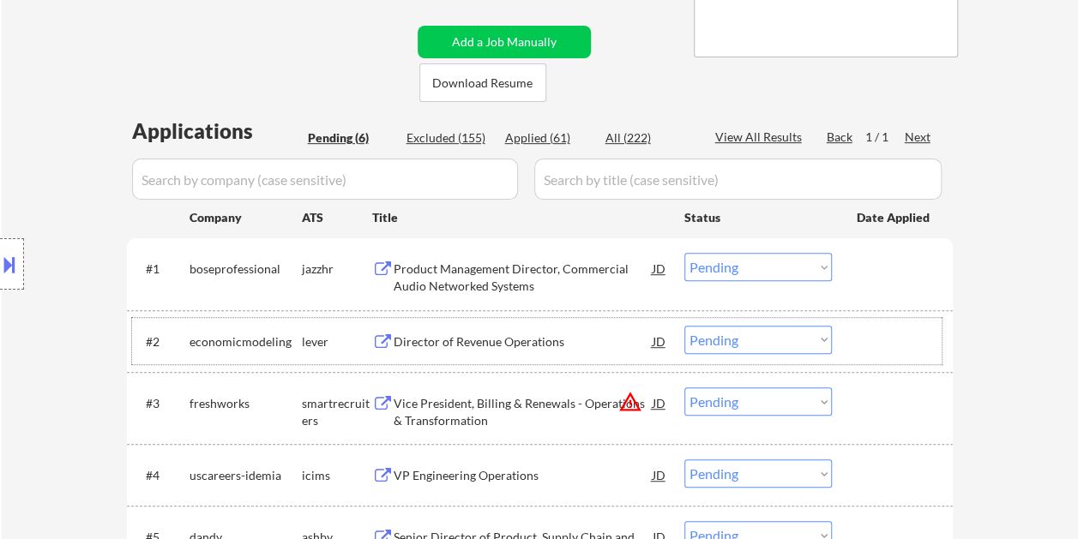
click at [852, 329] on div "#2 economicmodeling lever Director of Revenue Operations JD warning_amber Choos…" at bounding box center [536, 341] width 809 height 46
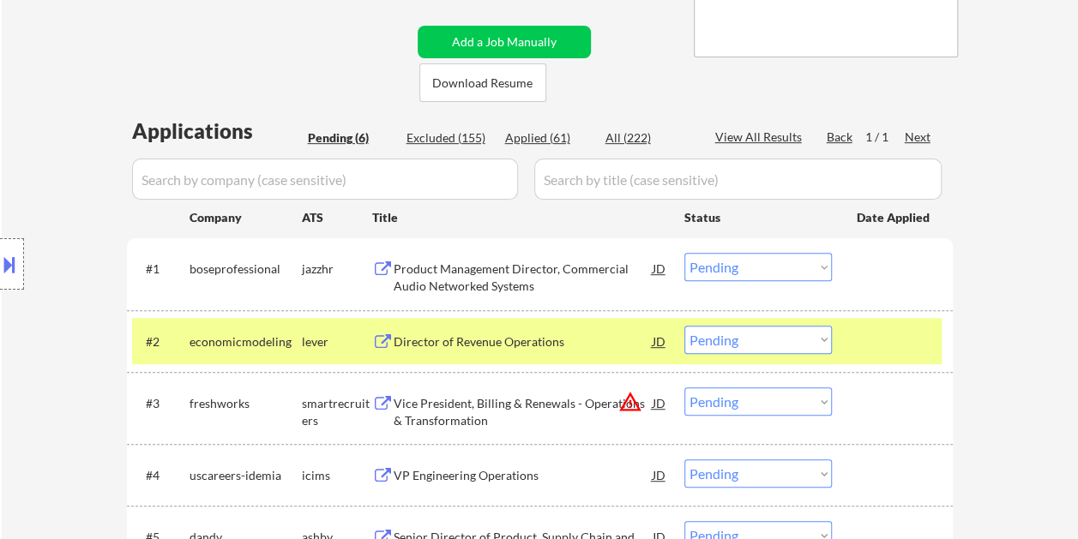
click at [820, 336] on select "Choose an option... Pending Applied Excluded (Questions) Excluded (Expired) Exc…" at bounding box center [757, 340] width 147 height 28
click at [684, 326] on select "Choose an option... Pending Applied Excluded (Questions) Excluded (Expired) Exc…" at bounding box center [757, 340] width 147 height 28
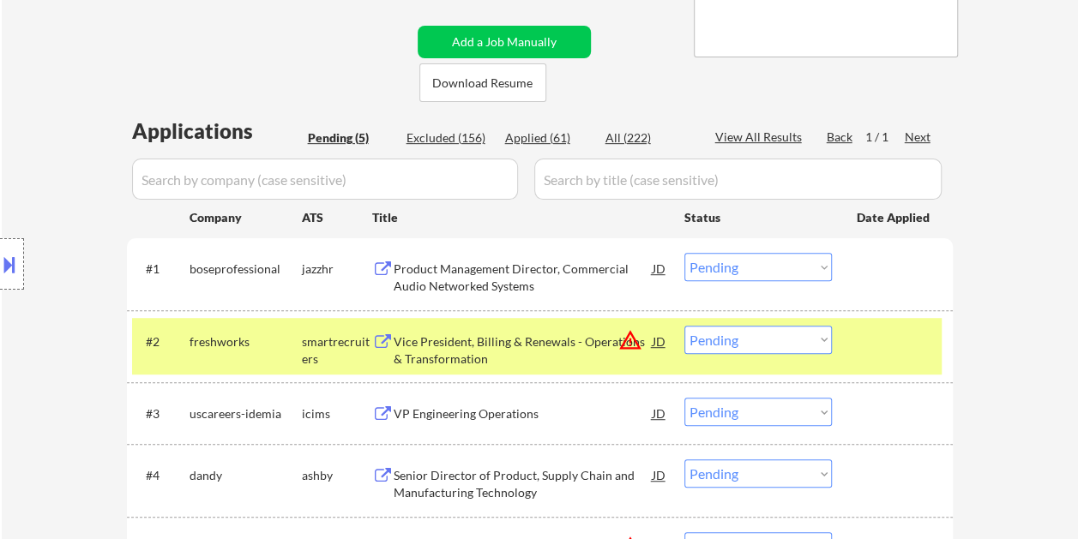
click at [869, 353] on div at bounding box center [893, 341] width 75 height 31
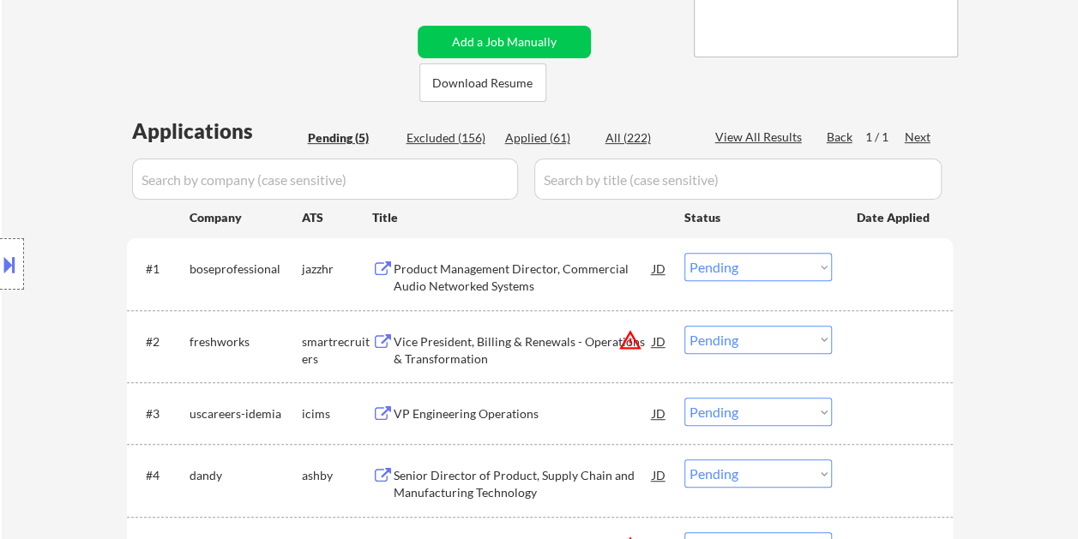
click at [881, 342] on div at bounding box center [893, 341] width 75 height 31
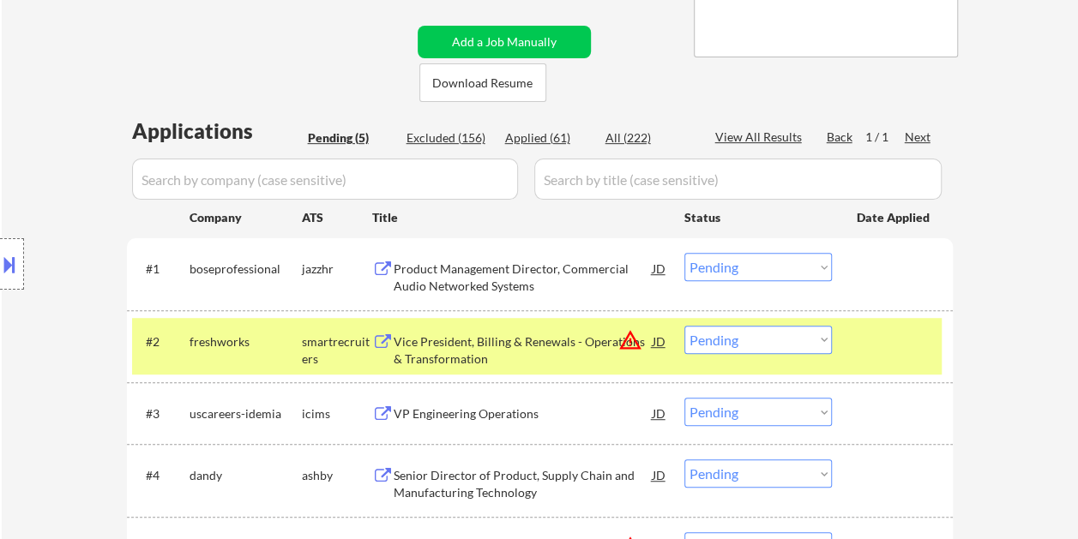
click at [523, 343] on div "Vice President, Billing & Renewals - Operations & Transformation" at bounding box center [522, 349] width 259 height 33
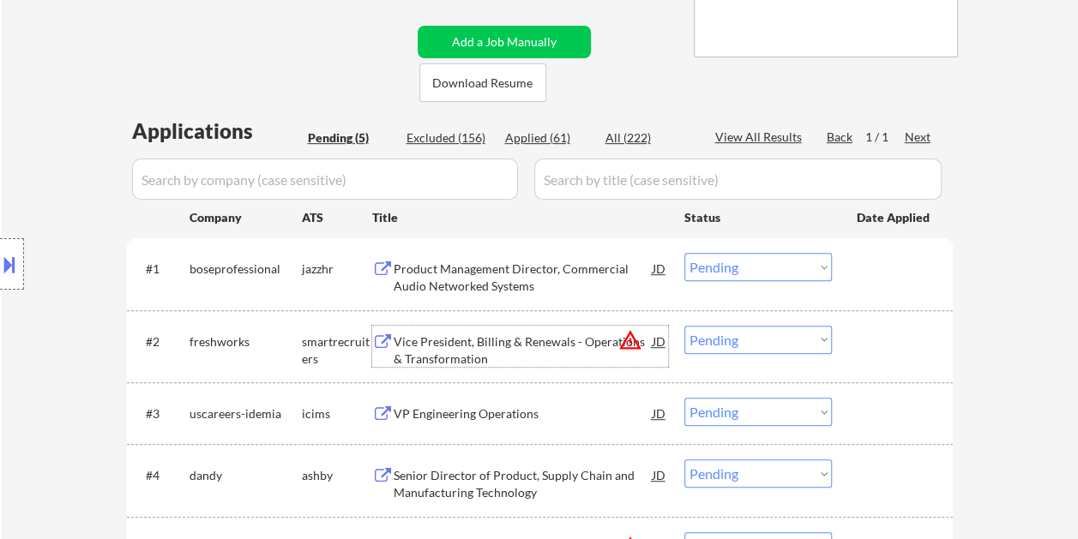
drag, startPoint x: 842, startPoint y: 340, endPoint x: 830, endPoint y: 340, distance: 12.0
click at [841, 340] on div "#2 freshworks smartrecruiters Vice President, Billing & Renewals - Operations &…" at bounding box center [536, 346] width 809 height 57
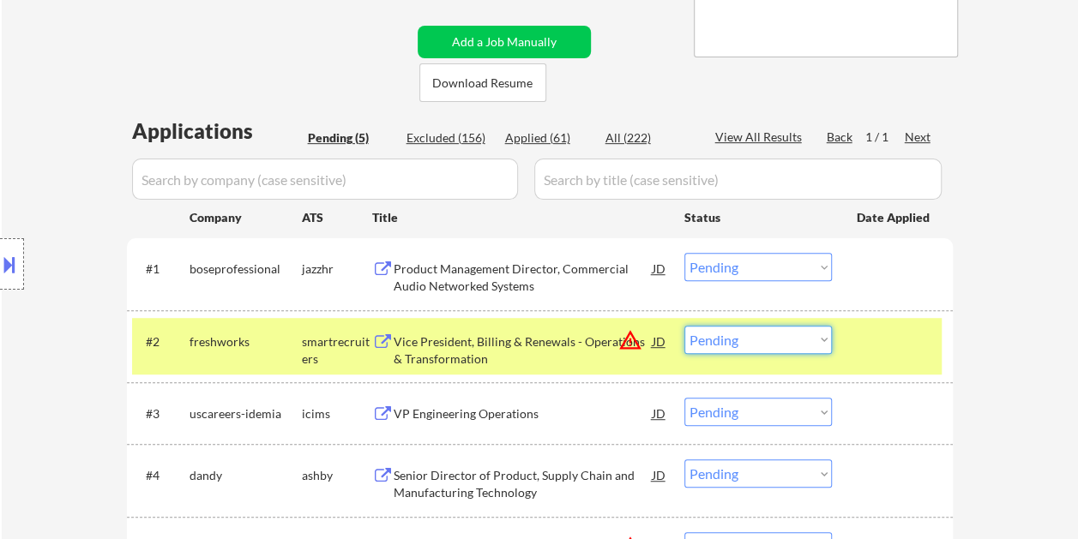
click at [808, 344] on select "Choose an option... Pending Applied Excluded (Questions) Excluded (Expired) Exc…" at bounding box center [757, 340] width 147 height 28
click at [684, 326] on select "Choose an option... Pending Applied Excluded (Questions) Excluded (Expired) Exc…" at bounding box center [757, 340] width 147 height 28
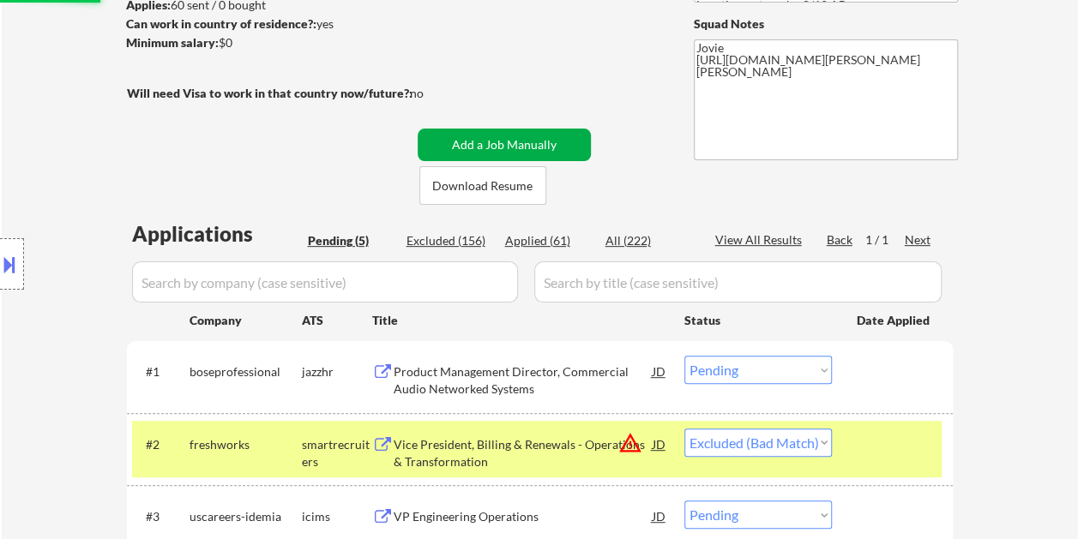
scroll to position [171, 0]
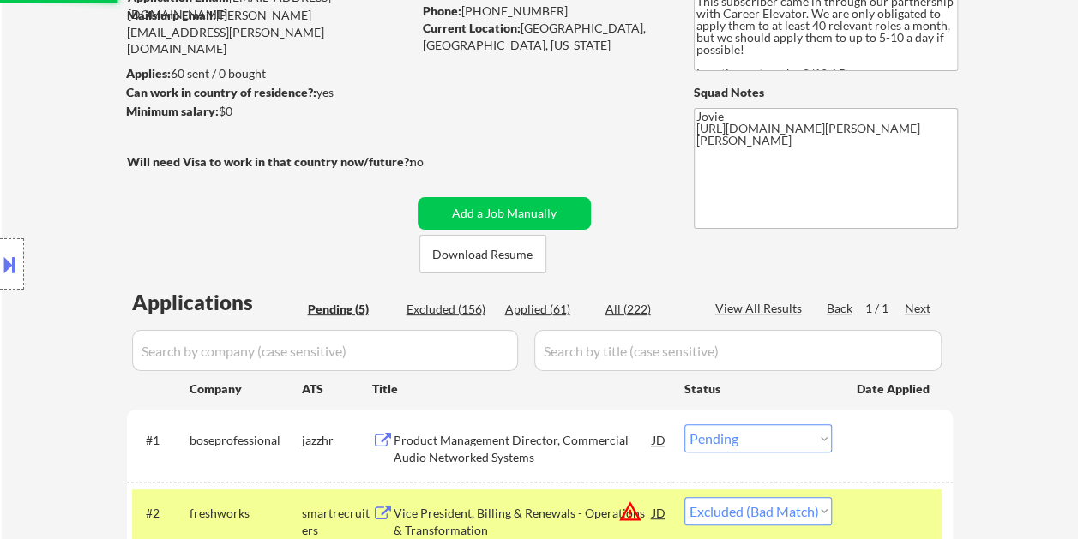
select select ""pending""
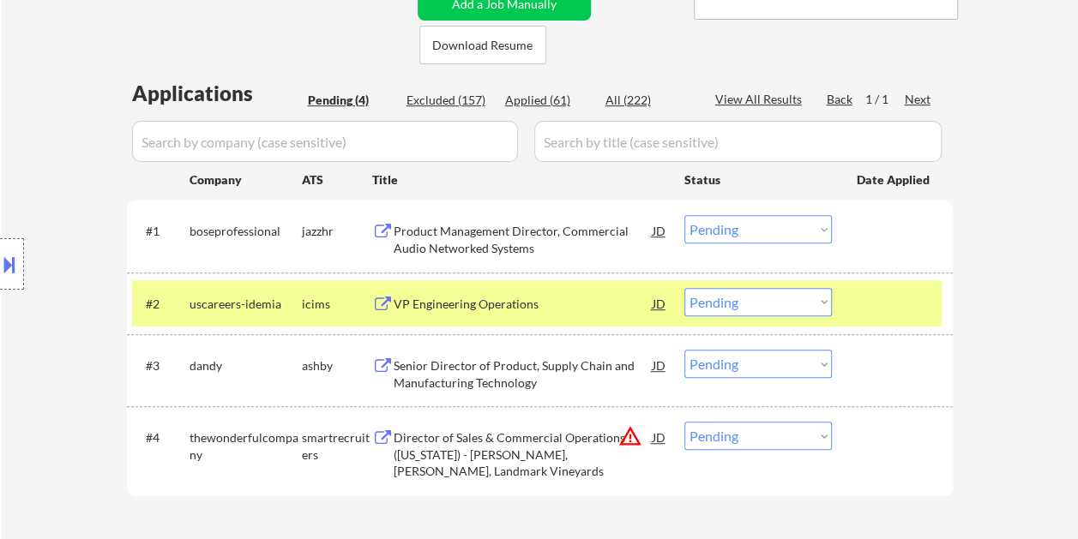
scroll to position [429, 0]
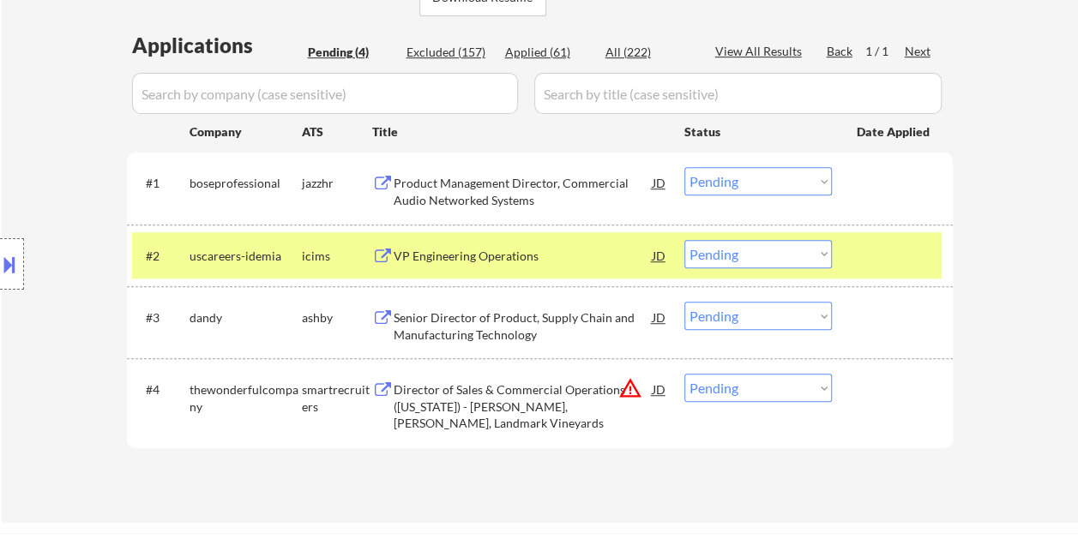
click at [854, 258] on div "#2 uscareers-idemia icims VP Engineering Operations JD warning_amber Choose an …" at bounding box center [536, 255] width 809 height 46
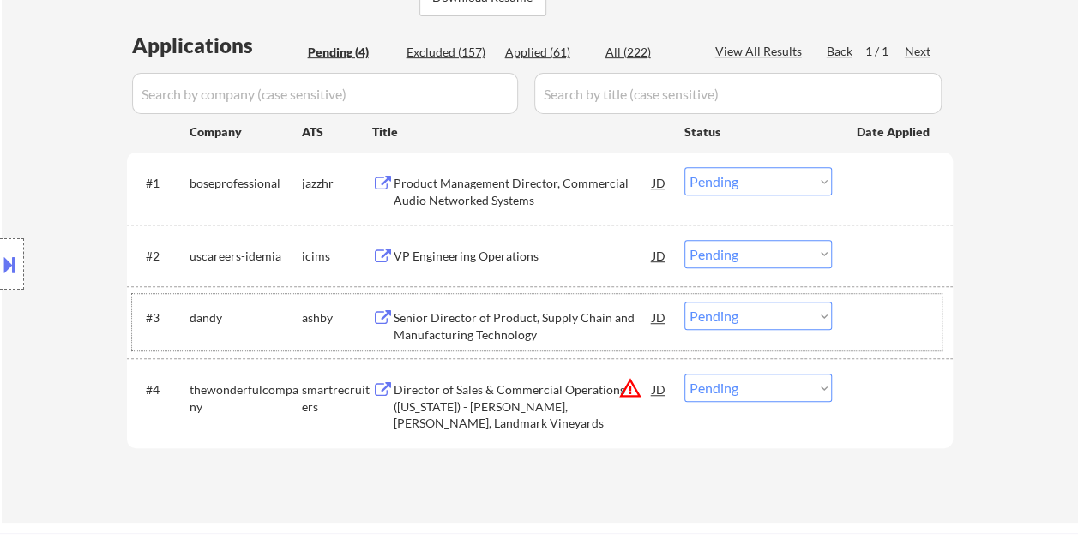
click at [855, 325] on div "#3 dandy ashby Senior Director of Product, Supply Chain and Manufacturing Techn…" at bounding box center [536, 322] width 809 height 57
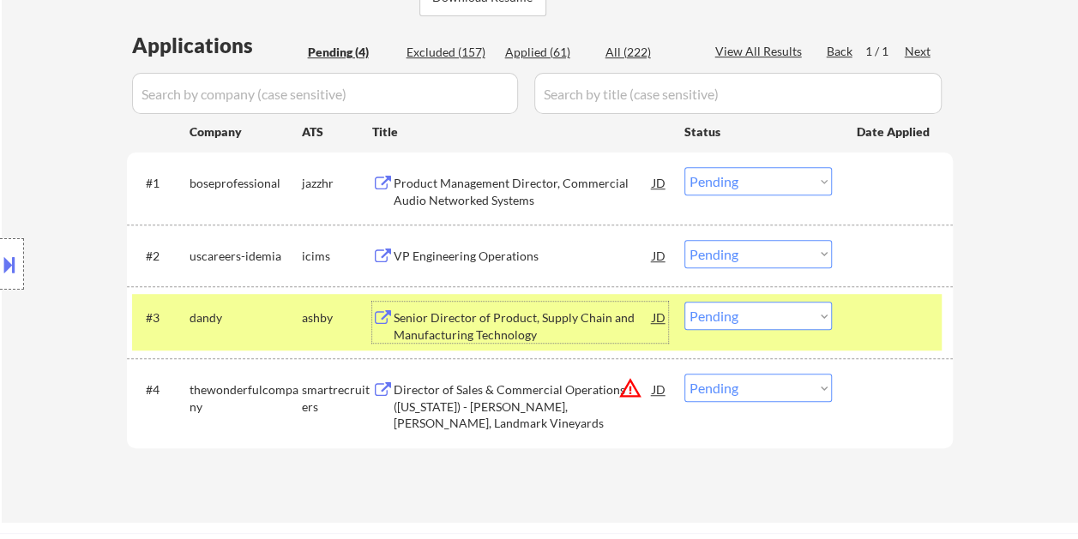
click at [447, 318] on div "Senior Director of Product, Supply Chain and Manufacturing Technology" at bounding box center [522, 325] width 259 height 33
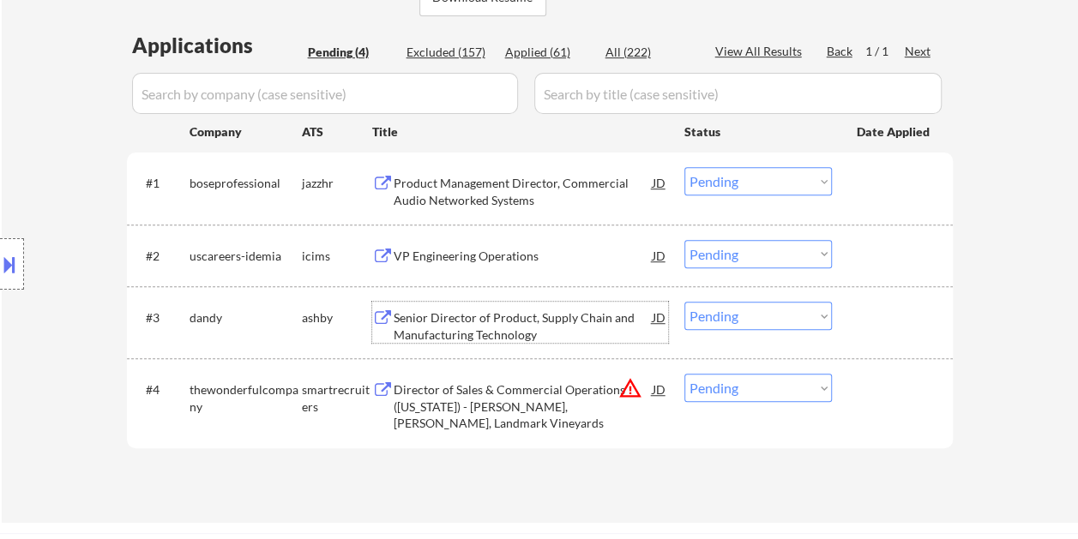
click at [855, 319] on div "#3 dandy ashby Senior Director of Product, Supply Chain and Manufacturing Techn…" at bounding box center [536, 322] width 809 height 57
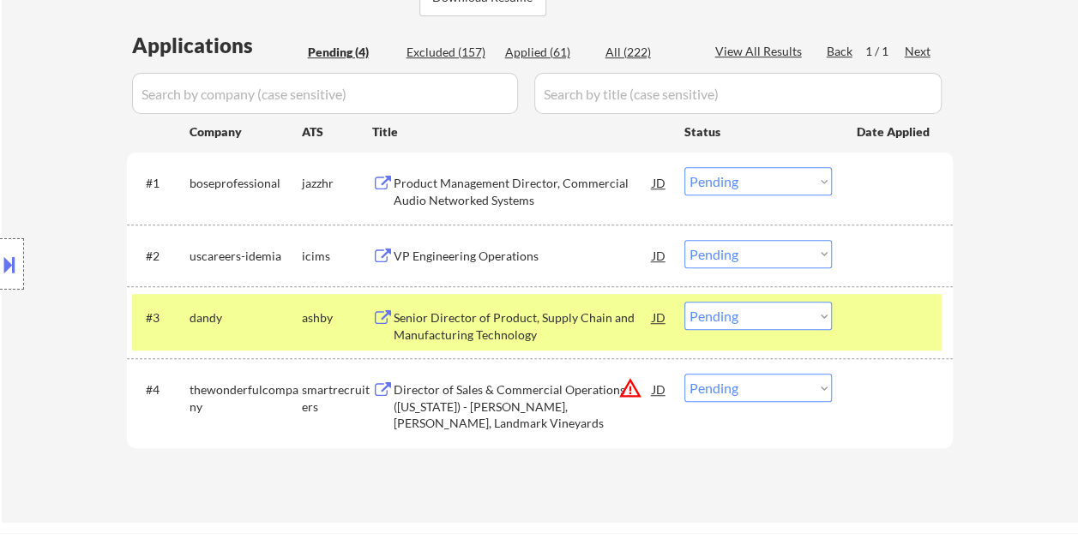
click at [821, 318] on select "Choose an option... Pending Applied Excluded (Questions) Excluded (Expired) Exc…" at bounding box center [757, 316] width 147 height 28
click at [684, 302] on select "Choose an option... Pending Applied Excluded (Questions) Excluded (Expired) Exc…" at bounding box center [757, 316] width 147 height 28
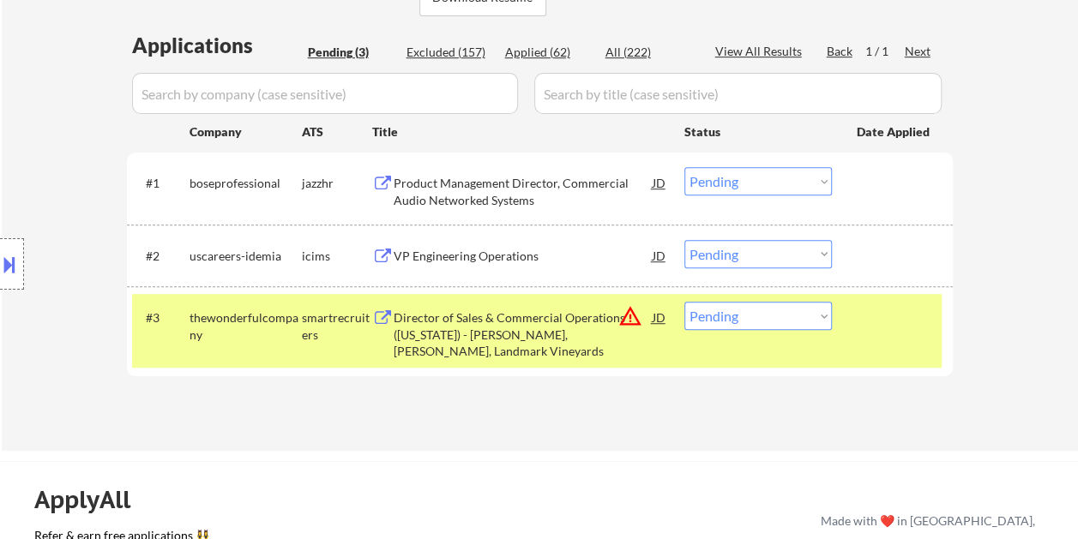
click at [880, 312] on div at bounding box center [893, 317] width 75 height 31
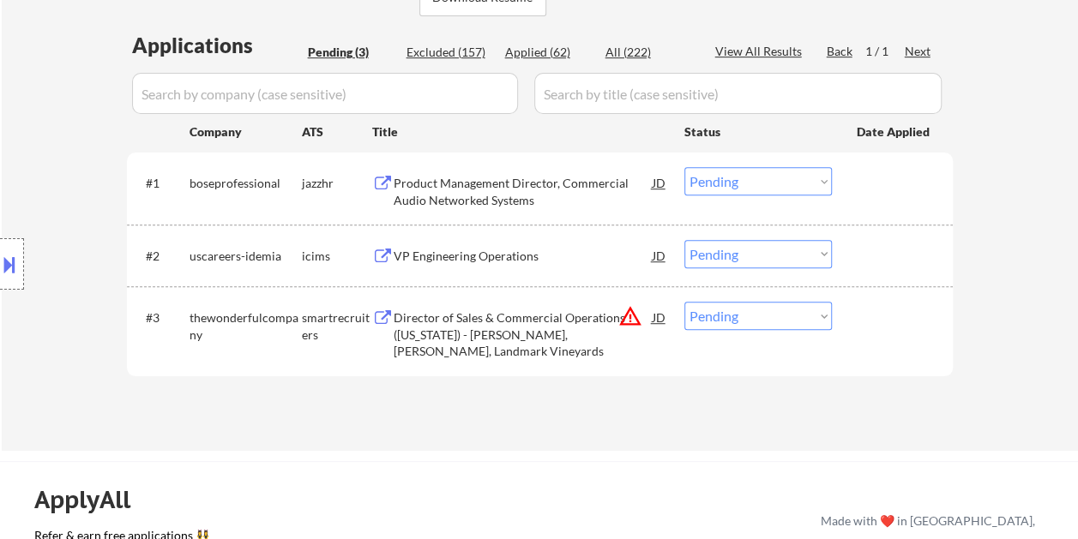
click at [885, 321] on div at bounding box center [893, 317] width 75 height 31
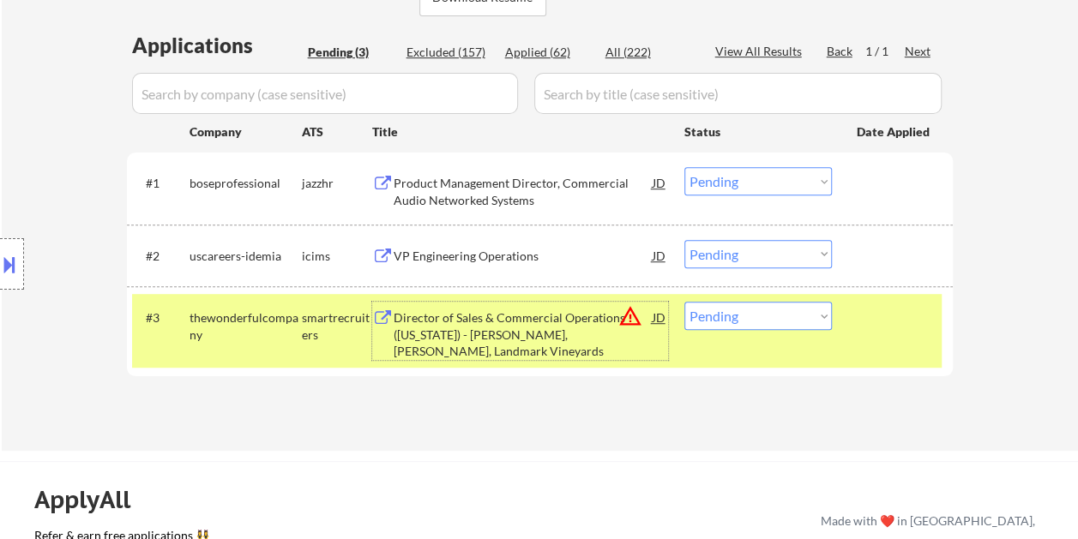
click at [420, 327] on div "Director of Sales & Commercial Operations (California) - JUSTIN, Lewis Cellars,…" at bounding box center [522, 334] width 259 height 51
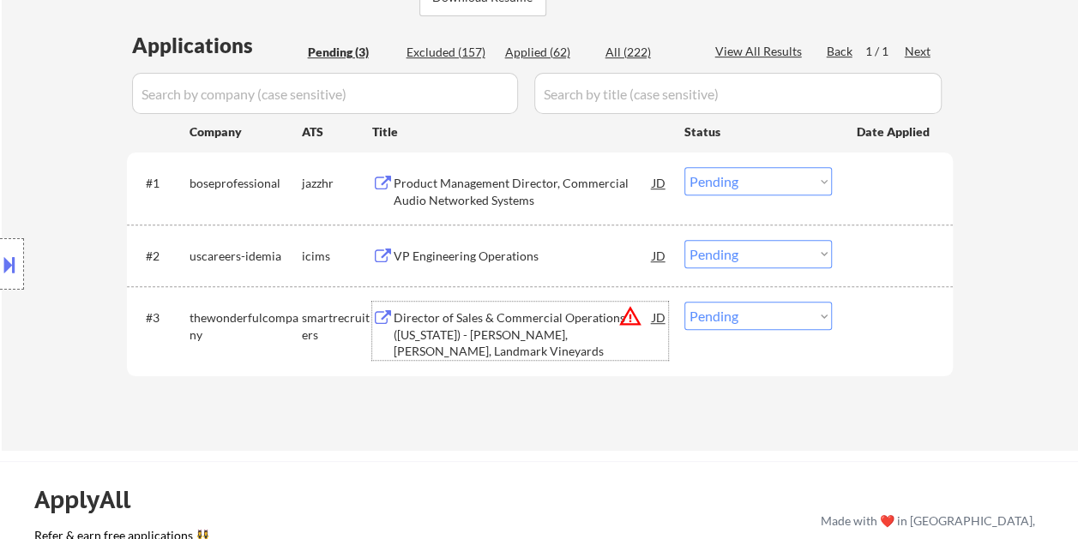
click at [897, 319] on div at bounding box center [893, 317] width 75 height 31
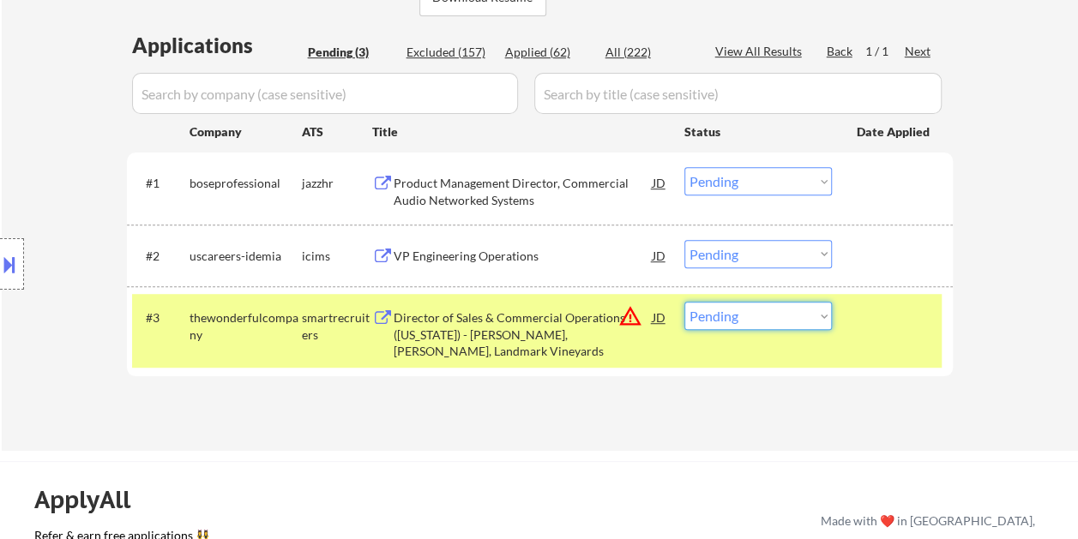
click at [823, 322] on select "Choose an option... Pending Applied Excluded (Questions) Excluded (Expired) Exc…" at bounding box center [757, 316] width 147 height 28
select select ""excluded__bad_match_""
click at [684, 302] on select "Choose an option... Pending Applied Excluded (Questions) Excluded (Expired) Exc…" at bounding box center [757, 316] width 147 height 28
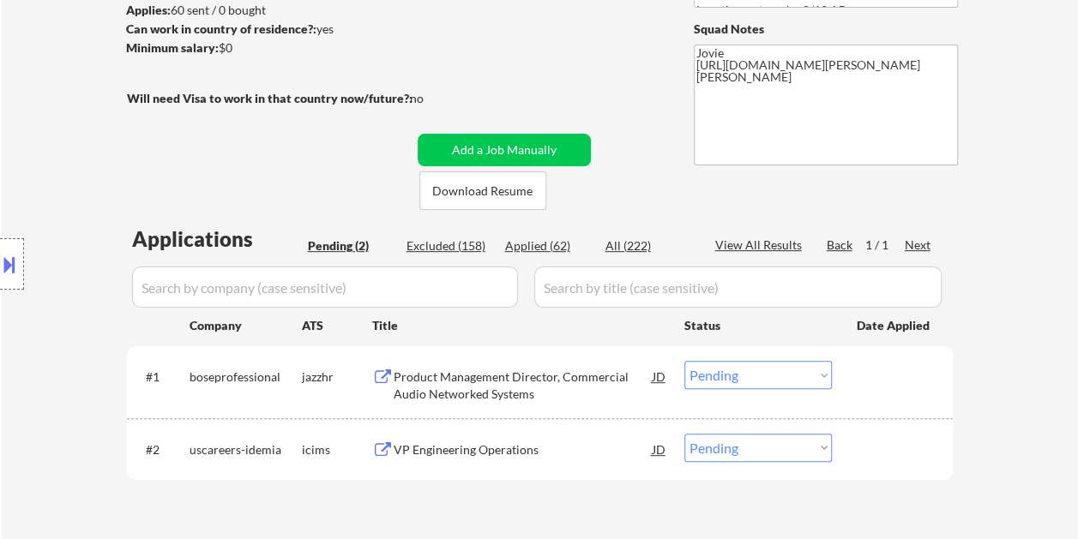
scroll to position [257, 0]
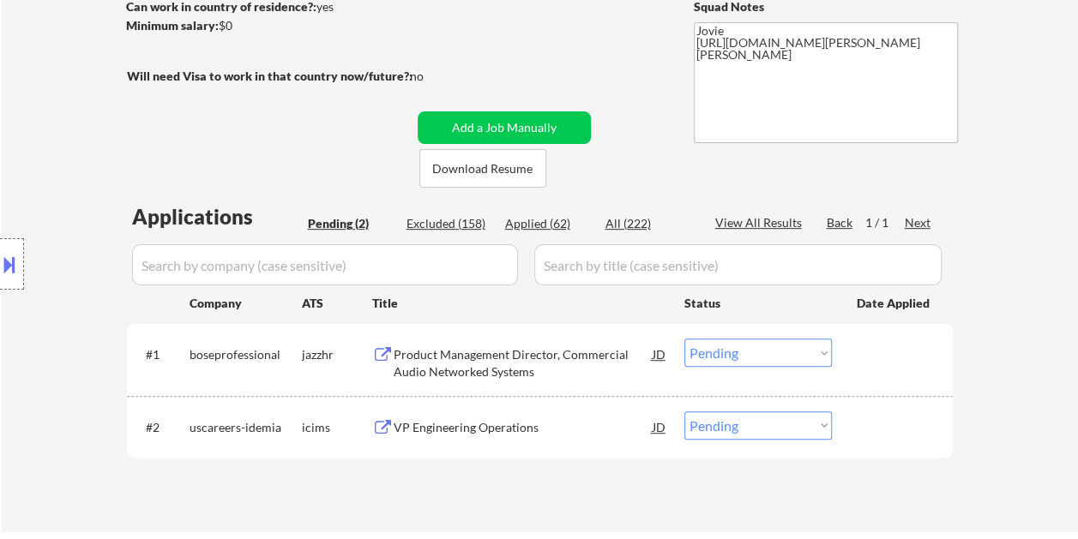
click at [877, 413] on div at bounding box center [893, 426] width 75 height 31
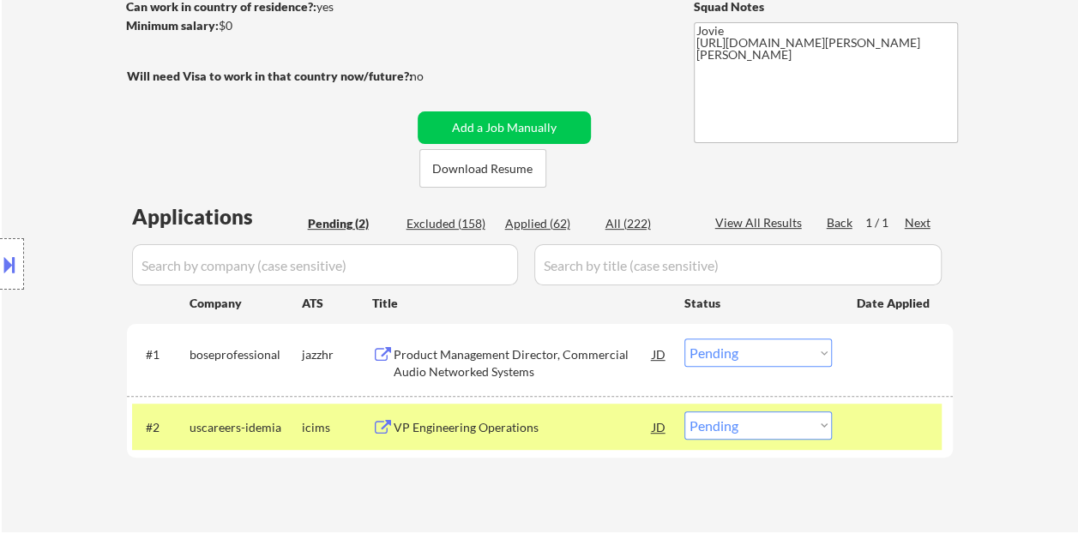
click at [509, 423] on div "VP Engineering Operations" at bounding box center [522, 427] width 259 height 17
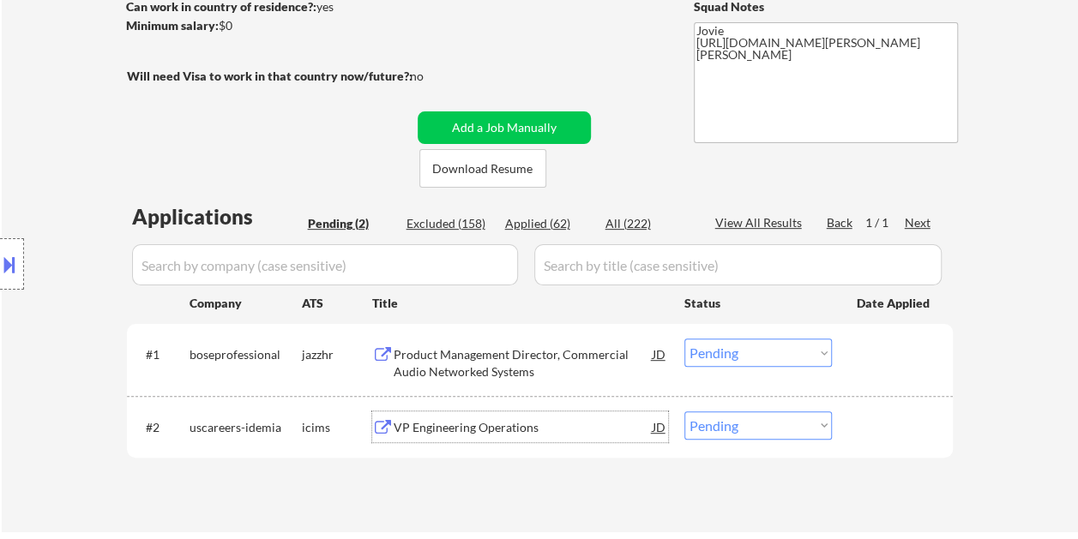
click at [871, 415] on div at bounding box center [893, 426] width 75 height 31
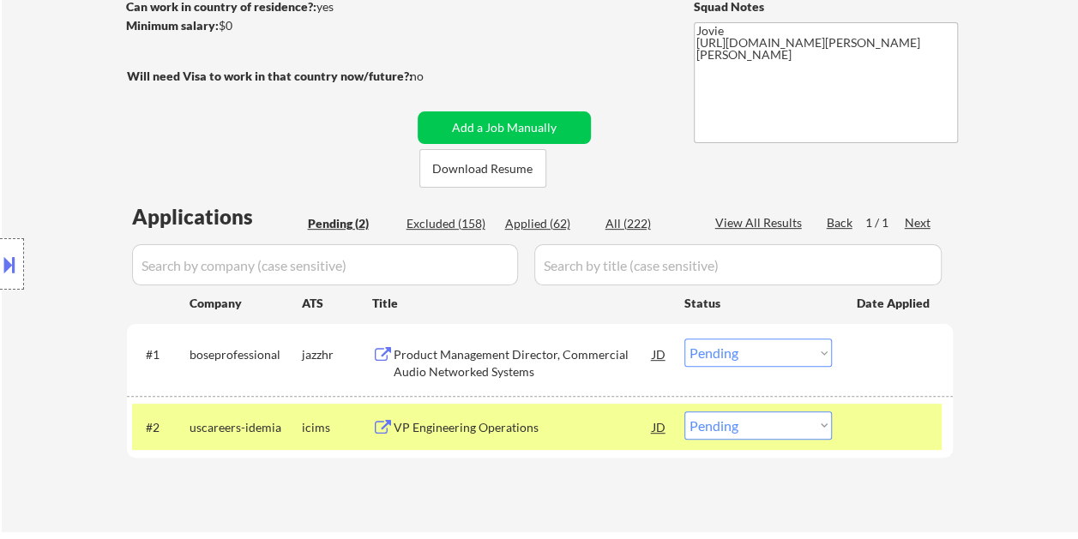
click at [818, 427] on select "Choose an option... Pending Applied Excluded (Questions) Excluded (Expired) Exc…" at bounding box center [757, 425] width 147 height 28
select select ""excluded__expired_""
click at [684, 411] on select "Choose an option... Pending Applied Excluded (Questions) Excluded (Expired) Exc…" at bounding box center [757, 425] width 147 height 28
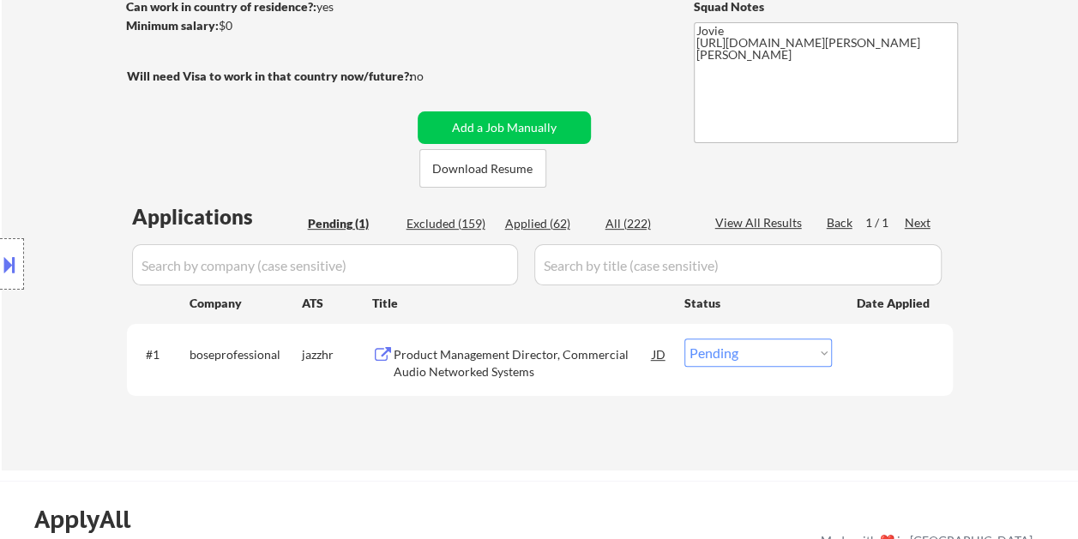
click at [881, 346] on div at bounding box center [893, 354] width 75 height 31
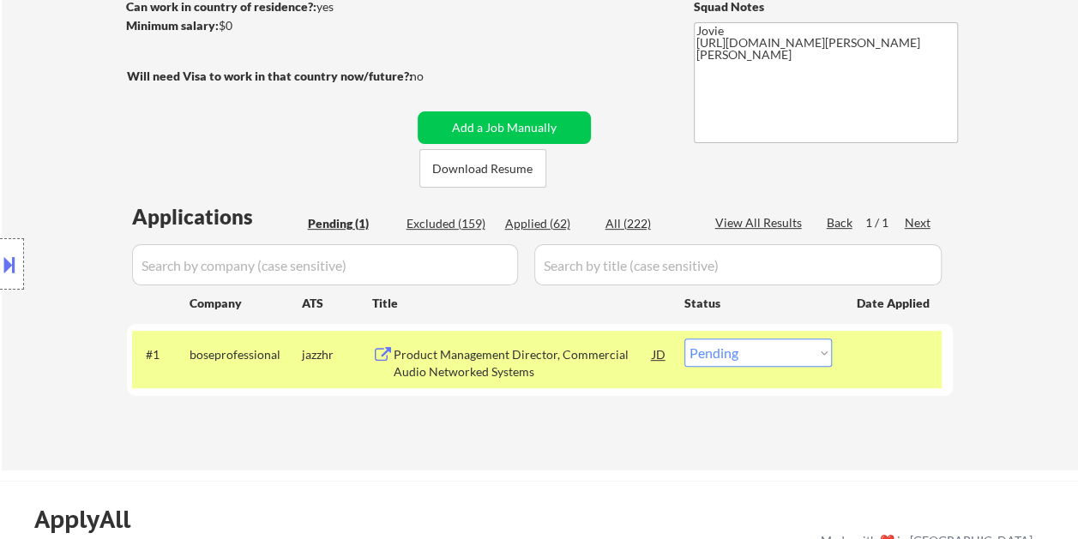
click at [591, 342] on div "Product Management Director, Commercial Audio Networked Systems" at bounding box center [522, 359] width 259 height 41
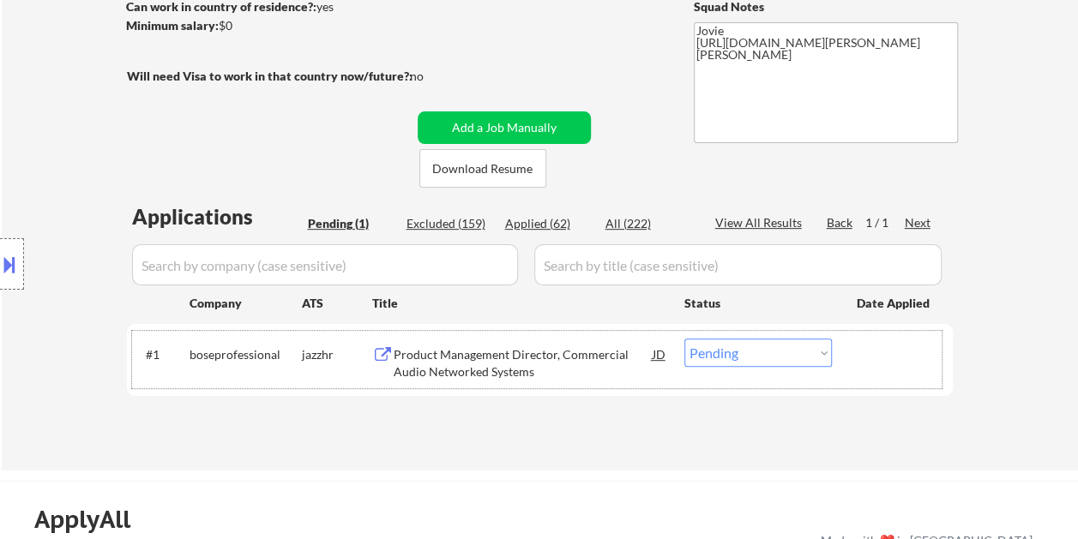
drag, startPoint x: 894, startPoint y: 372, endPoint x: 821, endPoint y: 362, distance: 73.6
click at [888, 370] on div "#1 boseprofessional jazzhr Product Management Director, Commercial Audio Networ…" at bounding box center [536, 359] width 809 height 57
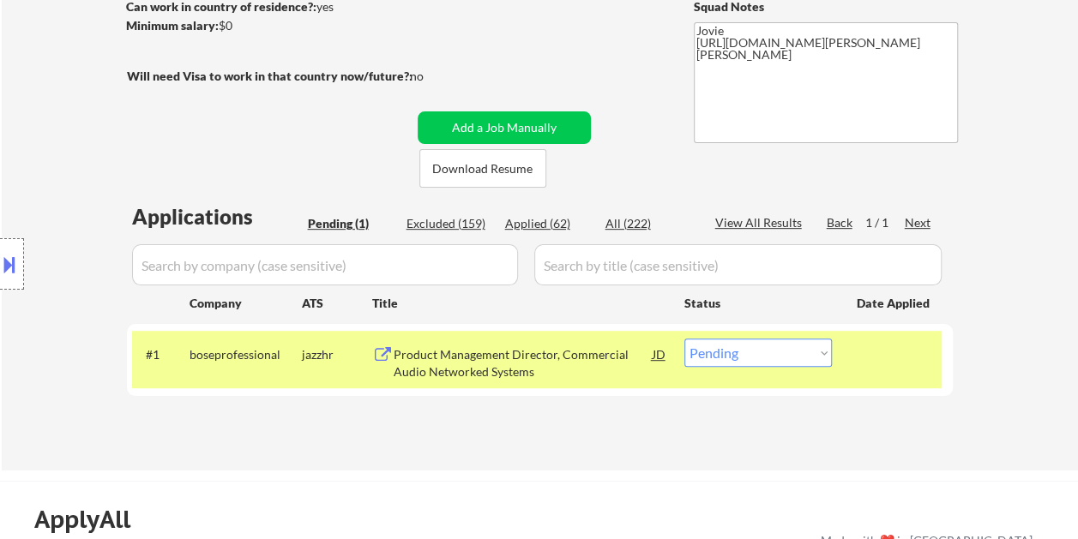
click at [807, 354] on select "Choose an option... Pending Applied Excluded (Questions) Excluded (Expired) Exc…" at bounding box center [757, 353] width 147 height 28
click at [684, 339] on select "Choose an option... Pending Applied Excluded (Questions) Excluded (Expired) Exc…" at bounding box center [757, 353] width 147 height 28
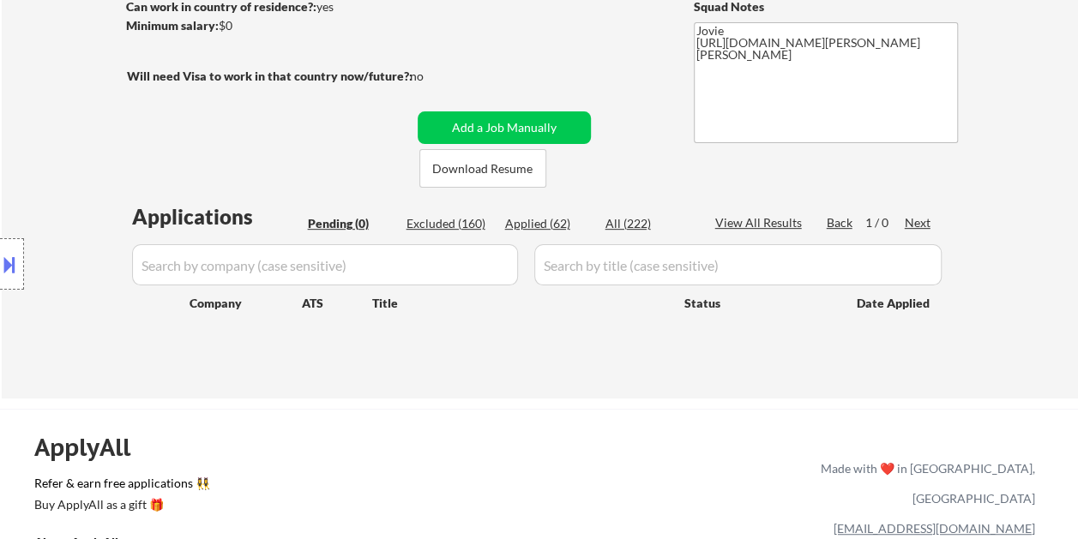
click at [543, 213] on div "Applications Pending (0) Excluded (160) Applied (62) All (222) View All Results…" at bounding box center [540, 284] width 826 height 164
click at [541, 219] on div "Applied (62)" at bounding box center [548, 223] width 86 height 17
select select ""applied""
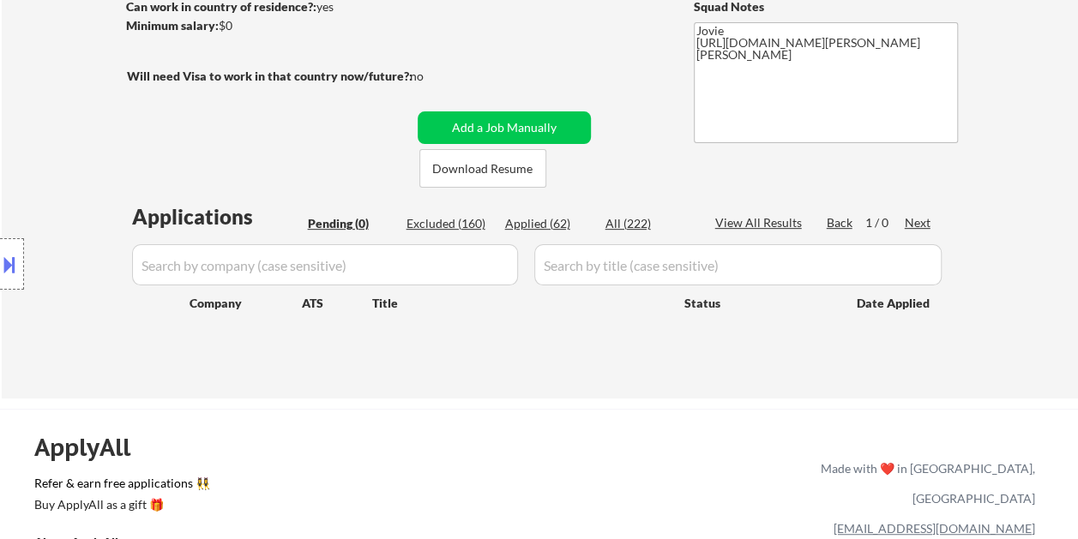
select select ""applied""
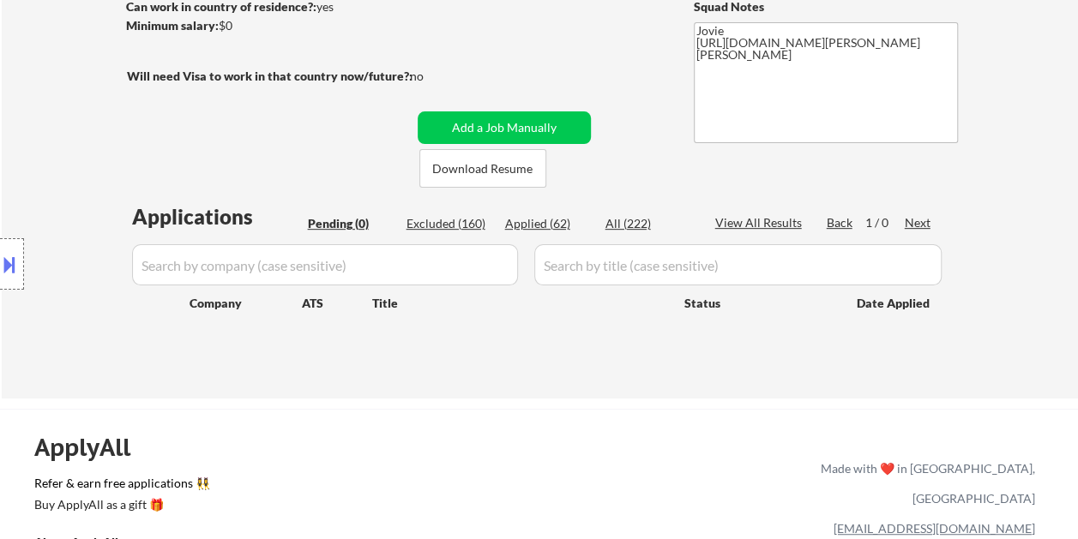
select select ""applied""
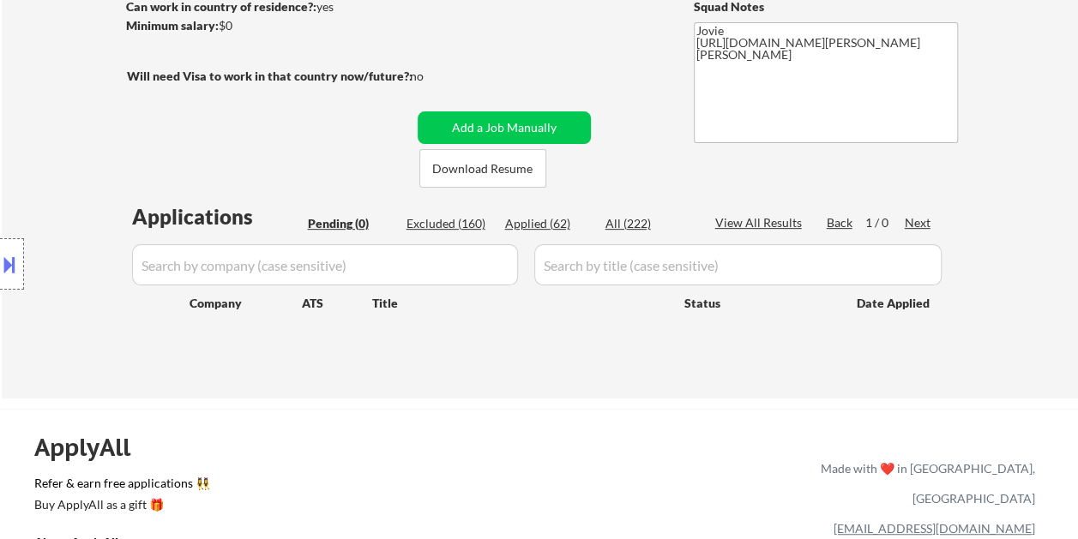
select select ""applied""
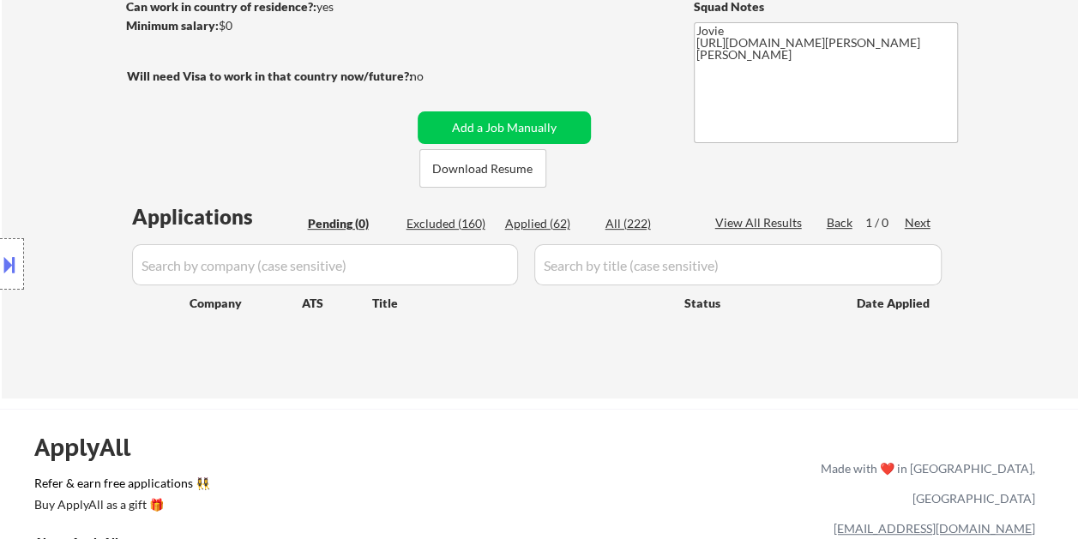
select select ""applied""
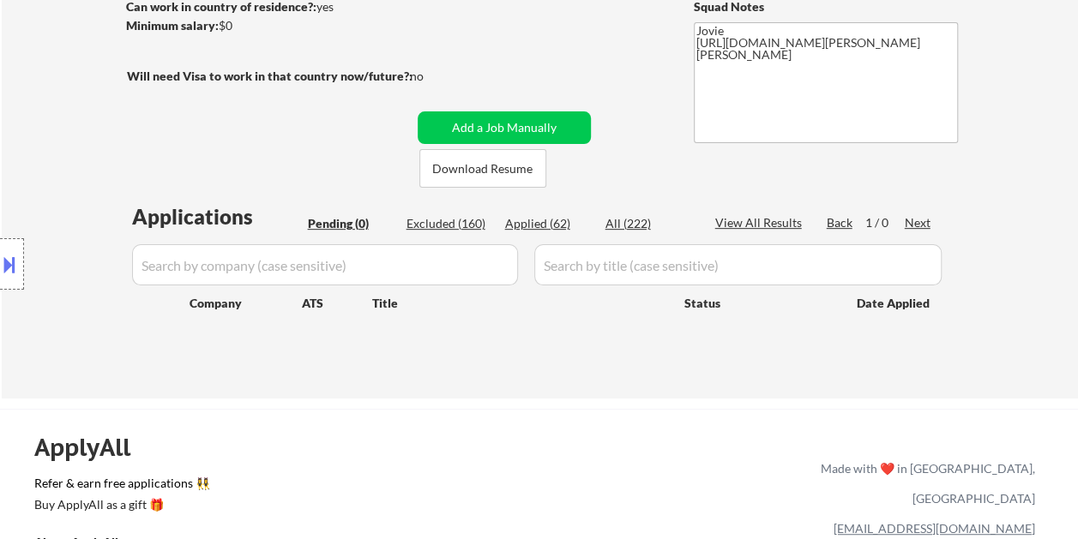
select select ""applied""
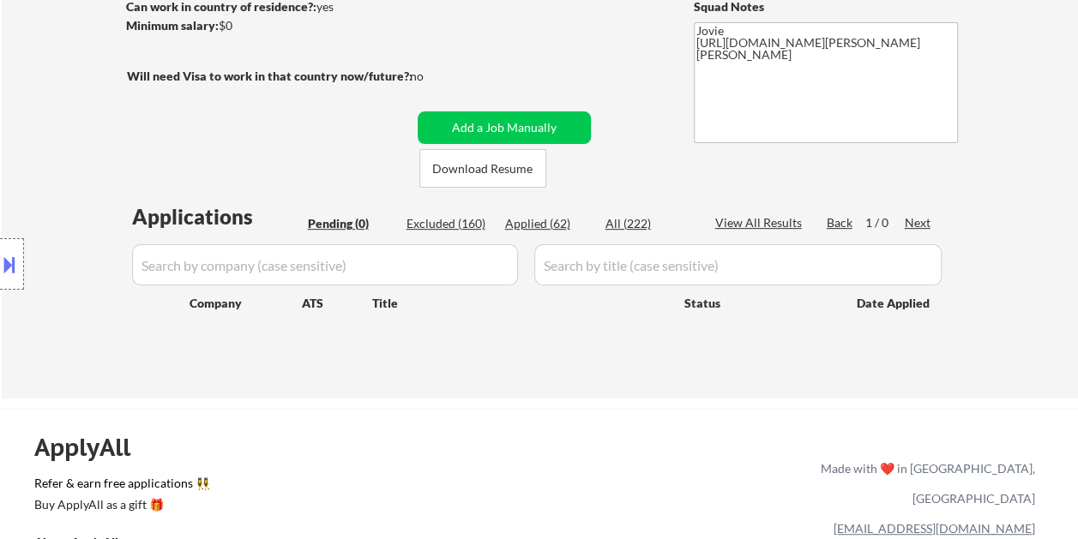
select select ""applied""
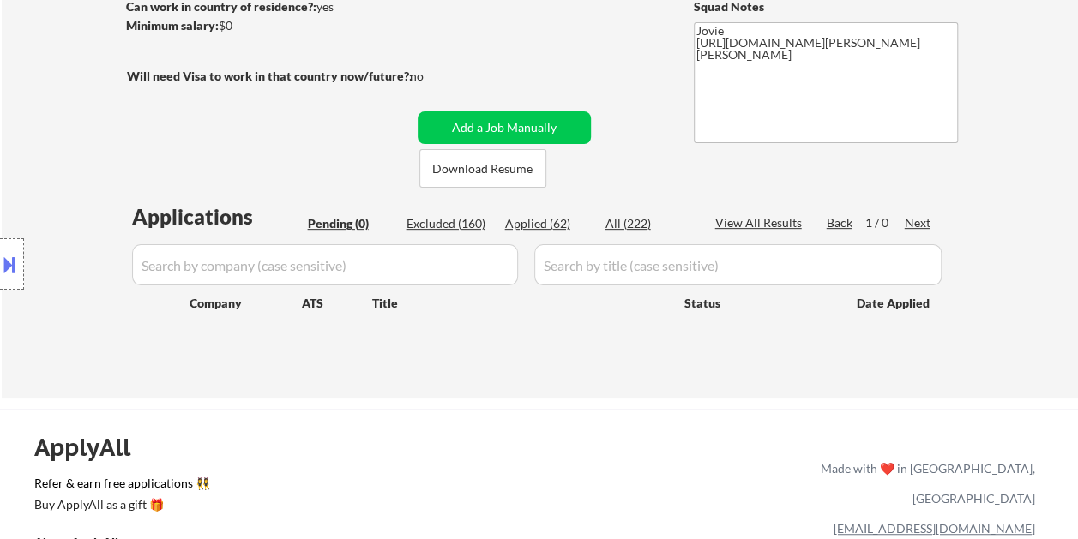
select select ""applied""
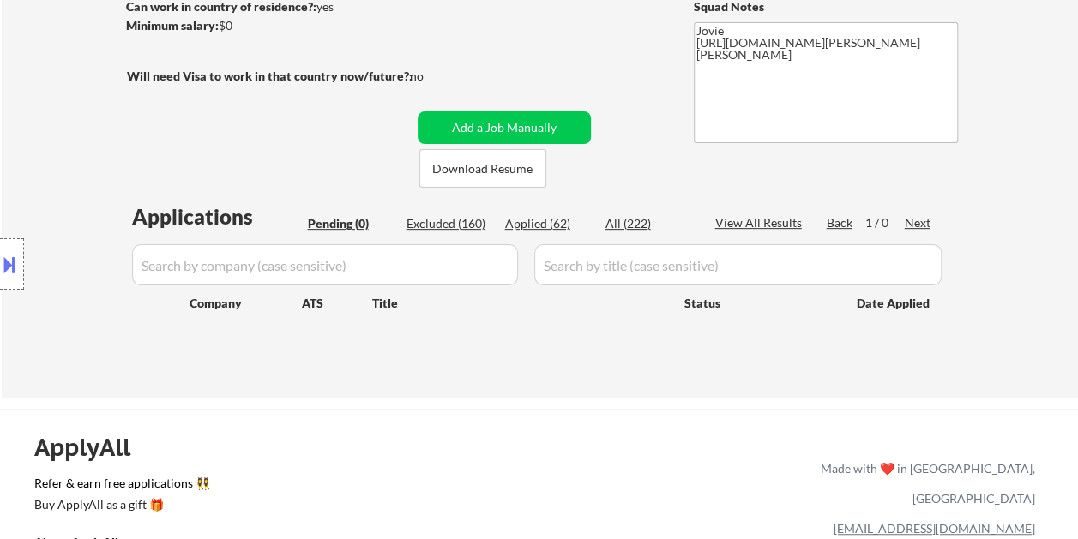
select select ""applied""
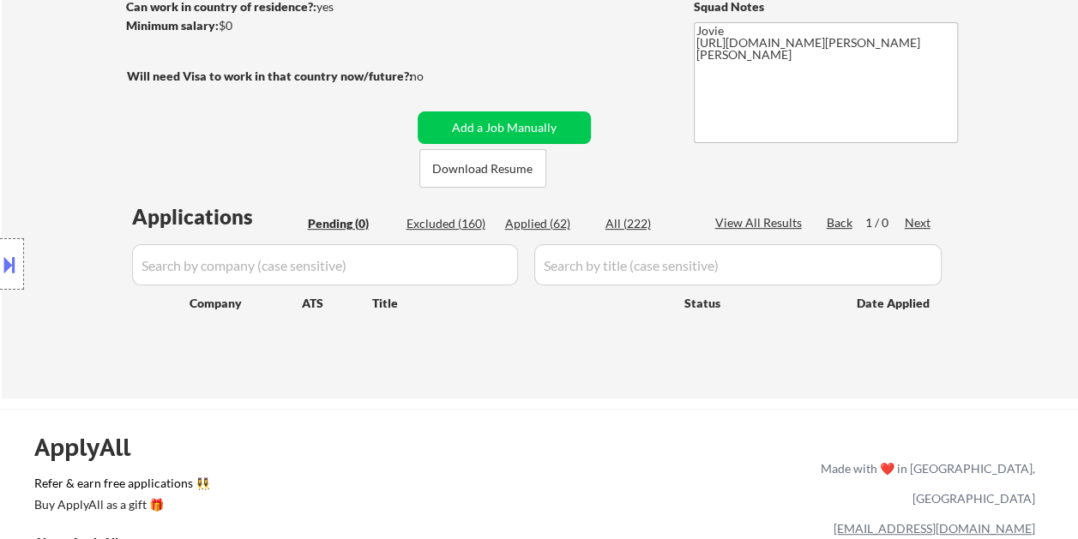
select select ""applied""
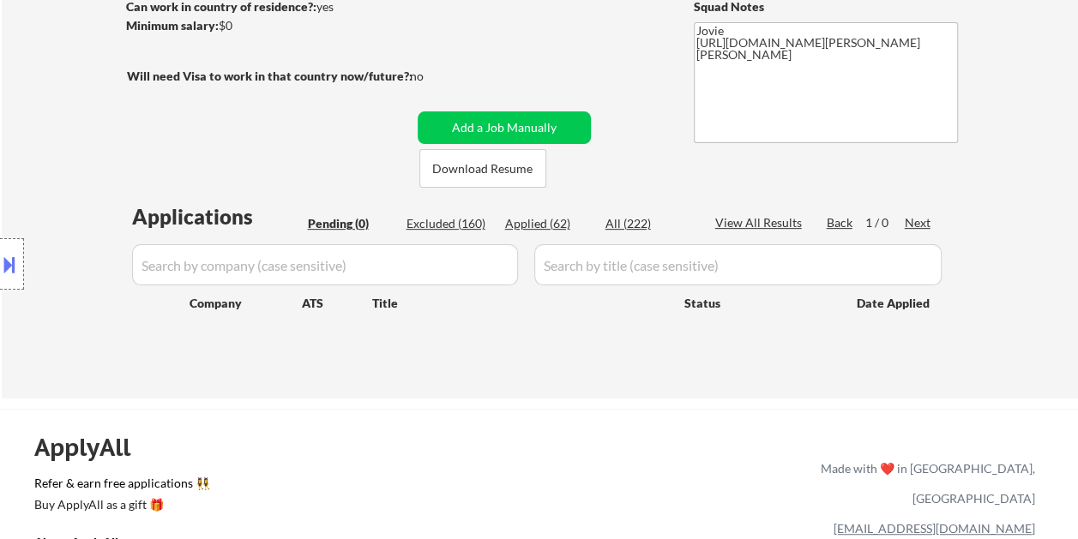
select select ""applied""
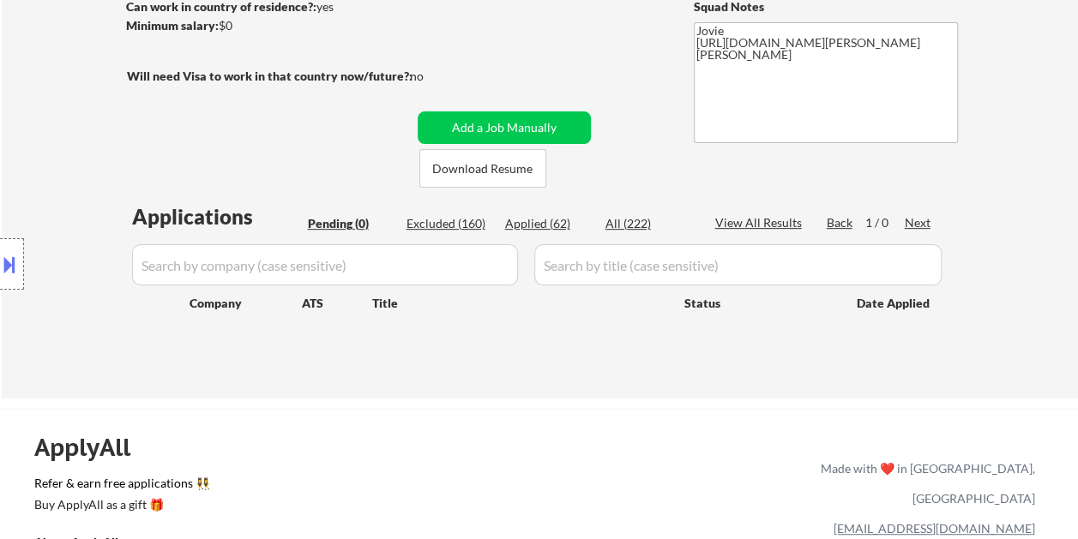
select select ""applied""
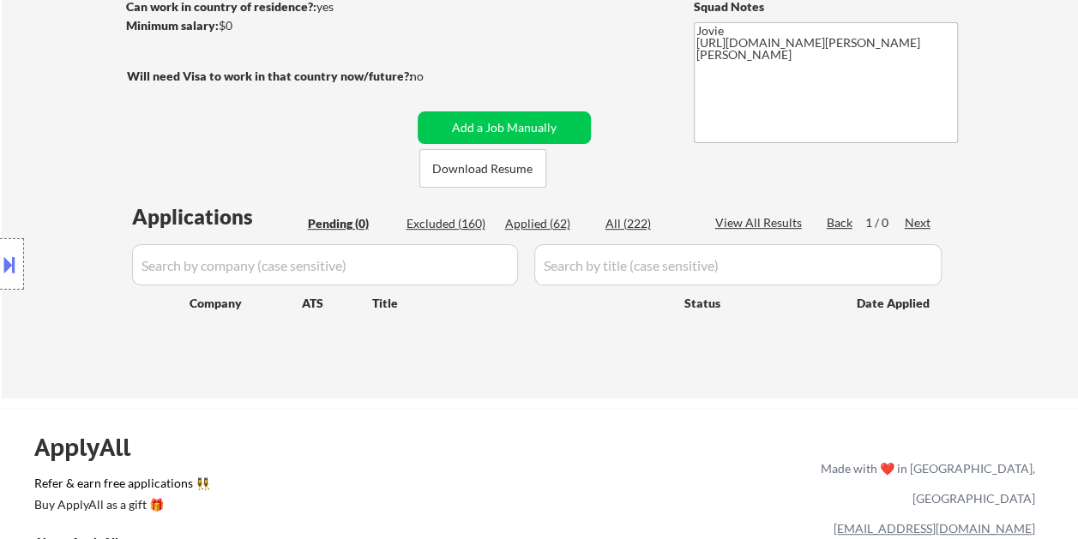
select select ""applied""
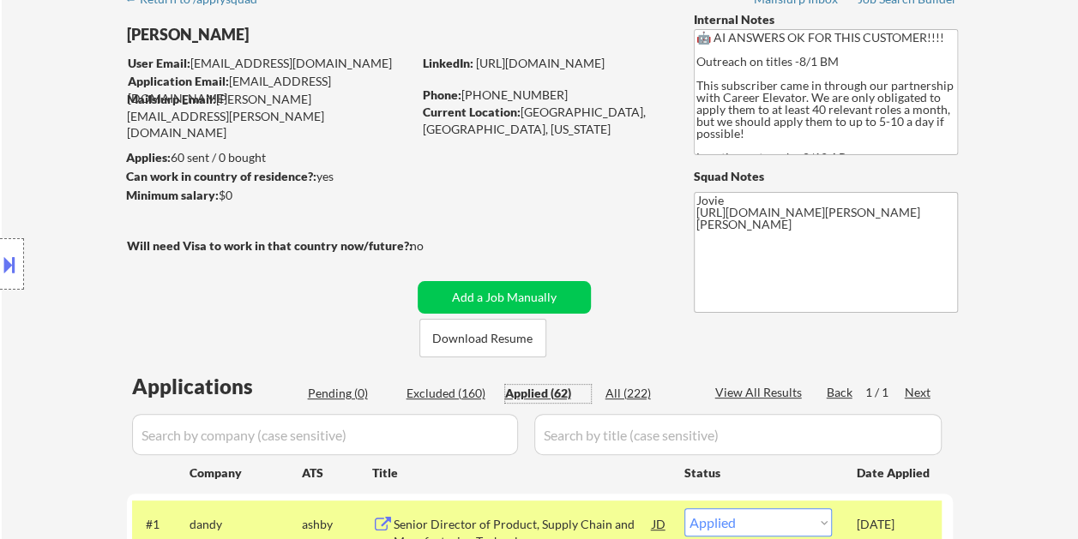
scroll to position [86, 0]
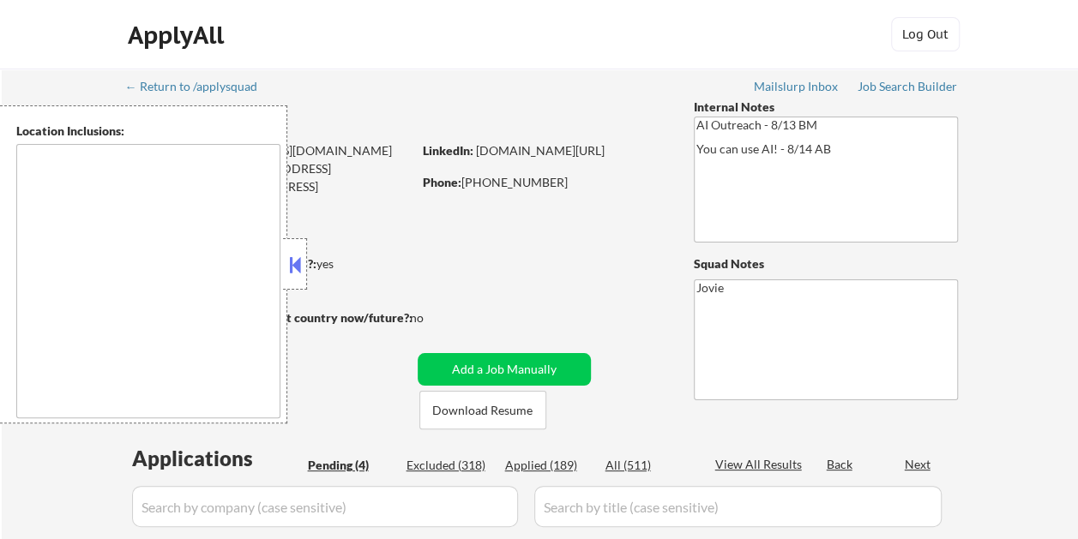
type textarea "remote"
select select ""pending""
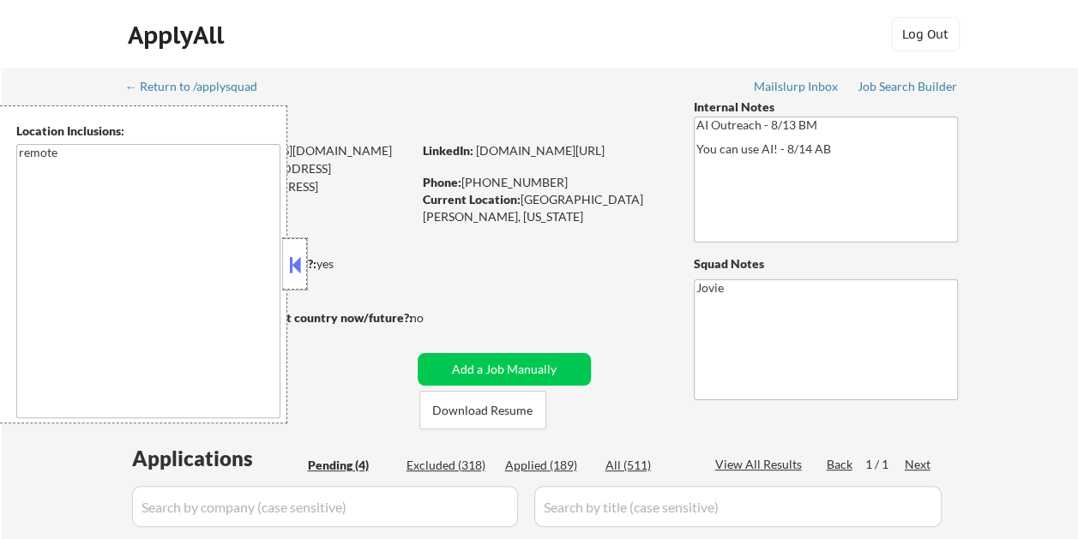
click at [305, 255] on div at bounding box center [295, 263] width 24 height 51
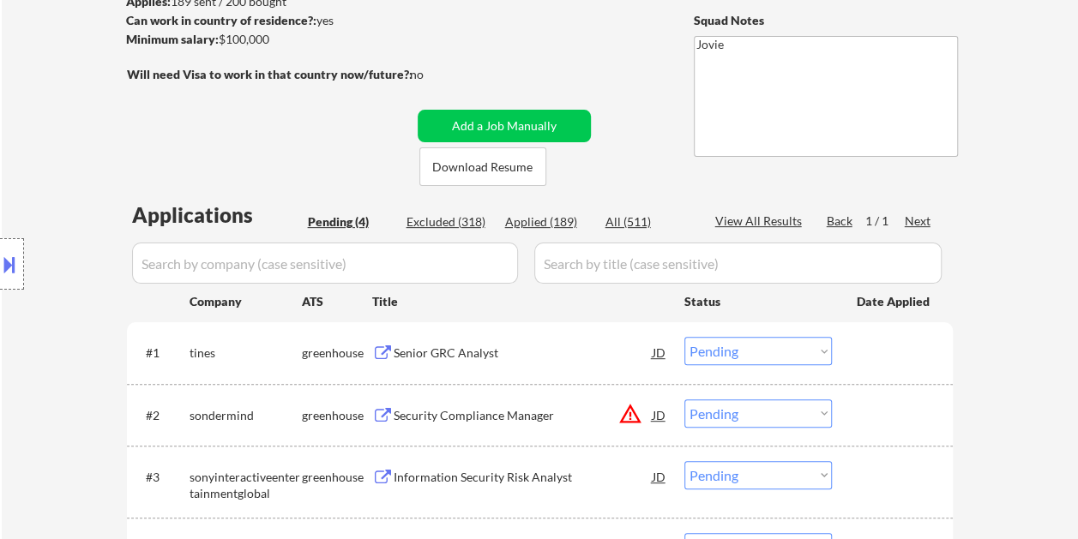
scroll to position [343, 0]
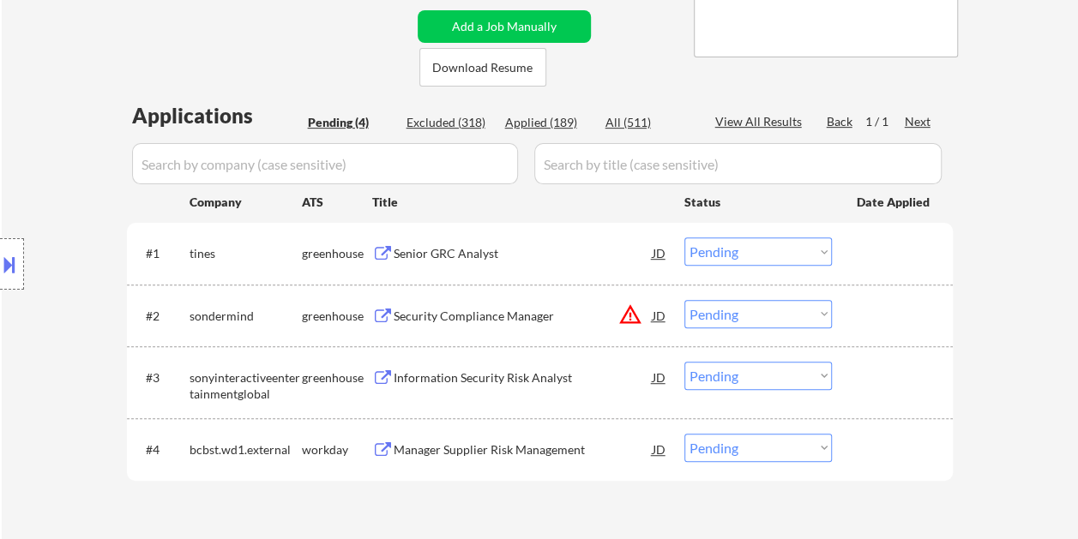
click at [847, 249] on div "#1 tines greenhouse Senior GRC Analyst JD Choose an option... Pending Applied E…" at bounding box center [536, 253] width 809 height 46
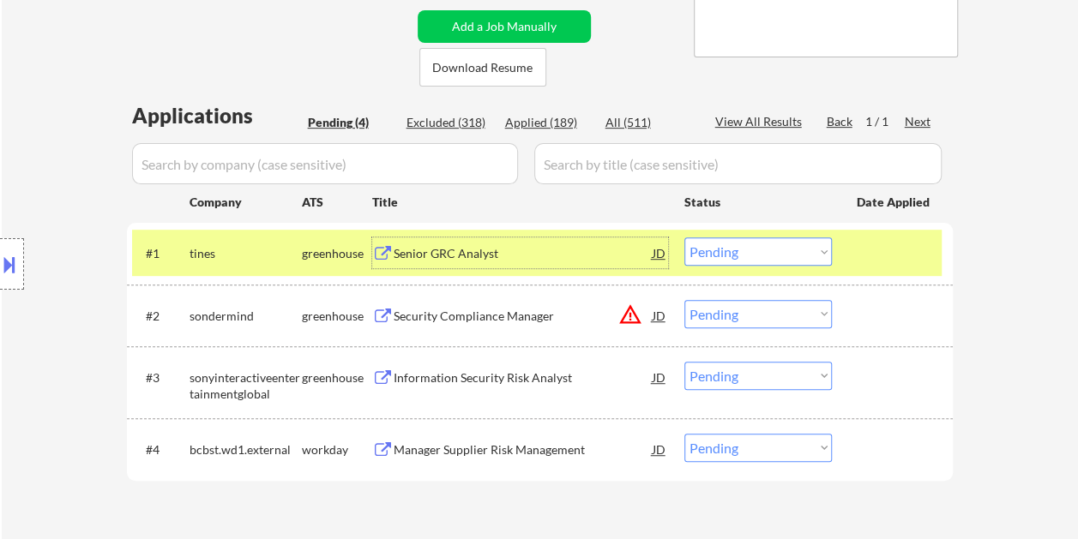
click at [477, 244] on div "Senior GRC Analyst" at bounding box center [522, 252] width 259 height 31
